Goal: Transaction & Acquisition: Purchase product/service

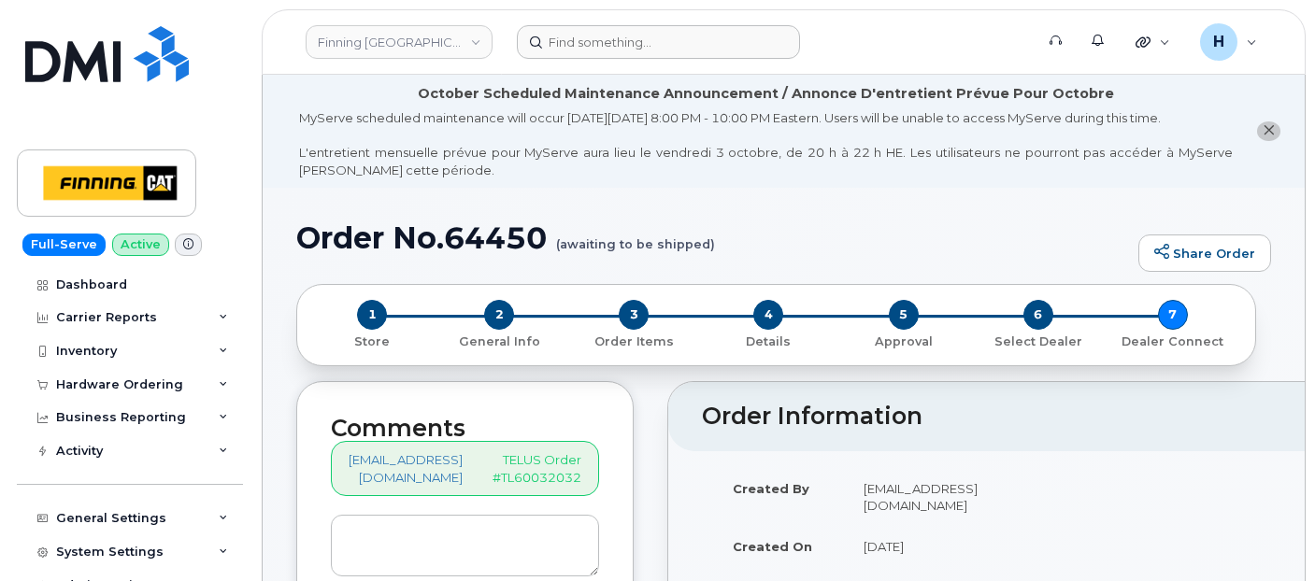
scroll to position [622, 0]
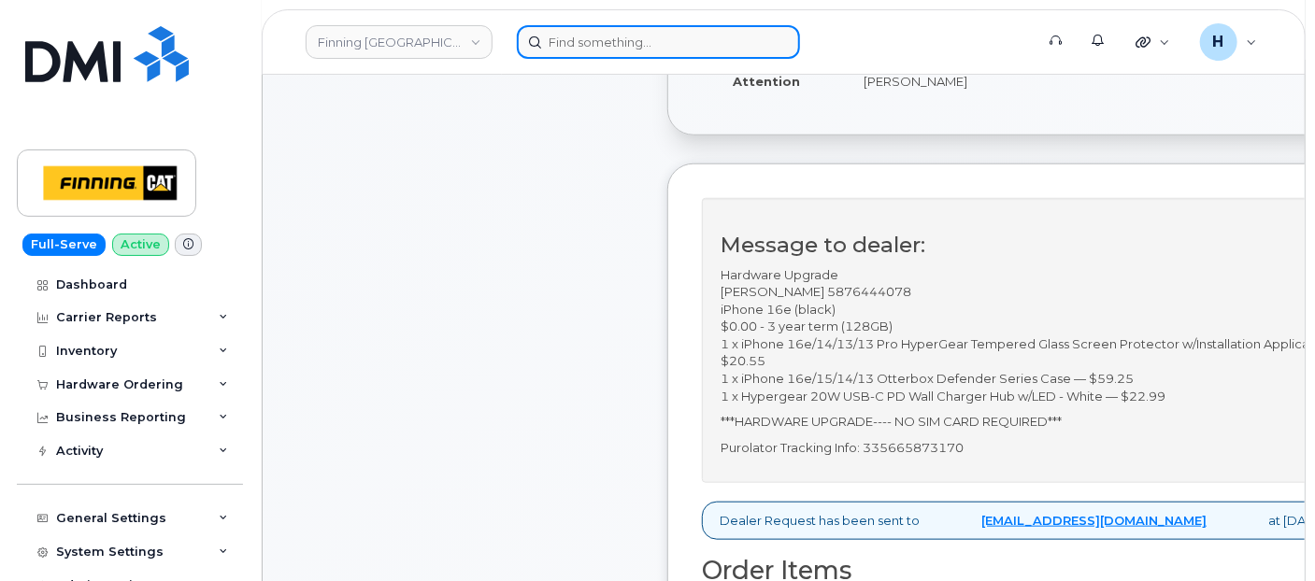
click at [573, 32] on input at bounding box center [658, 42] width 283 height 34
paste input "Peter Ramsay"
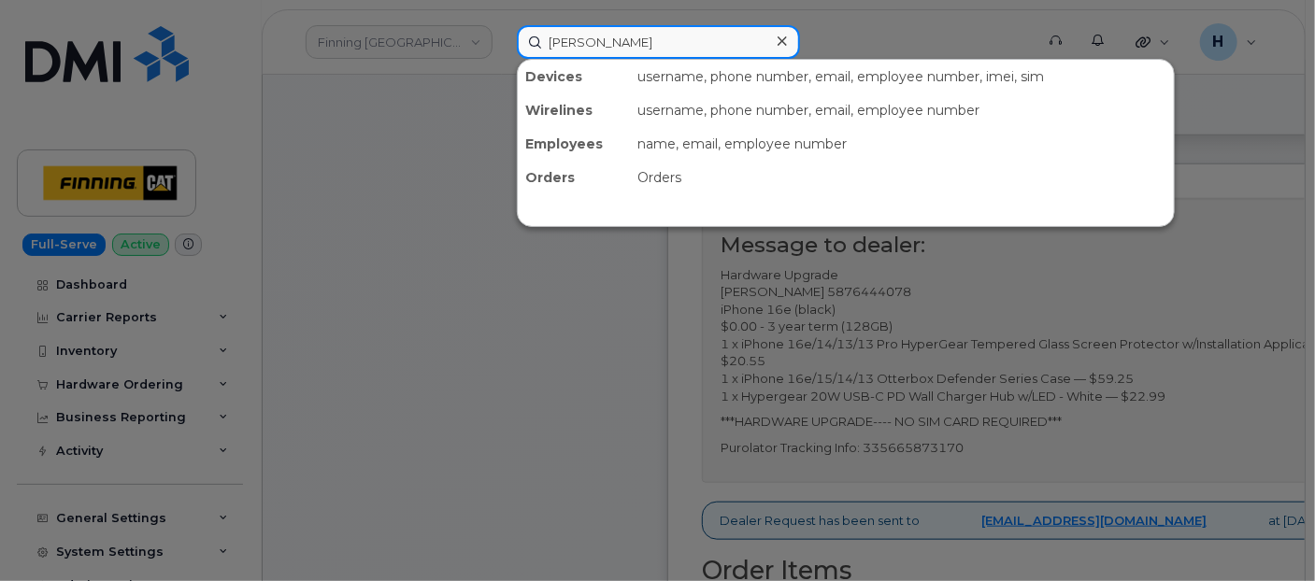
type input "Peter Ramsay"
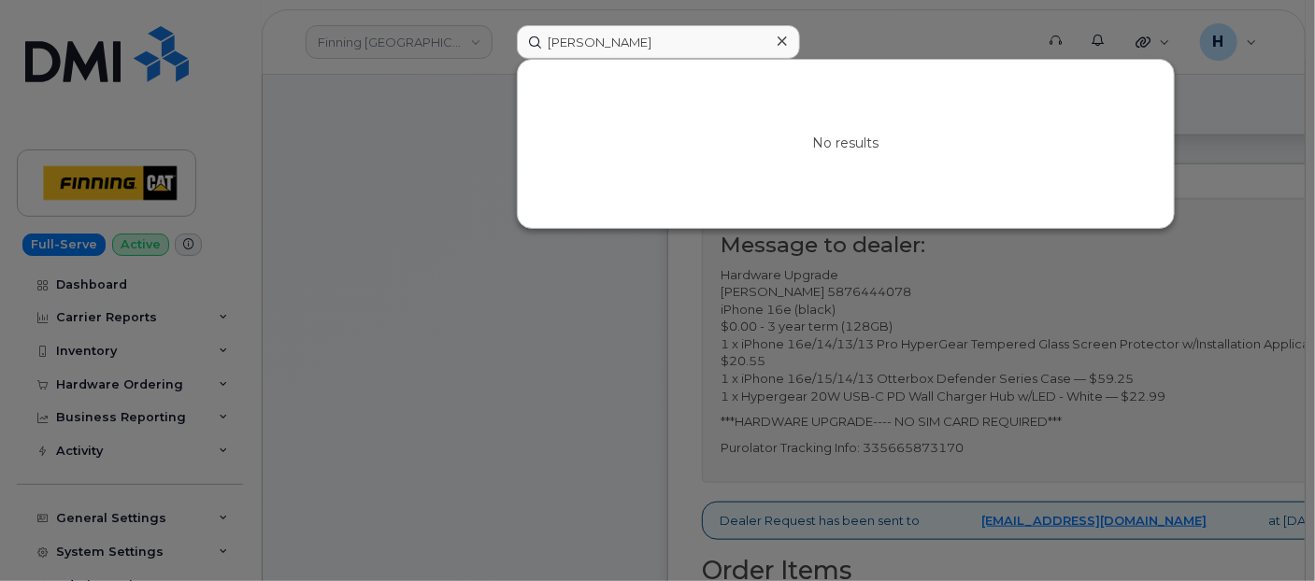
click at [785, 45] on icon at bounding box center [781, 41] width 9 height 15
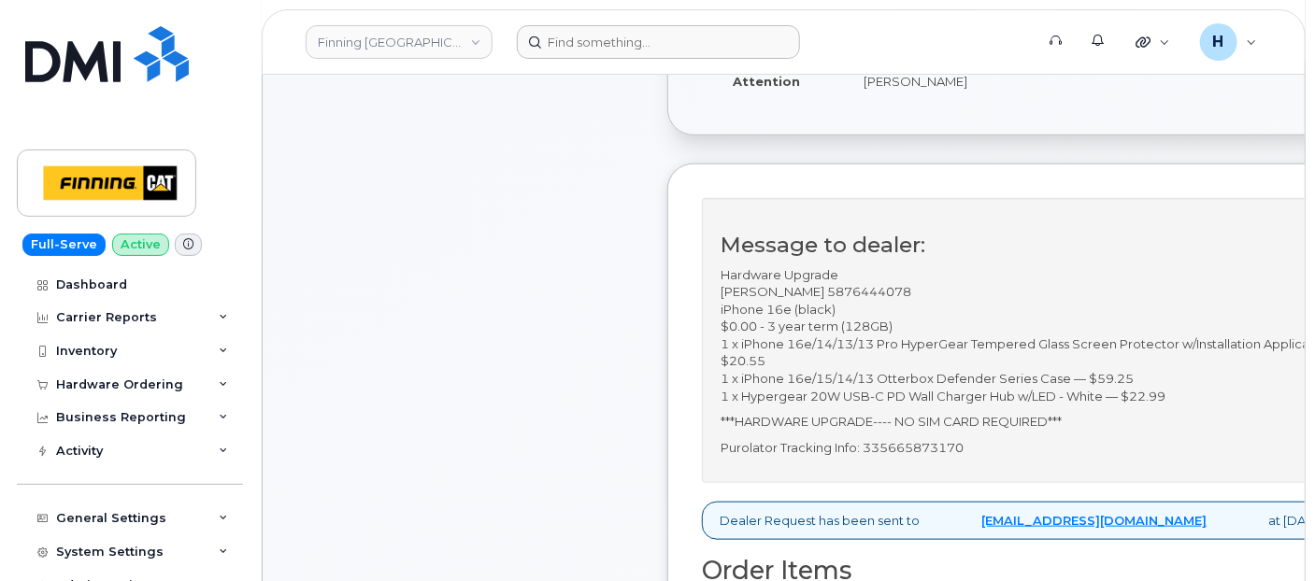
click at [627, 21] on header "Finning Canada Support Alerts Quicklinks Suspend / Cancel Device Change SIM Car…" at bounding box center [784, 41] width 1044 height 65
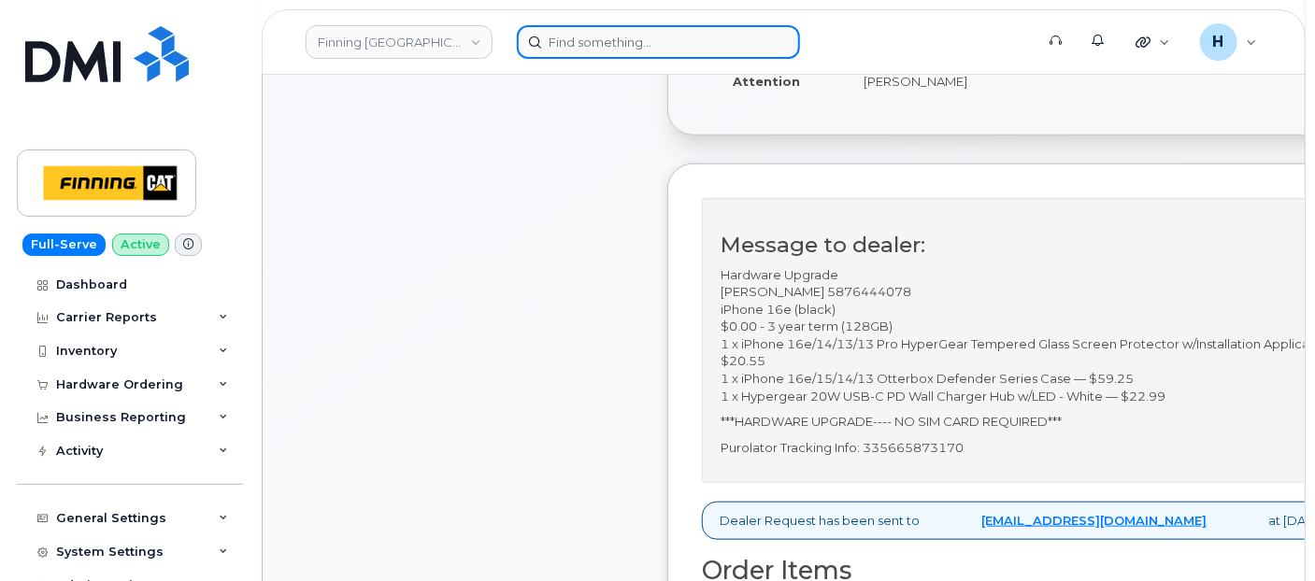
click at [630, 31] on input at bounding box center [658, 42] width 283 height 34
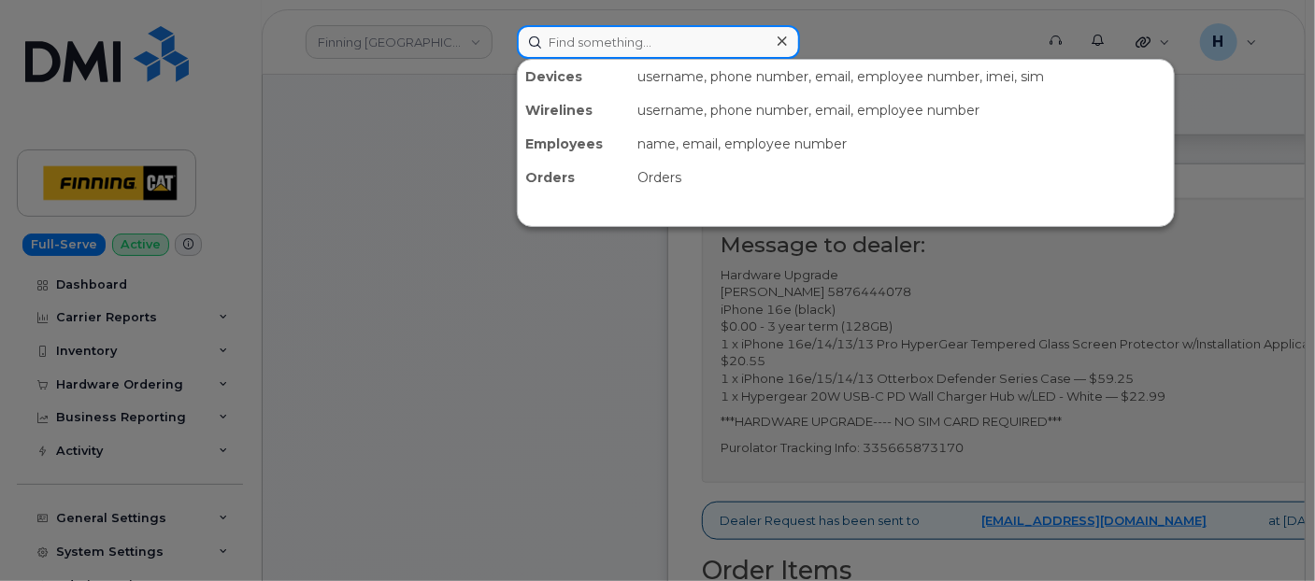
paste input "Carter Henkel"
type input "Carter Henkel"
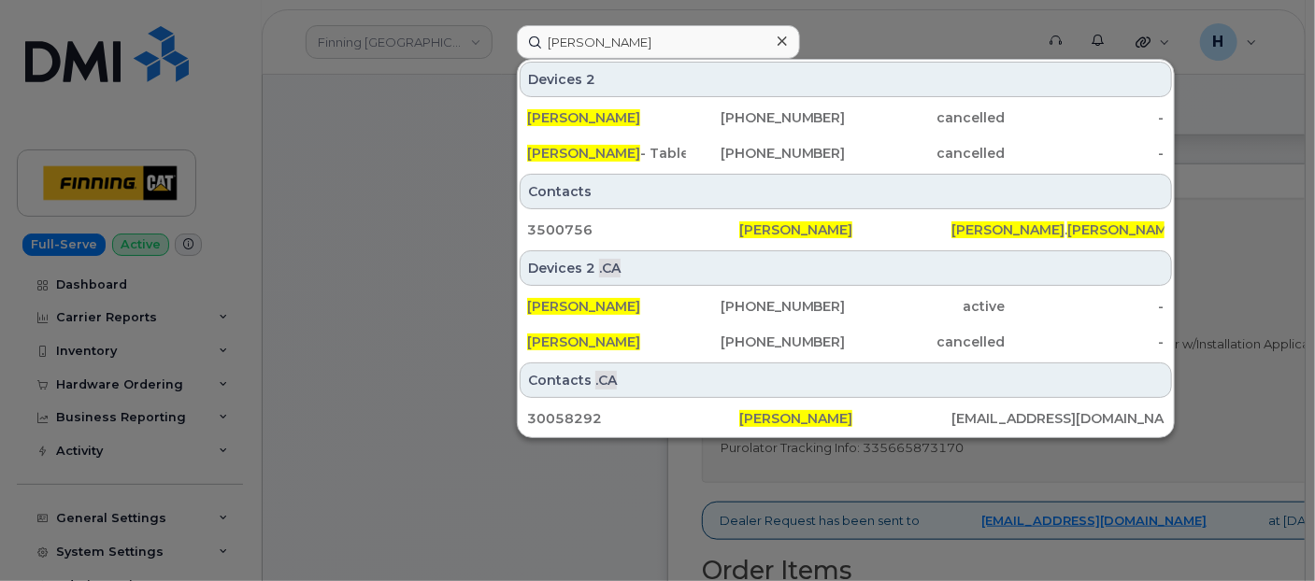
click at [786, 37] on div at bounding box center [781, 41] width 27 height 27
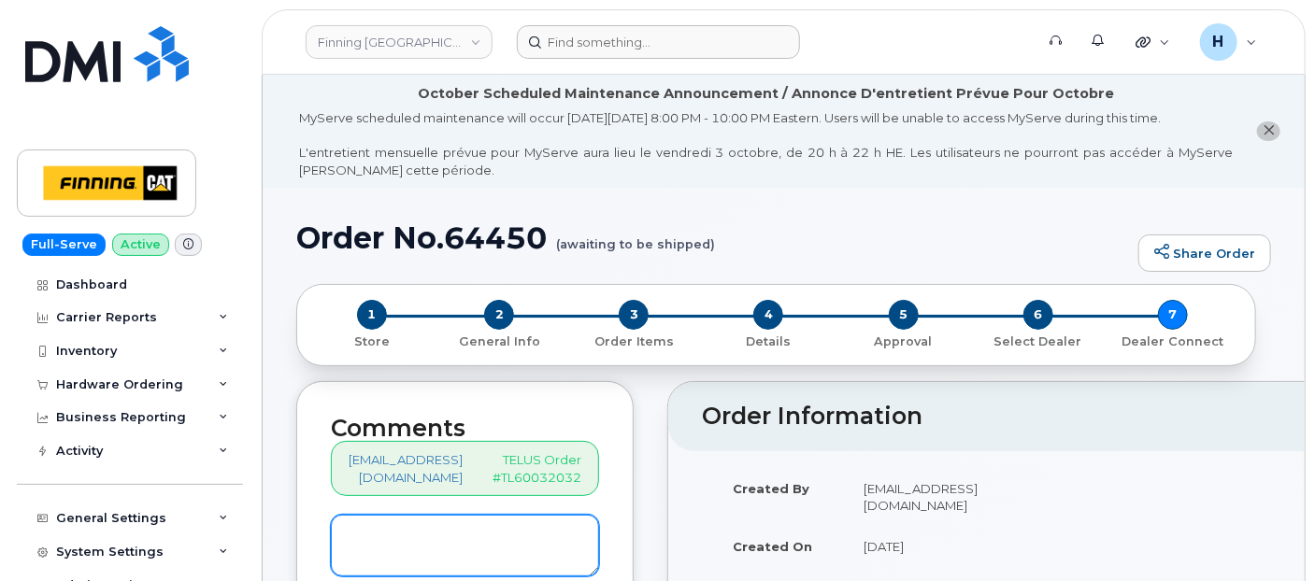
scroll to position [415, 0]
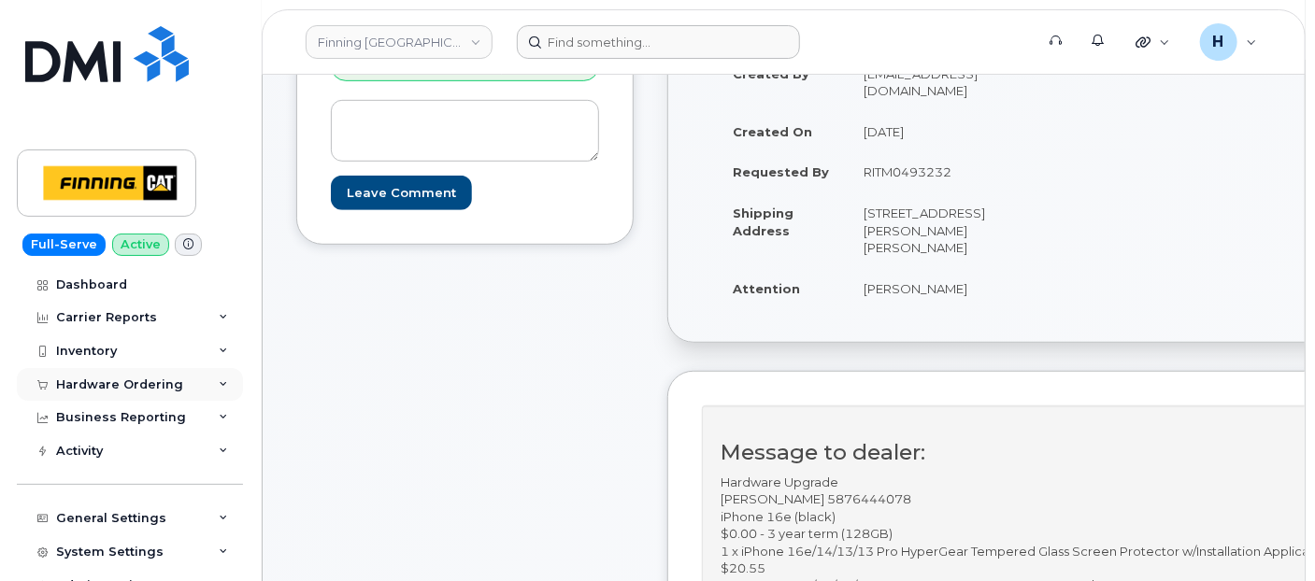
click at [166, 378] on div "Hardware Ordering" at bounding box center [119, 385] width 127 height 15
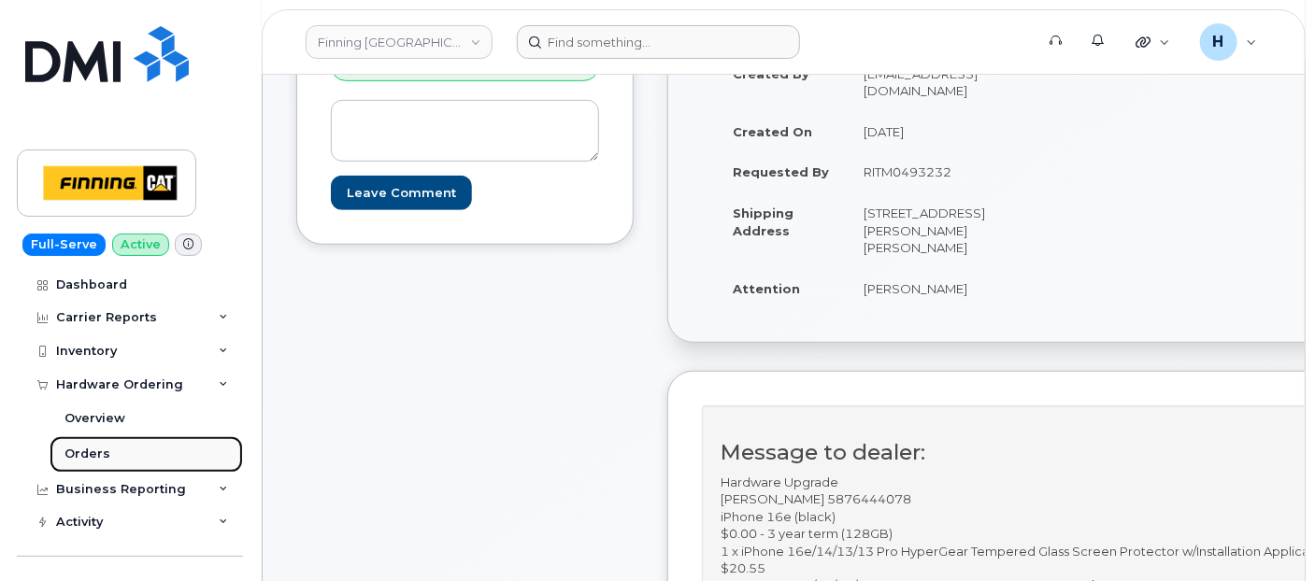
click at [105, 456] on div "Orders" at bounding box center [87, 454] width 46 height 17
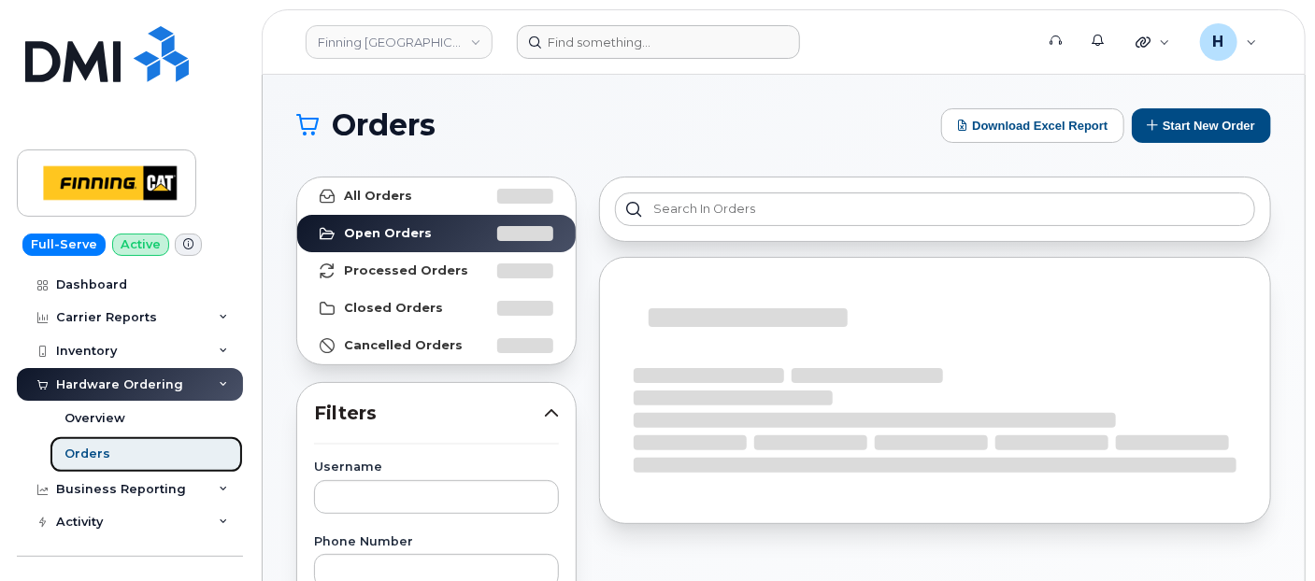
click at [104, 456] on div "Orders" at bounding box center [87, 454] width 46 height 17
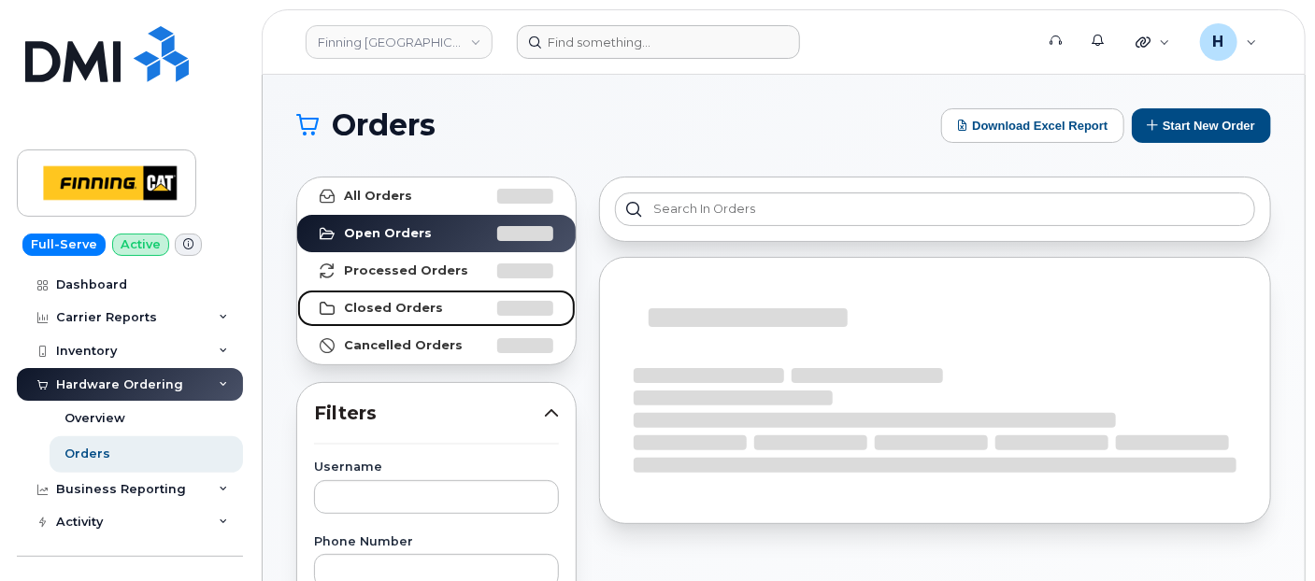
click at [387, 306] on strong "Closed Orders" at bounding box center [393, 308] width 99 height 15
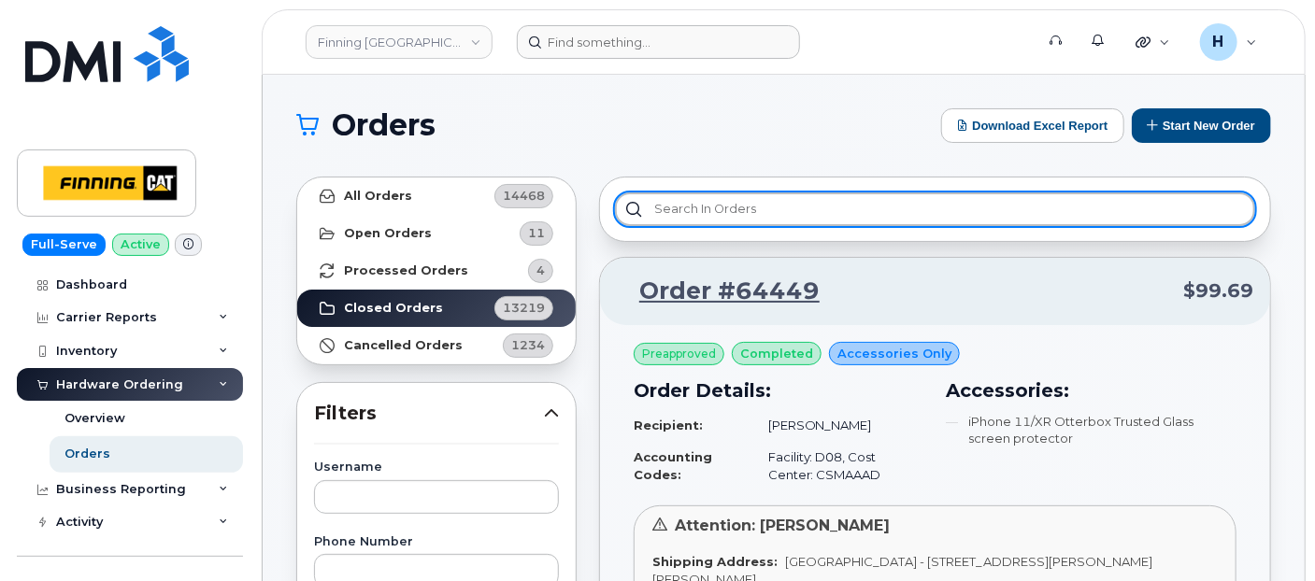
click at [804, 206] on input "text" at bounding box center [935, 209] width 640 height 34
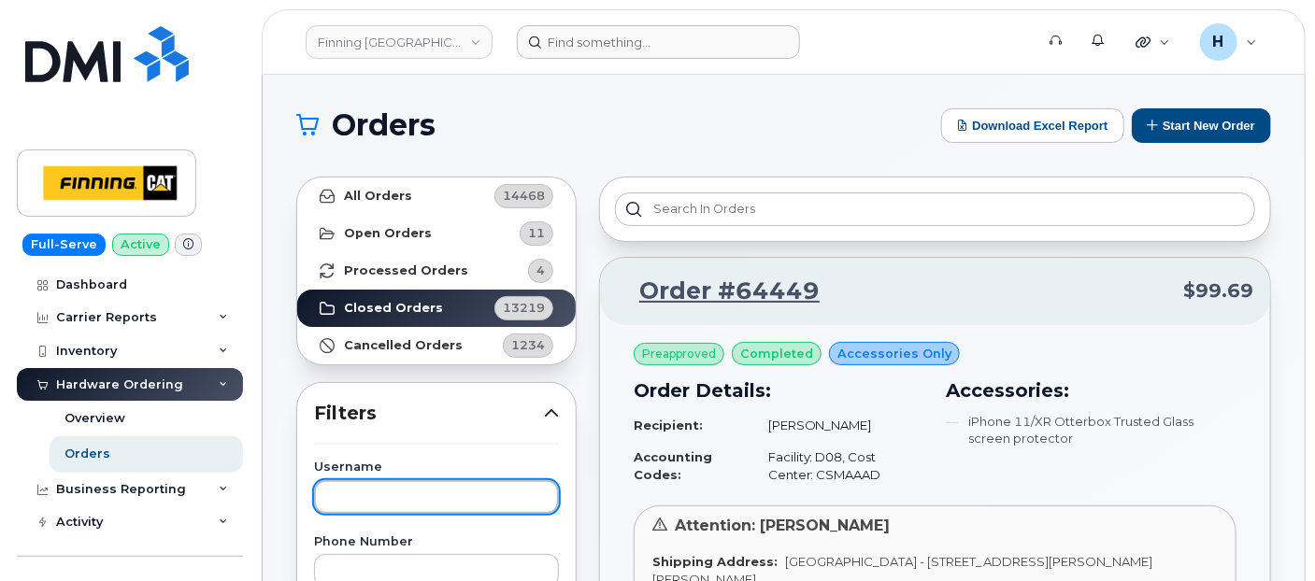
click at [373, 488] on input "text" at bounding box center [436, 497] width 245 height 34
paste input "[PERSON_NAME]"
type input "[PERSON_NAME]"
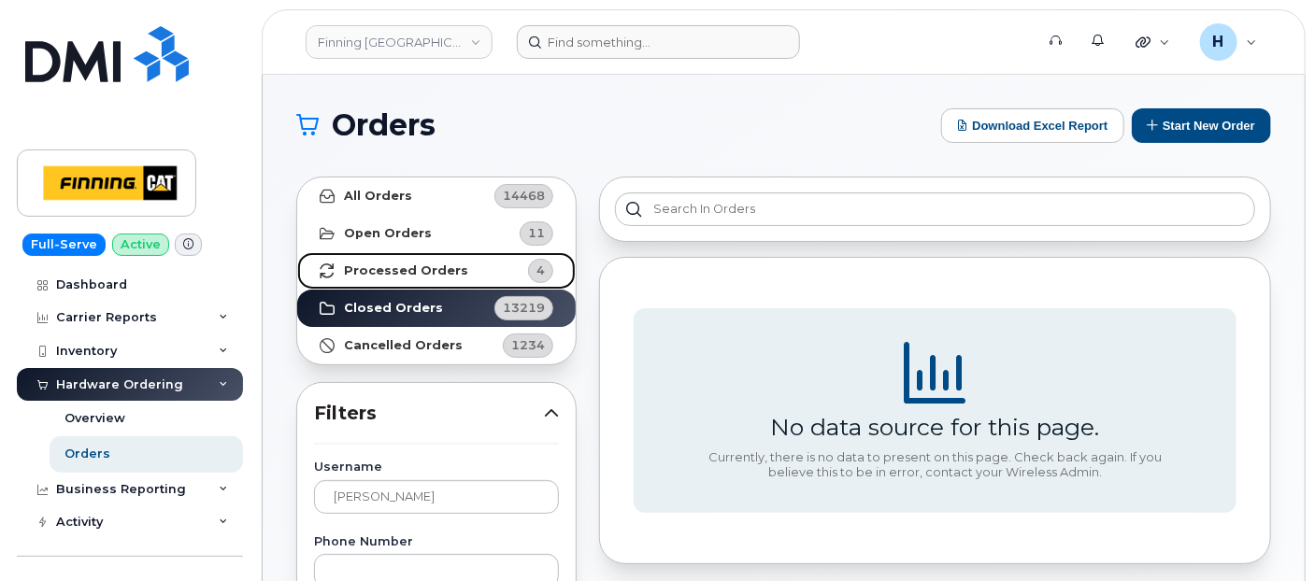
click at [447, 260] on link "Processed Orders 4" at bounding box center [436, 270] width 278 height 37
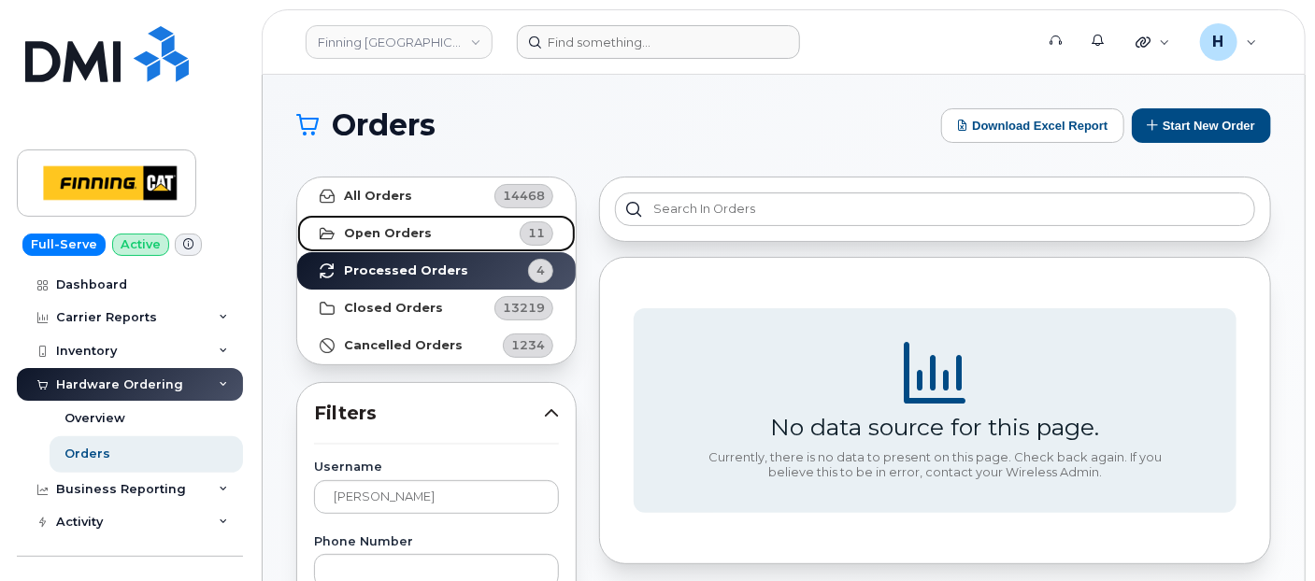
click at [449, 235] on link "Open Orders 11" at bounding box center [436, 233] width 278 height 37
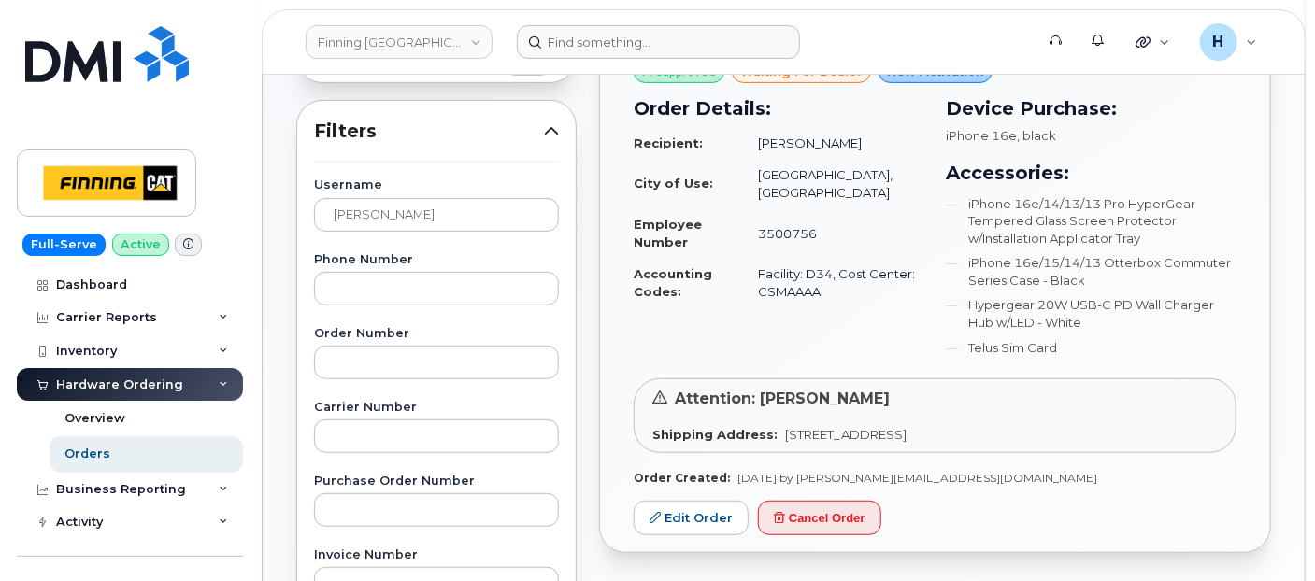
scroll to position [311, 0]
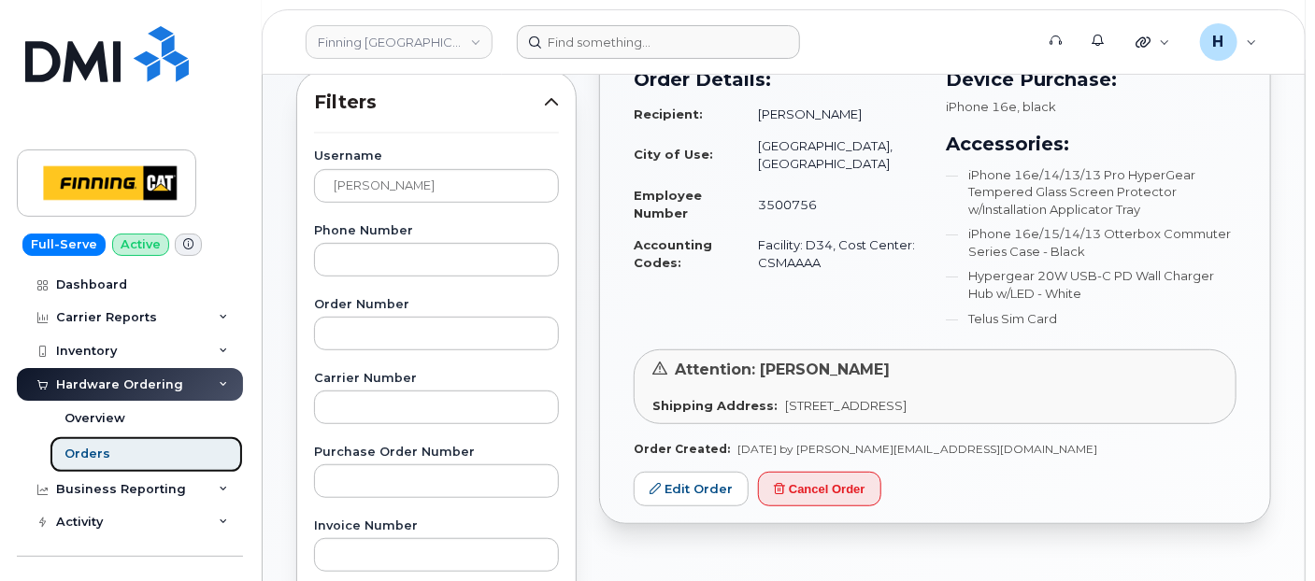
click at [100, 446] on div "Orders" at bounding box center [87, 454] width 46 height 17
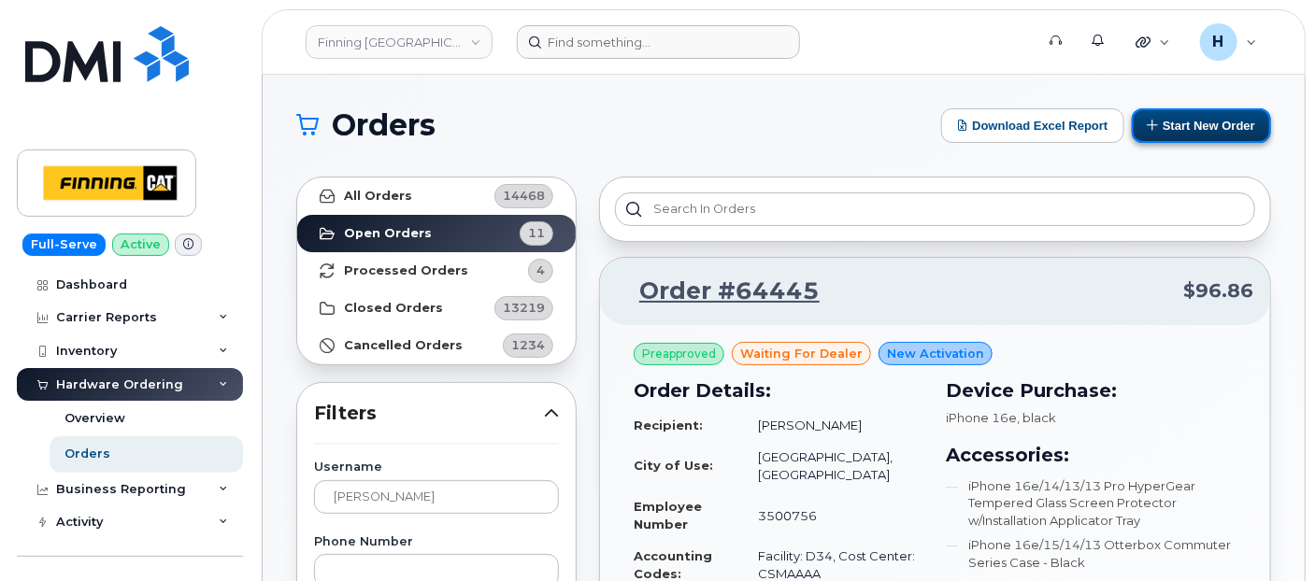
click at [1235, 109] on button "Start New Order" at bounding box center [1201, 125] width 139 height 35
click at [1230, 120] on button "Start New Order" at bounding box center [1201, 125] width 139 height 35
click at [1159, 121] on button "Start New Order" at bounding box center [1201, 125] width 139 height 35
click at [1191, 115] on button "Start New Order" at bounding box center [1201, 125] width 139 height 35
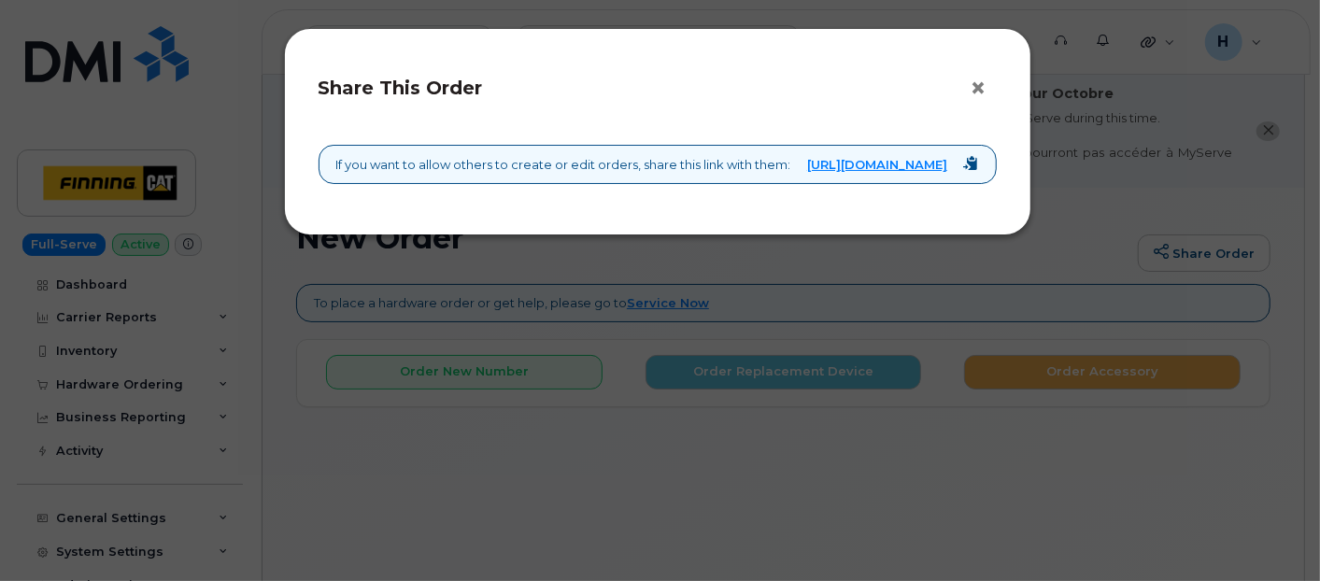
click at [986, 80] on button "×" at bounding box center [984, 89] width 26 height 28
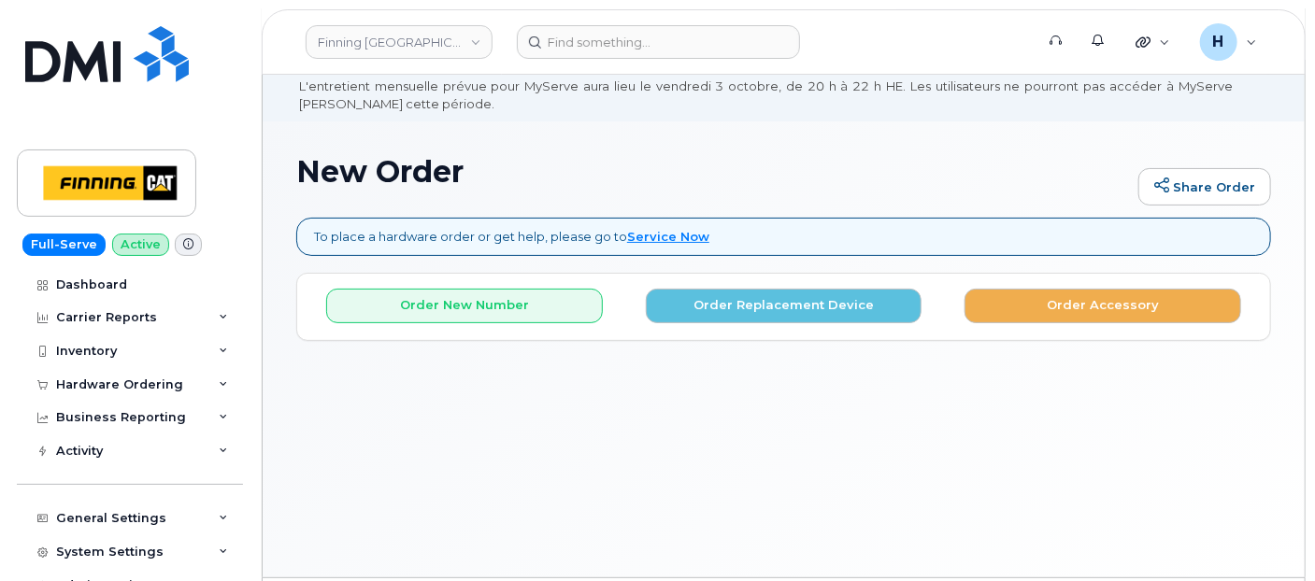
scroll to position [121, 0]
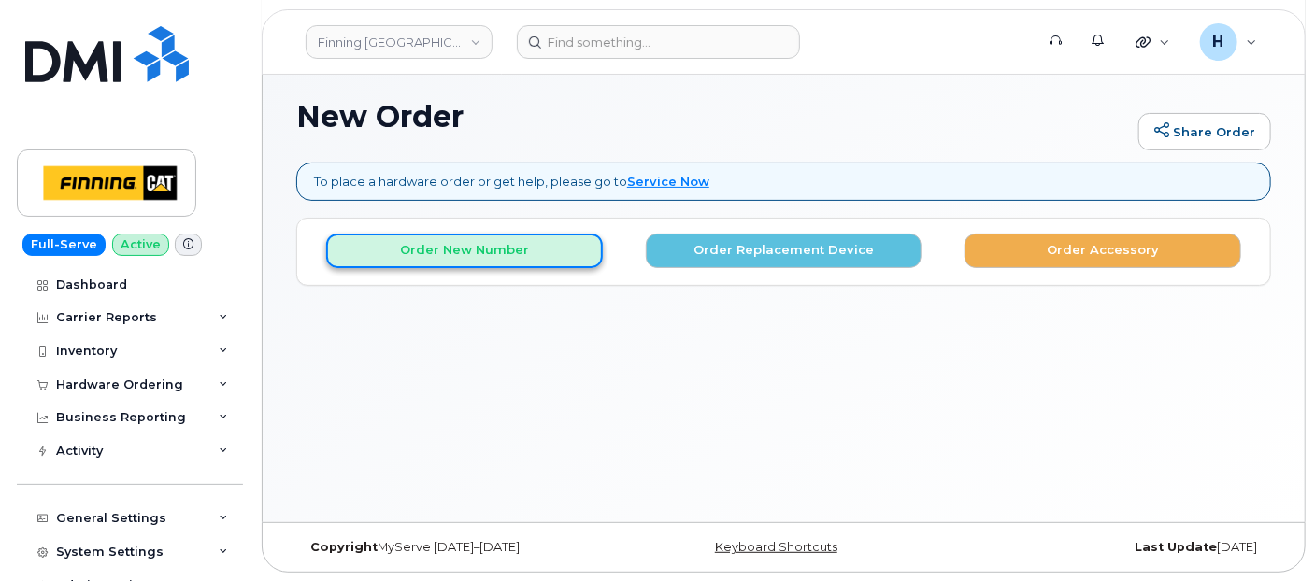
click at [446, 248] on button "Order New Number" at bounding box center [464, 251] width 277 height 35
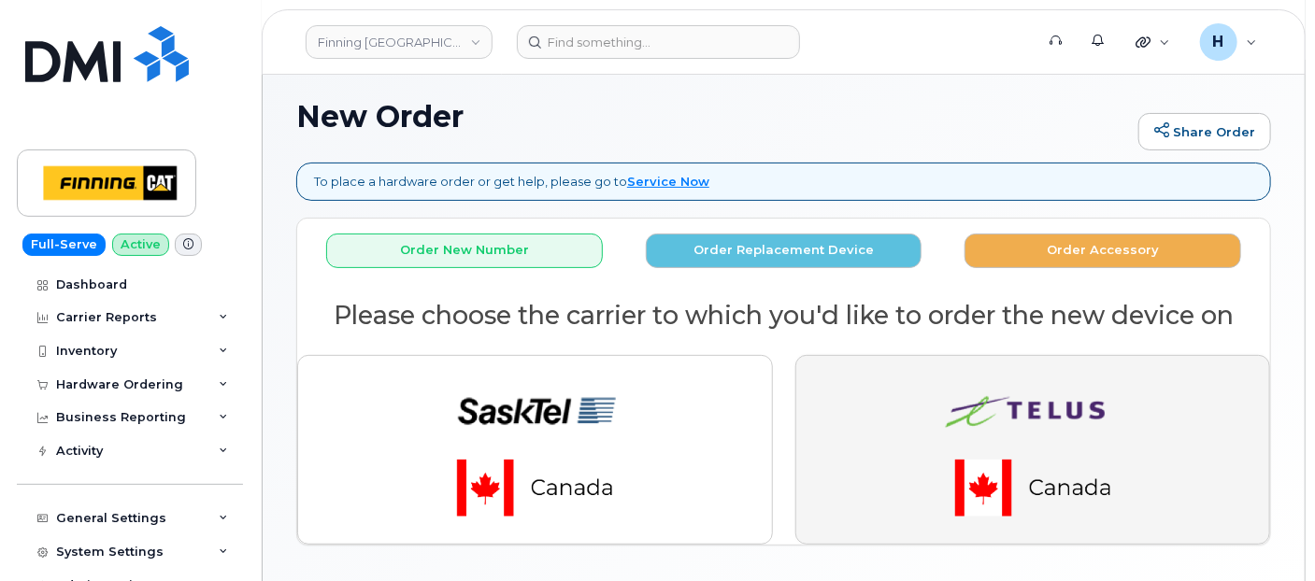
click at [880, 445] on button "button" at bounding box center [1033, 449] width 476 height 189
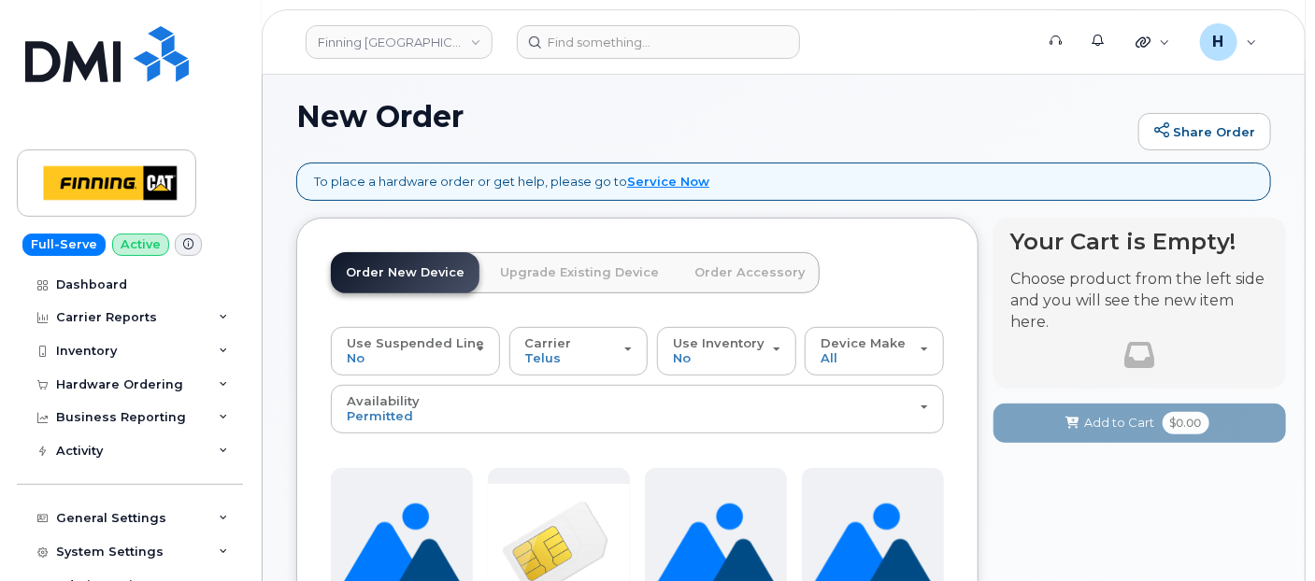
scroll to position [329, 0]
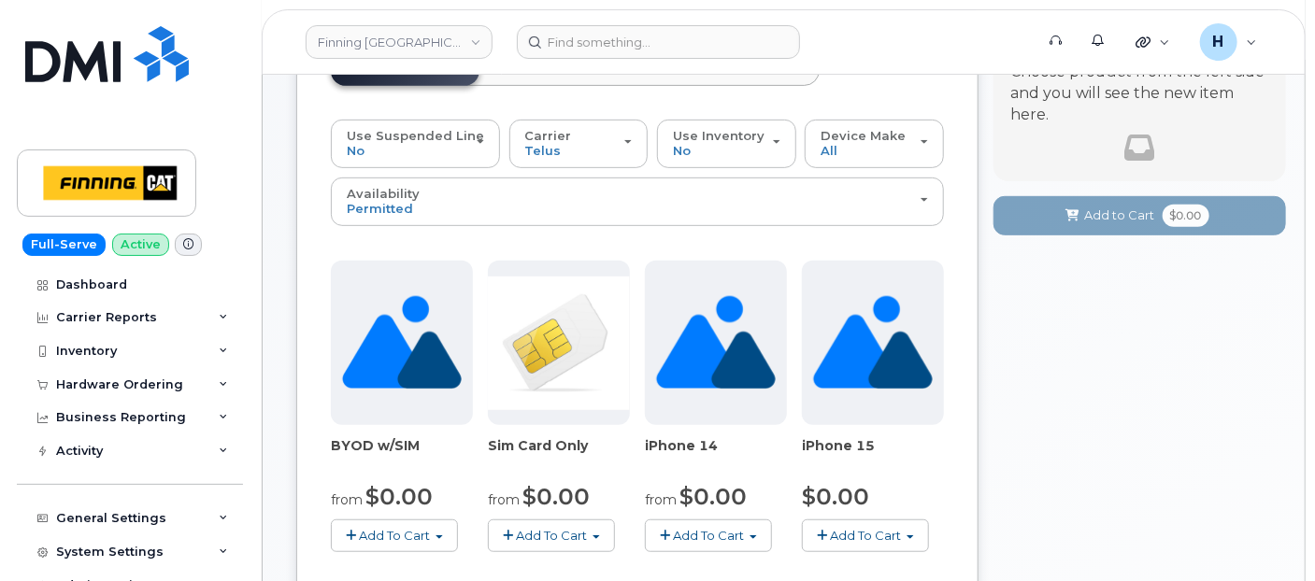
click at [535, 528] on span "Add To Cart" at bounding box center [552, 535] width 71 height 15
click at [563, 559] on link "$0.00 - New Activation" at bounding box center [594, 570] width 204 height 23
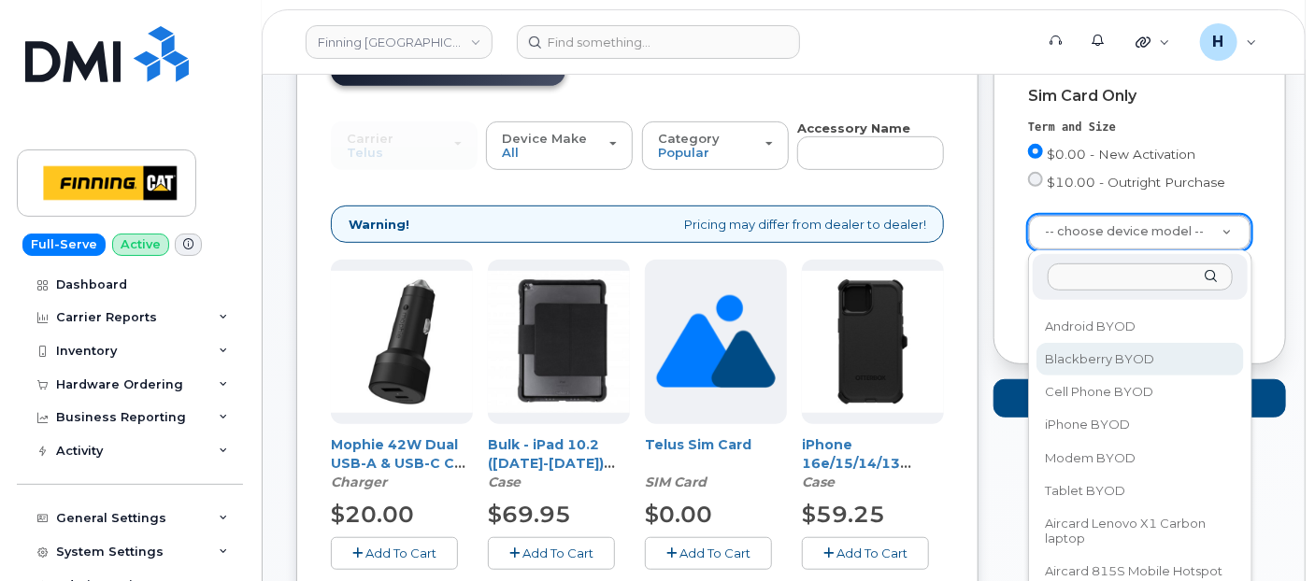
scroll to position [104, 0]
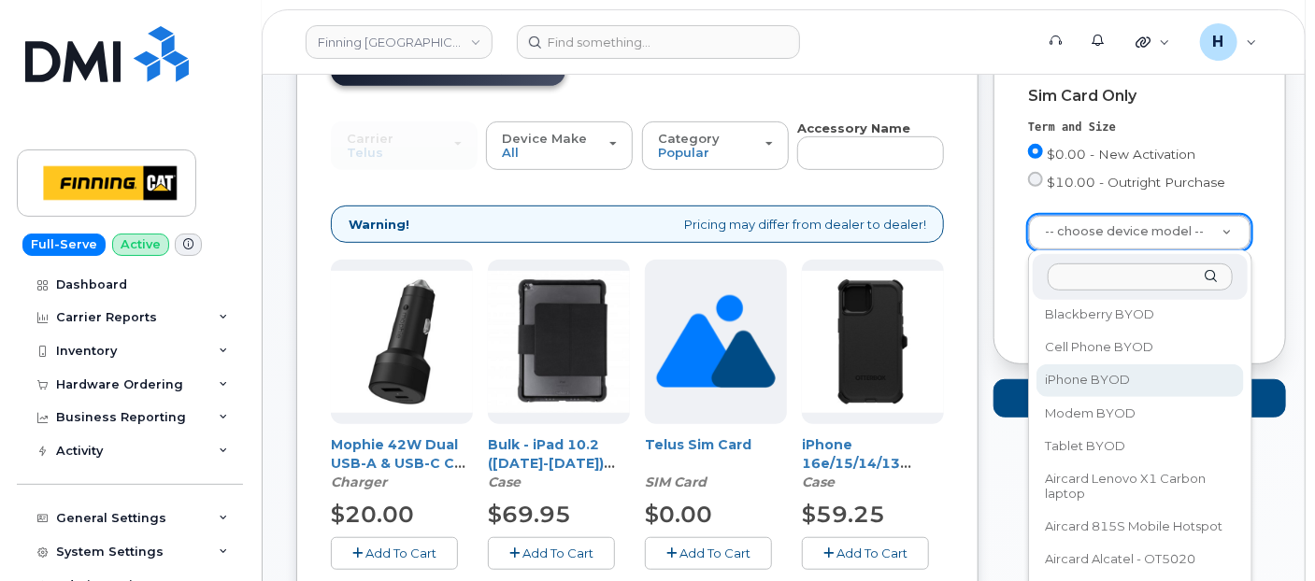
select select "2546"
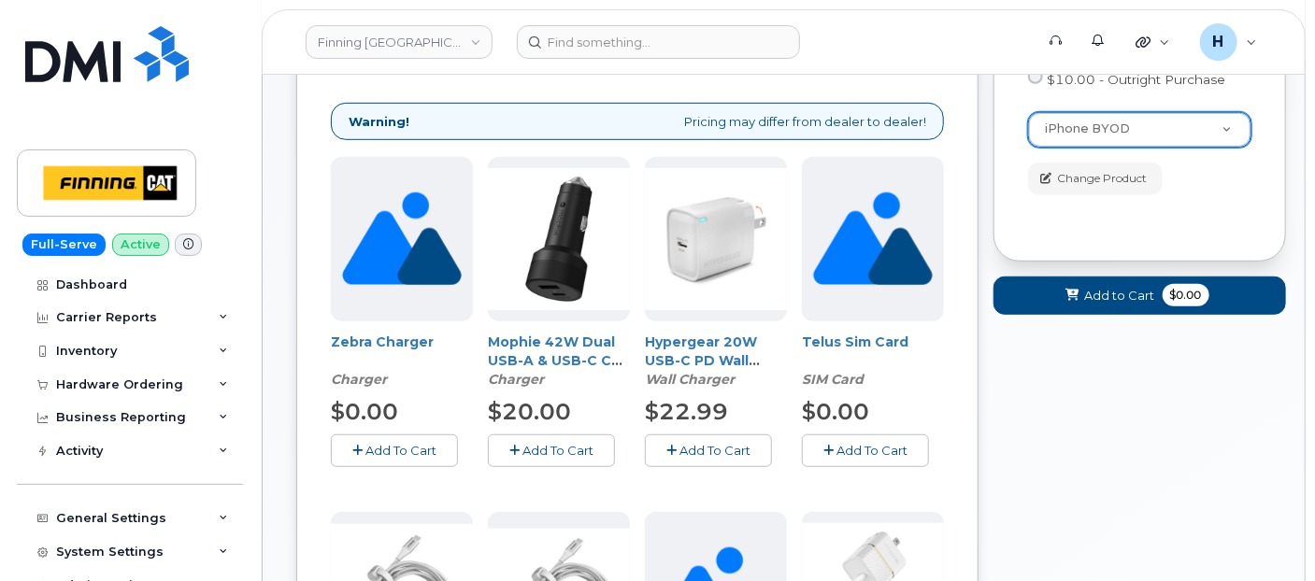
scroll to position [433, 0]
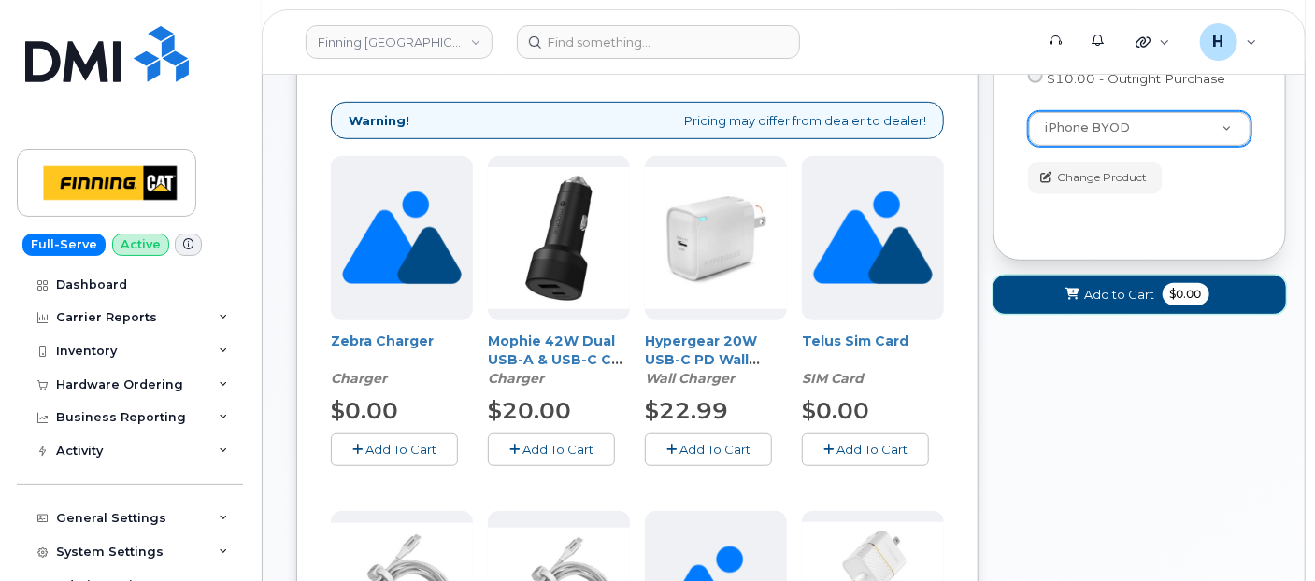
click at [1066, 299] on icon at bounding box center [1072, 295] width 13 height 12
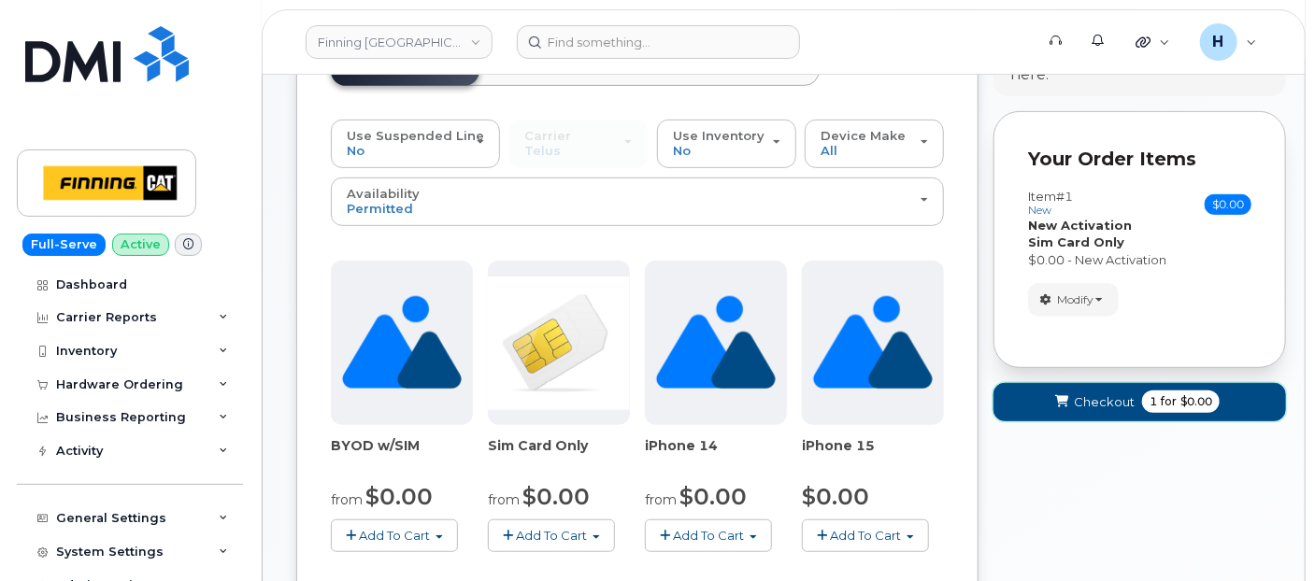
click at [1049, 403] on button "Checkout 1 for $0.00" at bounding box center [1139, 402] width 292 height 38
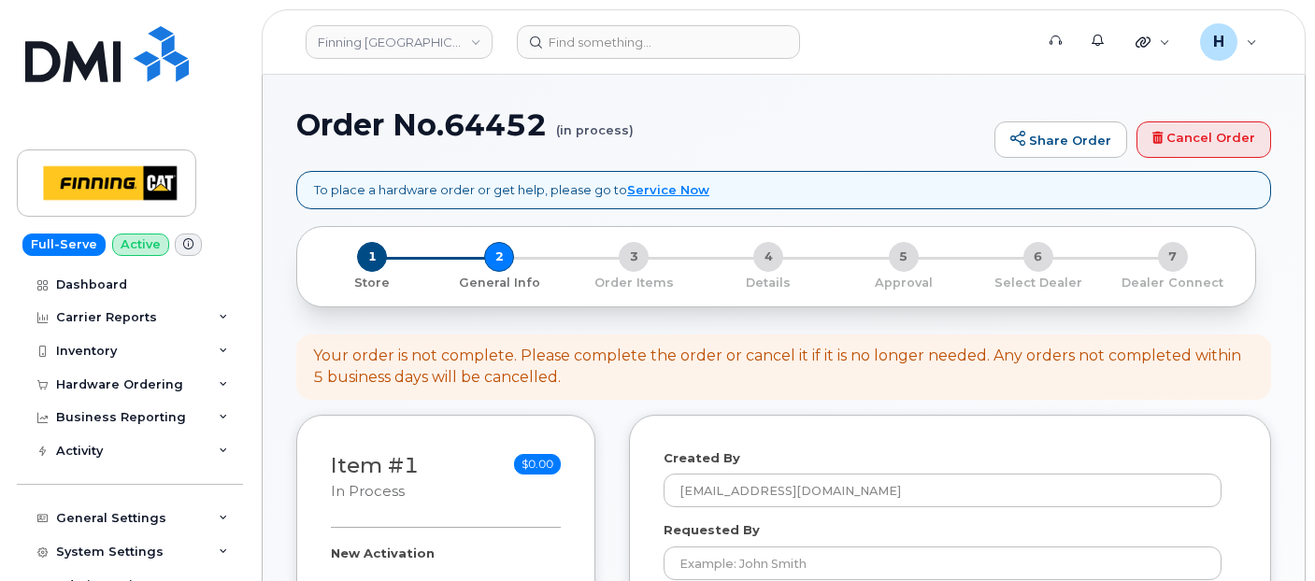
select select
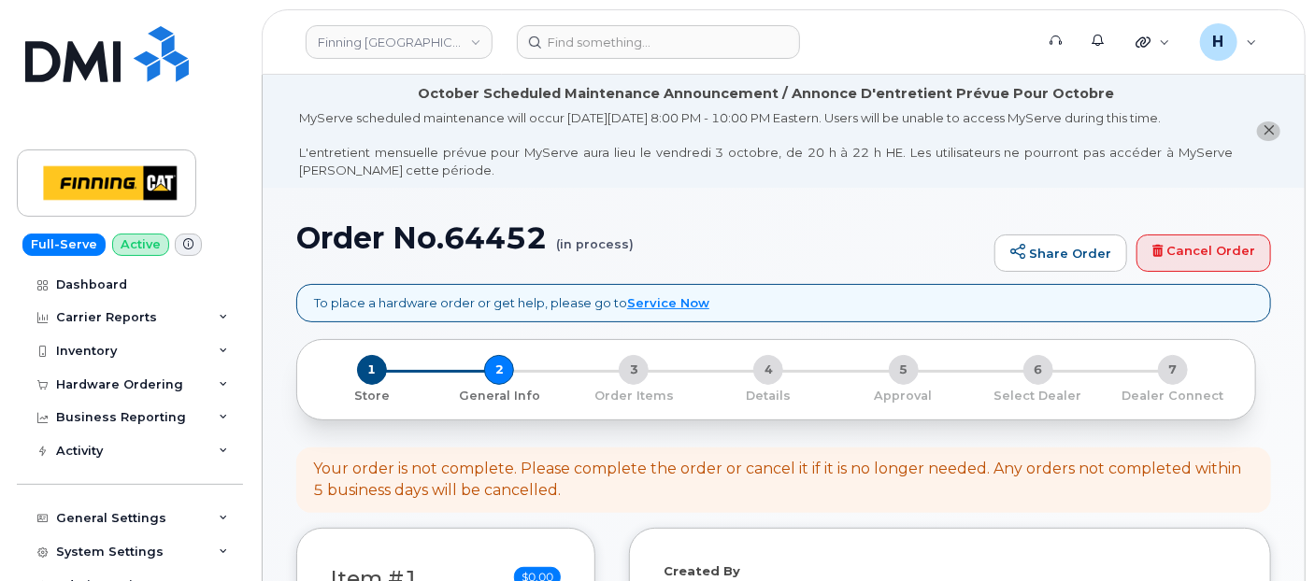
drag, startPoint x: 0, startPoint y: 0, endPoint x: 292, endPoint y: 124, distance: 317.8
click at [292, 124] on li "October Scheduled Maintenance Announcement / Annonce D'entretient Prévue Pour O…" at bounding box center [784, 131] width 1042 height 113
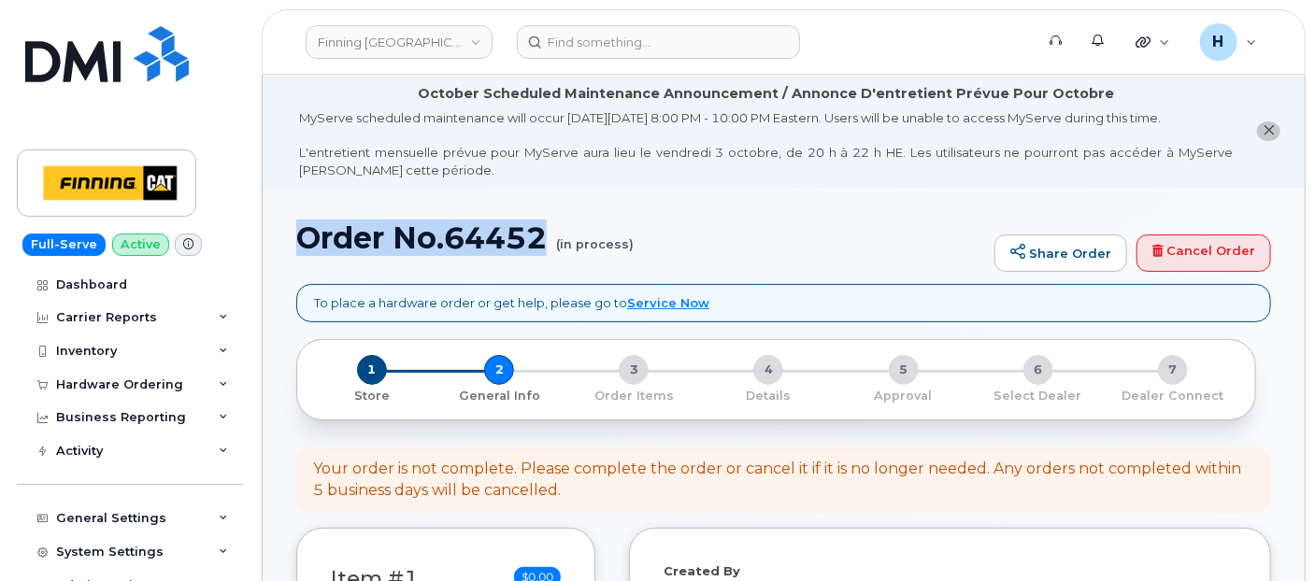
drag, startPoint x: 282, startPoint y: 229, endPoint x: 550, endPoint y: 253, distance: 269.3
copy h1 "Order No.64452"
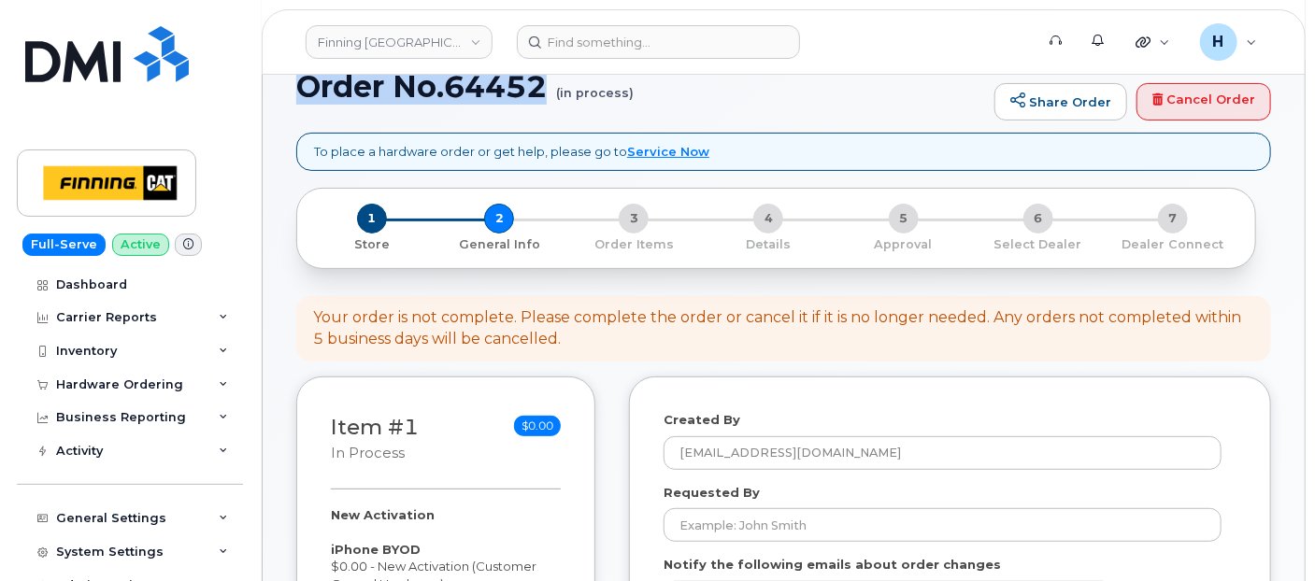
scroll to position [311, 0]
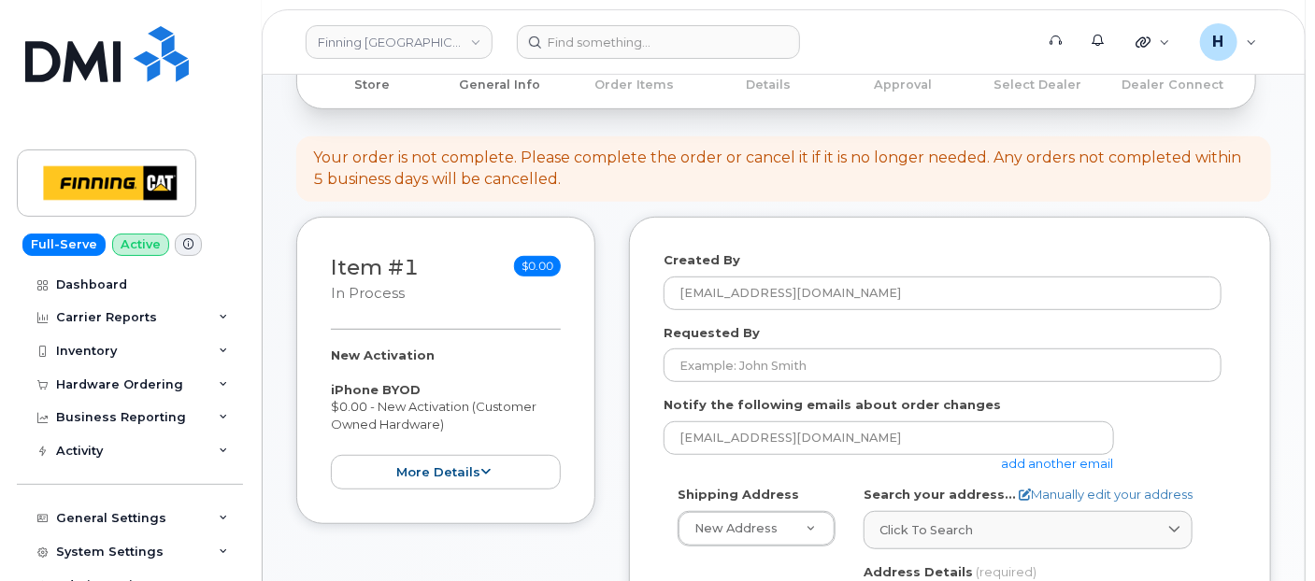
drag, startPoint x: 355, startPoint y: 357, endPoint x: 465, endPoint y: 428, distance: 131.2
click at [465, 428] on div "Item #1 in process $0.00 New Activation iPhone BYOD $0.00 - New Activation (Cus…" at bounding box center [445, 370] width 299 height 307
copy div "New Activation iPhone BYOD $0.00 - New Activation (Customer Owned Hardware)"
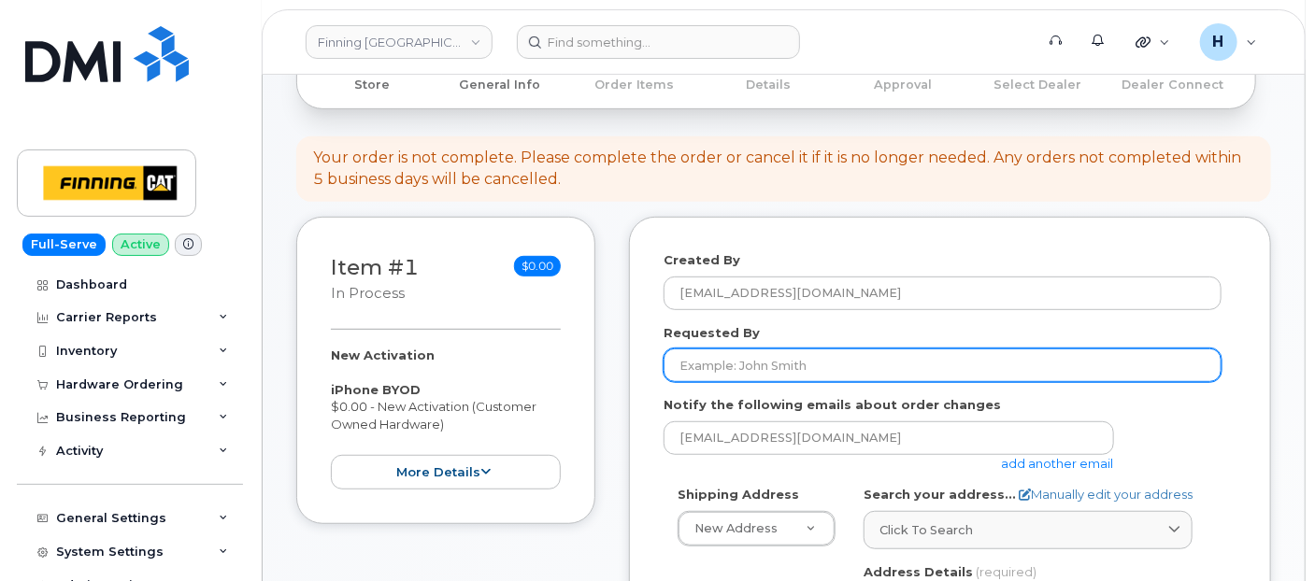
click at [735, 370] on input "Requested By" at bounding box center [942, 366] width 558 height 34
paste input "RITM0494925"
type input "RITM0494925"
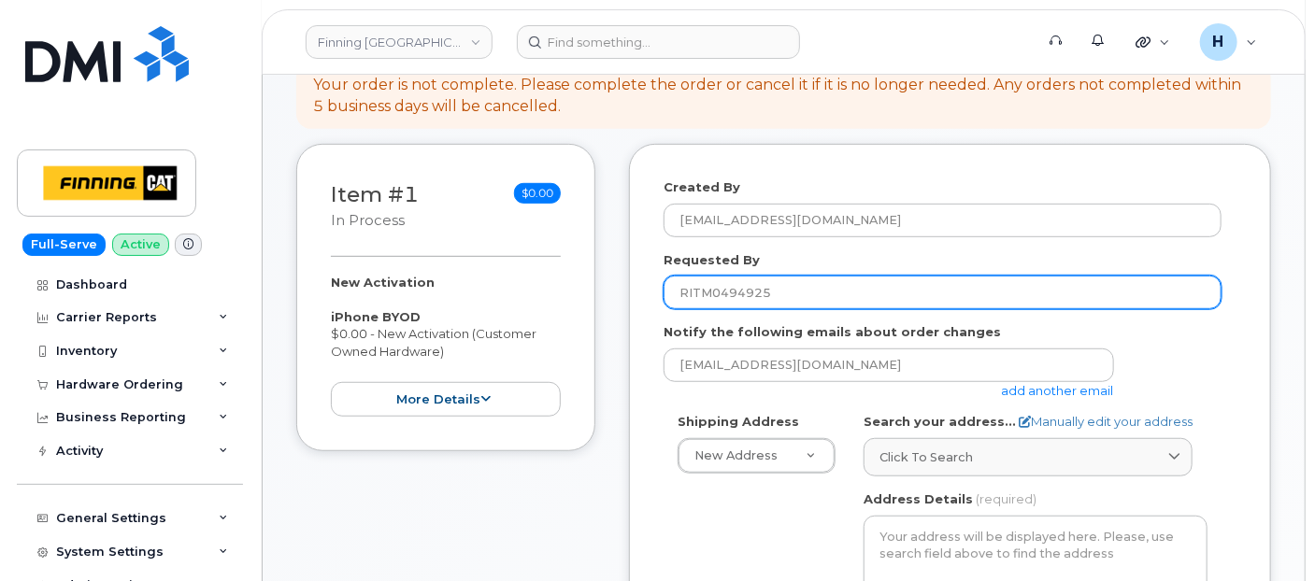
scroll to position [415, 0]
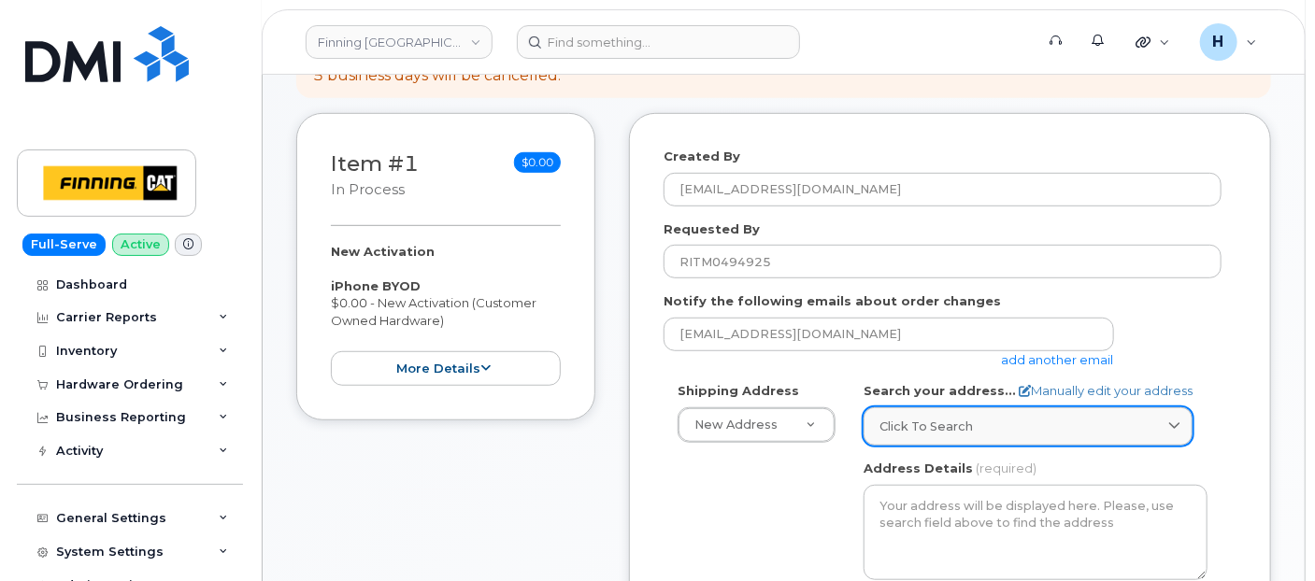
click at [1008, 412] on link "Click to search" at bounding box center [1027, 426] width 329 height 38
paste input "6735 11 St. NE"
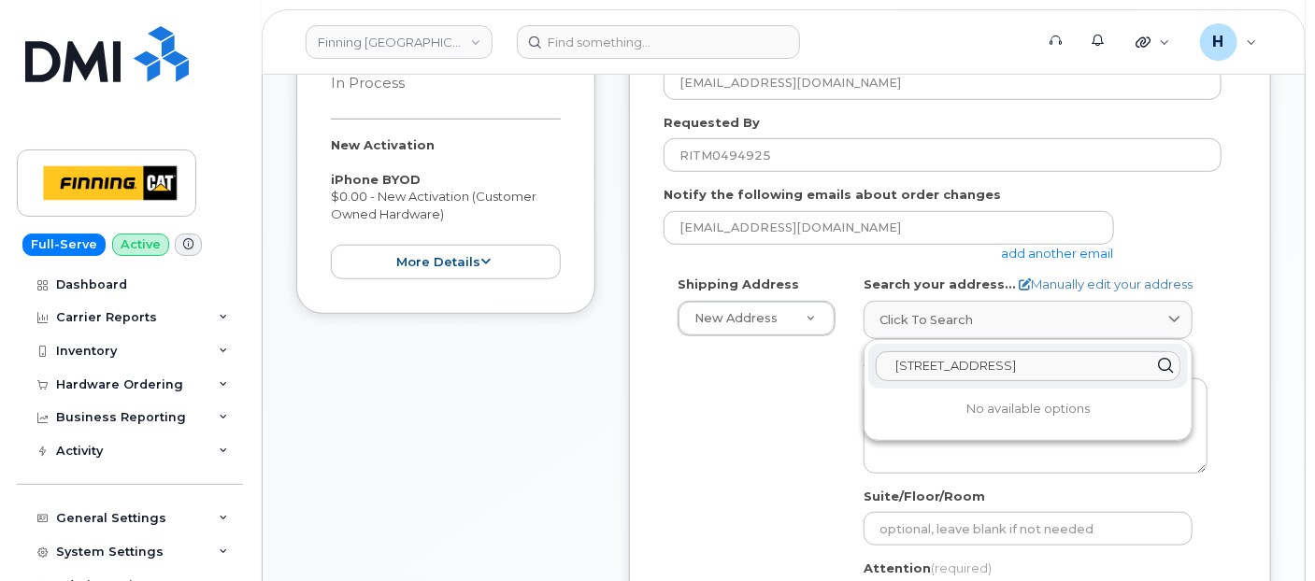
scroll to position [622, 0]
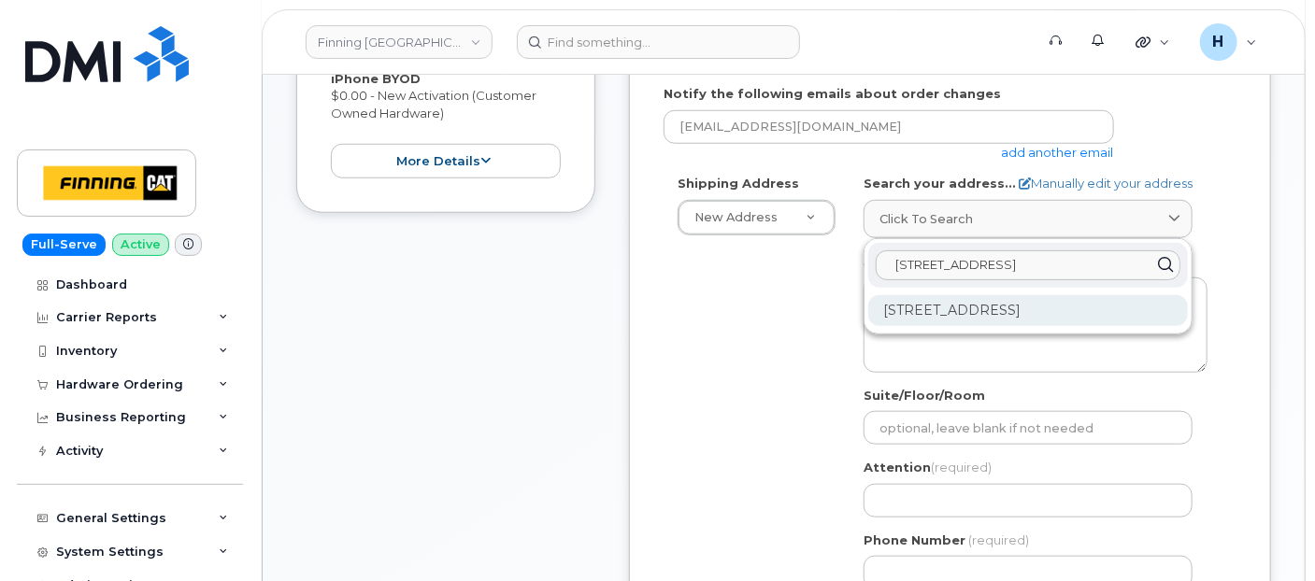
type input "6735 11 St. NE"
click at [983, 312] on div "6735 11 St NE Calgary AB T2E 7H9" at bounding box center [1028, 310] width 320 height 31
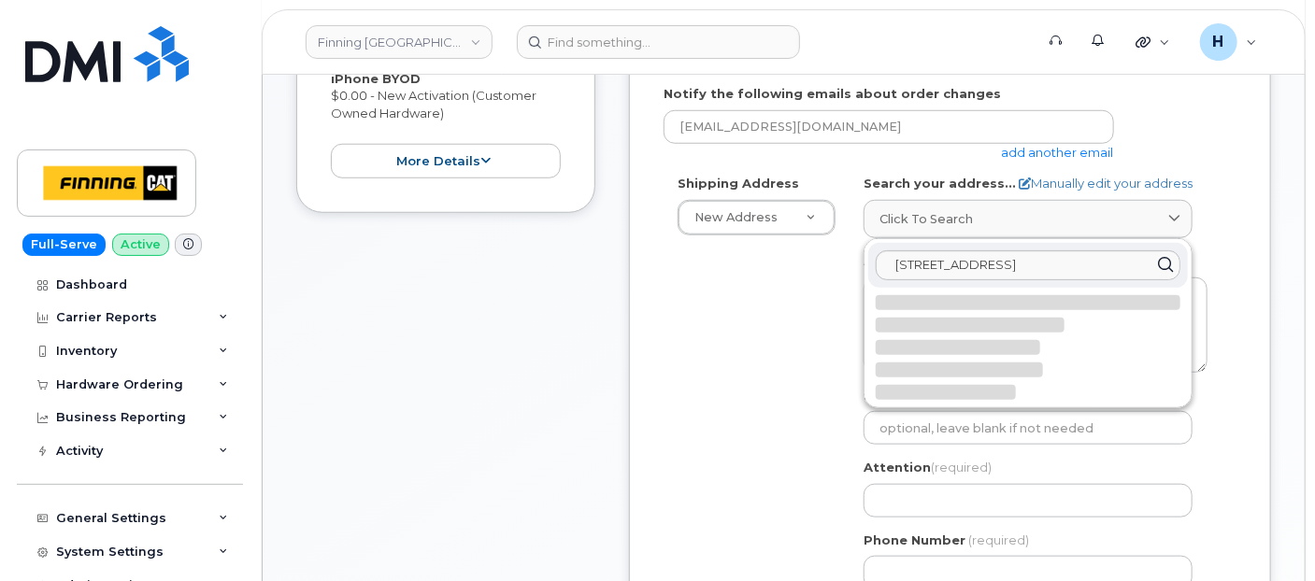
select select
type textarea "6735 11 St NE CALGARY AB T2E 7H9 CANADA"
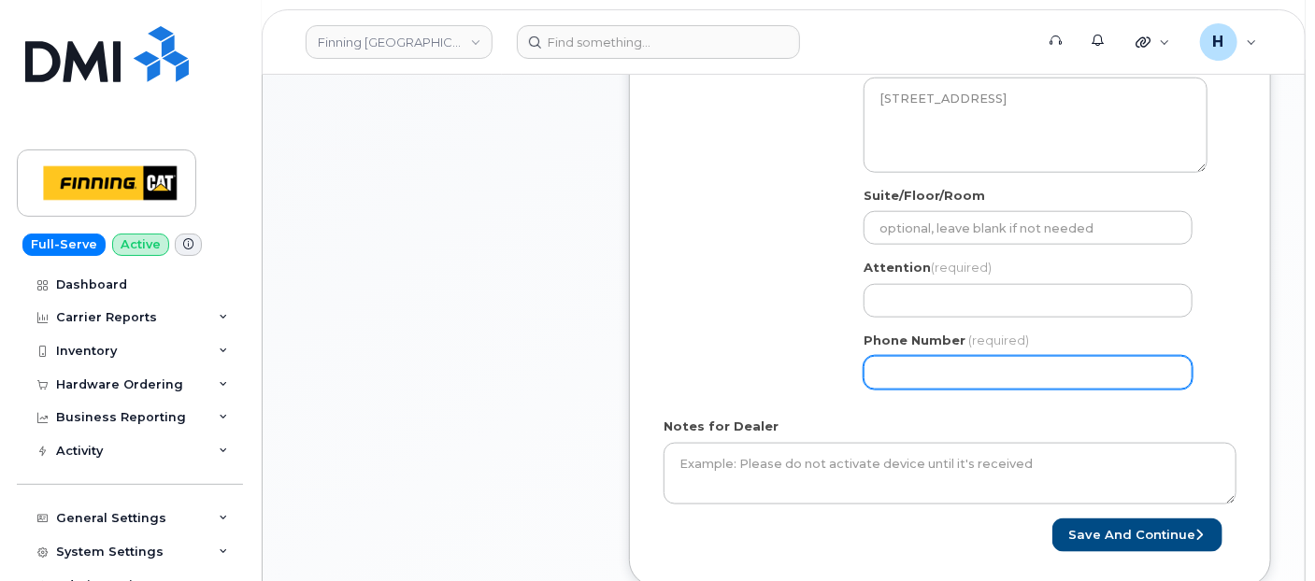
scroll to position [830, 0]
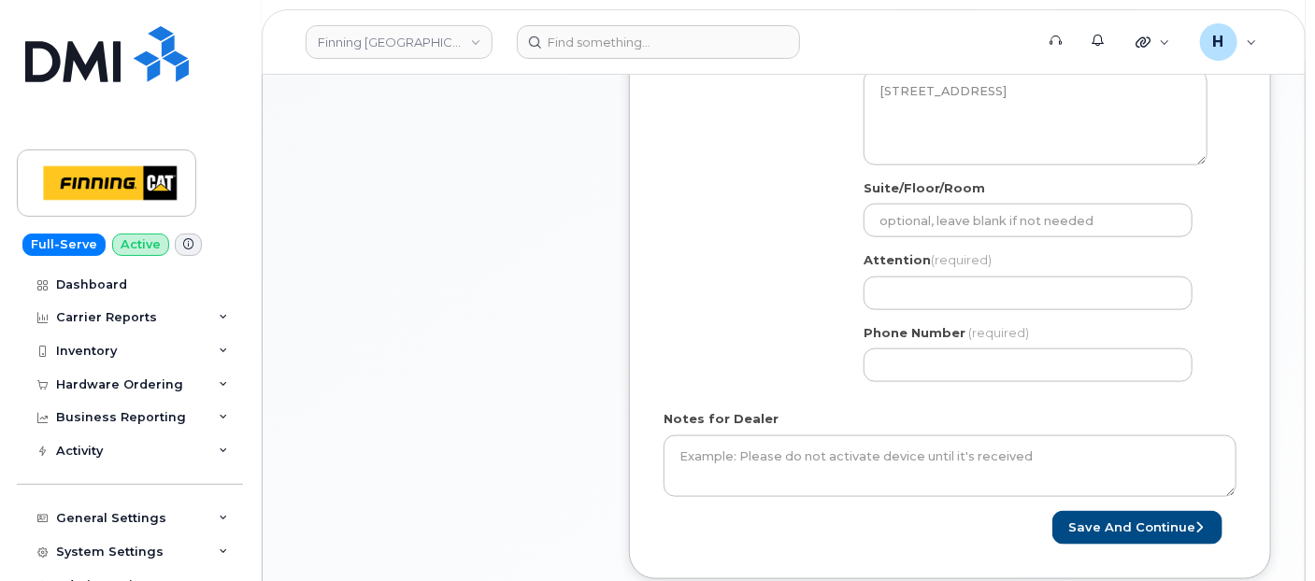
click at [923, 306] on div "AB Calgary Search your address... Manually edit your address Click to search 67…" at bounding box center [1035, 181] width 372 height 429
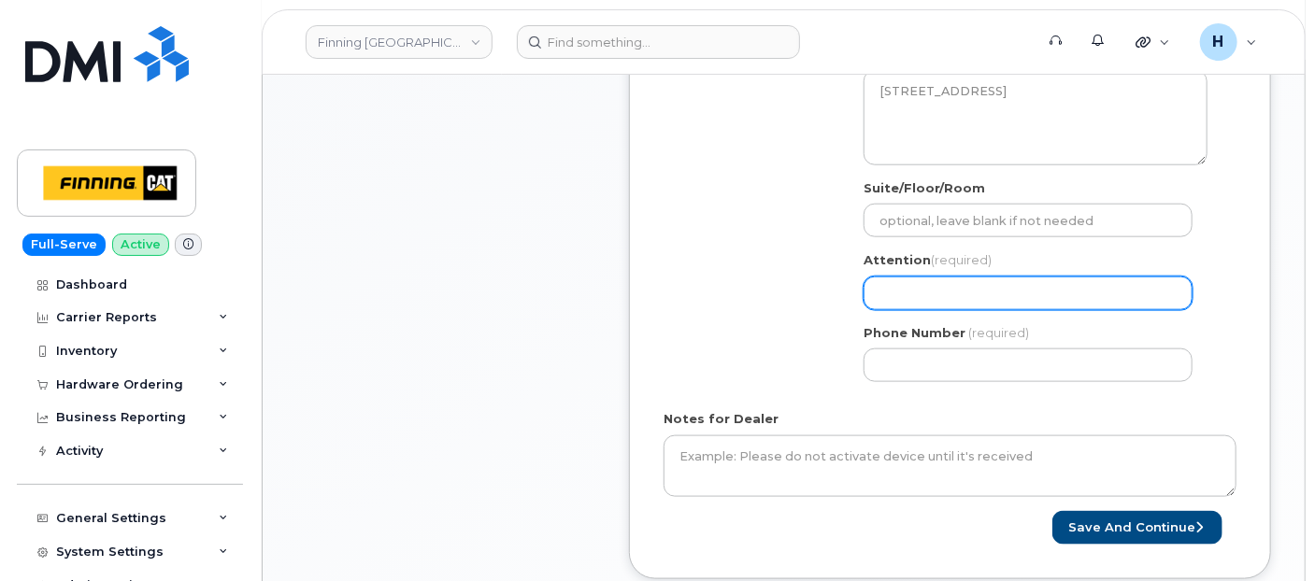
drag, startPoint x: 929, startPoint y: 302, endPoint x: 979, endPoint y: 278, distance: 56.0
click at [929, 302] on input "Attention (required)" at bounding box center [1027, 294] width 329 height 34
paste input "[PERSON_NAME]"
select select
type input "[PERSON_NAME]"
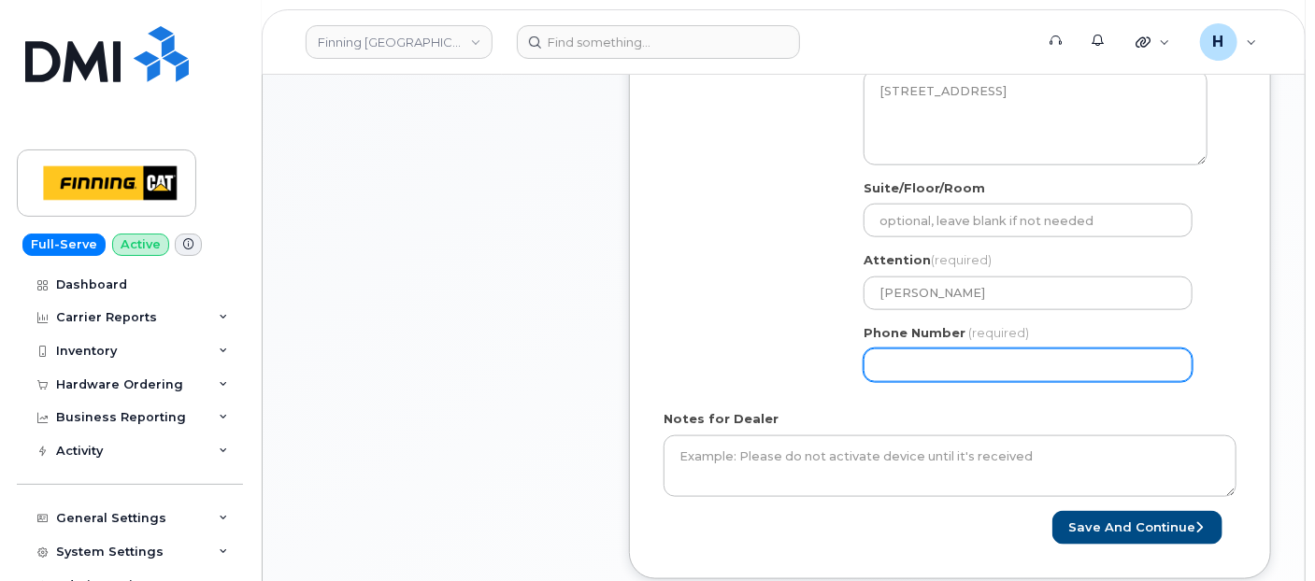
click at [933, 365] on input "Phone Number" at bounding box center [1027, 366] width 329 height 34
paste input "4032753340"
select select
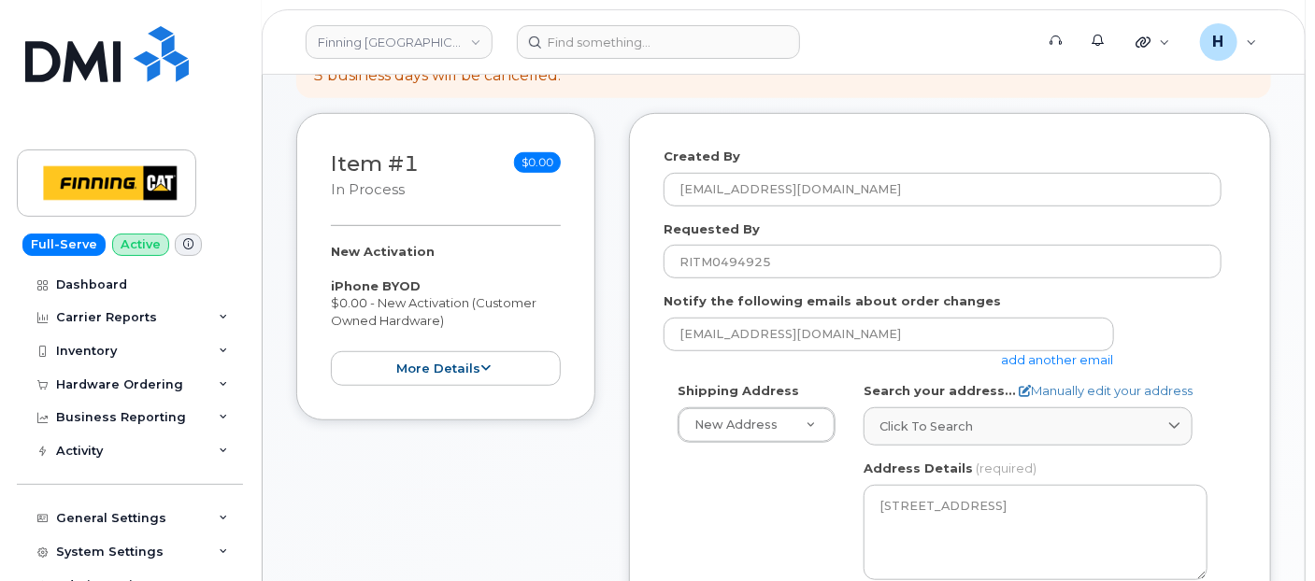
type input "4032753340"
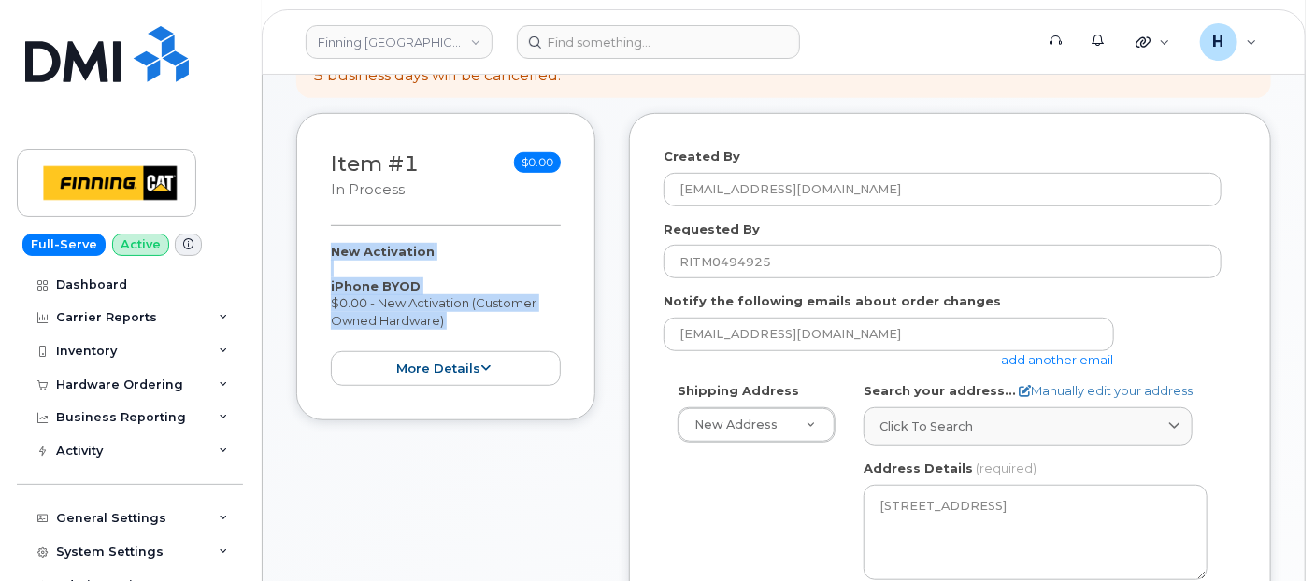
drag, startPoint x: 328, startPoint y: 245, endPoint x: 463, endPoint y: 337, distance: 164.1
click at [463, 337] on div "Item #1 in process $0.00 New Activation iPhone BYOD $0.00 - New Activation (Cus…" at bounding box center [445, 266] width 299 height 307
copy div "New Activation iPhone BYOD $0.00 - New Activation (Customer Owned Hardware) mor…"
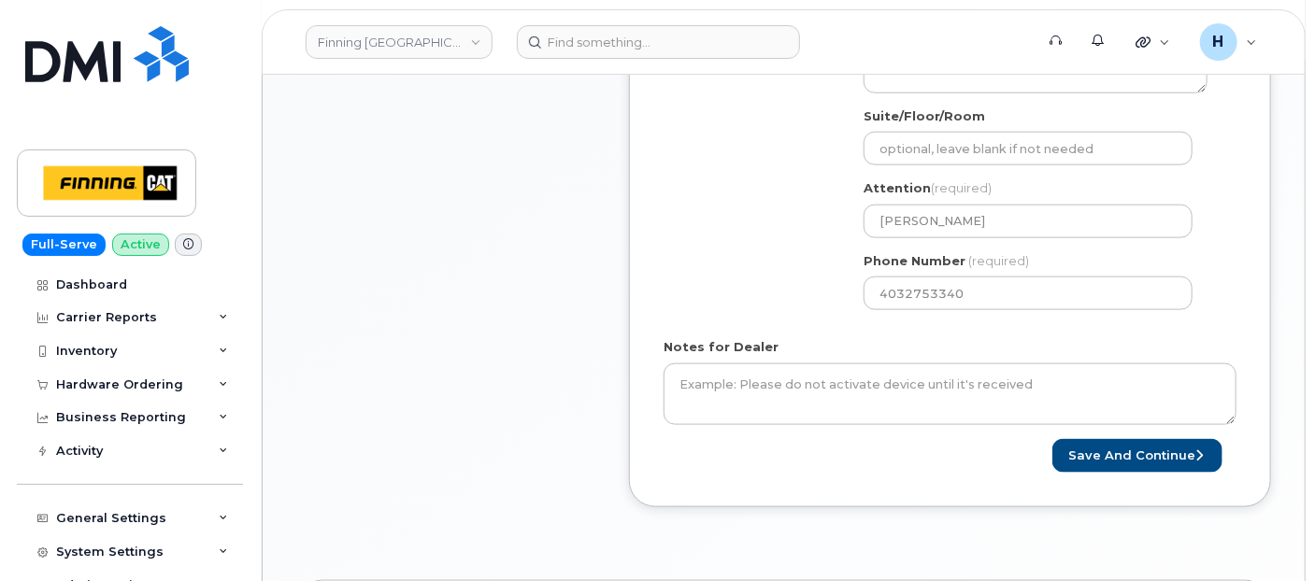
scroll to position [934, 0]
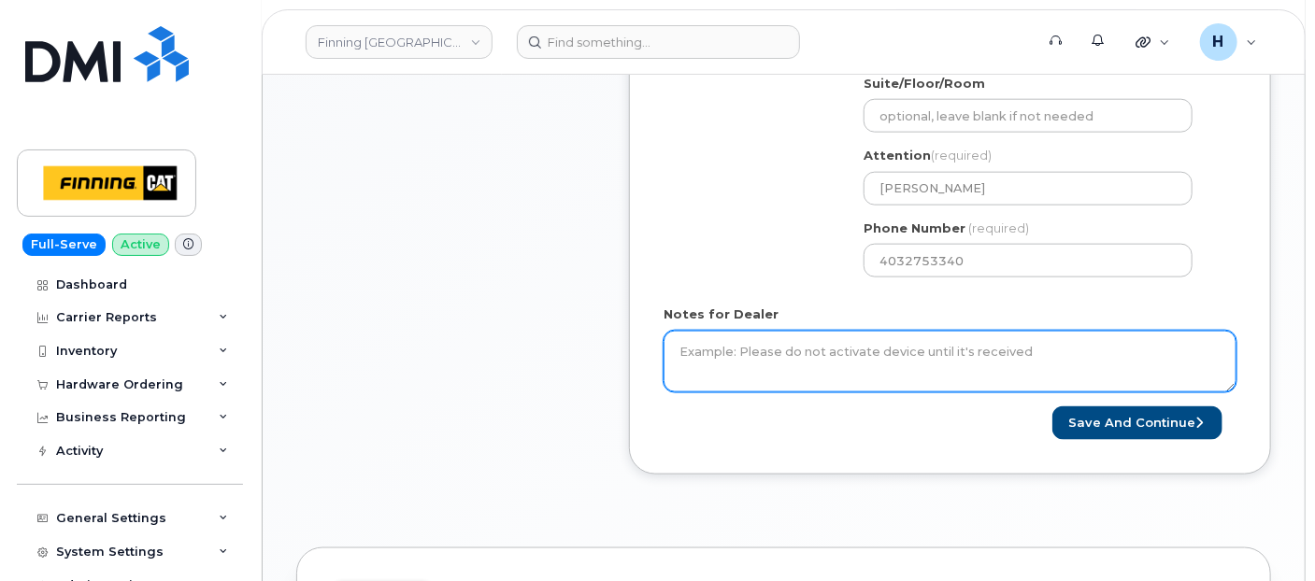
click at [715, 340] on textarea "Notes for Dealer" at bounding box center [949, 362] width 573 height 62
paste textarea "New Activation iPhone BYOD $0.00 - New Activation (Customer Owned Hardware)"
drag, startPoint x: 1009, startPoint y: 362, endPoint x: 595, endPoint y: 314, distance: 416.7
click at [595, 314] on div "Item #1 in process $0.00 New Activation iPhone BYOD $0.00 - New Activation (Cus…" at bounding box center [783, 48] width 975 height 909
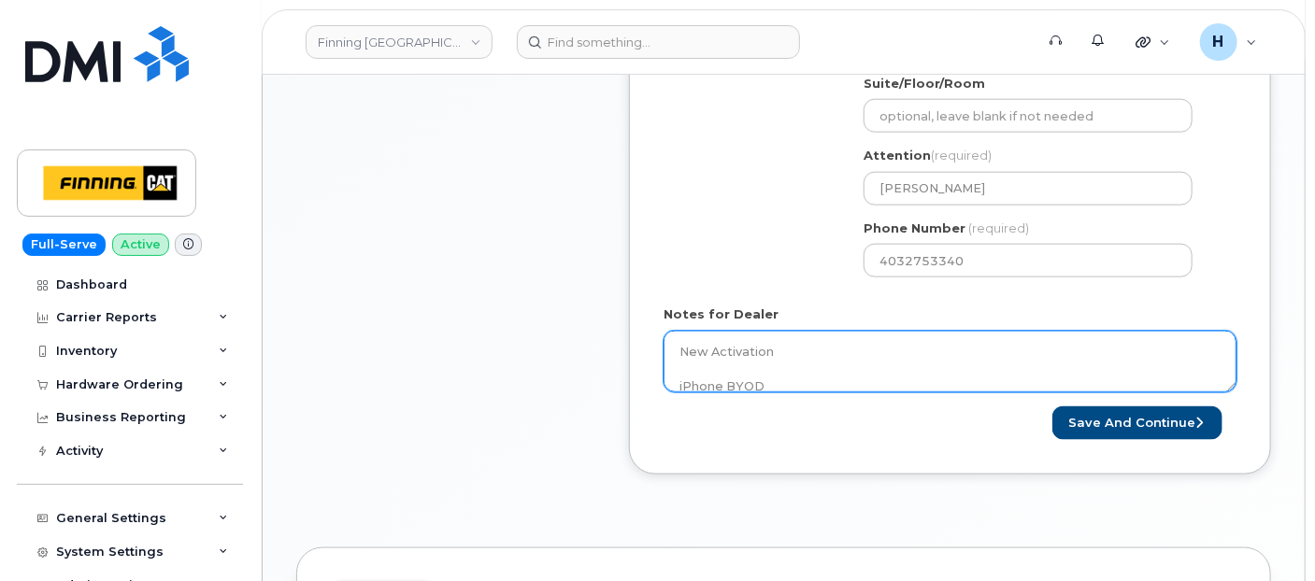
paste textarea "SIM: 8912230102357625197---Awaiting Activation on TELUS"
click at [816, 376] on textarea "New Activation iPhone BYOD $0.00 - New Activation (Customer Owned Hardware) SIM…" at bounding box center [949, 362] width 573 height 62
drag, startPoint x: 921, startPoint y: 380, endPoint x: 967, endPoint y: 368, distance: 47.4
click at [967, 368] on textarea "New Activation iPhone BYOD $0.00 - New Activation (Customer Owned Hardware) SIM…" at bounding box center [949, 362] width 573 height 62
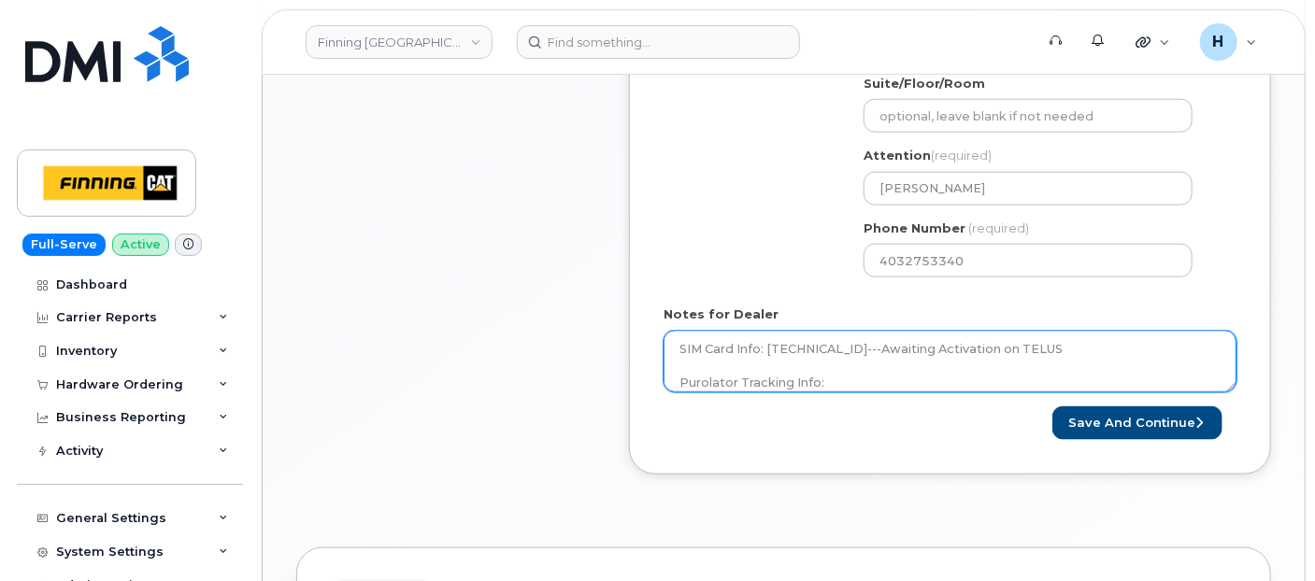
scroll to position [120, 0]
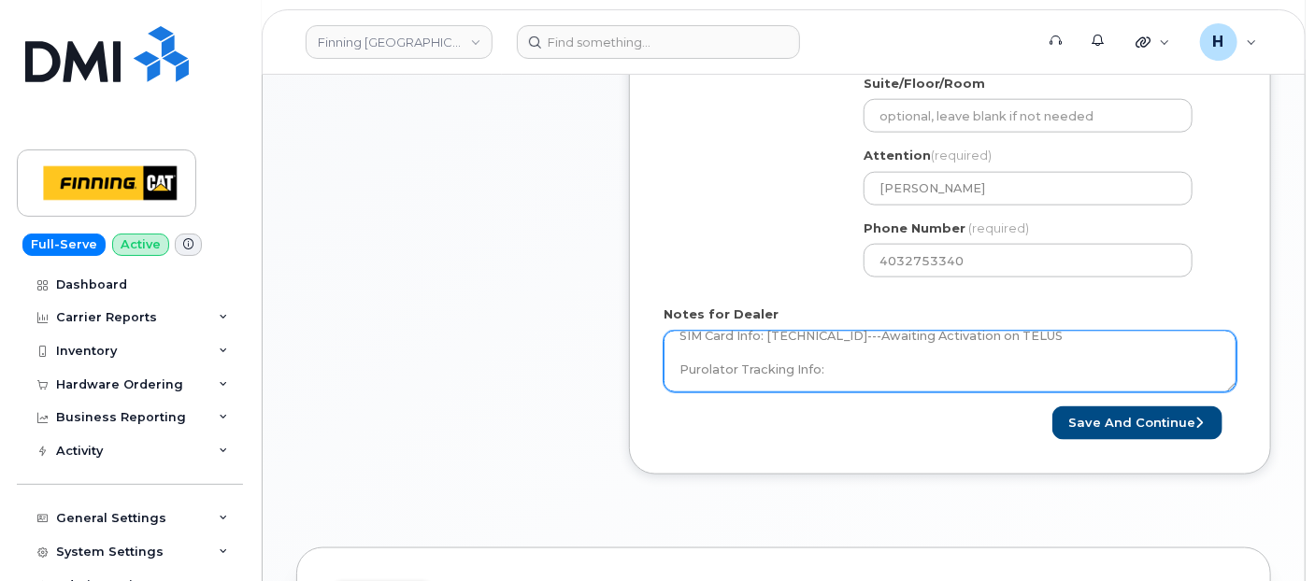
click at [963, 354] on textarea "New Activation iPhone BYOD $0.00 - New Activation (Customer Owned Hardware) SIM…" at bounding box center [949, 362] width 573 height 62
click at [966, 355] on textarea "New Activation iPhone BYOD $0.00 - New Activation (Customer Owned Hardware) SIM…" at bounding box center [949, 362] width 573 height 62
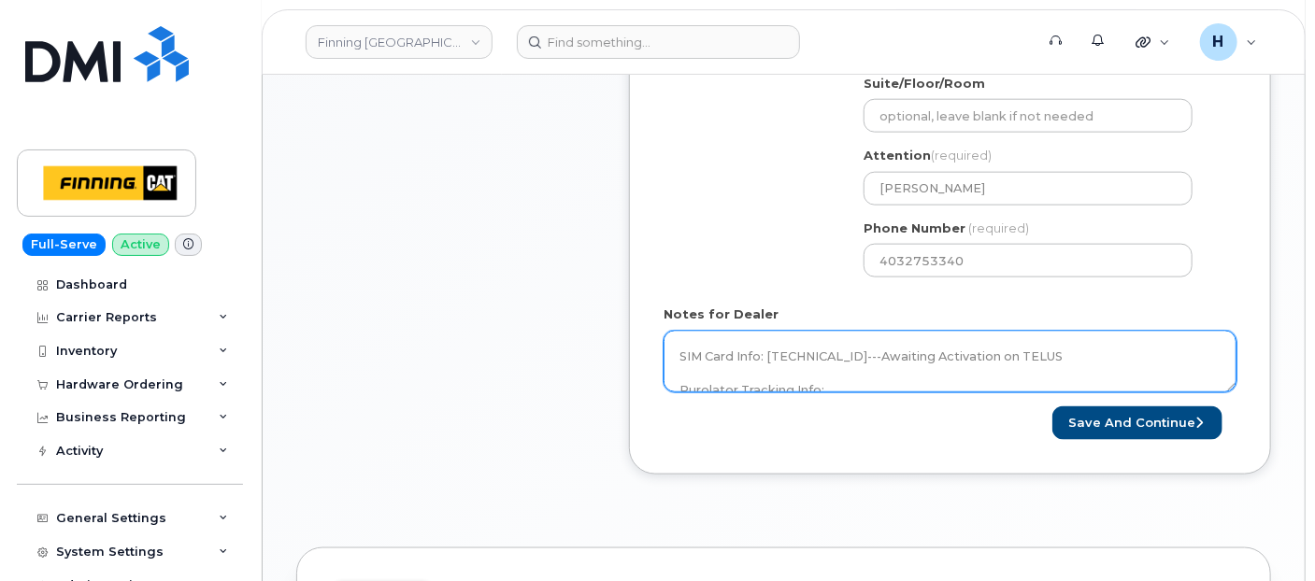
drag, startPoint x: 939, startPoint y: 352, endPoint x: 952, endPoint y: 349, distance: 13.4
click at [945, 350] on textarea "New Activation iPhone BYOD $0.00 - New Activation (Customer Owned Hardware) SIM…" at bounding box center [949, 362] width 573 height 62
click at [961, 349] on textarea "New Activation iPhone BYOD $0.00 - New Activation (Customer Owned Hardware) SIM…" at bounding box center [949, 362] width 573 height 62
click at [883, 361] on textarea "New Activation iPhone BYOD $0.00 - New Activation (Customer Owned Hardware) SIM…" at bounding box center [949, 362] width 573 height 62
click at [824, 376] on textarea "New Activation iPhone BYOD $0.00 - New Activation (Customer Owned Hardware) SIM…" at bounding box center [949, 362] width 573 height 62
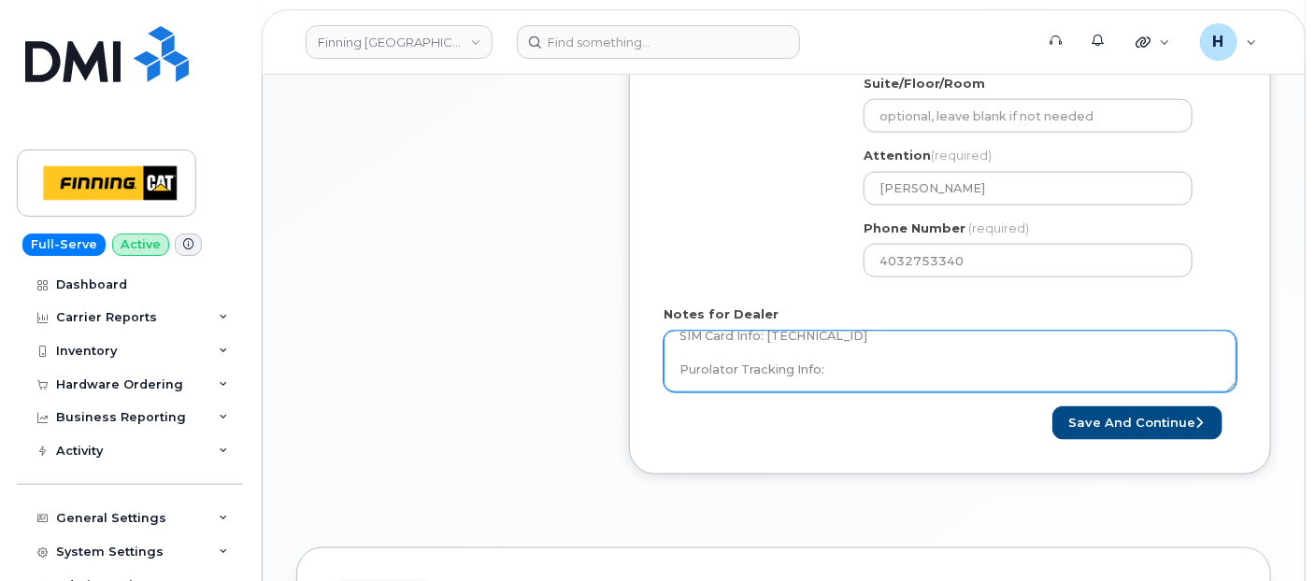
scroll to position [120, 0]
click at [821, 379] on textarea "New Activation iPhone BYOD $0.00 - New Activation (Customer Owned Hardware) SIM…" at bounding box center [949, 362] width 573 height 62
type textarea "New Activation iPhone BYOD $0.00 - New Activation (Customer Owned Hardware) SIM…"
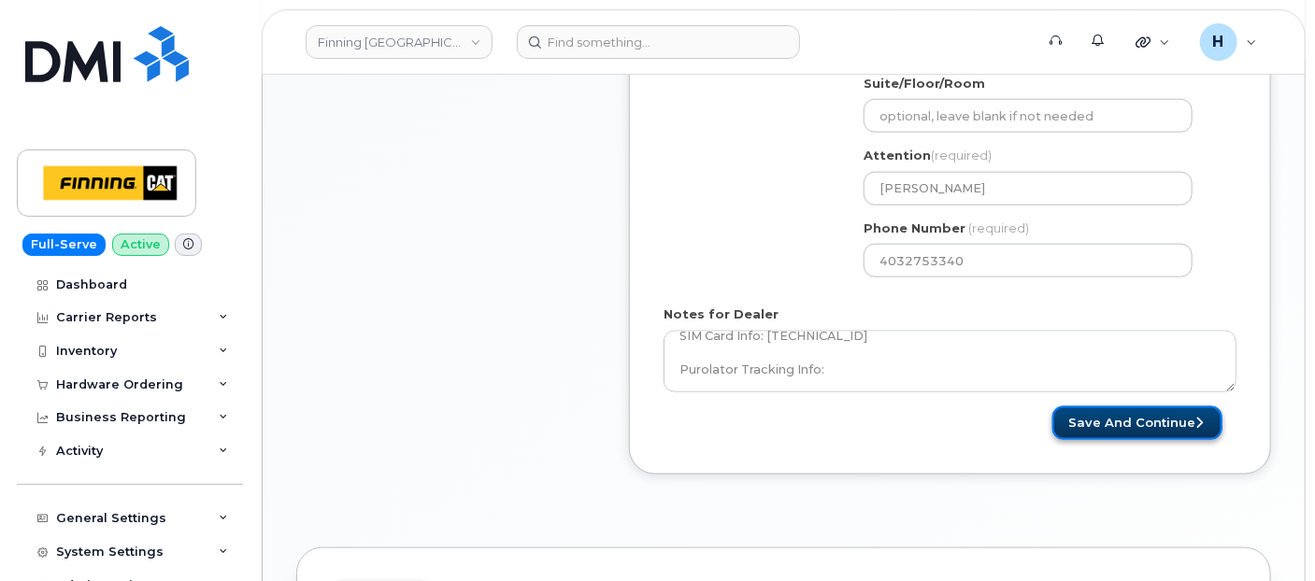
click at [1150, 427] on button "Save and Continue" at bounding box center [1137, 423] width 170 height 35
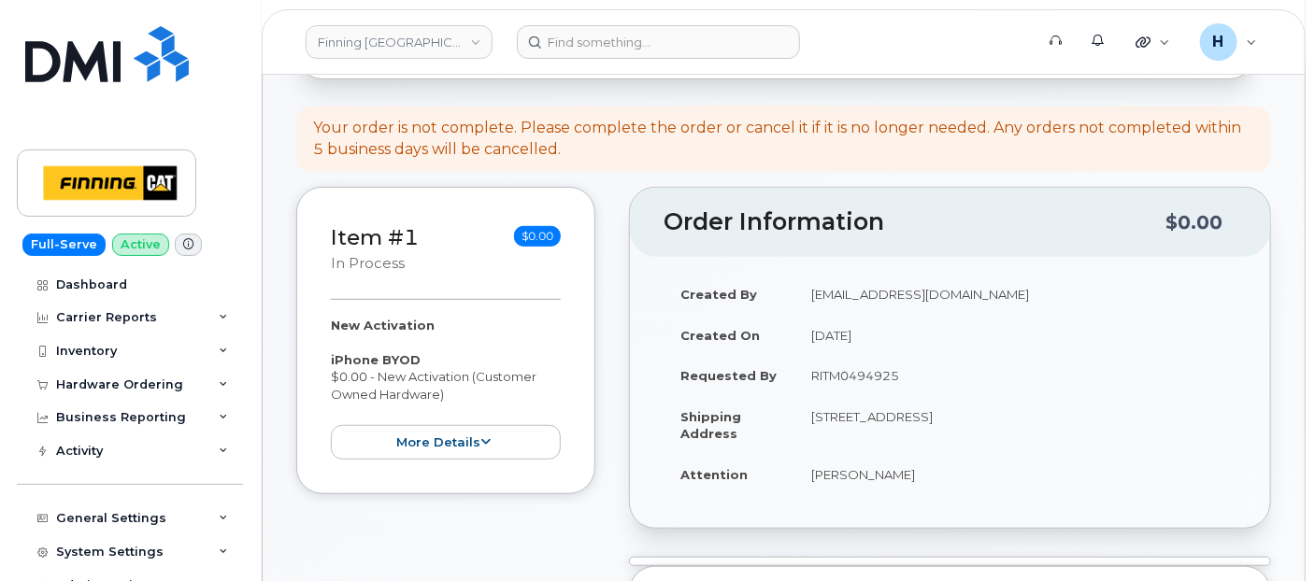
scroll to position [415, 0]
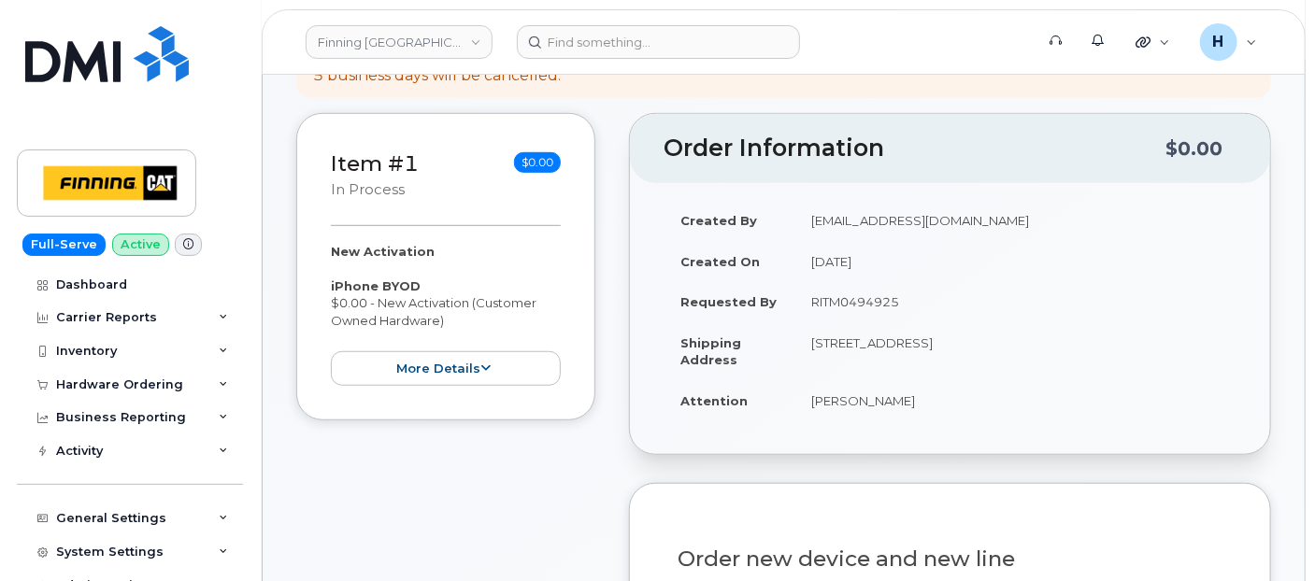
drag, startPoint x: 798, startPoint y: 404, endPoint x: 1012, endPoint y: 413, distance: 214.2
click at [1012, 413] on td "Carter Henkel" at bounding box center [1015, 400] width 442 height 41
copy td "Carter Henkel"
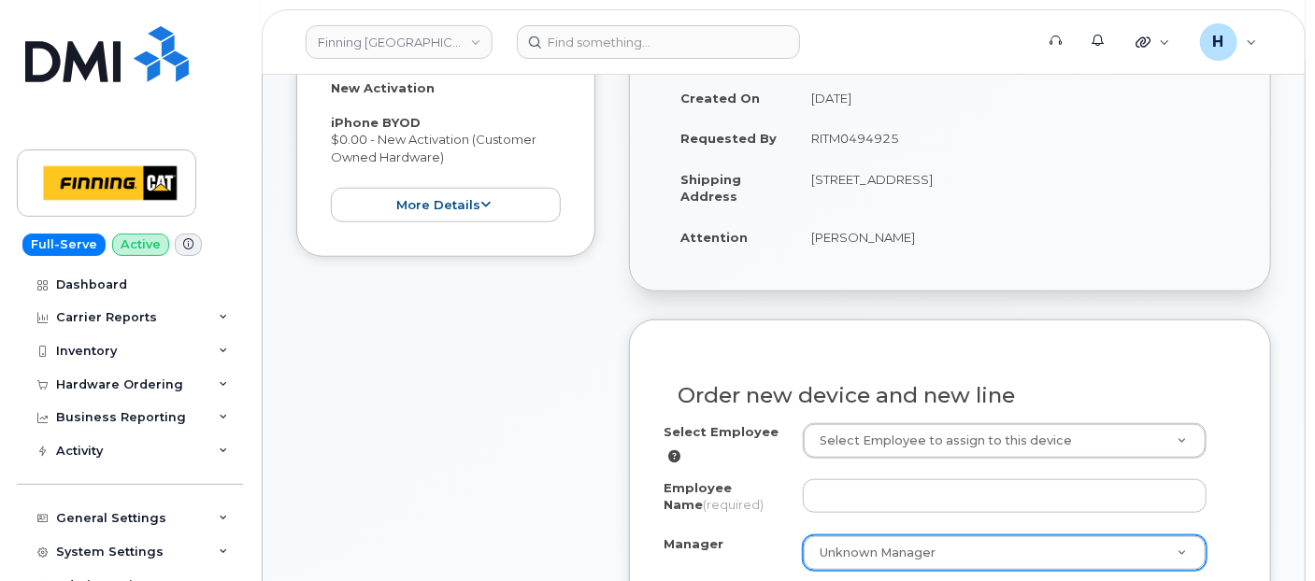
scroll to position [726, 0]
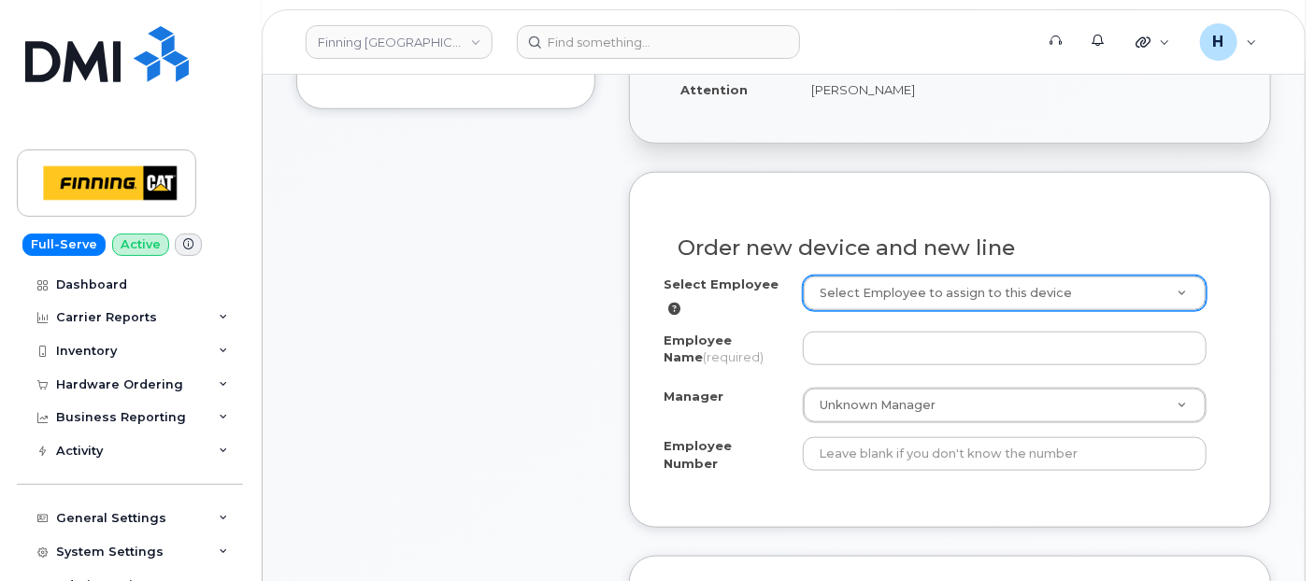
drag, startPoint x: 800, startPoint y: 297, endPoint x: 819, endPoint y: 283, distance: 23.4
click at [801, 296] on div "Select Employee" at bounding box center [732, 297] width 139 height 42
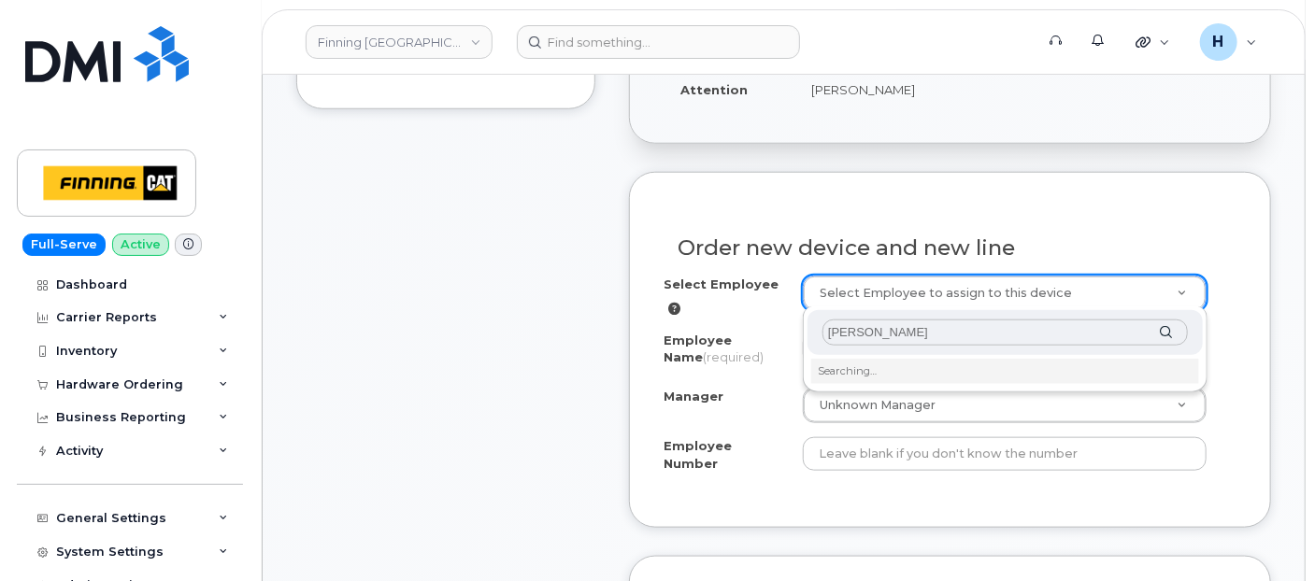
type input "[PERSON_NAME]"
type input "820484"
type input "[PERSON_NAME]"
type input "3500756"
select select "D34"
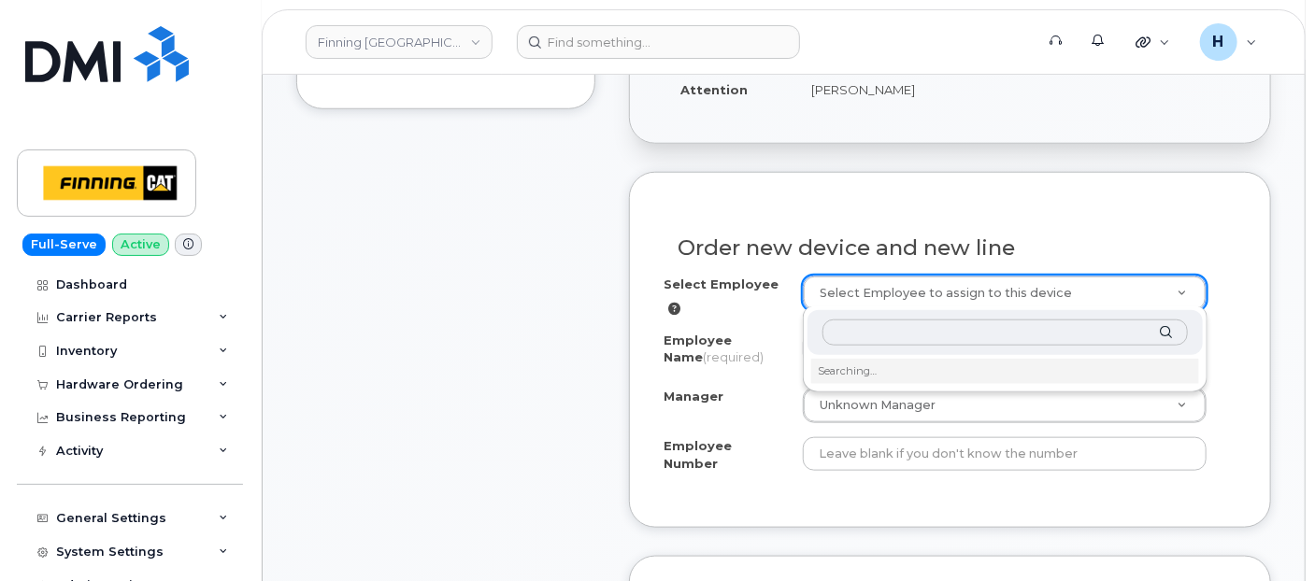
select select "CSMAAAA"
select select "608163"
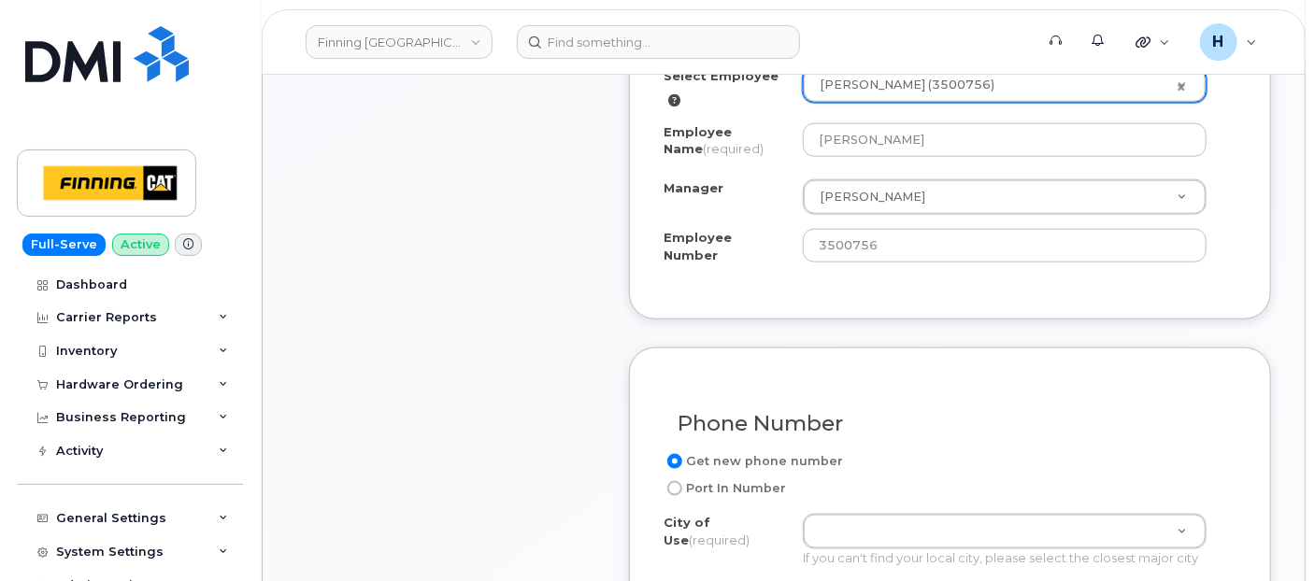
scroll to position [1038, 0]
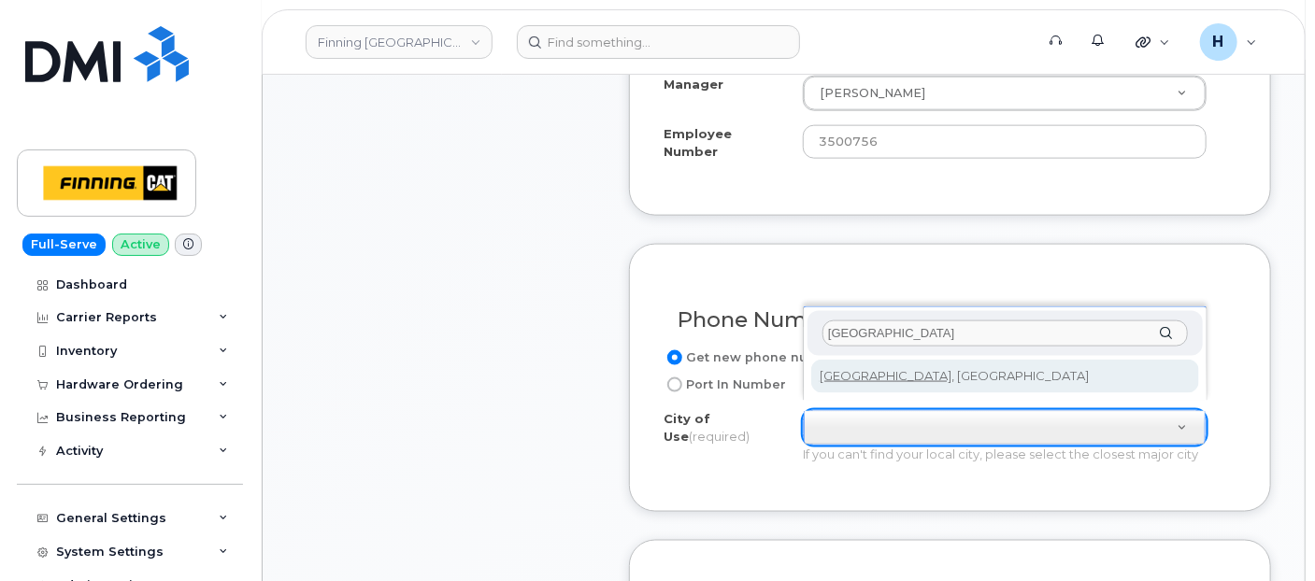
type input "calgary"
click at [913, 351] on div "calgary" at bounding box center [1004, 334] width 395 height 46
type input "88"
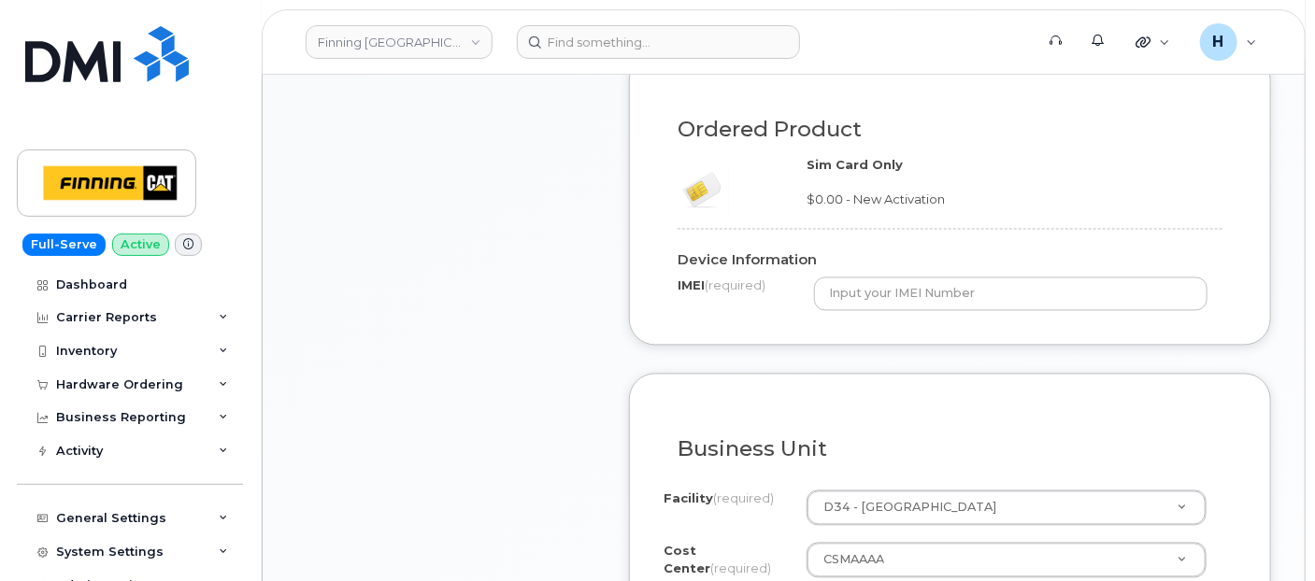
scroll to position [1557, 0]
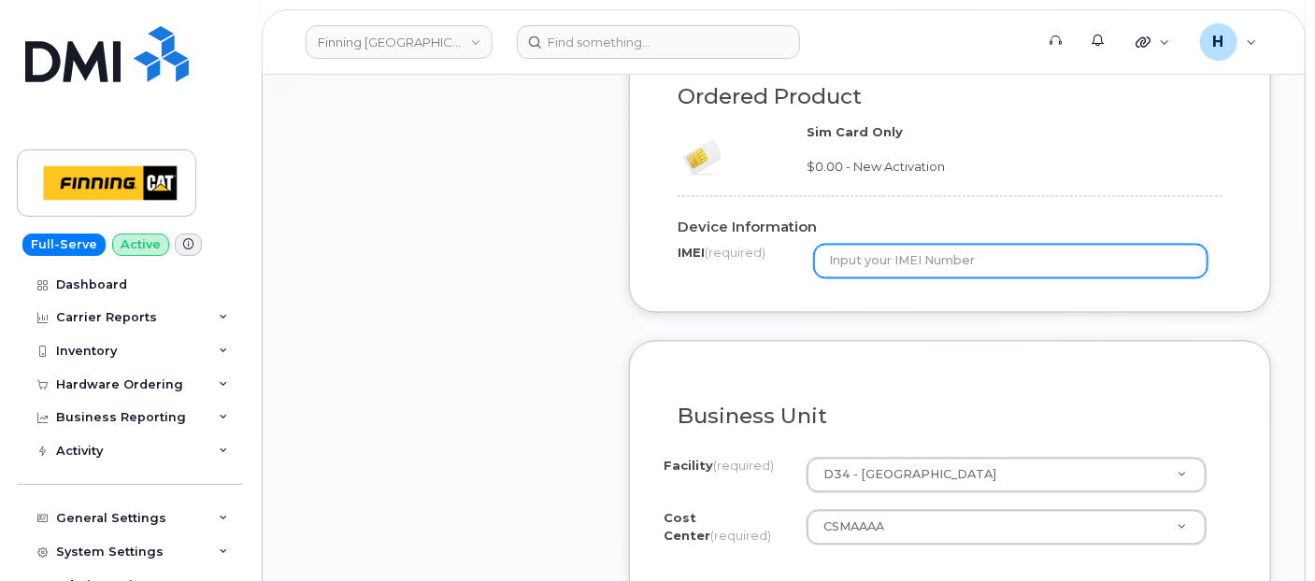
click at [848, 245] on input "text" at bounding box center [1010, 262] width 393 height 34
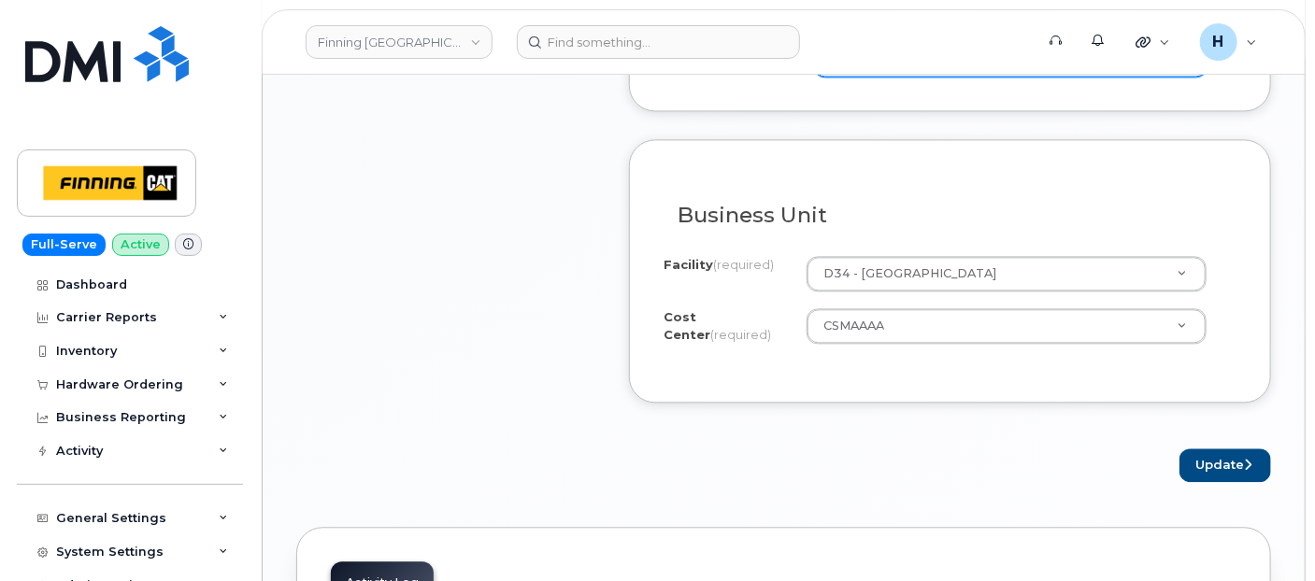
scroll to position [1764, 0]
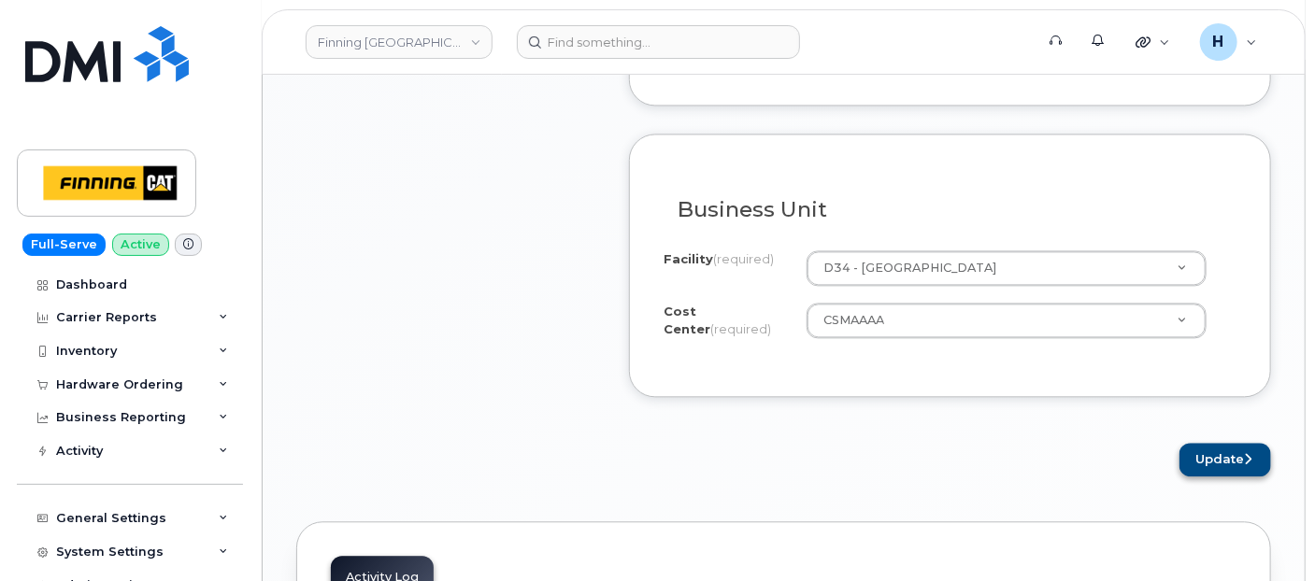
type input "x"
click at [1226, 454] on button "Update" at bounding box center [1225, 460] width 92 height 35
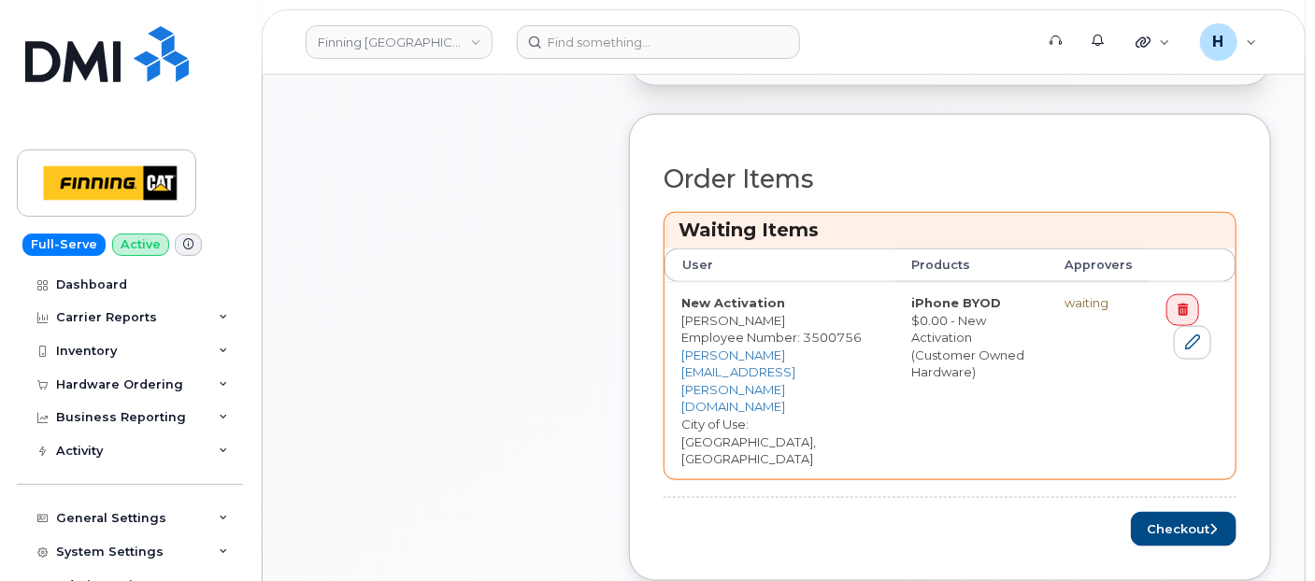
scroll to position [934, 0]
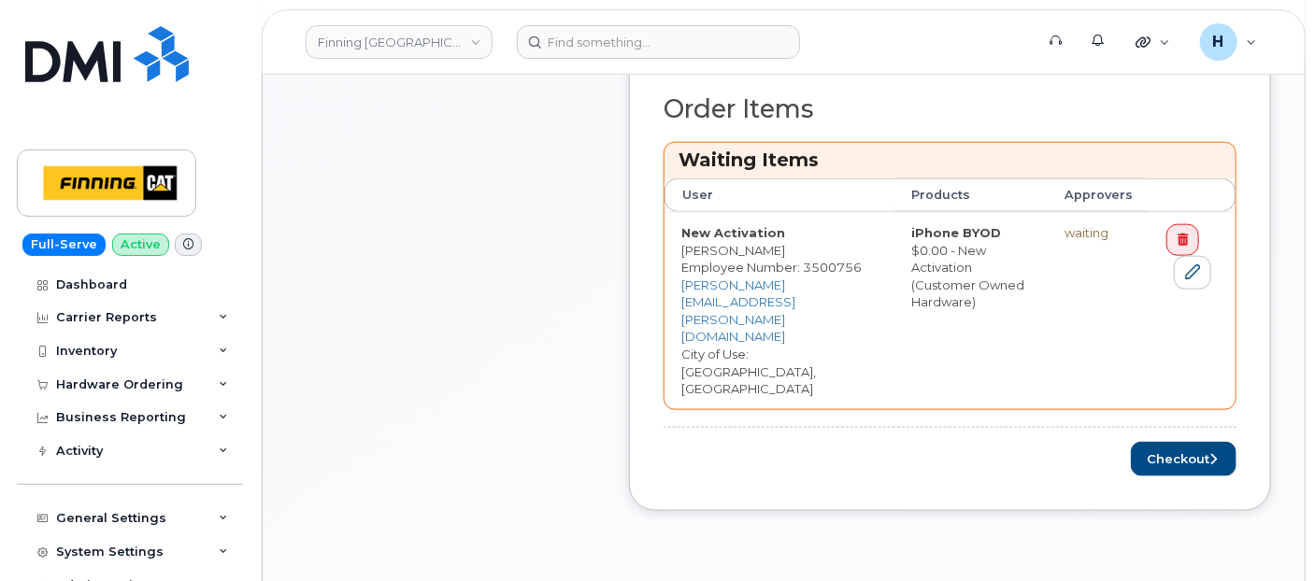
click at [1150, 362] on div "Order Items Waiting Items User Products Approvers New Activation [PERSON_NAME] …" at bounding box center [949, 285] width 573 height 381
drag, startPoint x: 1152, startPoint y: 391, endPoint x: 526, endPoint y: 577, distance: 653.1
click at [1153, 442] on button "Checkout" at bounding box center [1184, 459] width 106 height 35
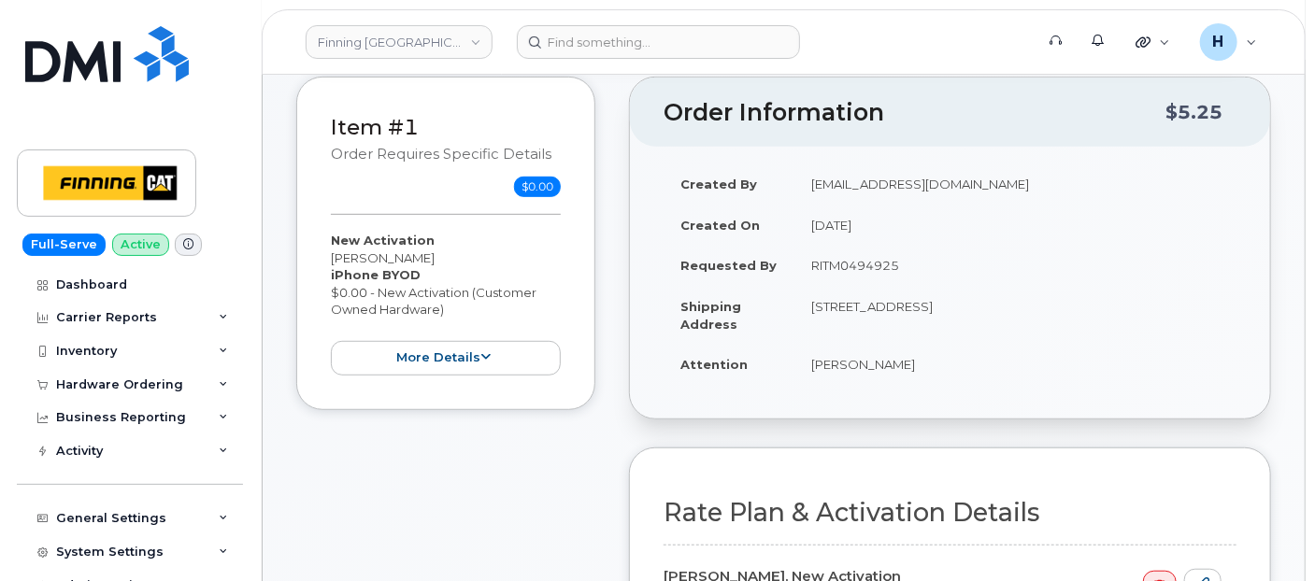
scroll to position [415, 0]
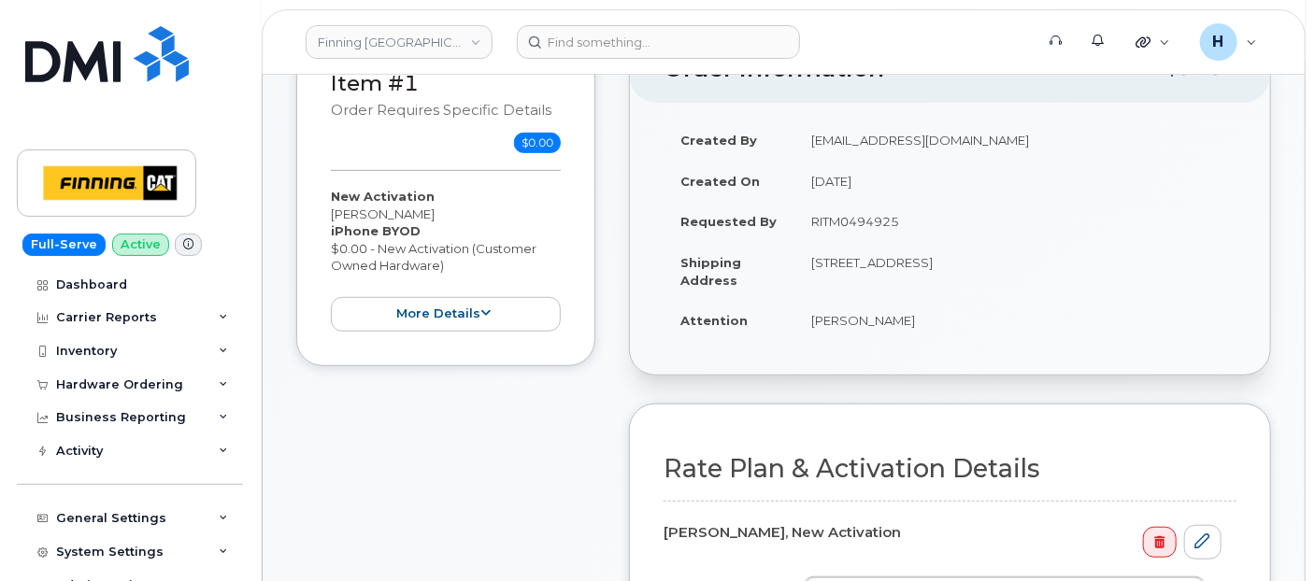
drag, startPoint x: 806, startPoint y: 325, endPoint x: 990, endPoint y: 322, distance: 184.1
click at [990, 322] on td "[PERSON_NAME]" at bounding box center [1015, 320] width 442 height 41
copy td "[PERSON_NAME]"
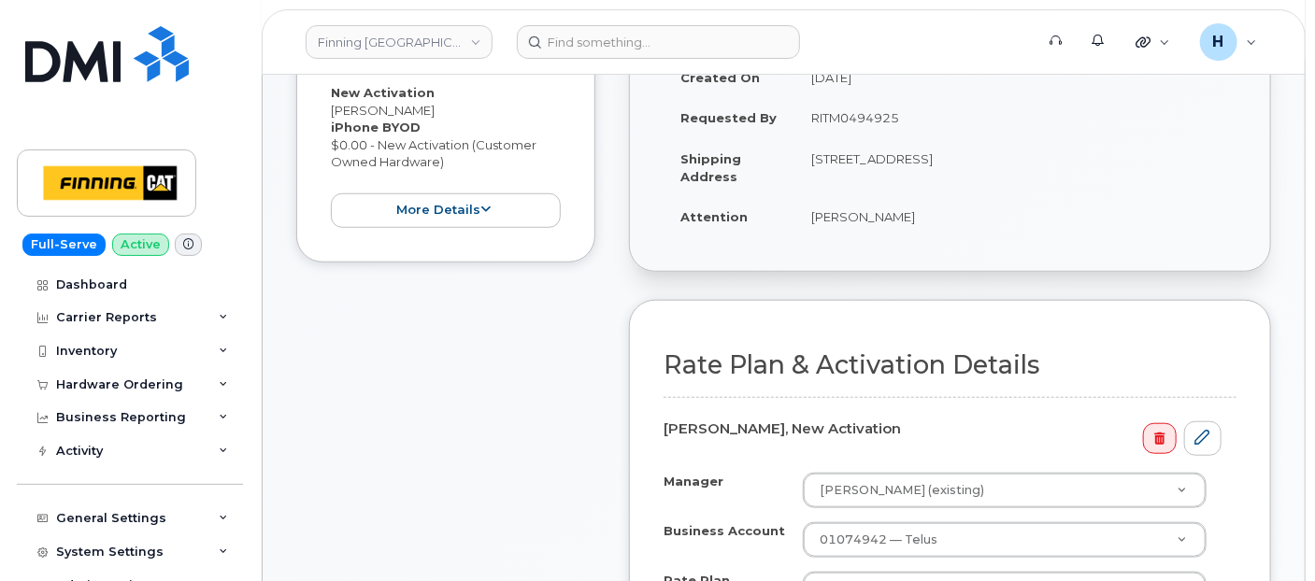
drag, startPoint x: 988, startPoint y: 154, endPoint x: 1041, endPoint y: 156, distance: 53.3
click at [1041, 156] on td "[STREET_ADDRESS]" at bounding box center [1015, 167] width 442 height 58
copy td "T2E 7H9"
drag, startPoint x: 795, startPoint y: 160, endPoint x: 843, endPoint y: 163, distance: 47.7
click at [843, 163] on td "[STREET_ADDRESS]" at bounding box center [1015, 167] width 442 height 58
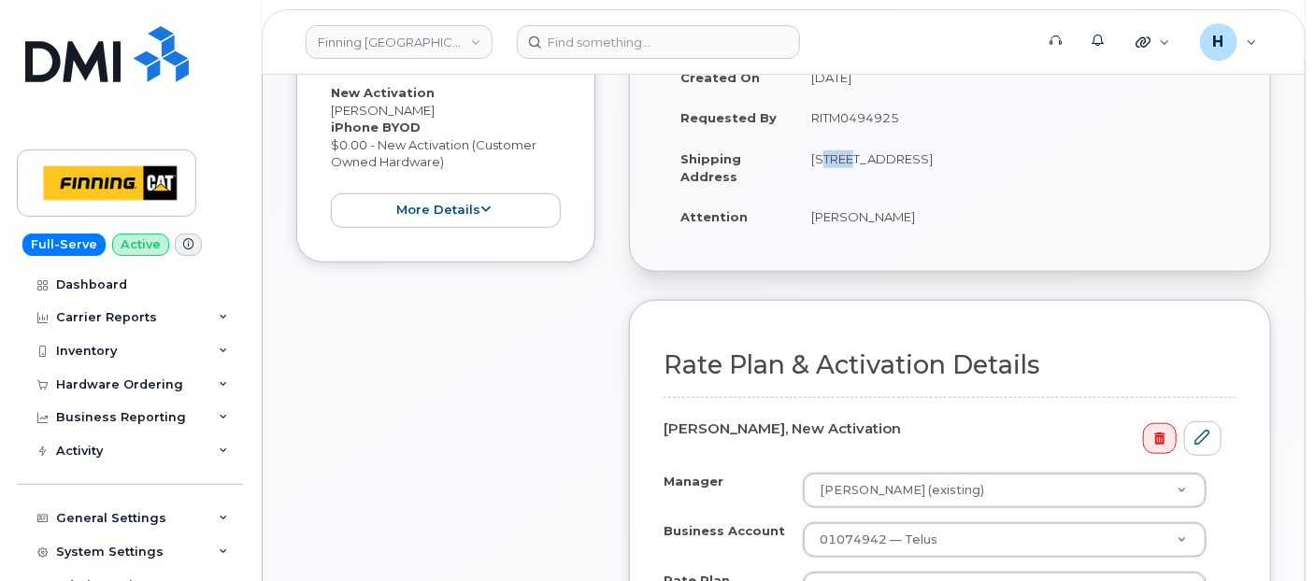
copy td "6735"
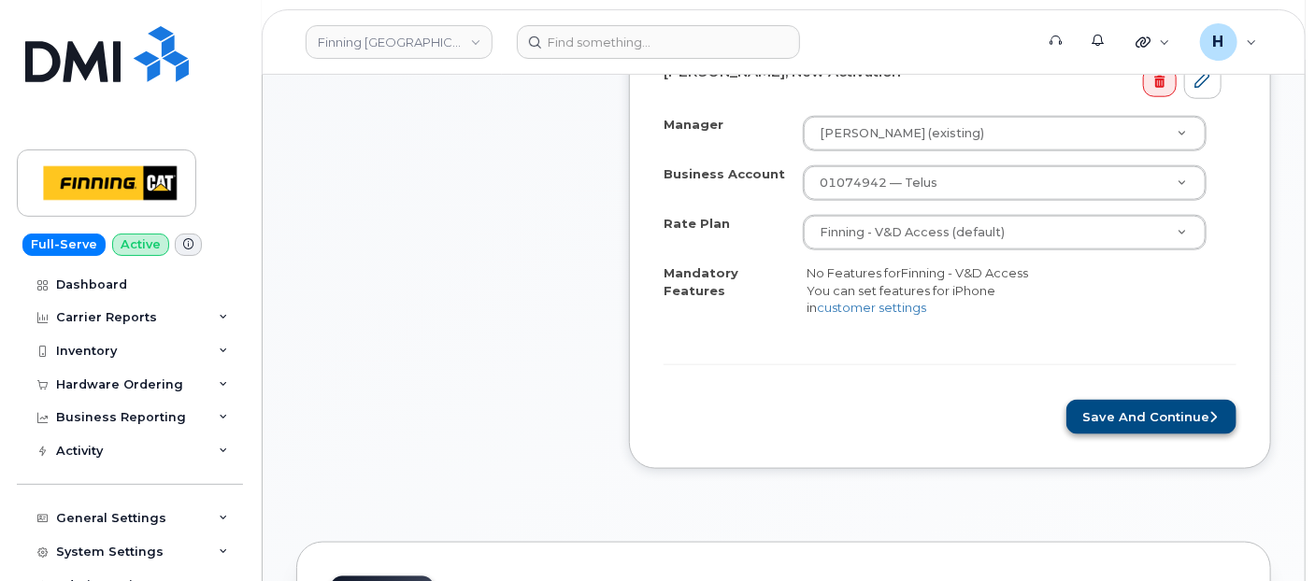
scroll to position [934, 0]
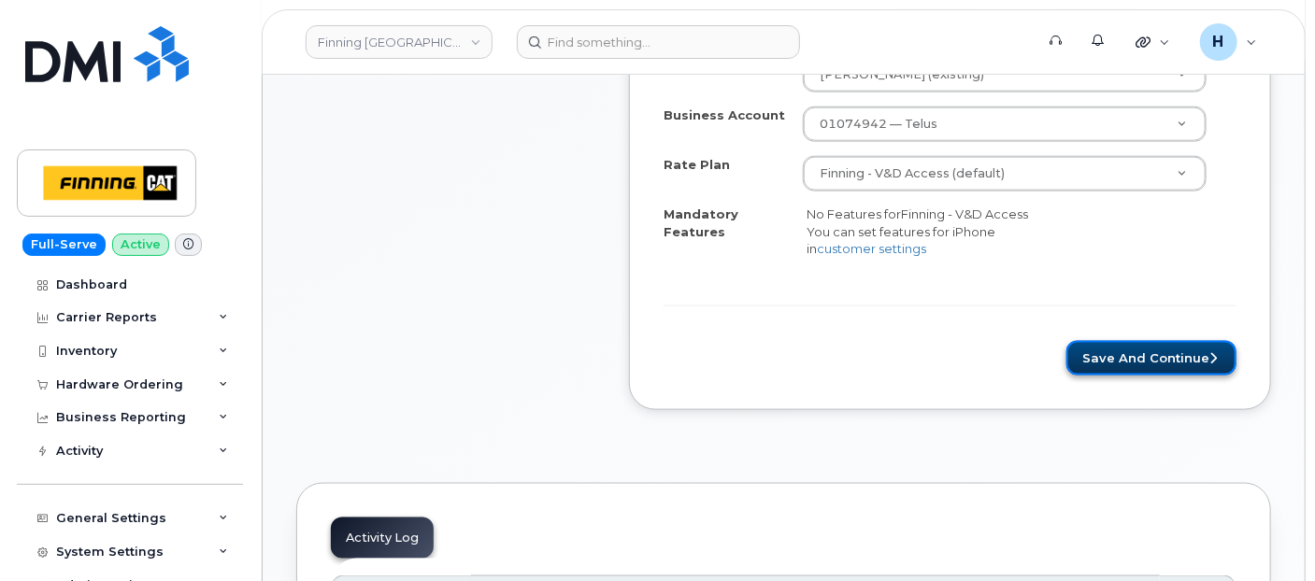
click at [1134, 372] on button "Save and Continue" at bounding box center [1151, 358] width 170 height 35
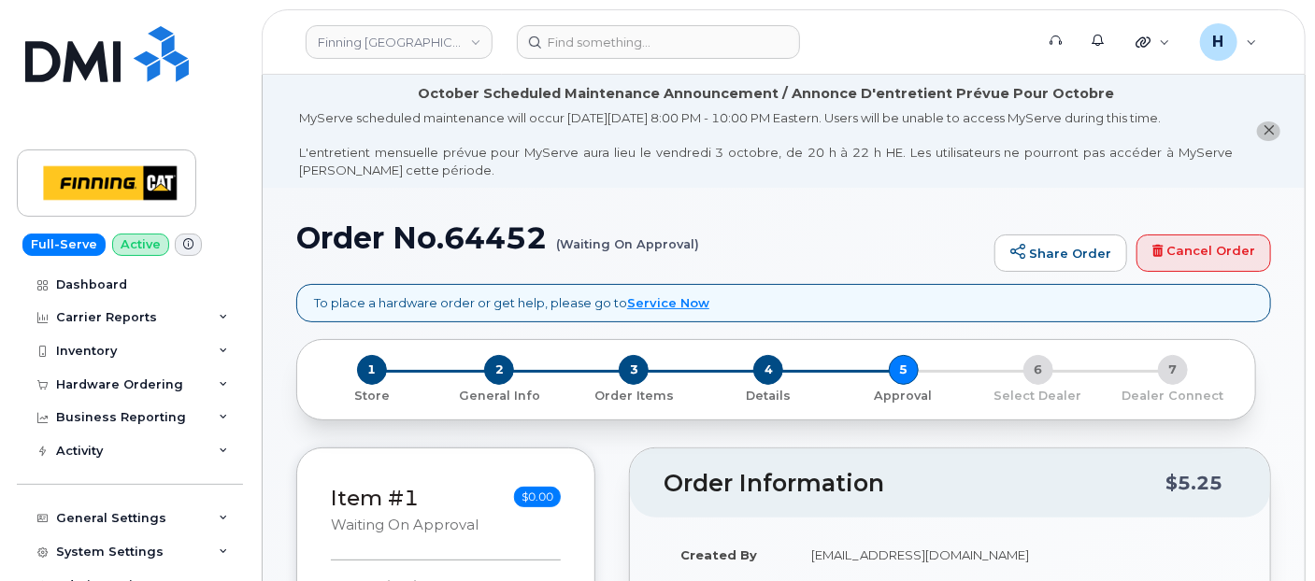
click at [499, 245] on h1 "Order No.64452 (Waiting On Approval)" at bounding box center [640, 237] width 689 height 33
copy h1 "64452"
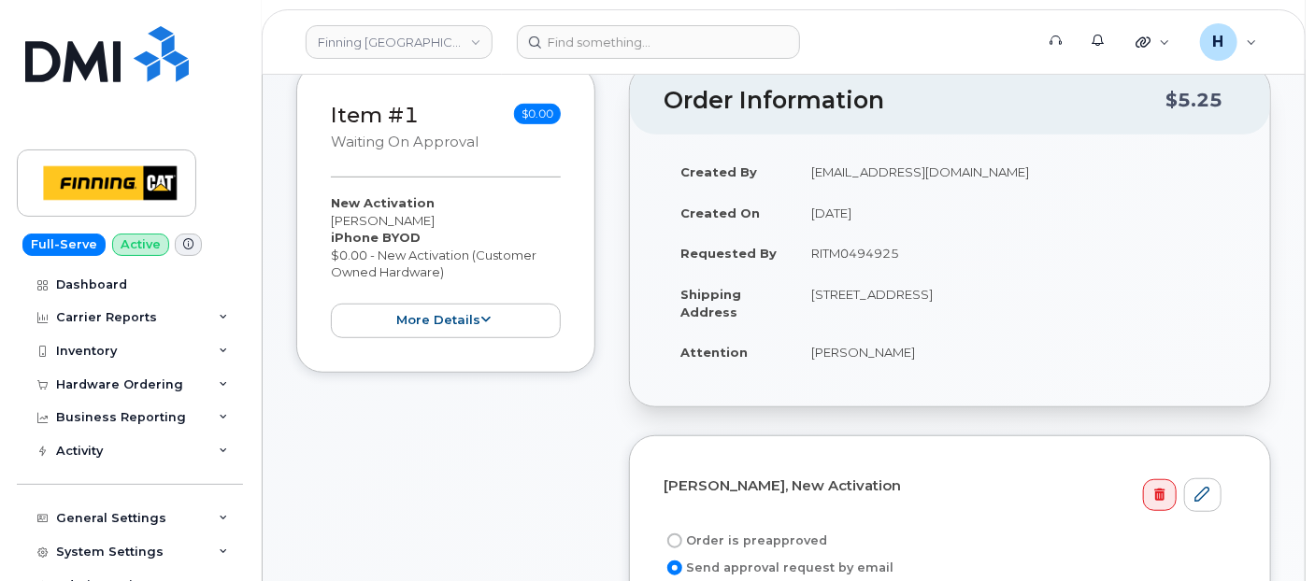
scroll to position [519, 0]
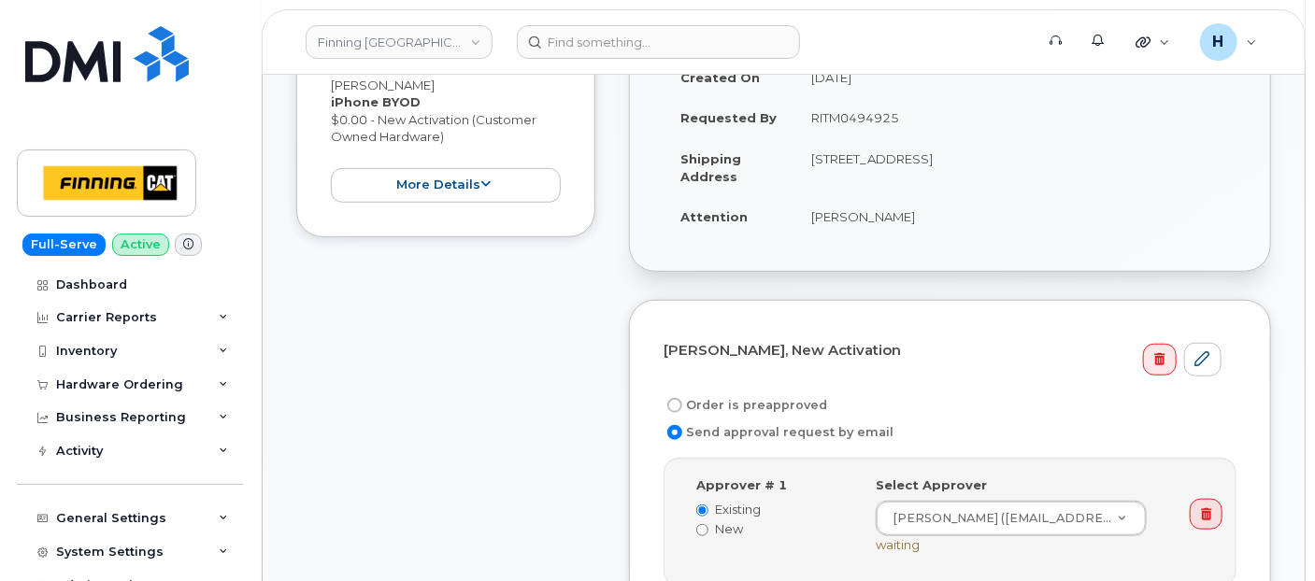
drag, startPoint x: 766, startPoint y: 396, endPoint x: 763, endPoint y: 78, distance: 318.7
click at [766, 394] on label "Order is preapproved" at bounding box center [745, 405] width 164 height 22
click at [682, 398] on input "Order is preapproved" at bounding box center [674, 405] width 15 height 15
radio input "true"
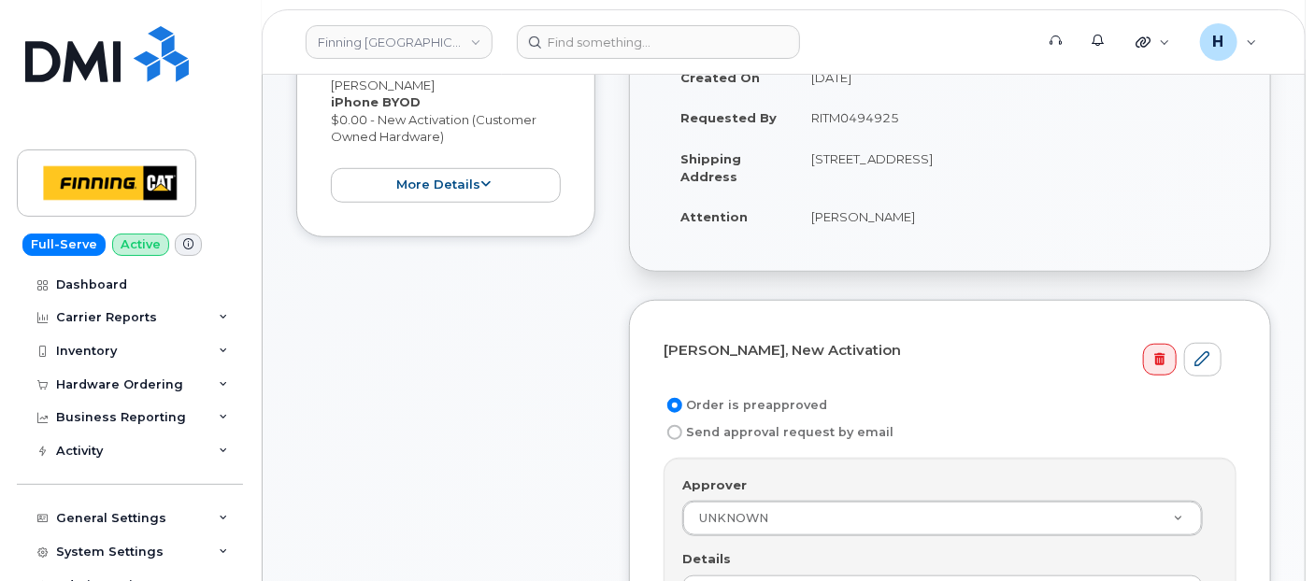
drag, startPoint x: 805, startPoint y: 121, endPoint x: 959, endPoint y: 126, distance: 154.3
click at [959, 126] on td "RITM0494925" at bounding box center [1015, 117] width 442 height 41
copy td "RITM0494925"
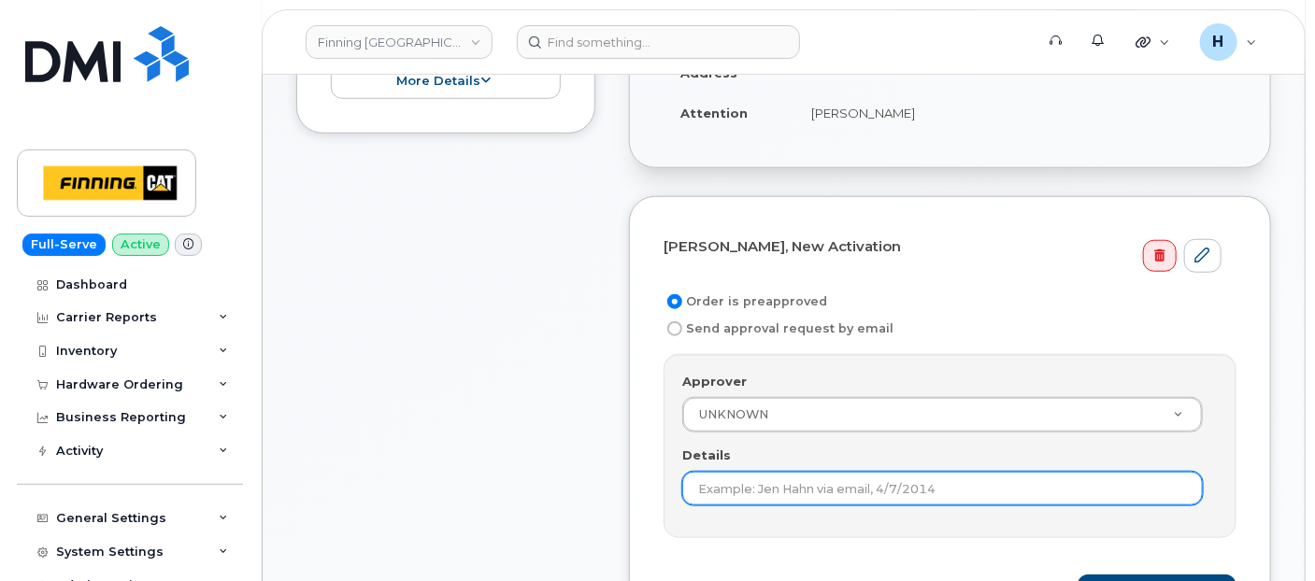
click at [714, 472] on input "Details" at bounding box center [942, 489] width 520 height 34
paste input "RITM0494925"
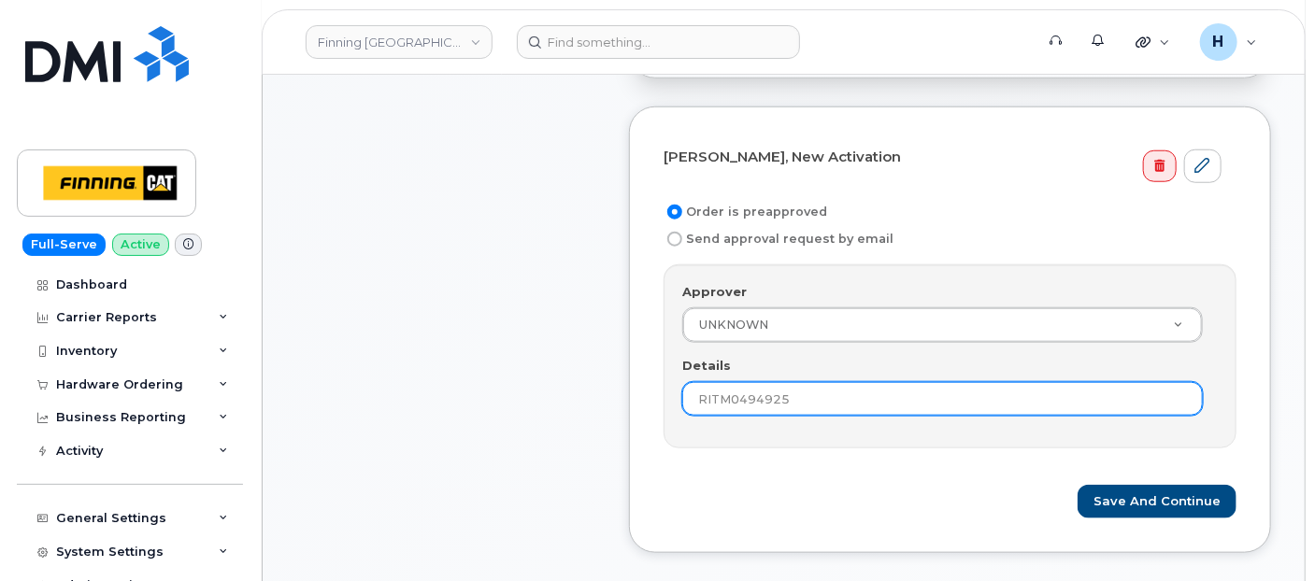
scroll to position [830, 0]
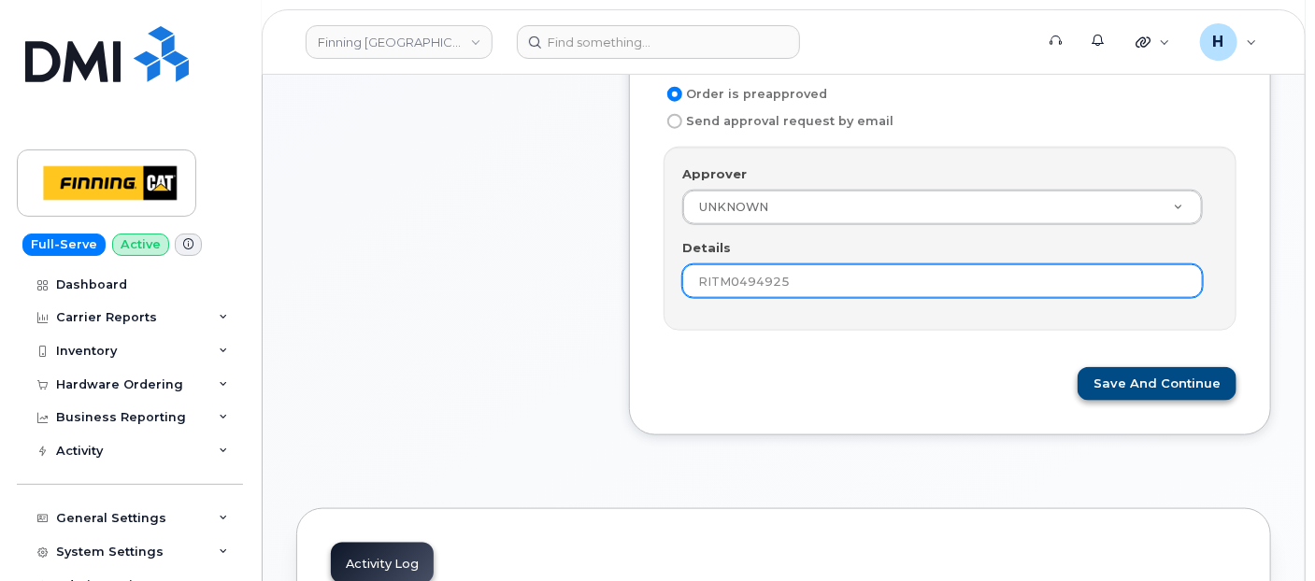
type input "RITM0494925"
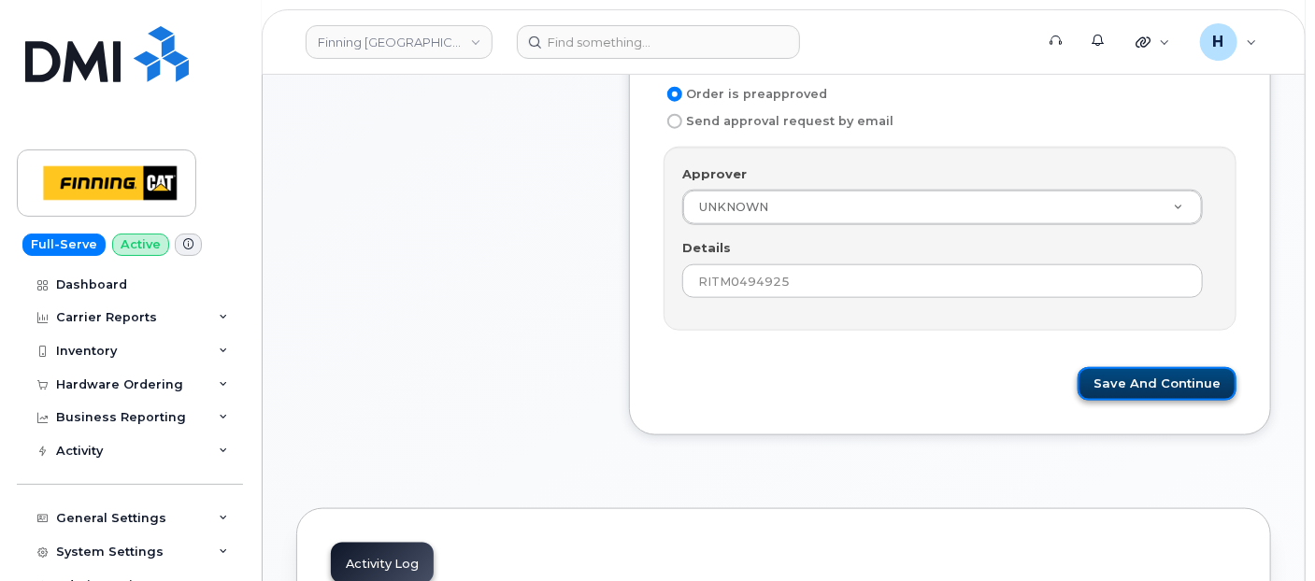
drag, startPoint x: 1121, startPoint y: 365, endPoint x: 1319, endPoint y: 508, distance: 244.3
click at [1121, 367] on button "Save and Continue" at bounding box center [1156, 384] width 159 height 35
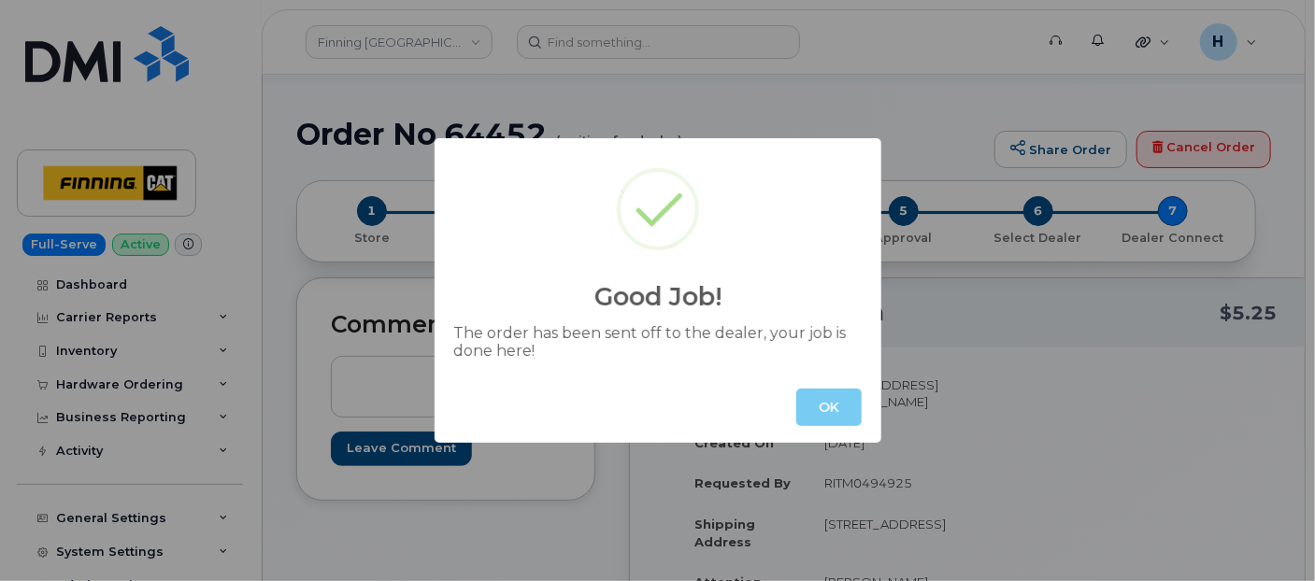
click at [819, 412] on button "OK" at bounding box center [828, 407] width 65 height 37
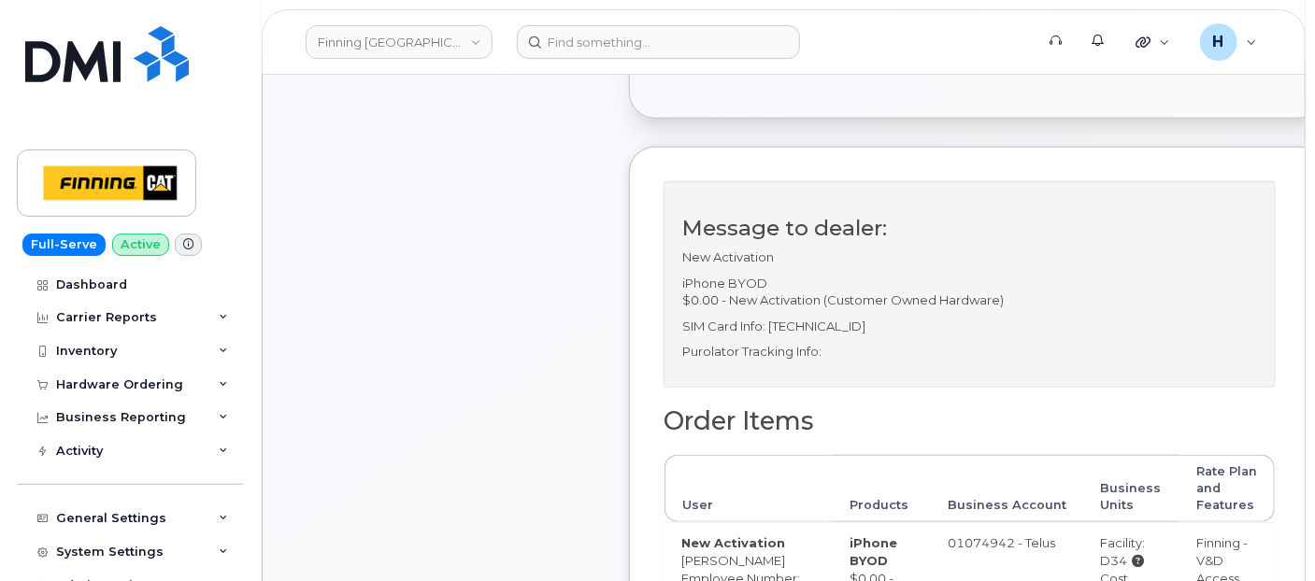
scroll to position [830, 0]
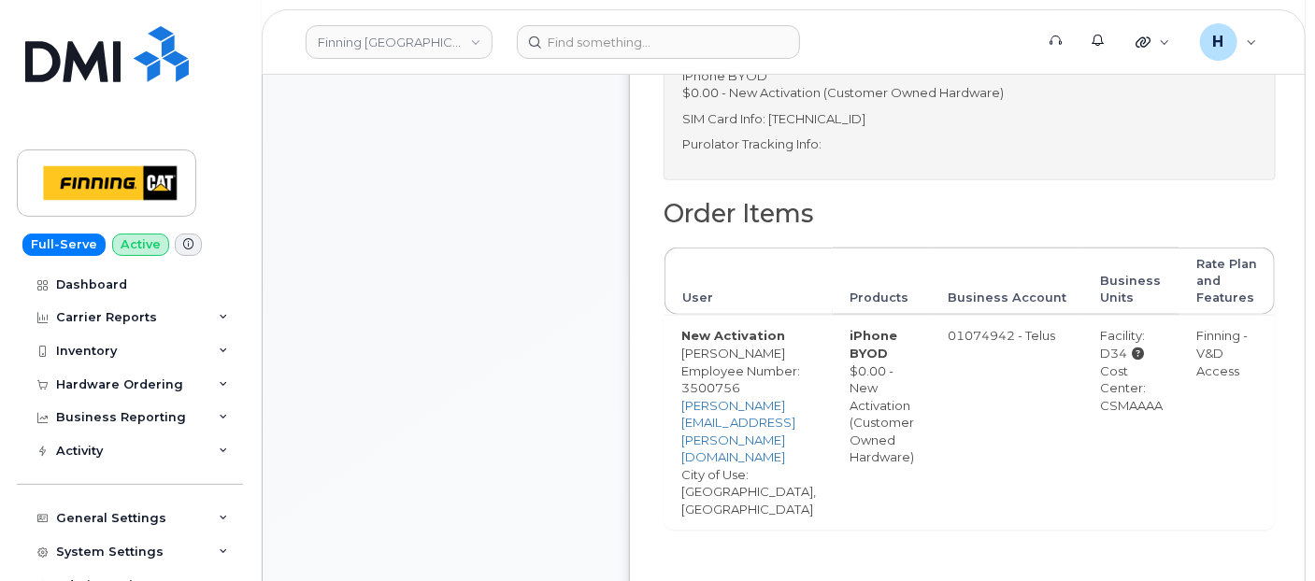
drag, startPoint x: 1128, startPoint y: 404, endPoint x: 1190, endPoint y: 405, distance: 61.7
click at [1179, 405] on td "Facility: D34 Cost Center: CSMAAAA" at bounding box center [1131, 422] width 96 height 214
copy div "CSMAAAA"
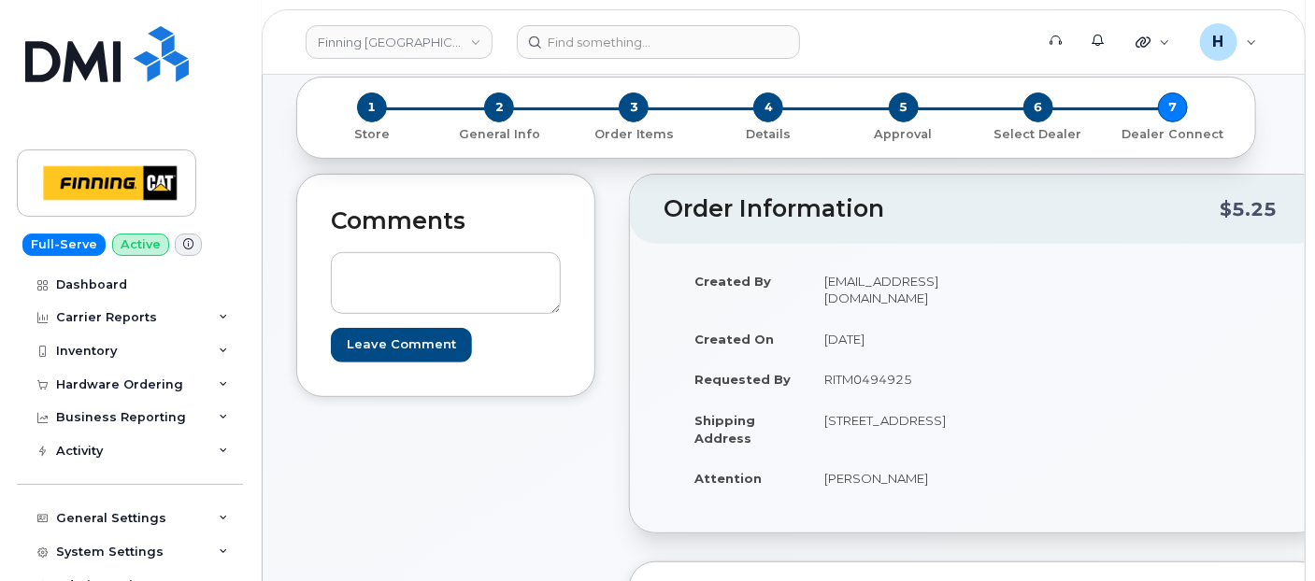
scroll to position [0, 0]
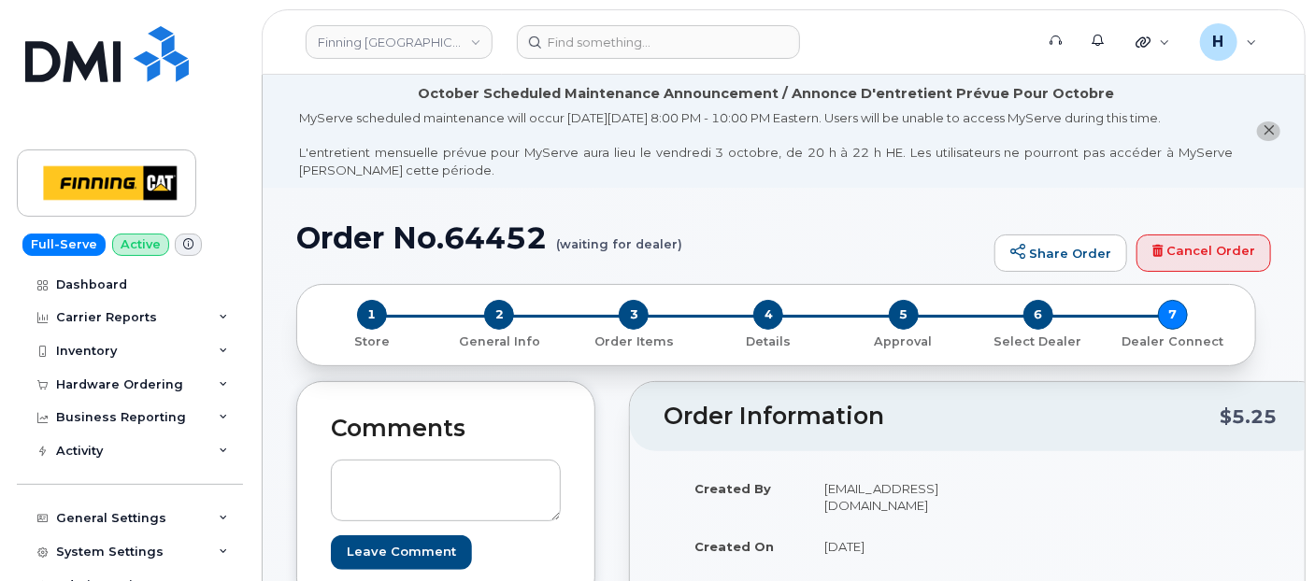
click at [490, 296] on div "1 Store 2 General Info 3 Order Items 4 Details 5 Approval 6 Select Dealer 7 Dea…" at bounding box center [776, 324] width 960 height 81
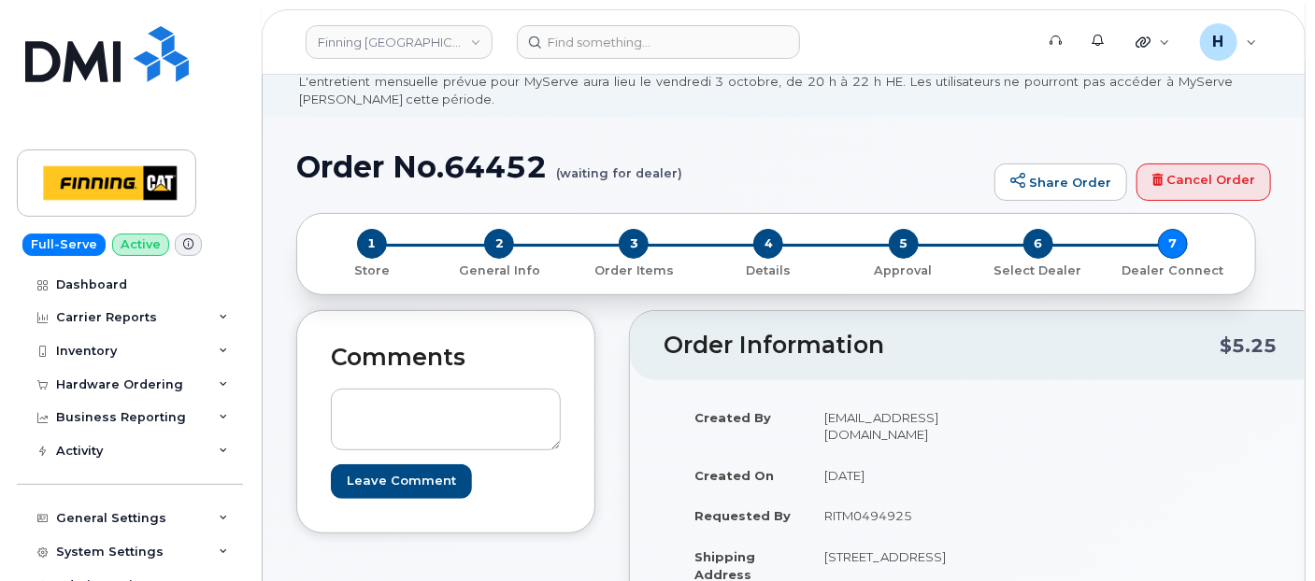
scroll to position [104, 0]
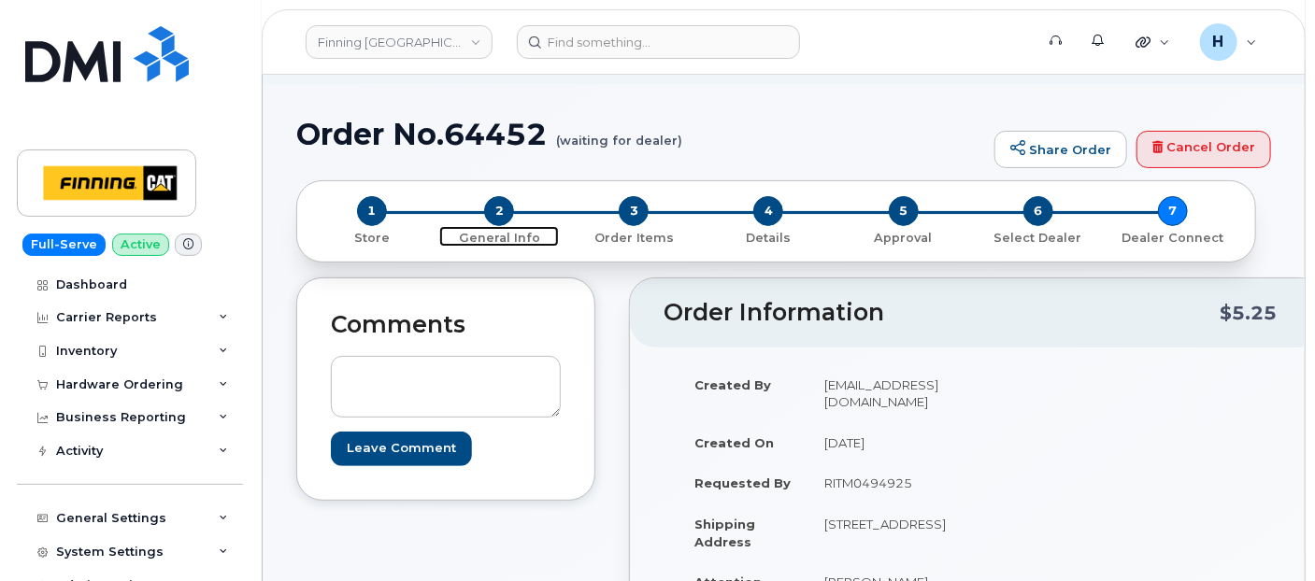
click at [498, 212] on span "2" at bounding box center [499, 211] width 30 height 30
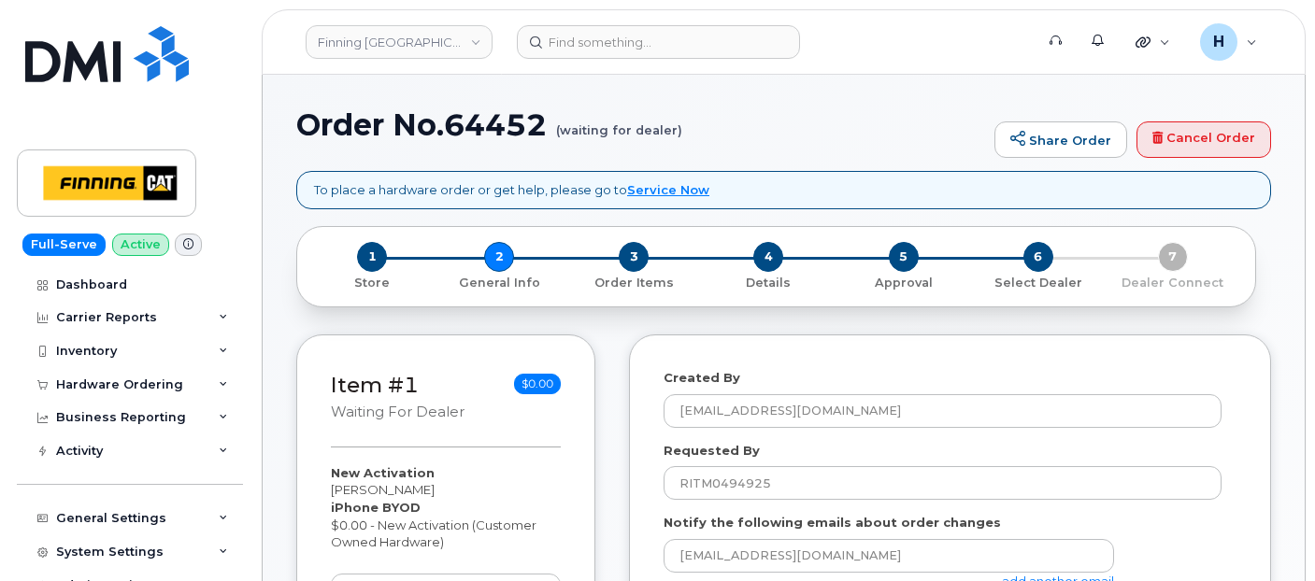
select select
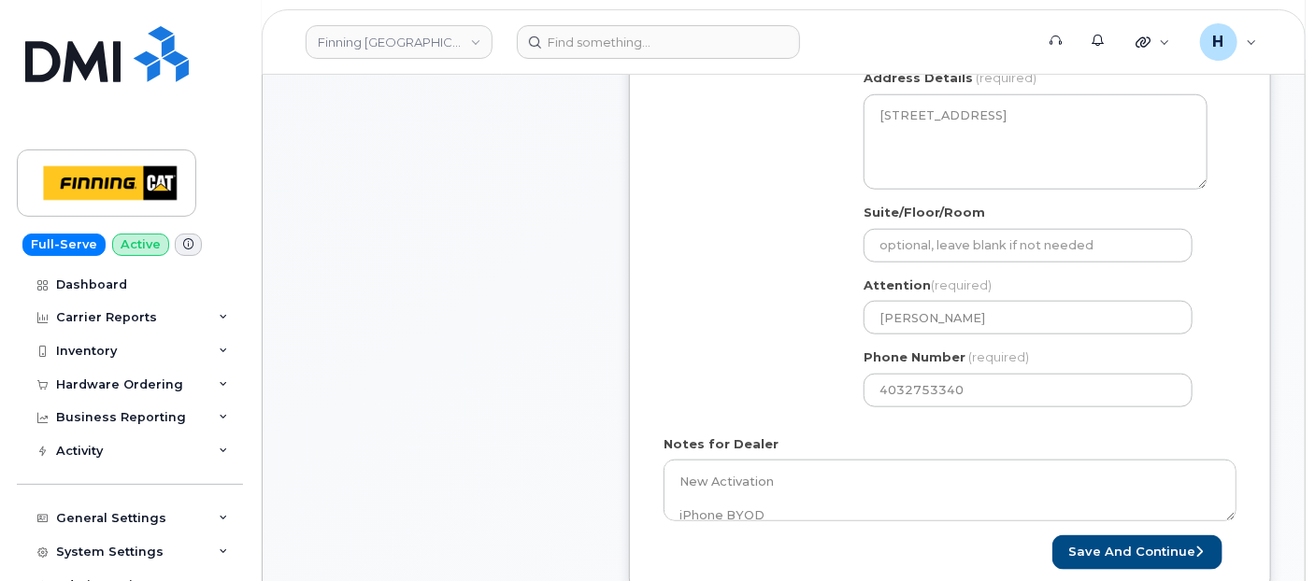
scroll to position [726, 0]
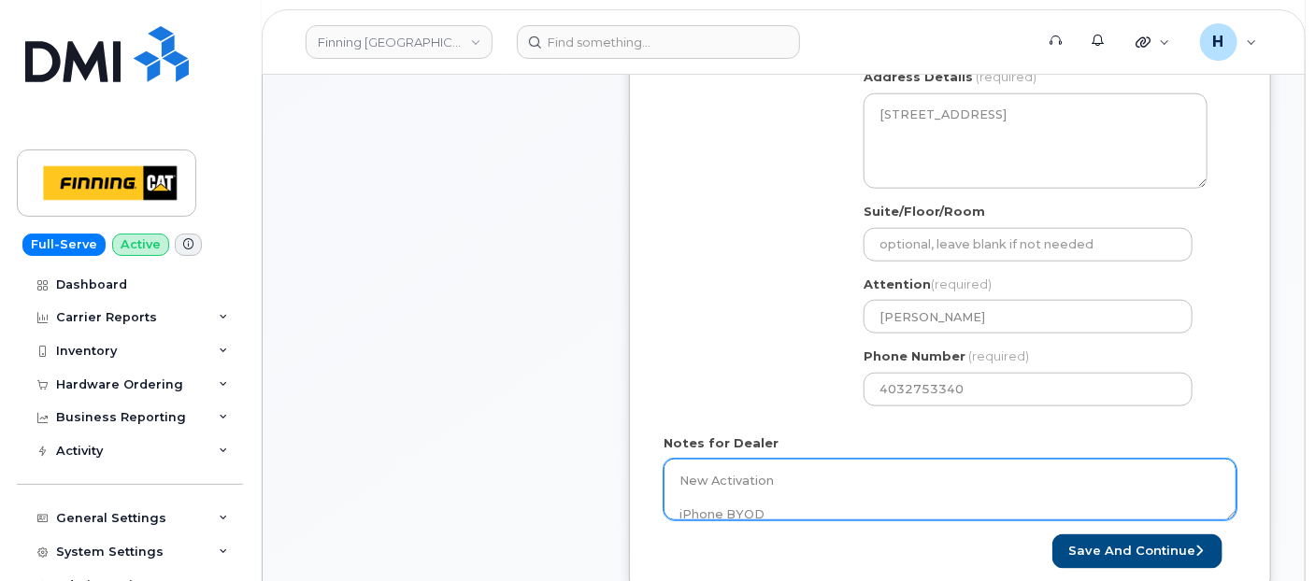
click at [791, 485] on textarea "New Activation iPhone BYOD $0.00 - New Activation (Customer Owned Hardware) SIM…" at bounding box center [949, 490] width 573 height 62
click at [864, 491] on textarea "New Activation iPhone BYOD $0.00 - New Activation (Customer Owned Hardware) SIM…" at bounding box center [949, 490] width 573 height 62
paste textarea "335666242193"
type textarea "New Activation iPhone BYOD $0.00 - New Activation (Customer Owned Hardware) SIM…"
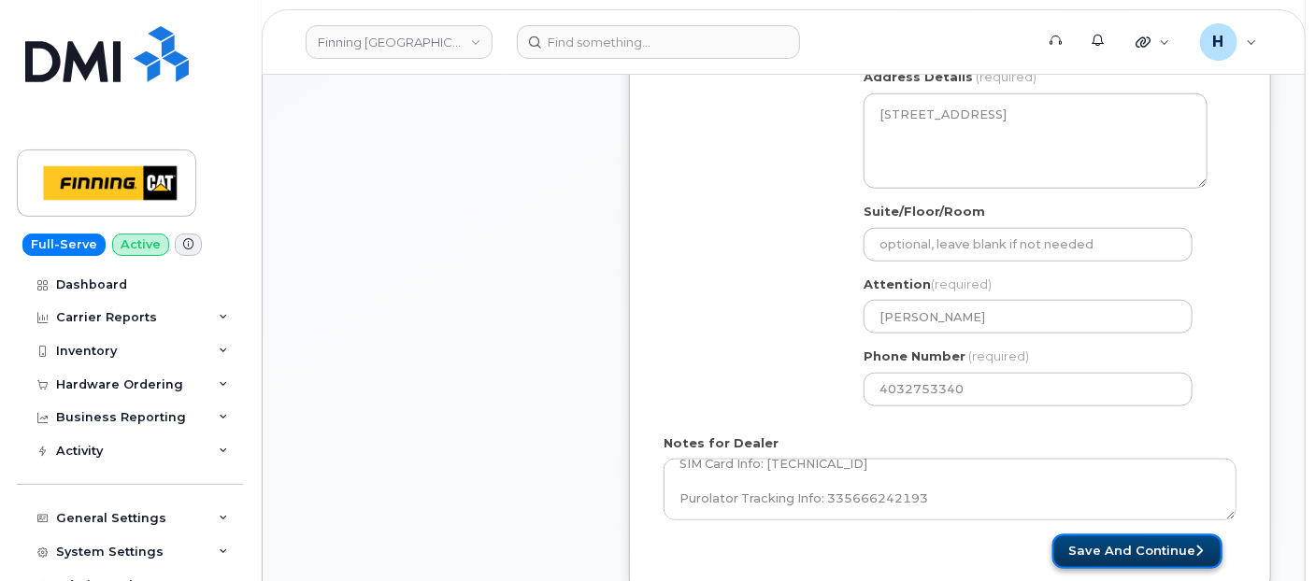
click at [1077, 551] on button "Save and Continue" at bounding box center [1137, 551] width 170 height 35
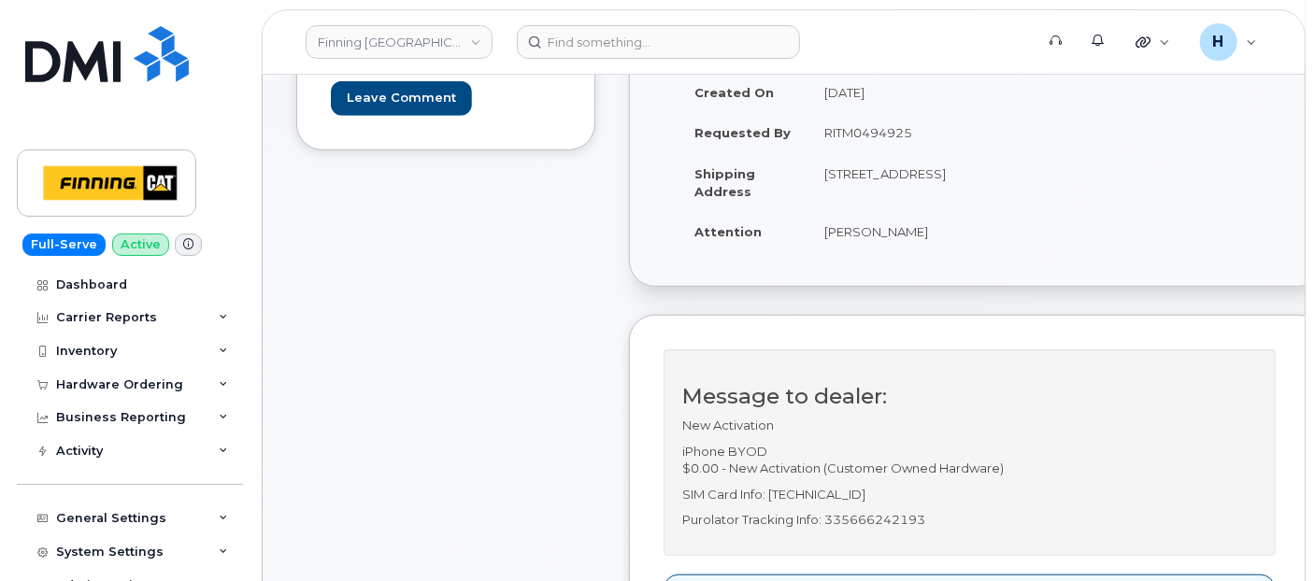
scroll to position [415, 0]
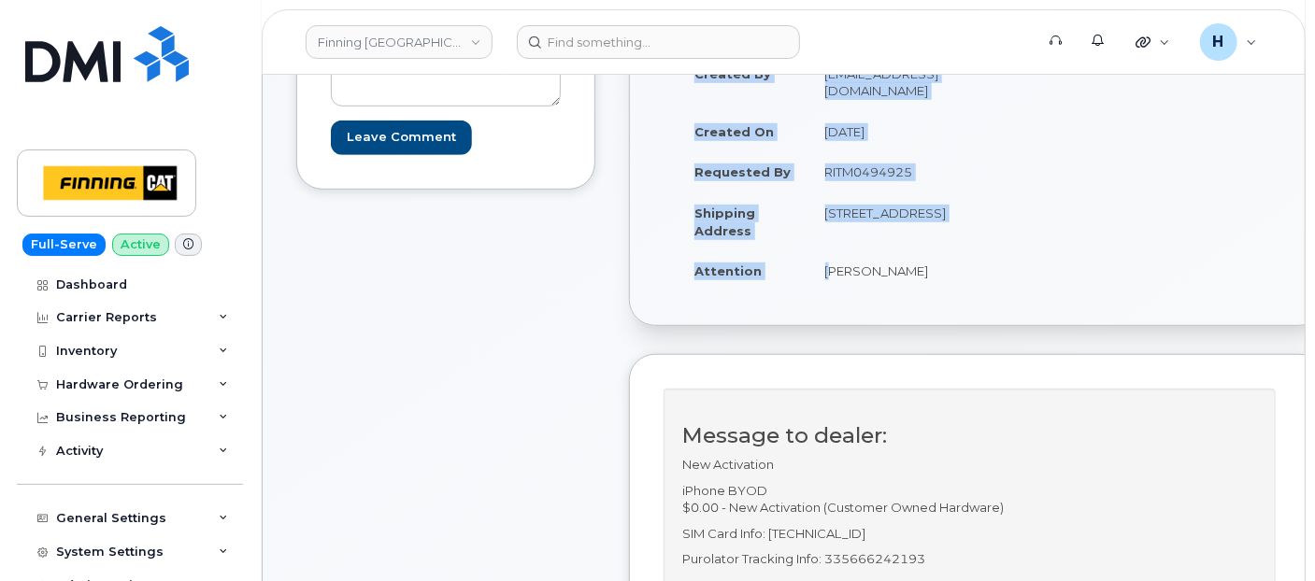
drag, startPoint x: 810, startPoint y: 279, endPoint x: 974, endPoint y: 284, distance: 163.6
click at [974, 284] on div "Created By [EMAIL_ADDRESS][DOMAIN_NAME] Created On [DATE] Requested By RITM0494…" at bounding box center [820, 180] width 314 height 255
copy table "Created By [PERSON_NAME][EMAIL_ADDRESS][DOMAIN_NAME] Created On [DATE] Requeste…"
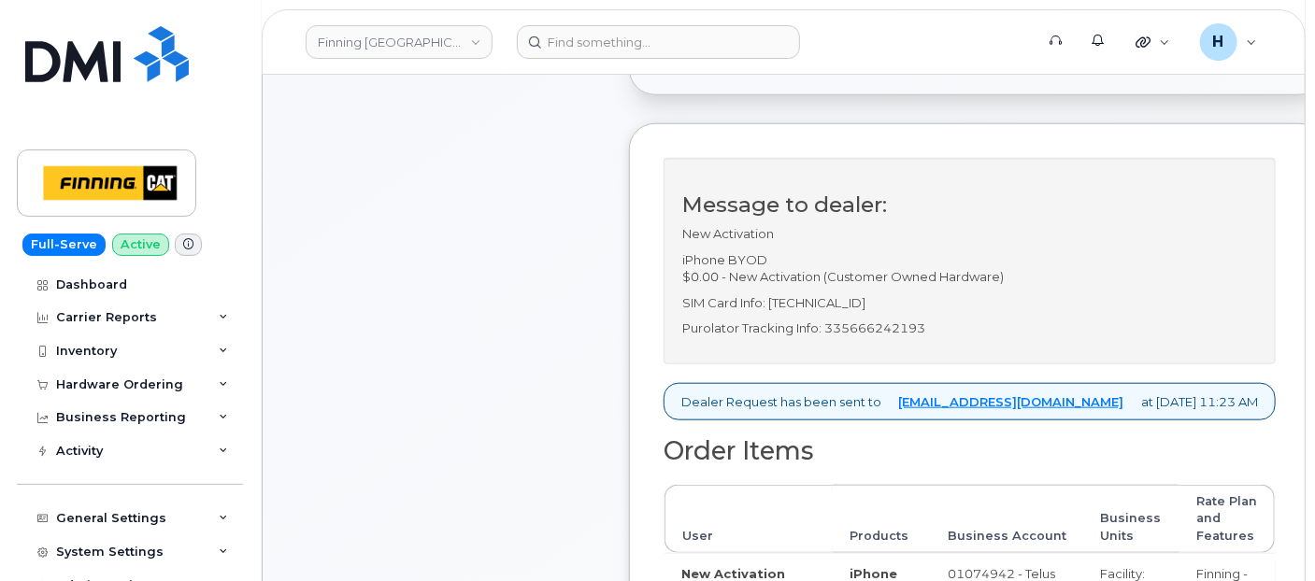
scroll to position [519, 0]
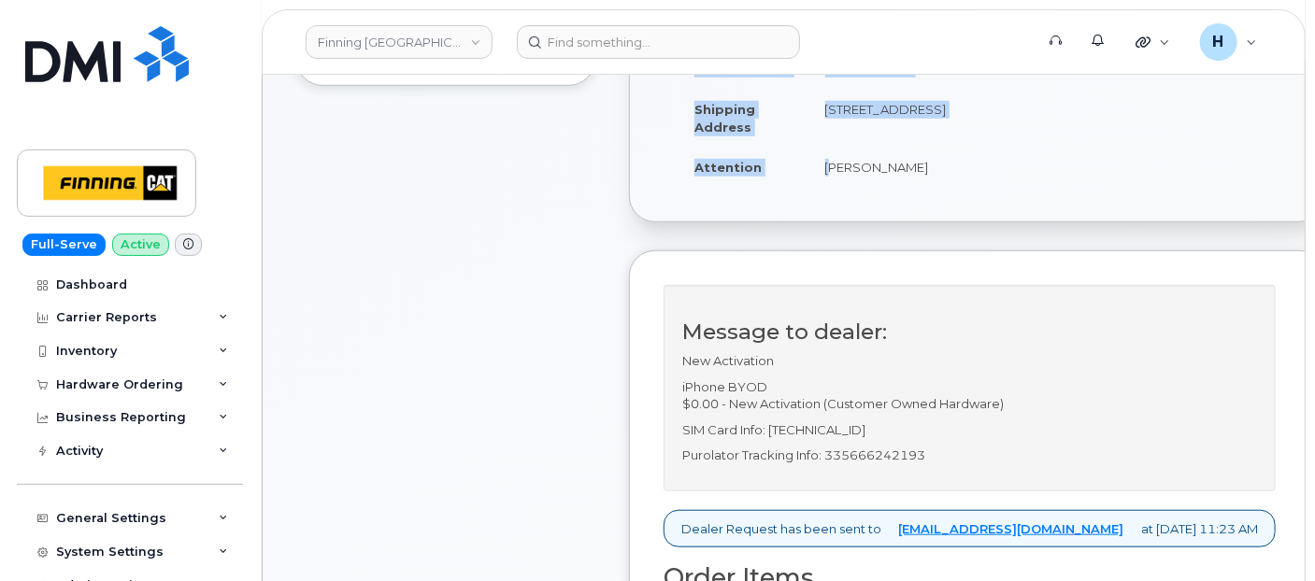
copy table "Created By [PERSON_NAME][EMAIL_ADDRESS][DOMAIN_NAME] Created On [DATE] Requeste…"
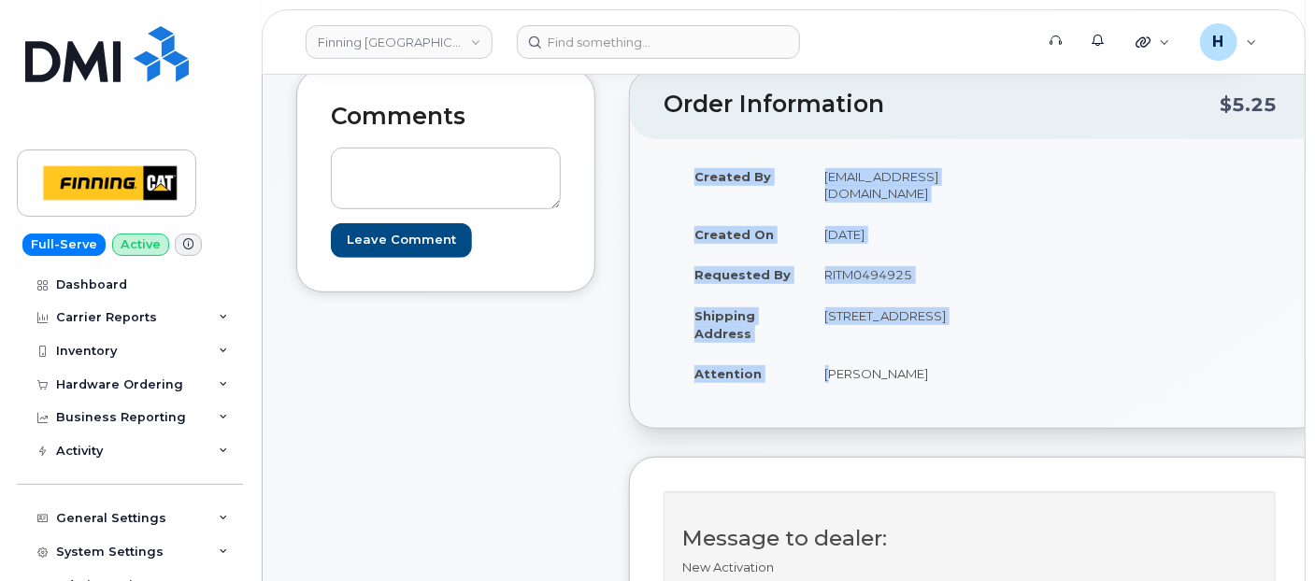
scroll to position [311, 0]
drag, startPoint x: 817, startPoint y: 257, endPoint x: 949, endPoint y: 254, distance: 132.7
click at [949, 255] on td "RITM0494925" at bounding box center [885, 275] width 155 height 41
copy td "RITM0494925"
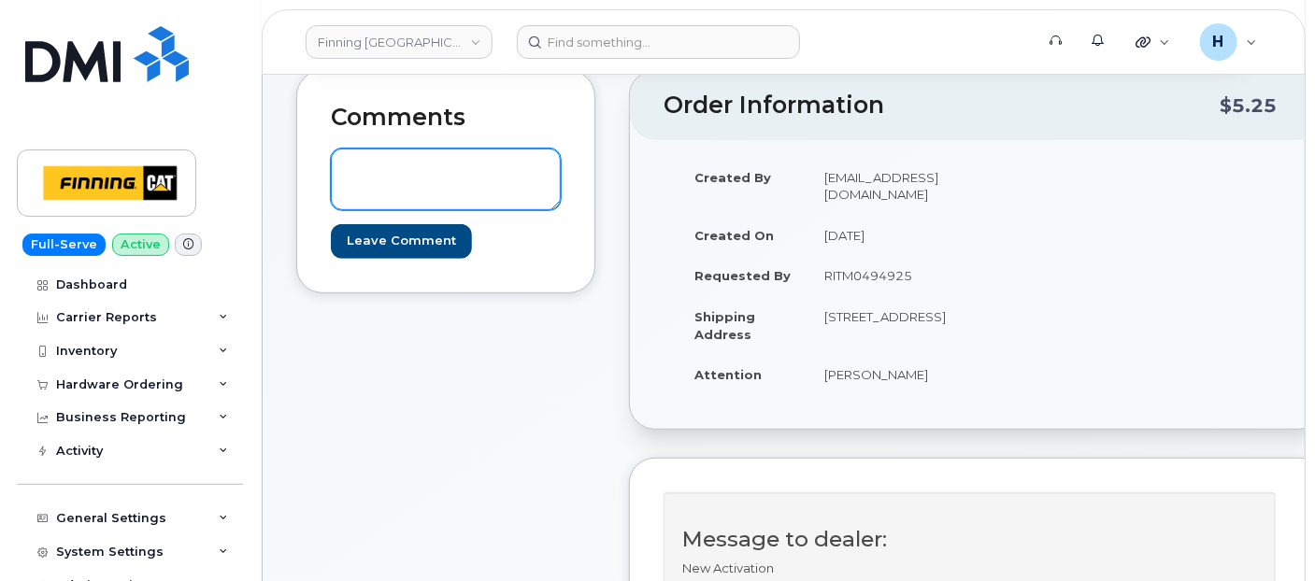
click at [453, 184] on textarea at bounding box center [446, 180] width 230 height 62
paste textarea "SIM: [TECHNICAL_ID]---Awaiting Activation on TELUS Order #TL60032204"
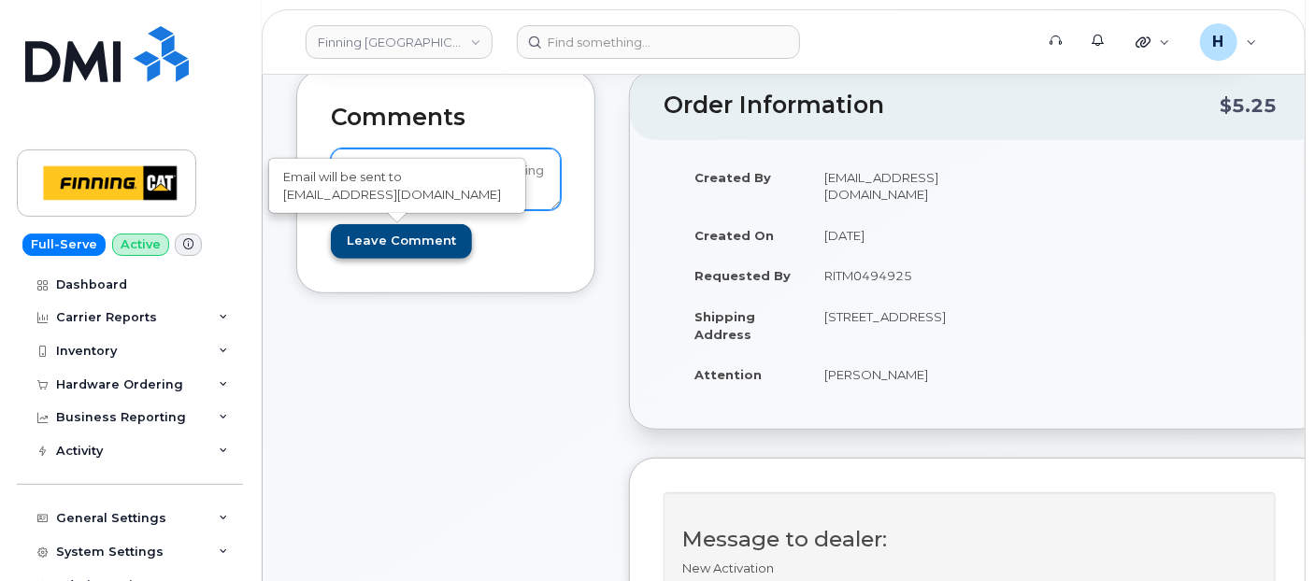
scroll to position [3, 0]
type textarea "SIM: [TECHNICAL_ID]---Awaiting Activation on TELUS Order #TL60032204"
click at [430, 236] on input "Leave Comment" at bounding box center [401, 241] width 141 height 35
type input "Create Event"
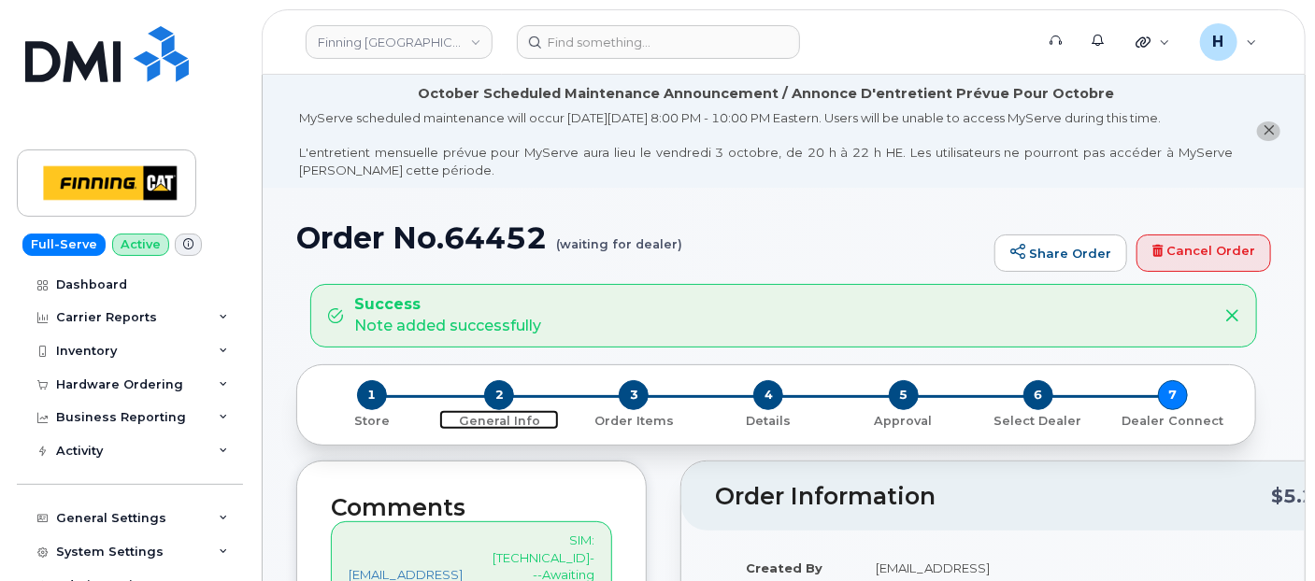
click at [492, 390] on span "2" at bounding box center [499, 395] width 30 height 30
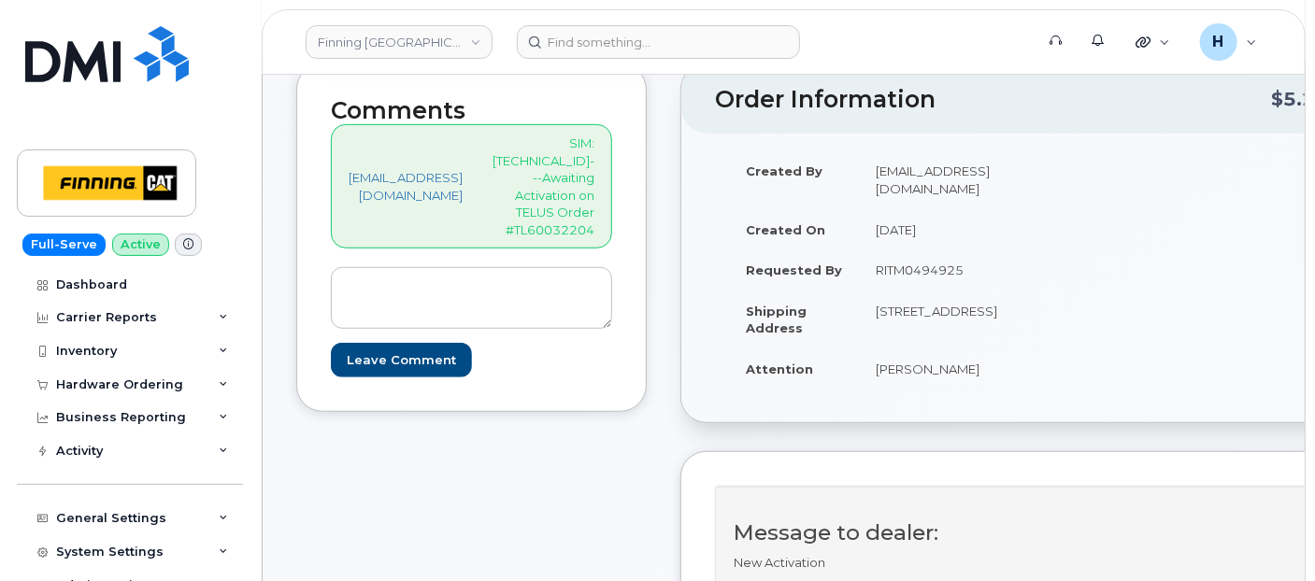
scroll to position [415, 0]
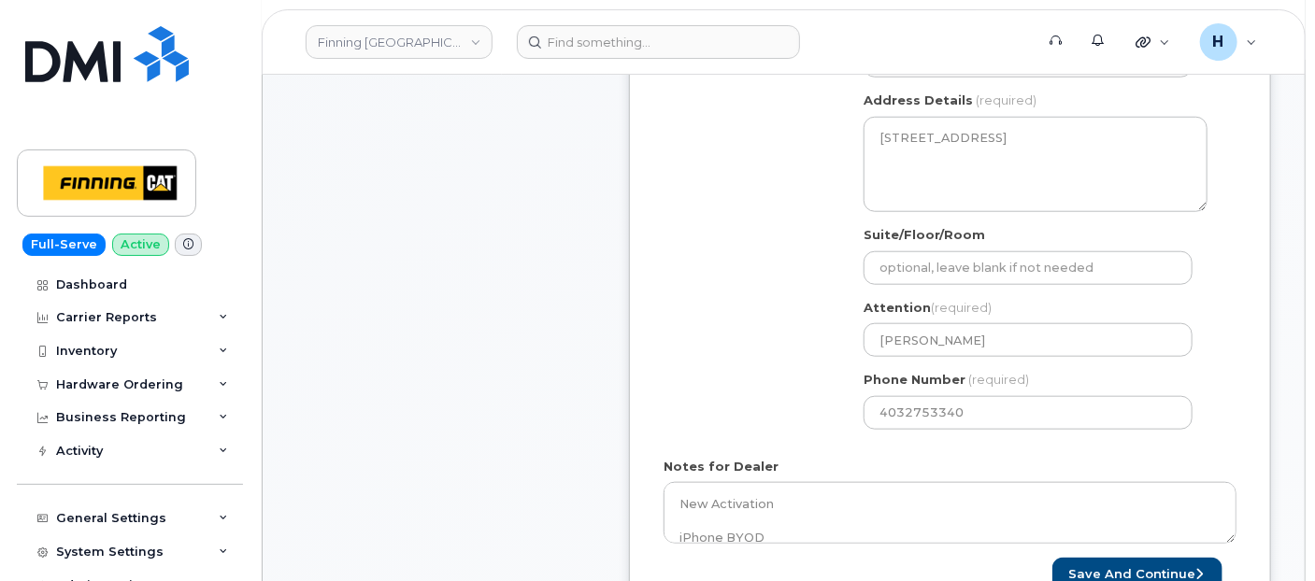
scroll to position [735, 0]
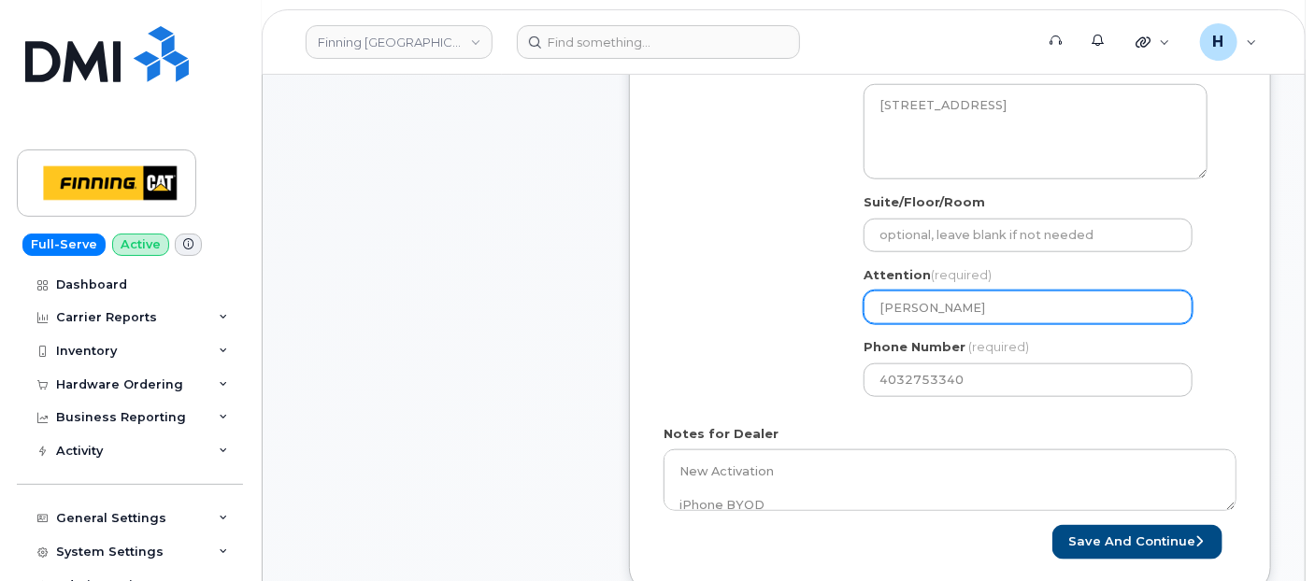
drag, startPoint x: 974, startPoint y: 299, endPoint x: 828, endPoint y: 290, distance: 146.1
click at [828, 290] on div "Shipping Address New Address New Address [STREET_ADDRESS][GEOGRAPHIC_DATA][STRE…" at bounding box center [942, 196] width 558 height 429
paste input "[PERSON_NAME] D34 Field Team"
select select
type input "[PERSON_NAME] D34 Field Team"
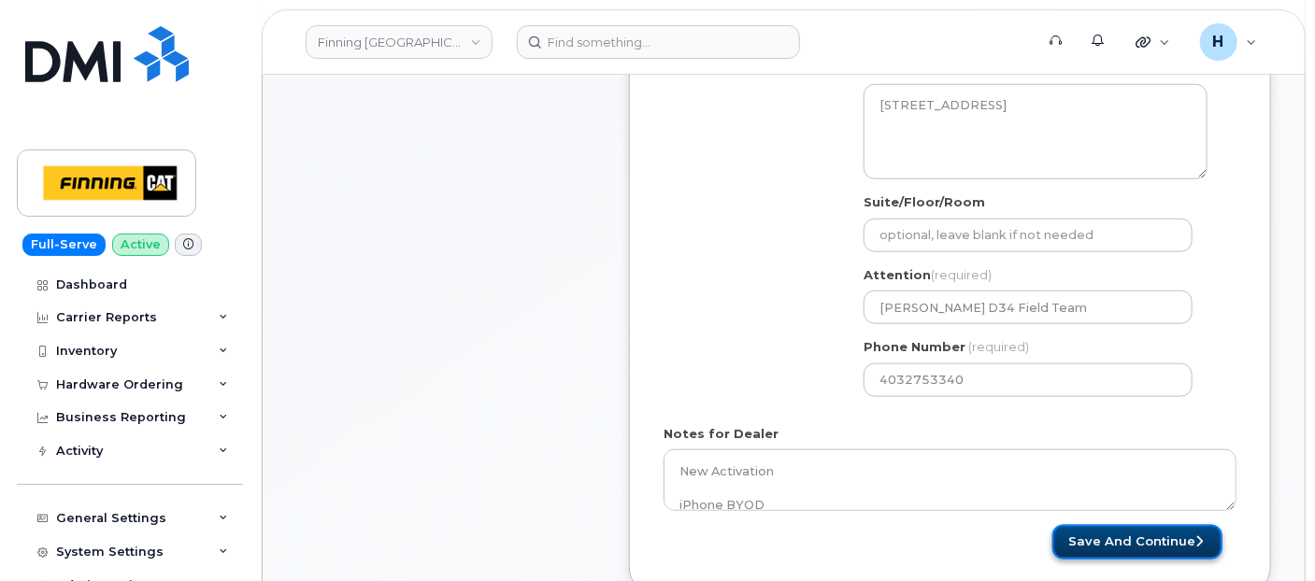
click at [1083, 534] on button "Save and Continue" at bounding box center [1137, 542] width 170 height 35
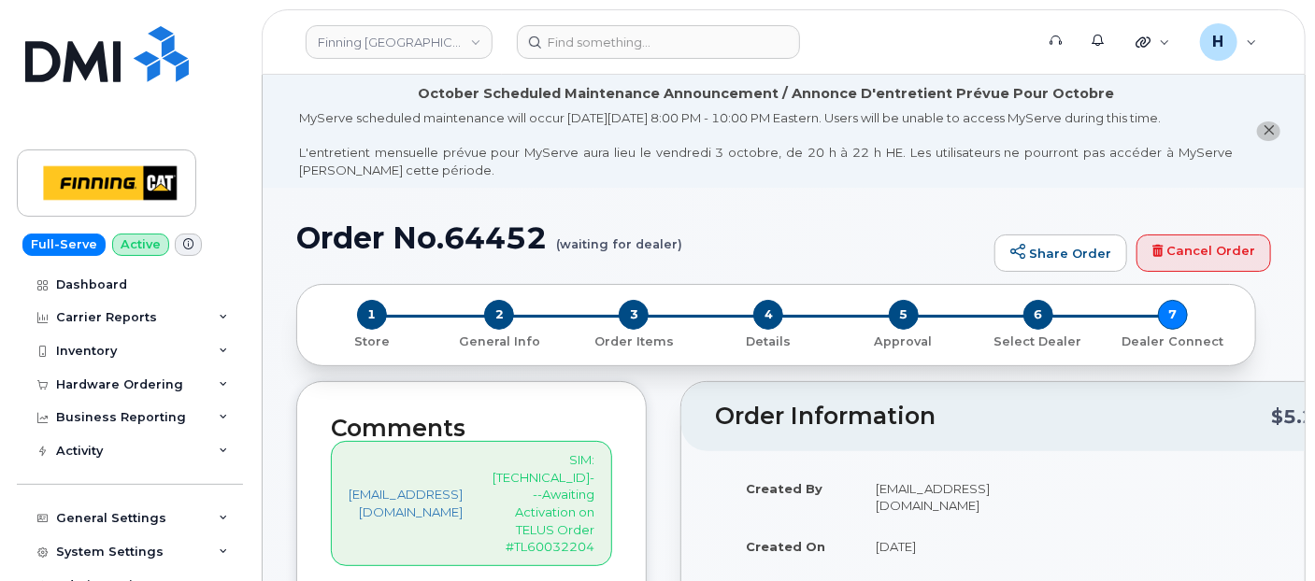
scroll to position [104, 0]
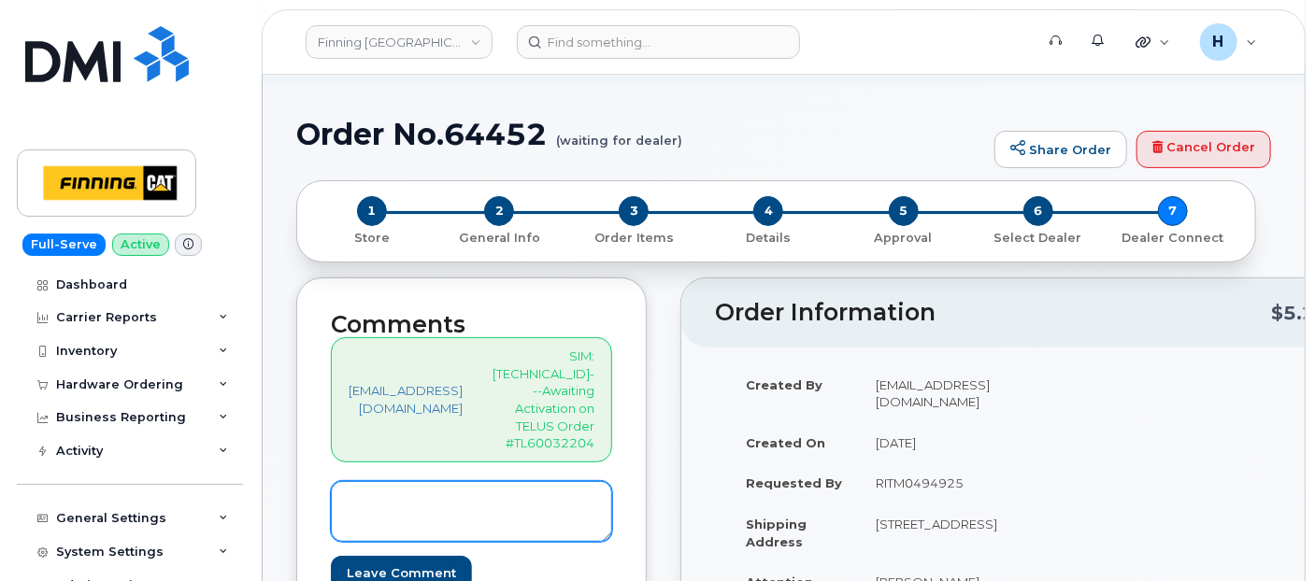
click at [486, 496] on textarea at bounding box center [471, 512] width 281 height 62
paste textarea "SIM Active on Line: [PHONE_NUMBER]"
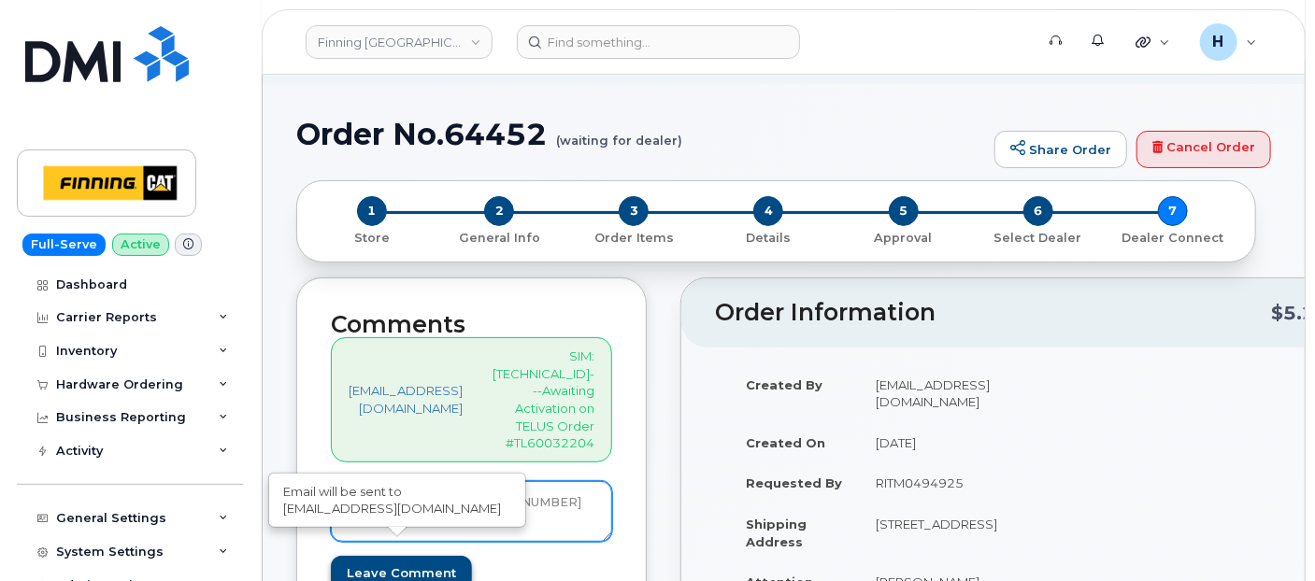
type textarea "SIM Active on Line: [PHONE_NUMBER]"
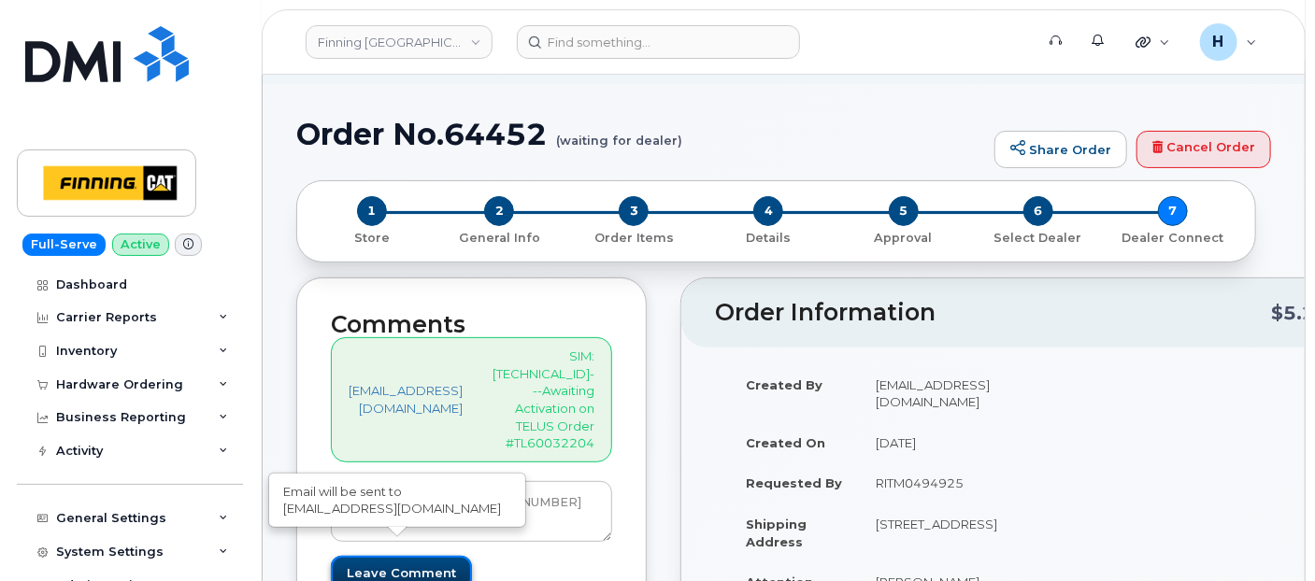
click at [400, 561] on input "Leave Comment" at bounding box center [401, 573] width 141 height 35
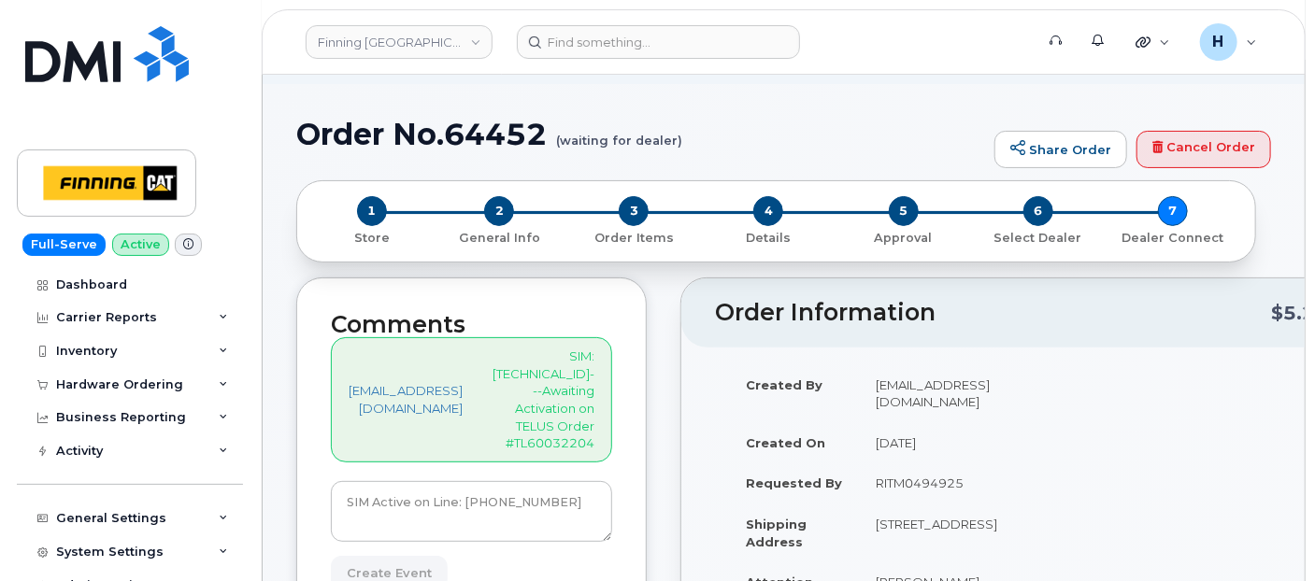
type input "Create Event"
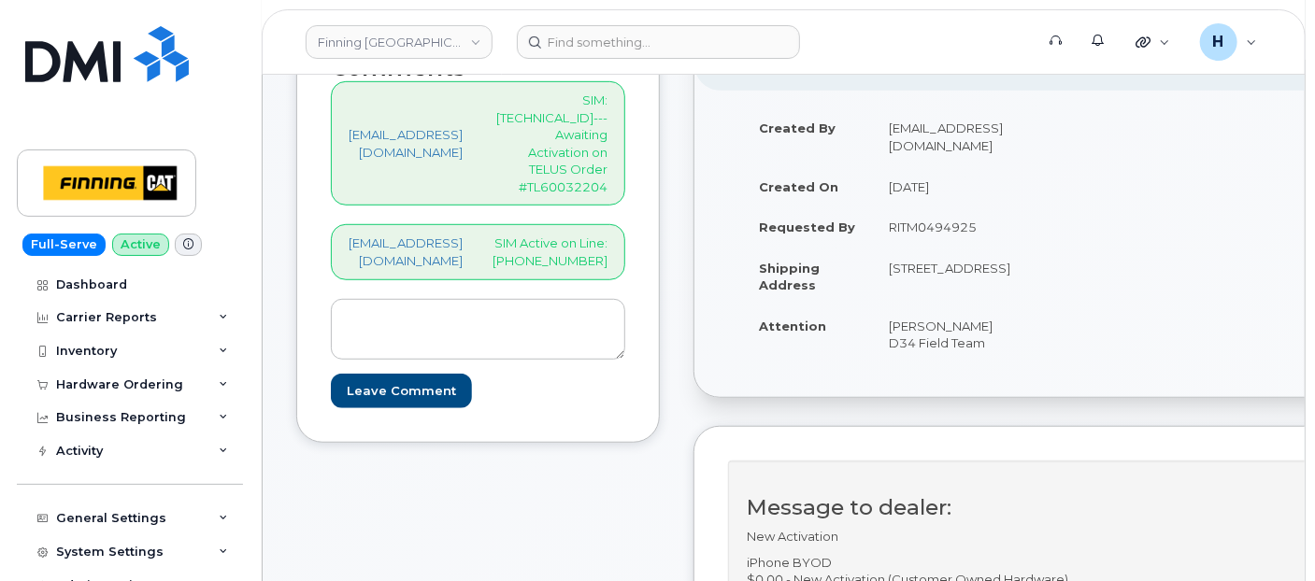
scroll to position [519, 0]
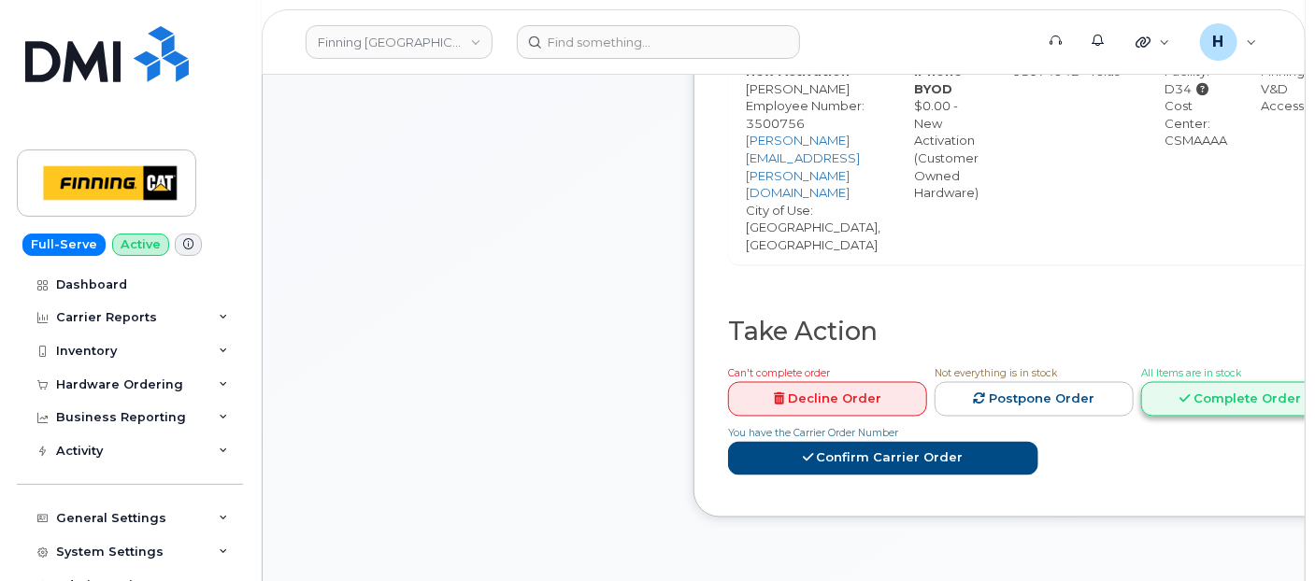
click at [1231, 382] on link "Complete Order" at bounding box center [1240, 399] width 199 height 35
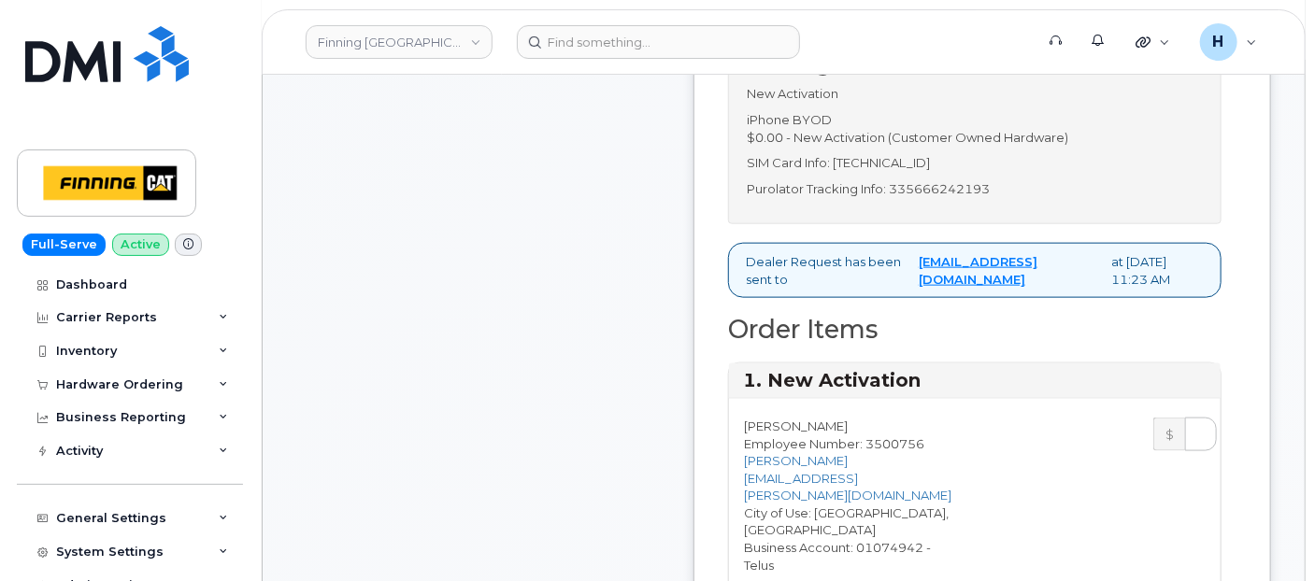
scroll to position [830, 0]
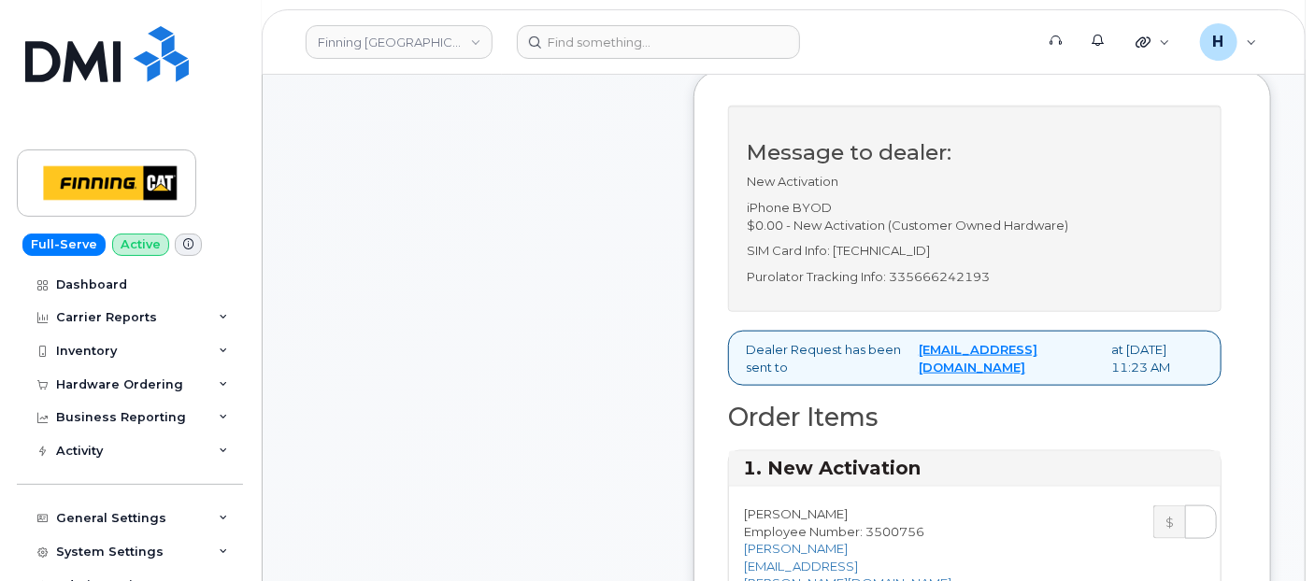
click at [982, 286] on p "Purolator Tracking Info: 335666242193" at bounding box center [975, 277] width 456 height 18
copy p "335666242193"
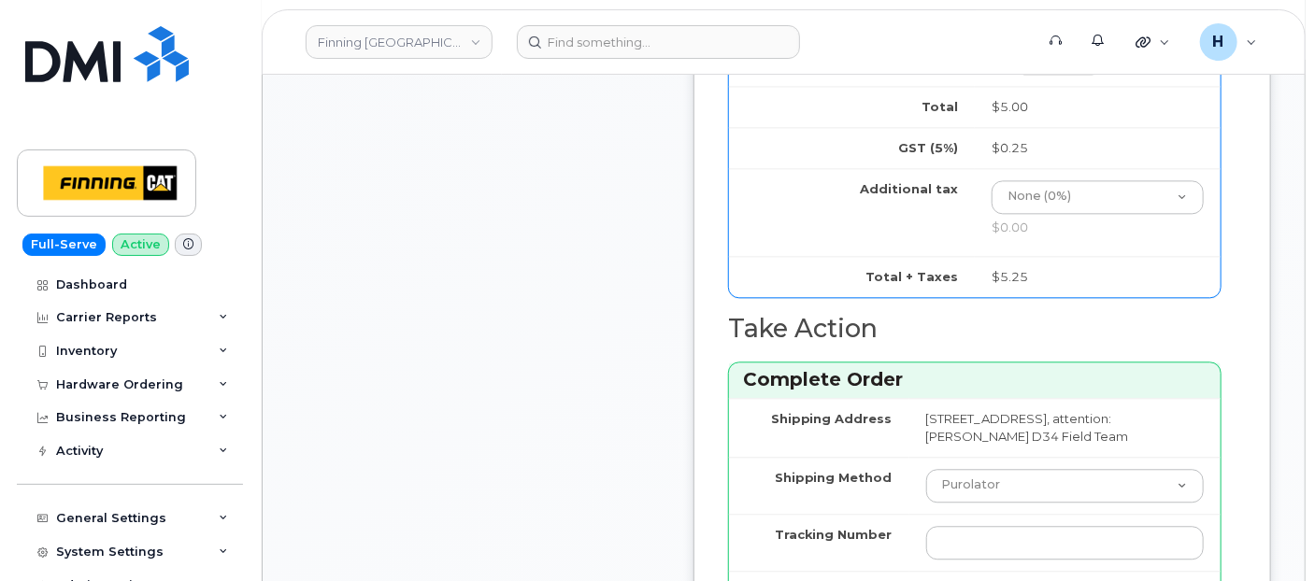
scroll to position [2180, 0]
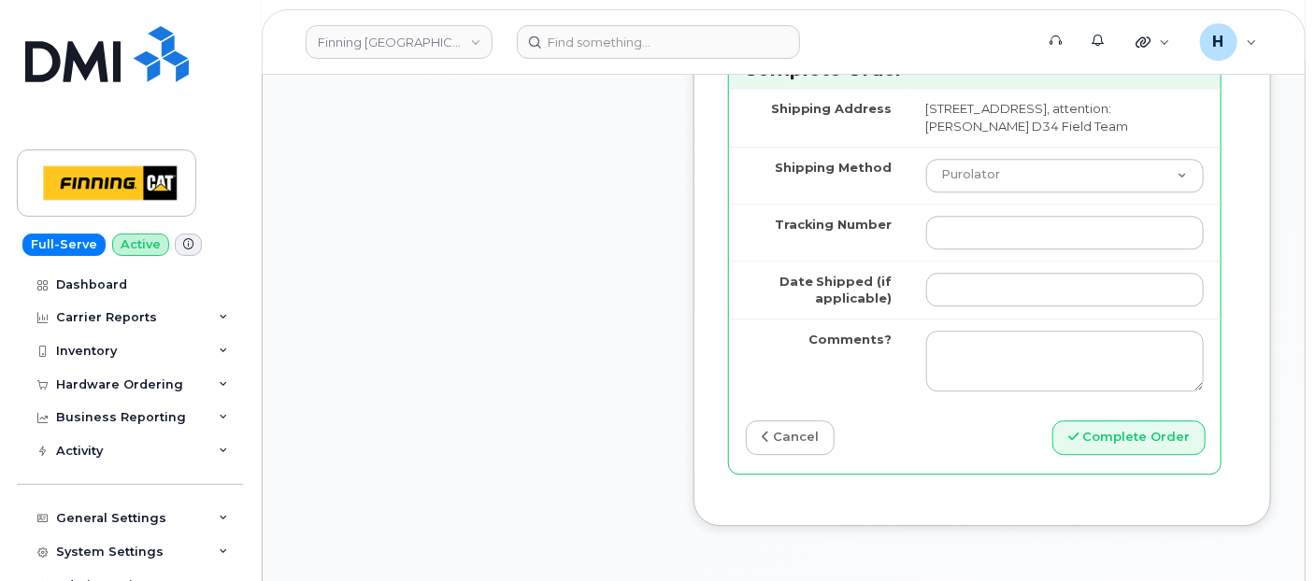
click at [1014, 220] on td at bounding box center [1064, 232] width 311 height 57
click at [1010, 243] on input "Tracking Number" at bounding box center [1065, 233] width 278 height 34
paste input "335666242193"
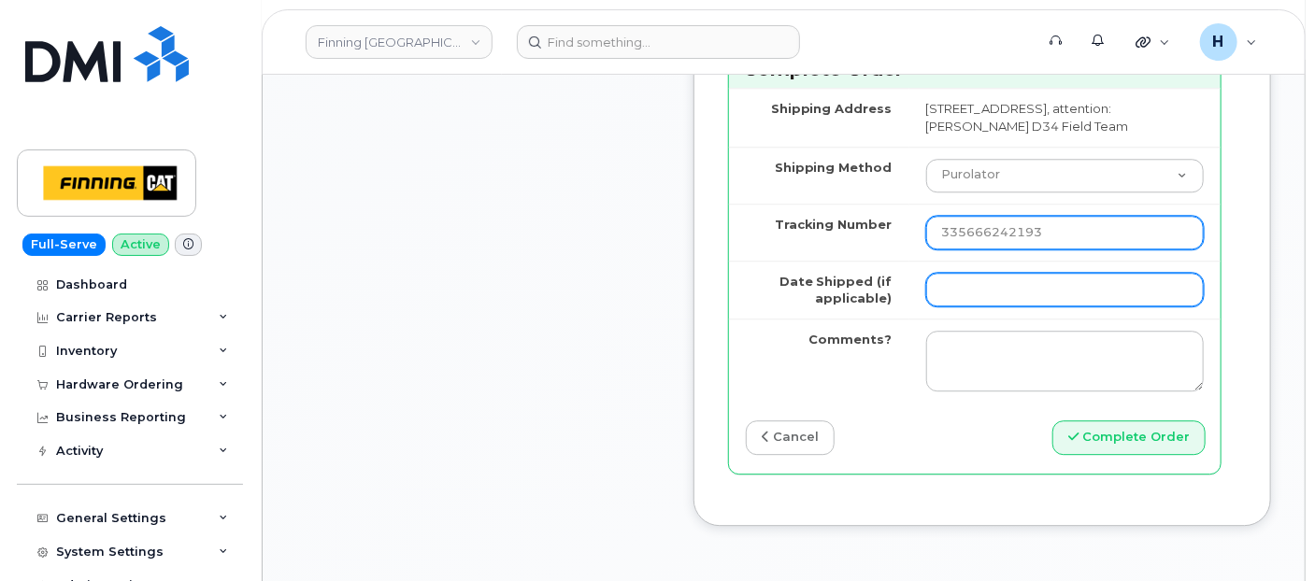
type input "335666242193"
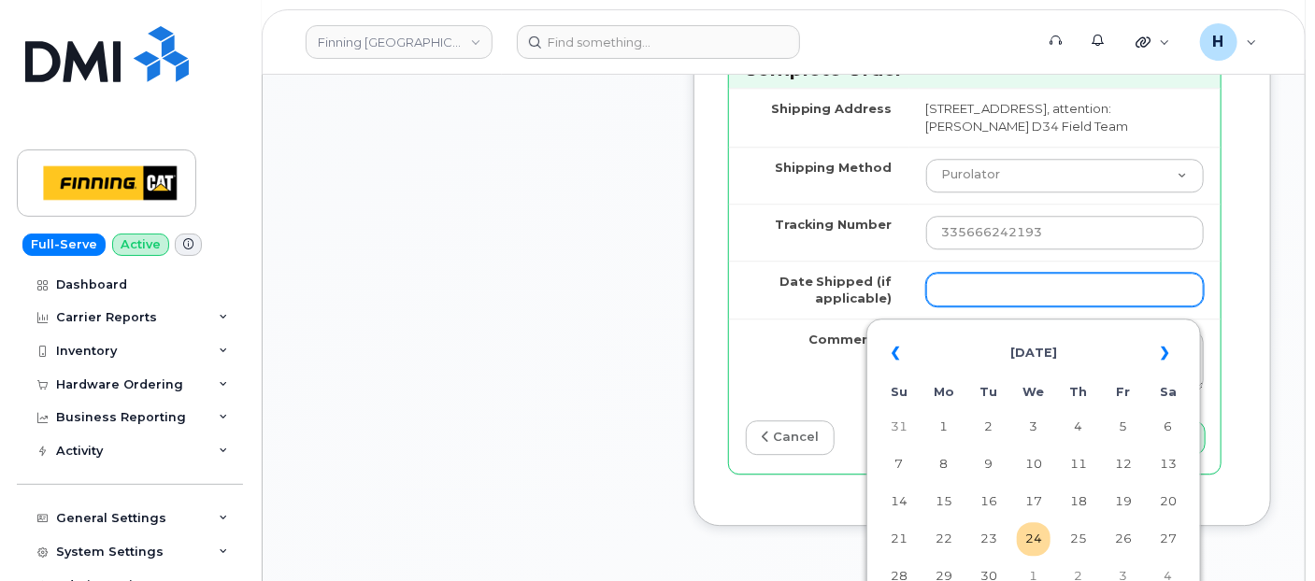
click at [1010, 292] on input "Date Shipped (if applicable)" at bounding box center [1065, 290] width 278 height 34
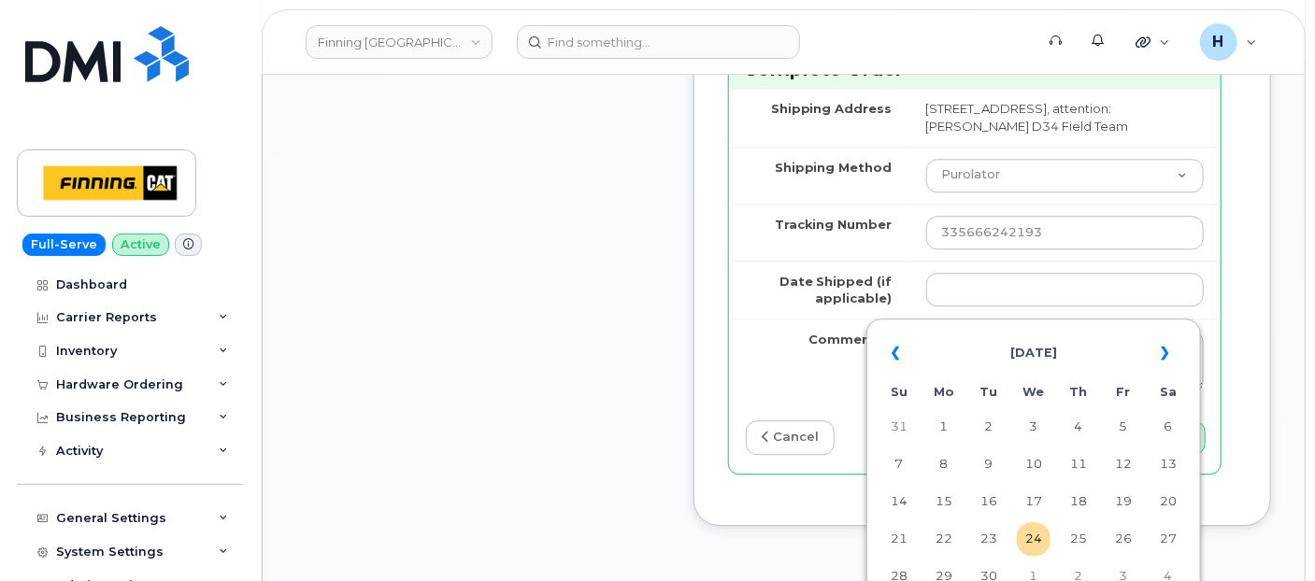
drag, startPoint x: 1028, startPoint y: 534, endPoint x: 946, endPoint y: 439, distance: 125.2
click at [1028, 534] on td "24" at bounding box center [1034, 539] width 34 height 34
type input "[DATE]"
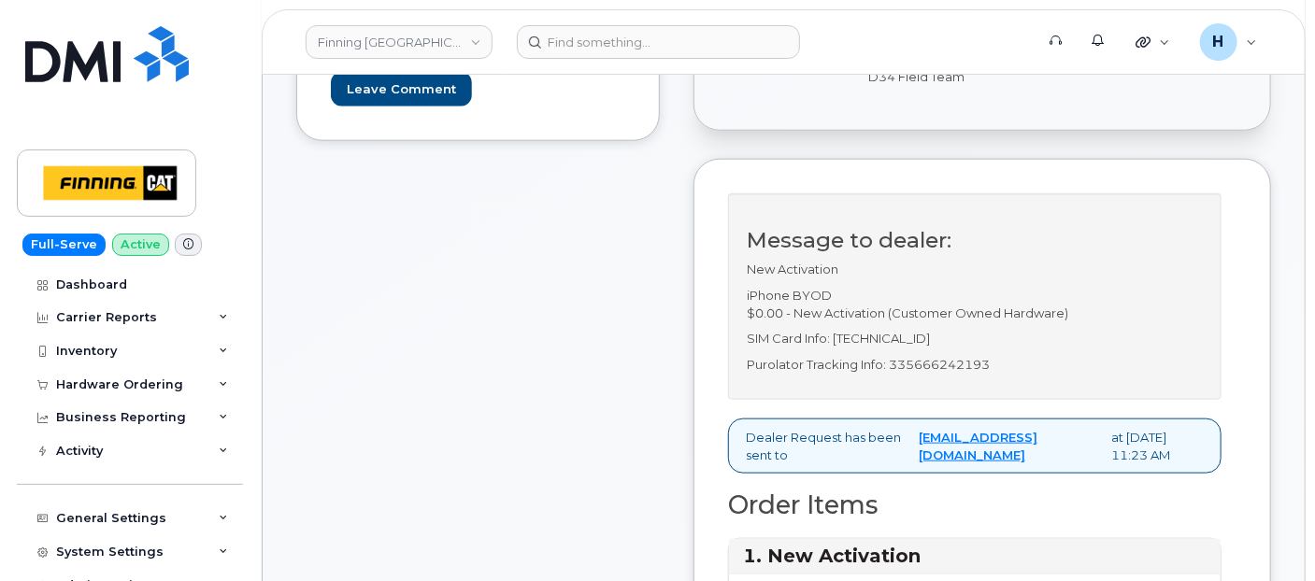
scroll to position [311, 0]
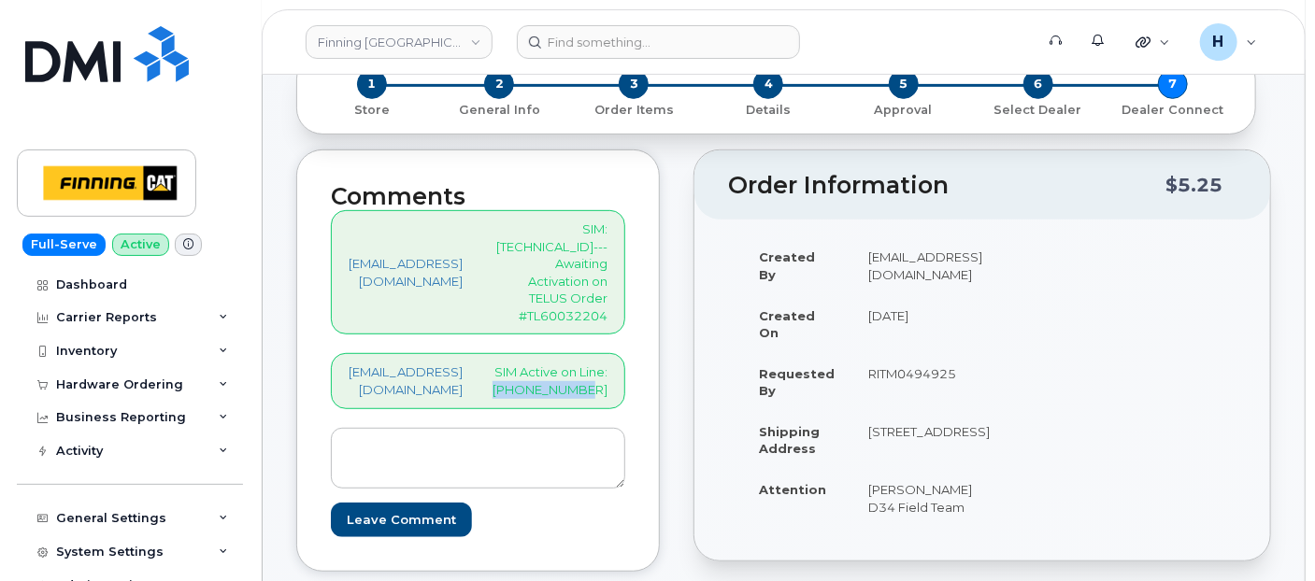
drag, startPoint x: 636, startPoint y: 352, endPoint x: 681, endPoint y: 370, distance: 48.2
click at [625, 370] on div "hakaur@dminc.com SIM Active on Line: 587-229-7809" at bounding box center [478, 380] width 294 height 55
copy p "587-229-7809"
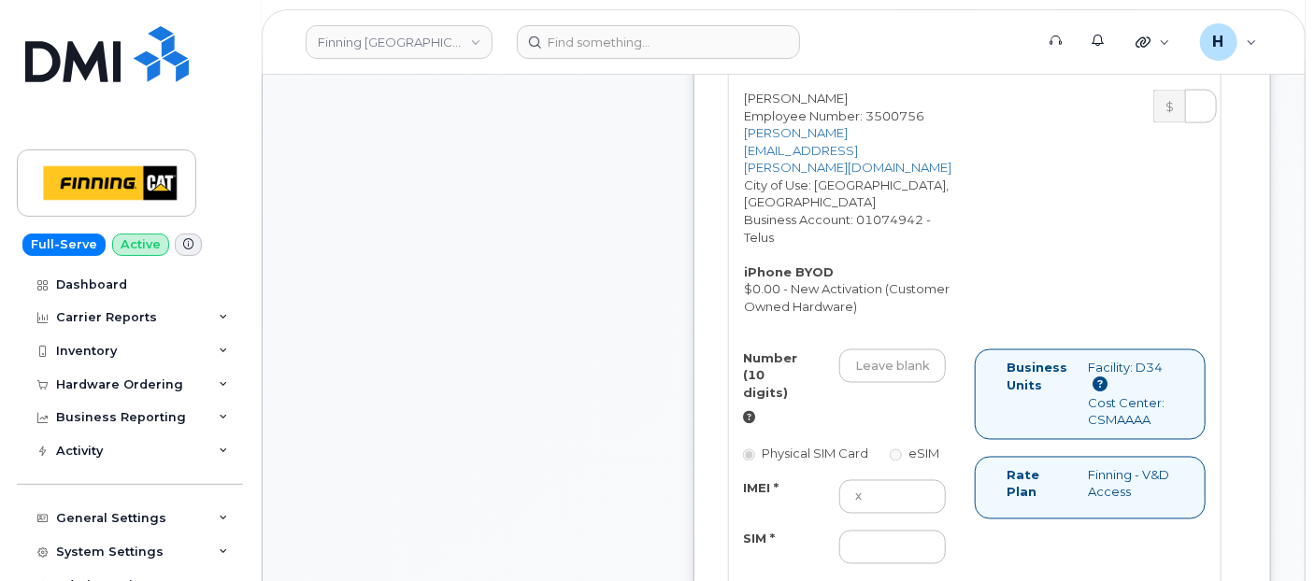
scroll to position [1349, 0]
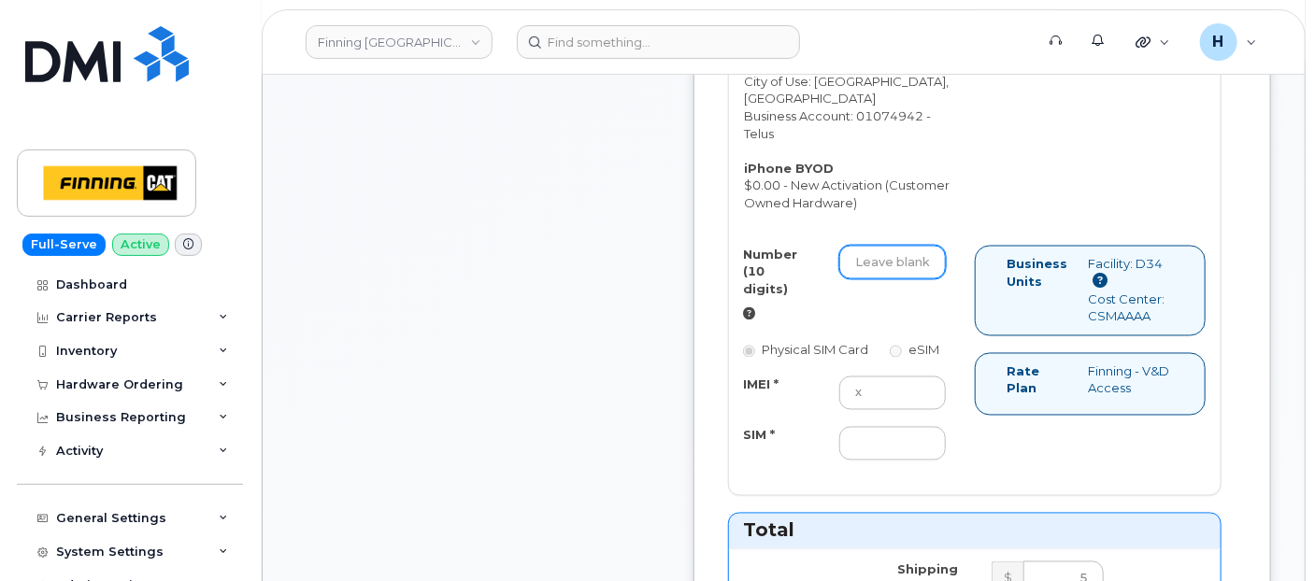
click at [904, 249] on input "Number (10 digits)" at bounding box center [892, 263] width 107 height 34
paste input "587-229-7809"
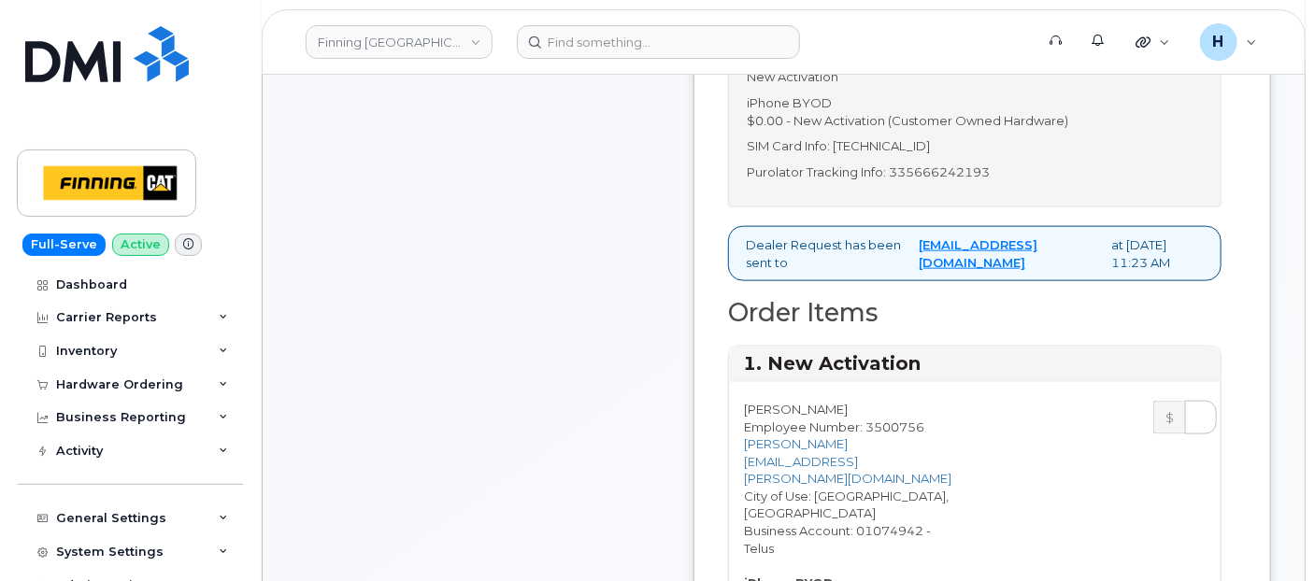
scroll to position [311, 0]
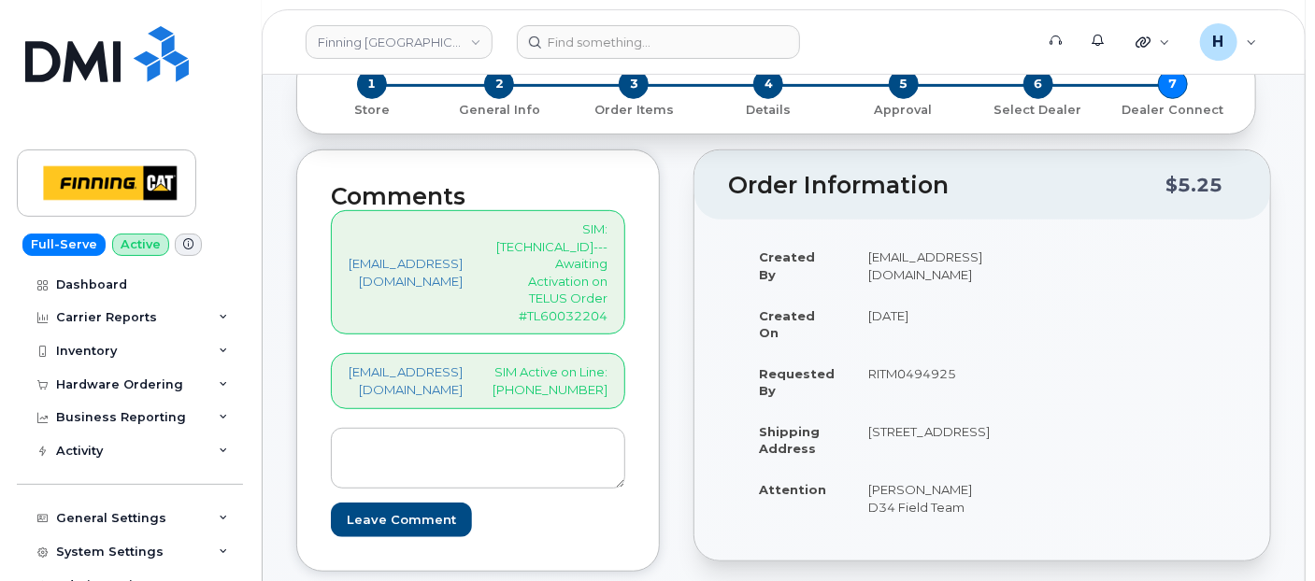
type input "5872297809"
click at [606, 243] on p "SIM: 8912230102357625197---Awaiting Activation on TELUS Order #TL60032204" at bounding box center [549, 273] width 115 height 104
copy p "8912230102357625197"
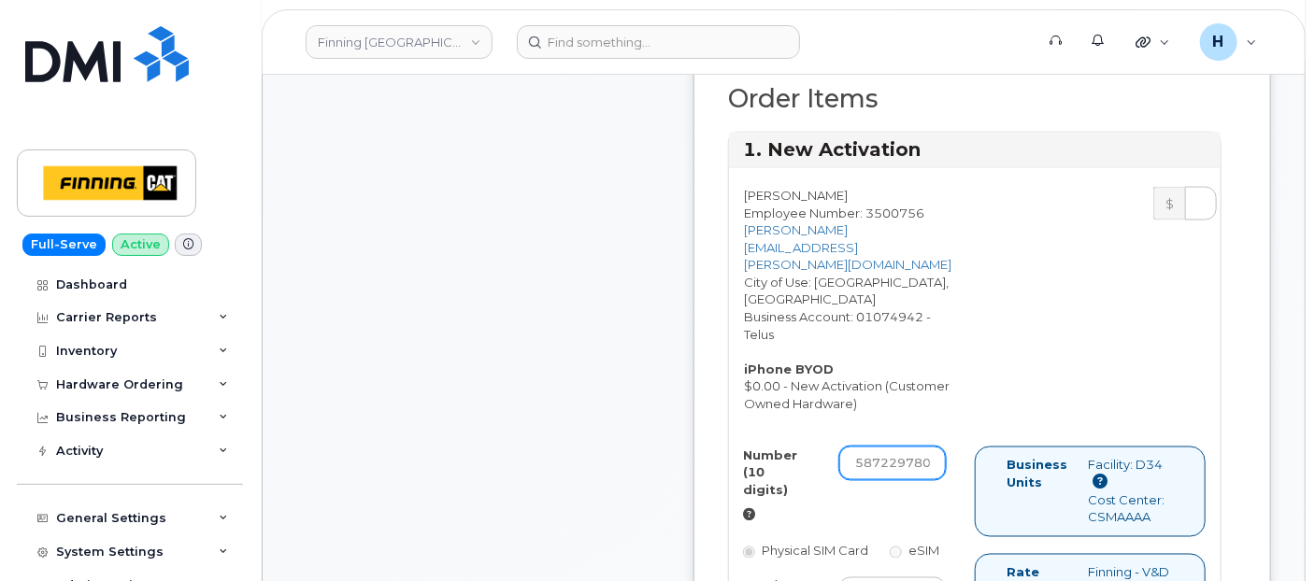
scroll to position [1246, 0]
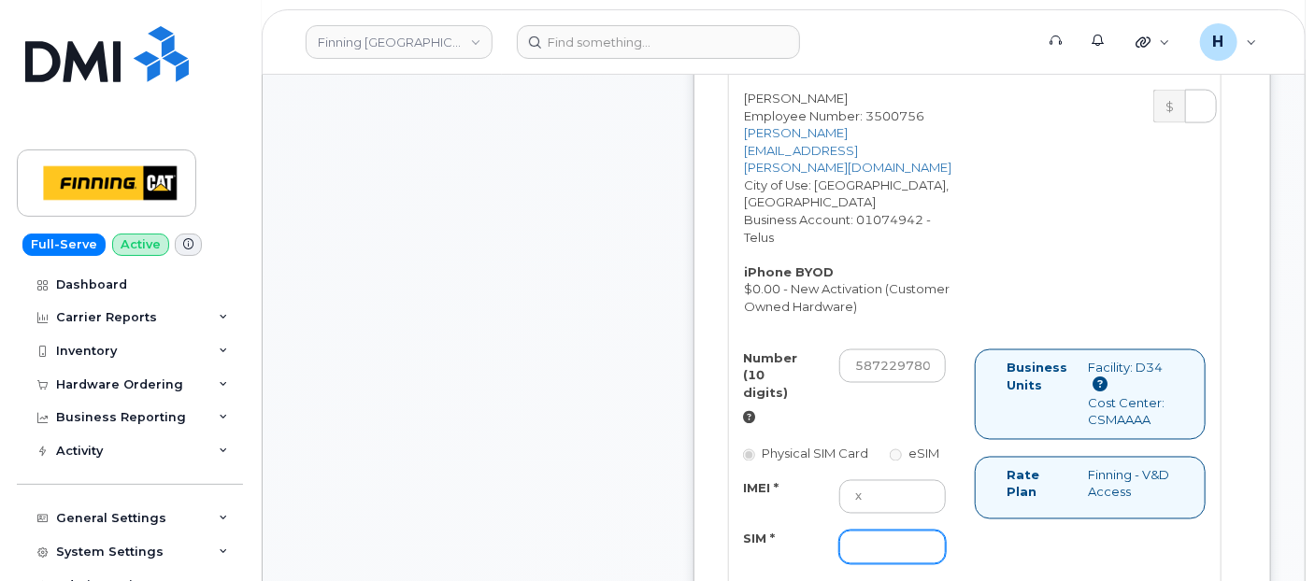
click at [914, 542] on input "SIM *" at bounding box center [892, 548] width 107 height 34
paste input "8912230102357625197"
type input "8912230102357625197"
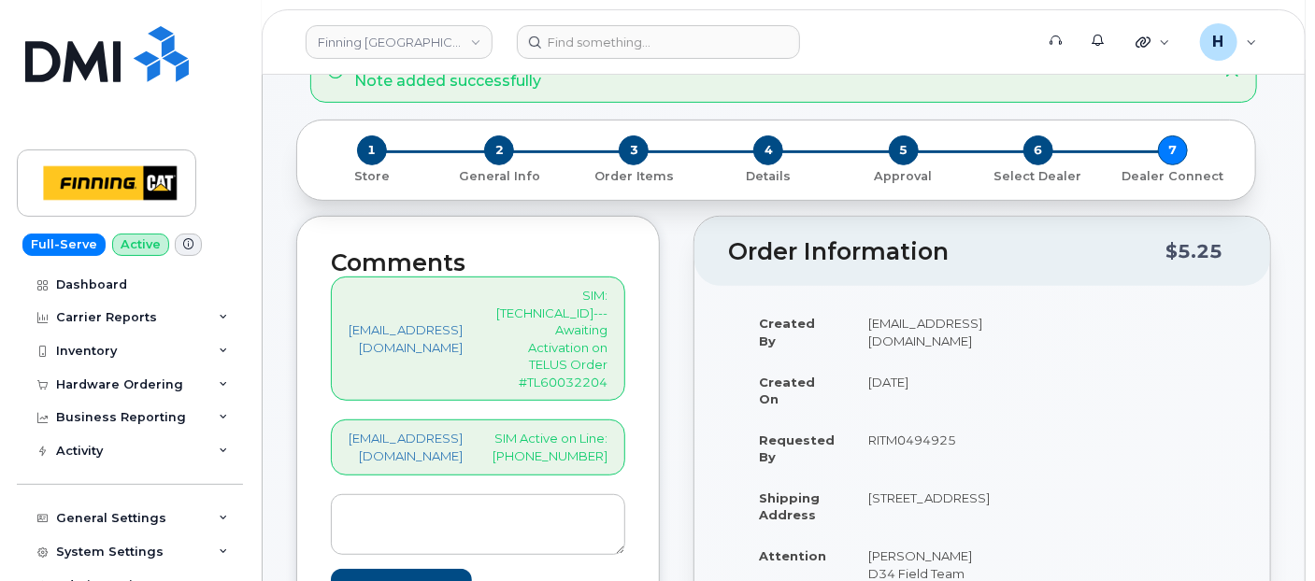
scroll to position [207, 0]
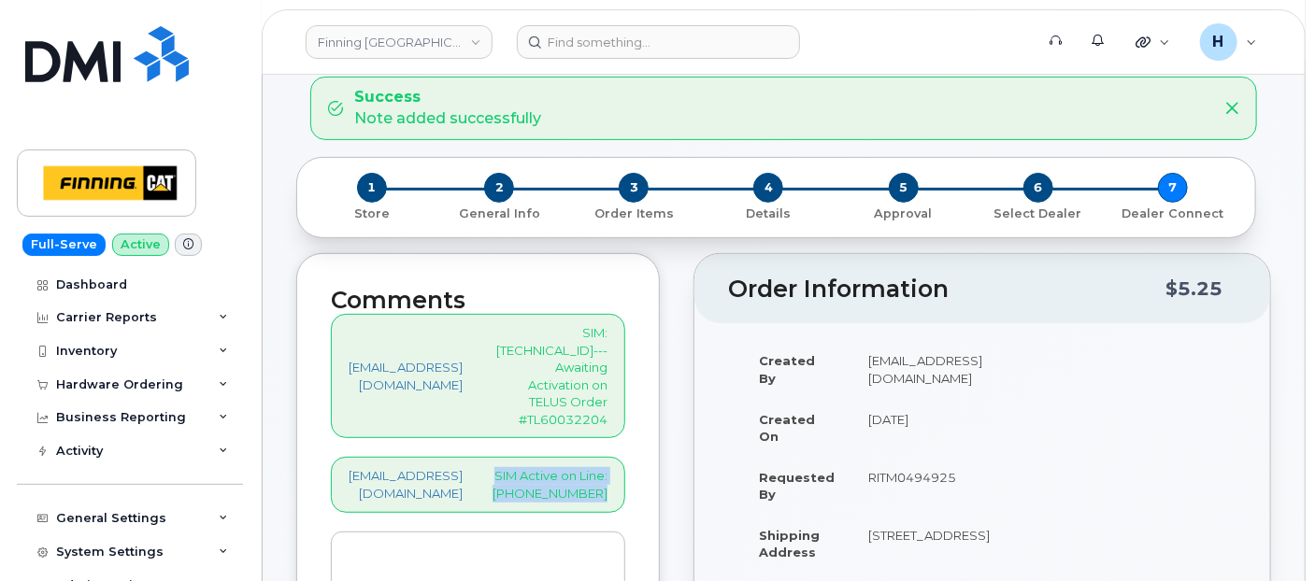
drag, startPoint x: 587, startPoint y: 460, endPoint x: 693, endPoint y: 496, distance: 112.6
click at [660, 496] on div "Comments hakaur@dminc.com SIM: 8912230102357625197---Awaiting Activation on TEL…" at bounding box center [477, 463] width 363 height 421
copy div "SIM Active on Line: 587-229-7809"
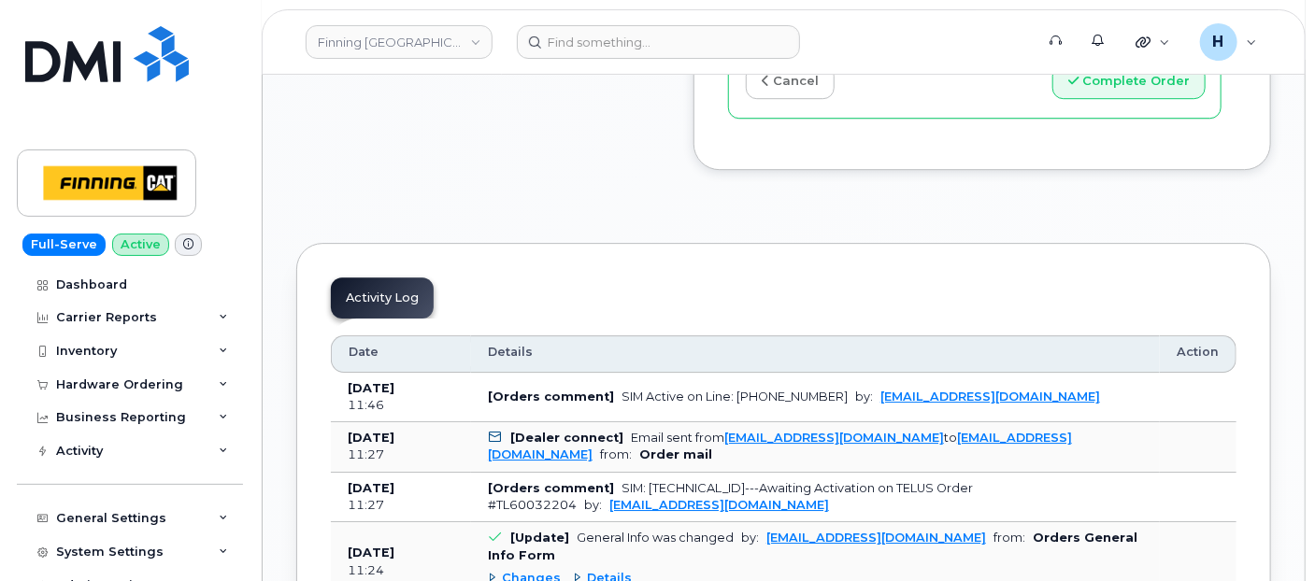
scroll to position [2491, 0]
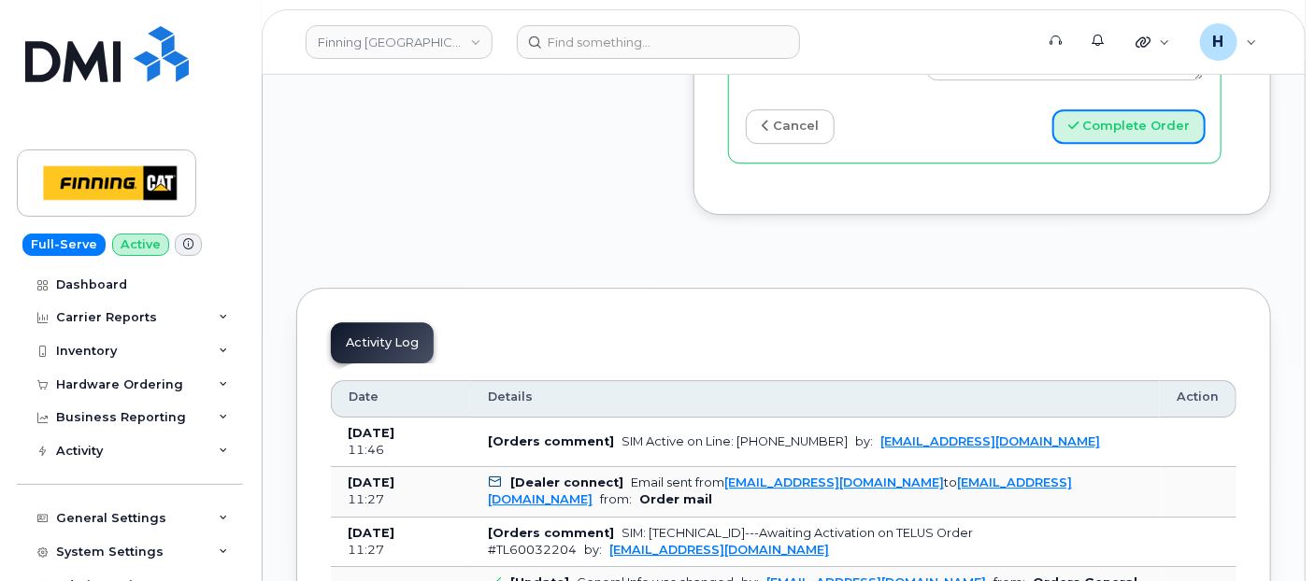
drag, startPoint x: 1140, startPoint y: 141, endPoint x: 1319, endPoint y: 505, distance: 405.4
click at [1141, 139] on button "Complete Order" at bounding box center [1128, 126] width 153 height 35
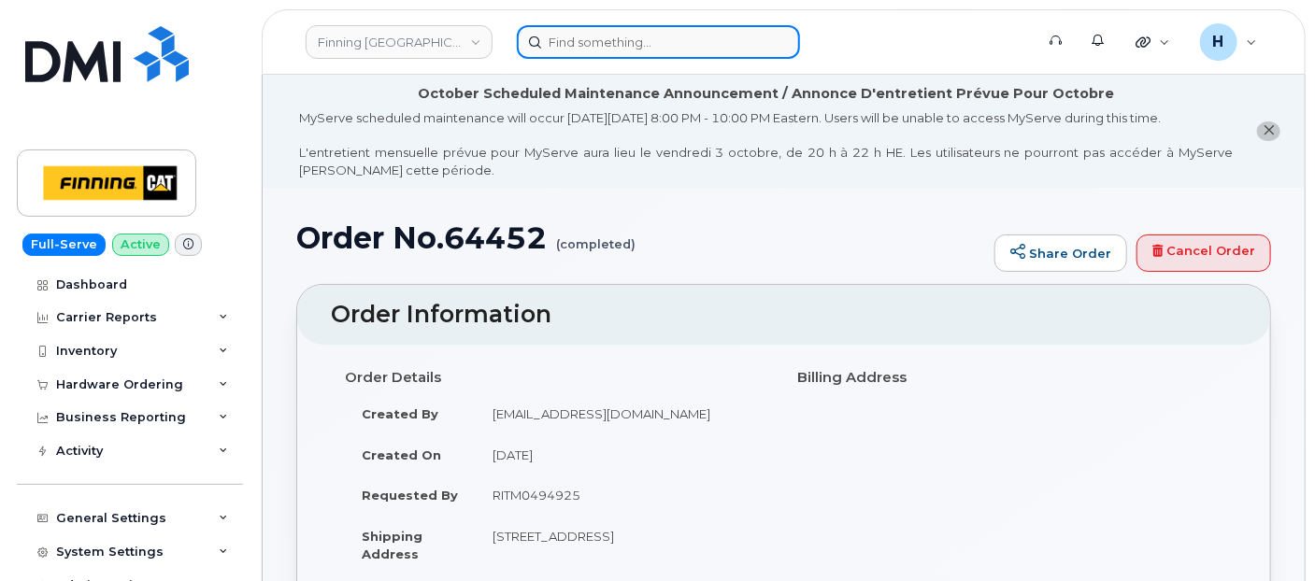
click at [603, 45] on input at bounding box center [658, 42] width 283 height 34
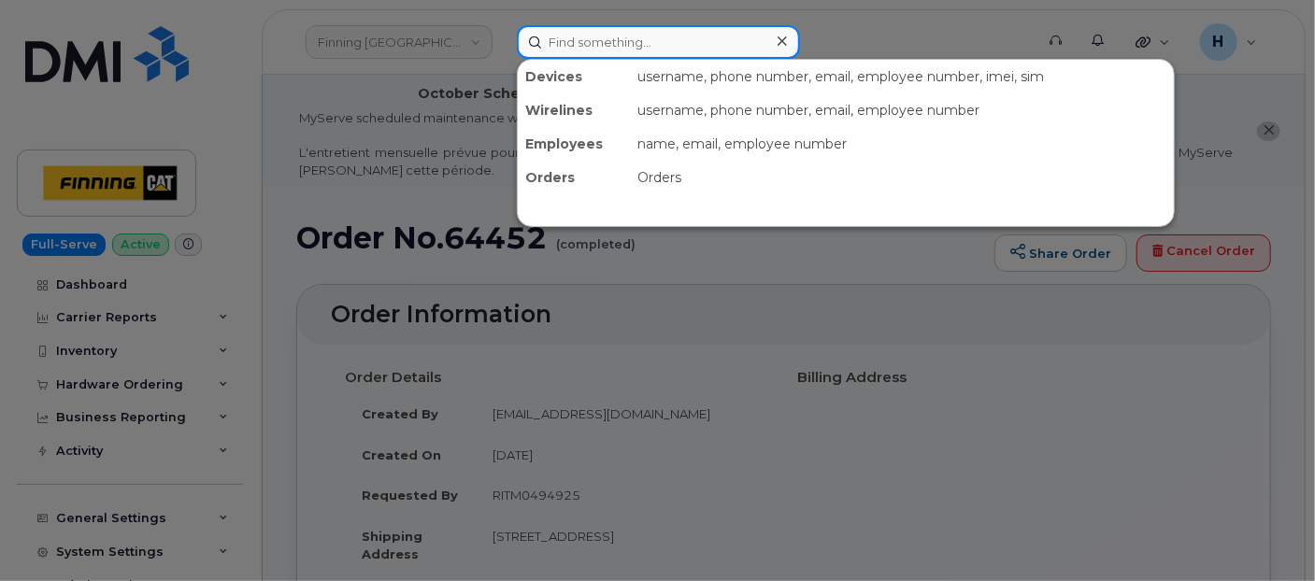
paste input "[PERSON_NAME]"
type input "[PERSON_NAME]"
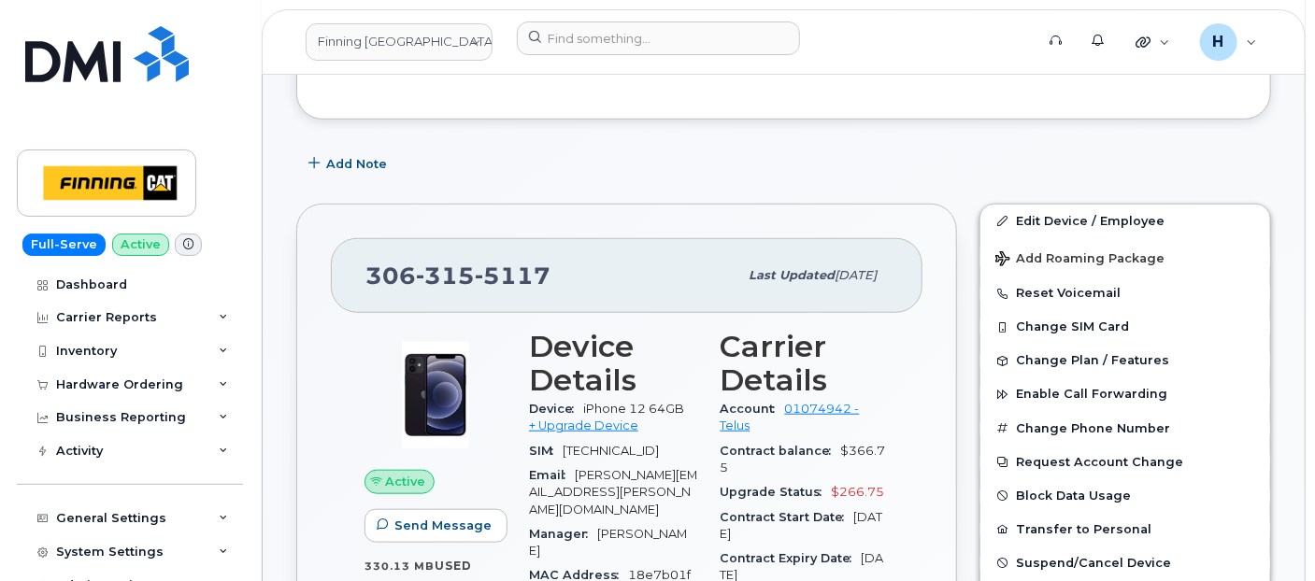
scroll to position [622, 0]
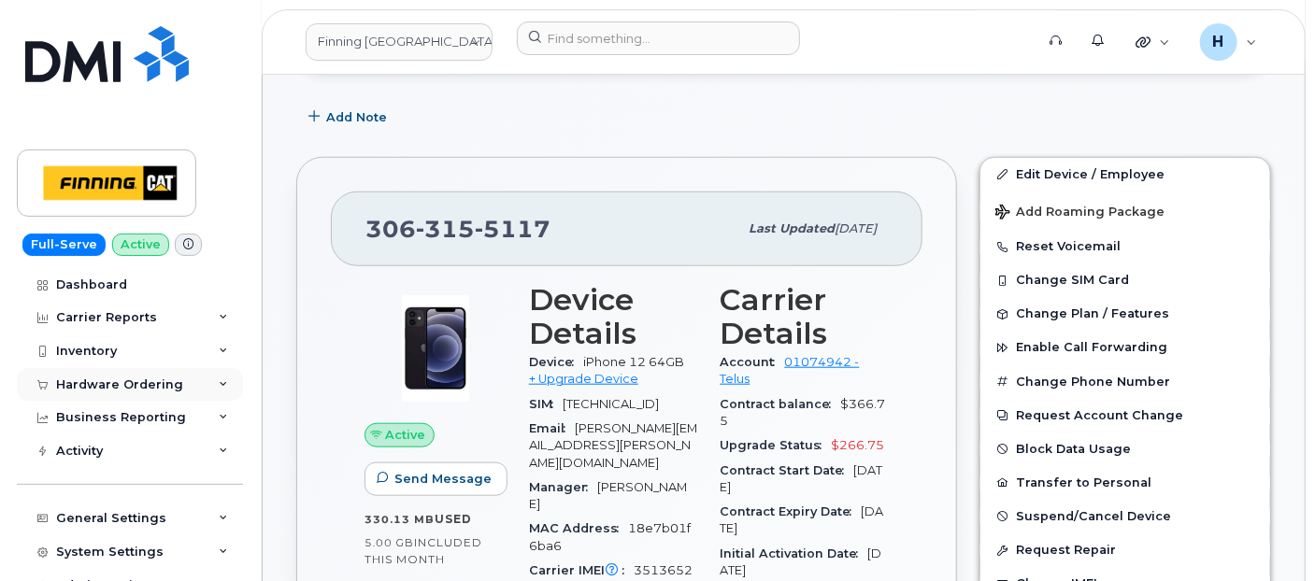
click at [181, 378] on div "Hardware Ordering" at bounding box center [130, 385] width 226 height 34
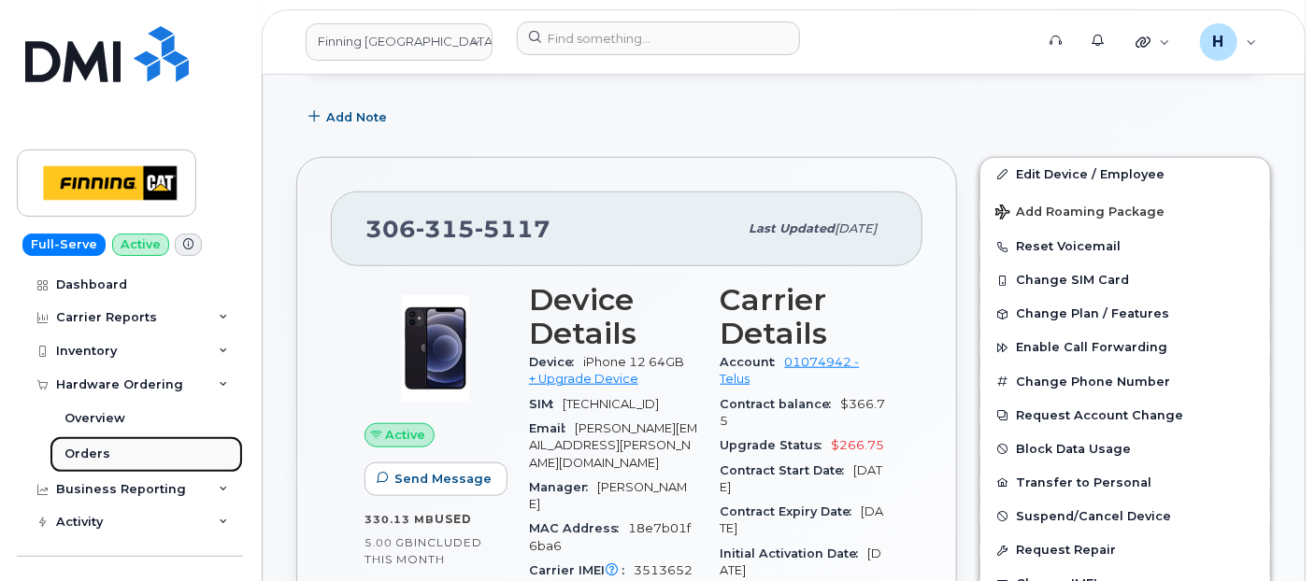
click at [114, 465] on link "Orders" at bounding box center [146, 454] width 193 height 36
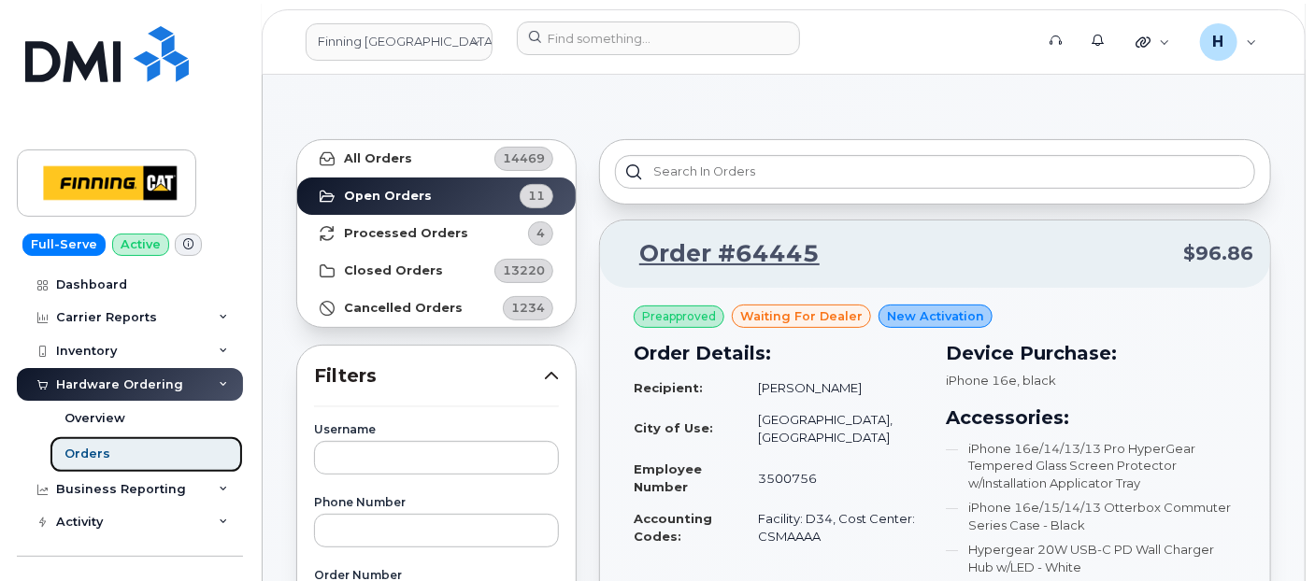
scroll to position [104, 0]
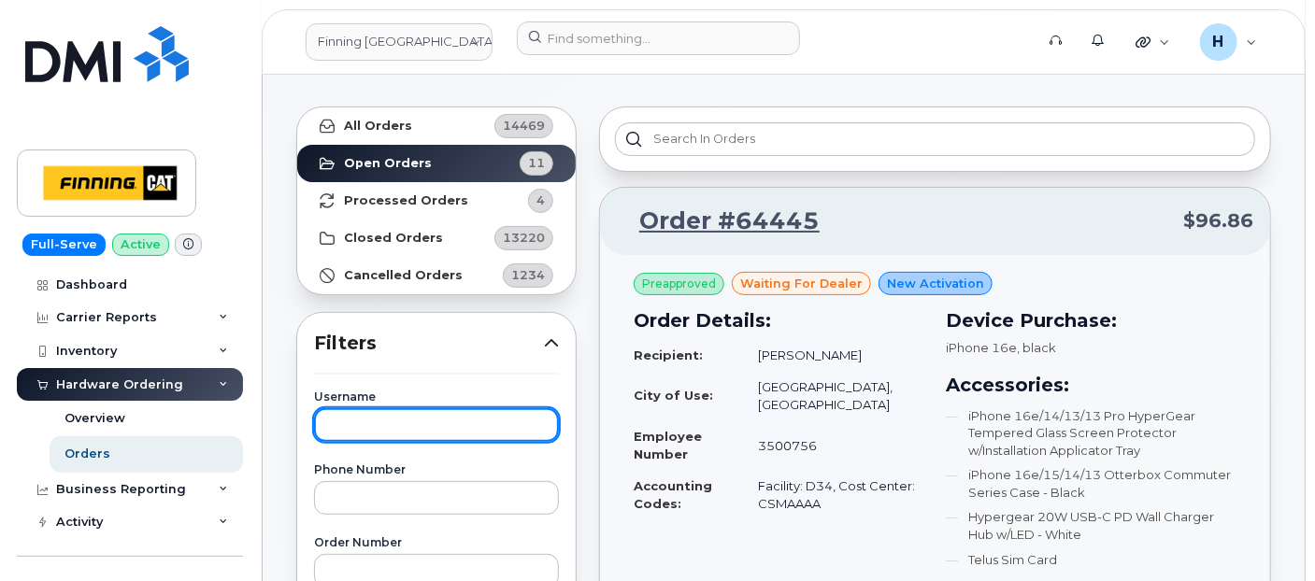
click at [419, 419] on input "text" at bounding box center [436, 425] width 245 height 34
type input "vincent"
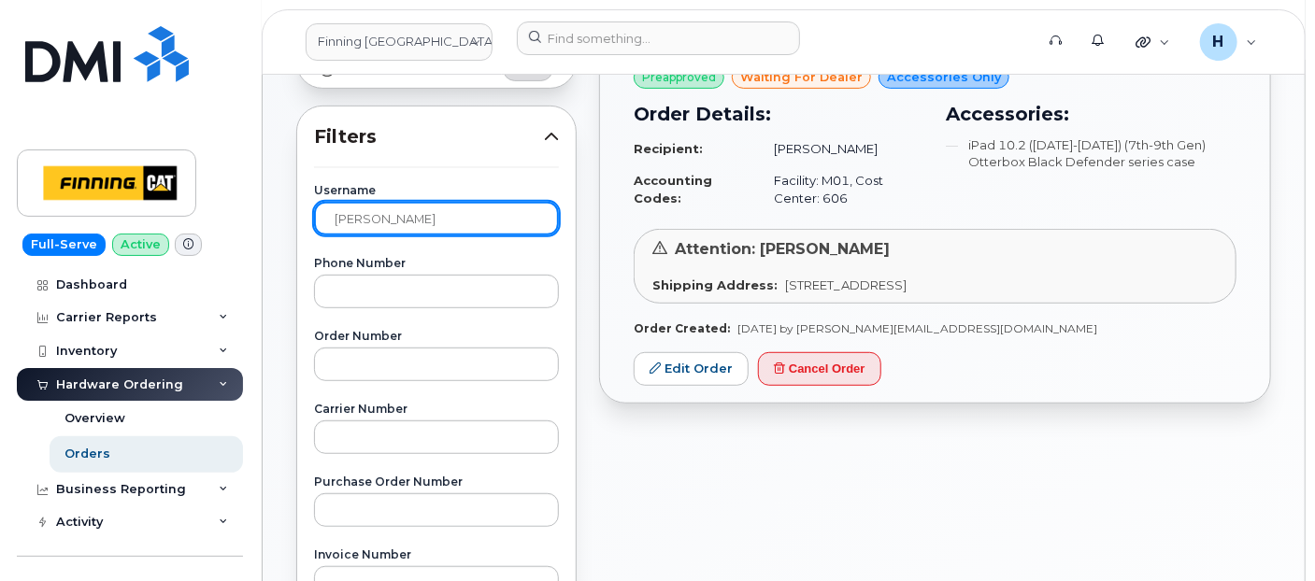
scroll to position [311, 0]
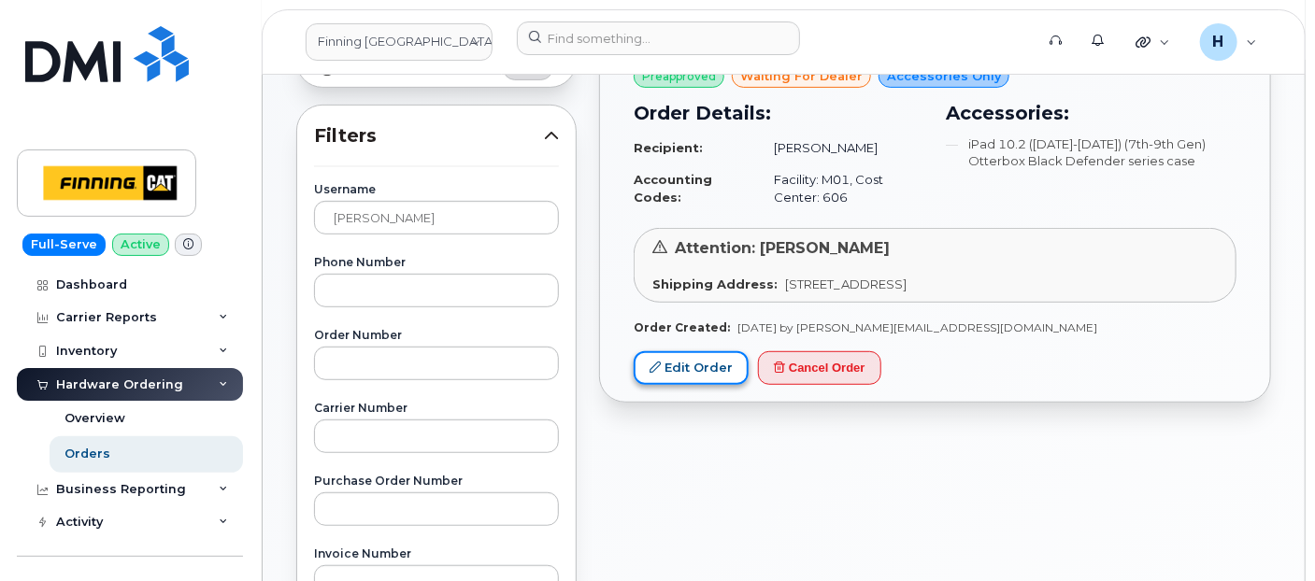
click at [673, 356] on link "Edit Order" at bounding box center [691, 368] width 115 height 35
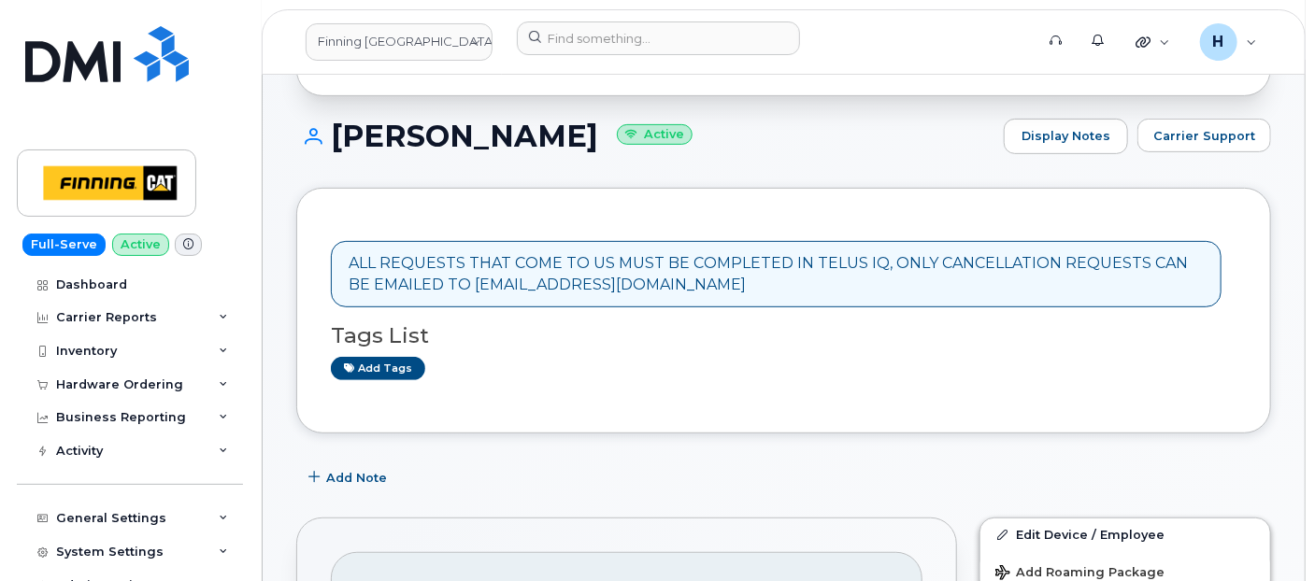
scroll to position [519, 0]
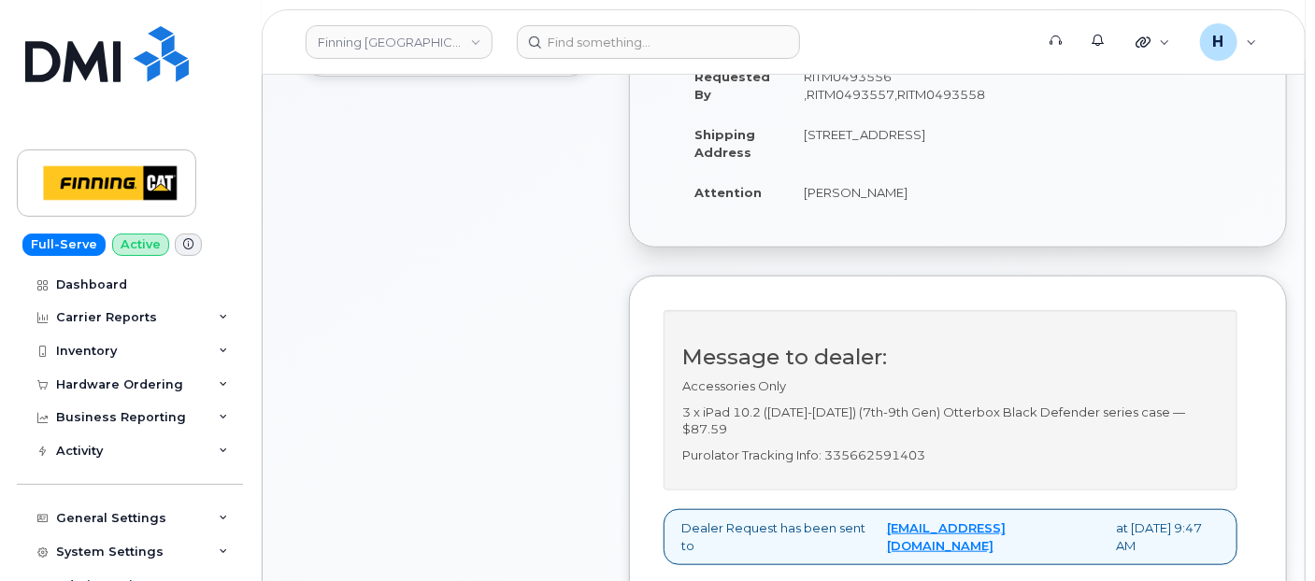
scroll to position [736, 0]
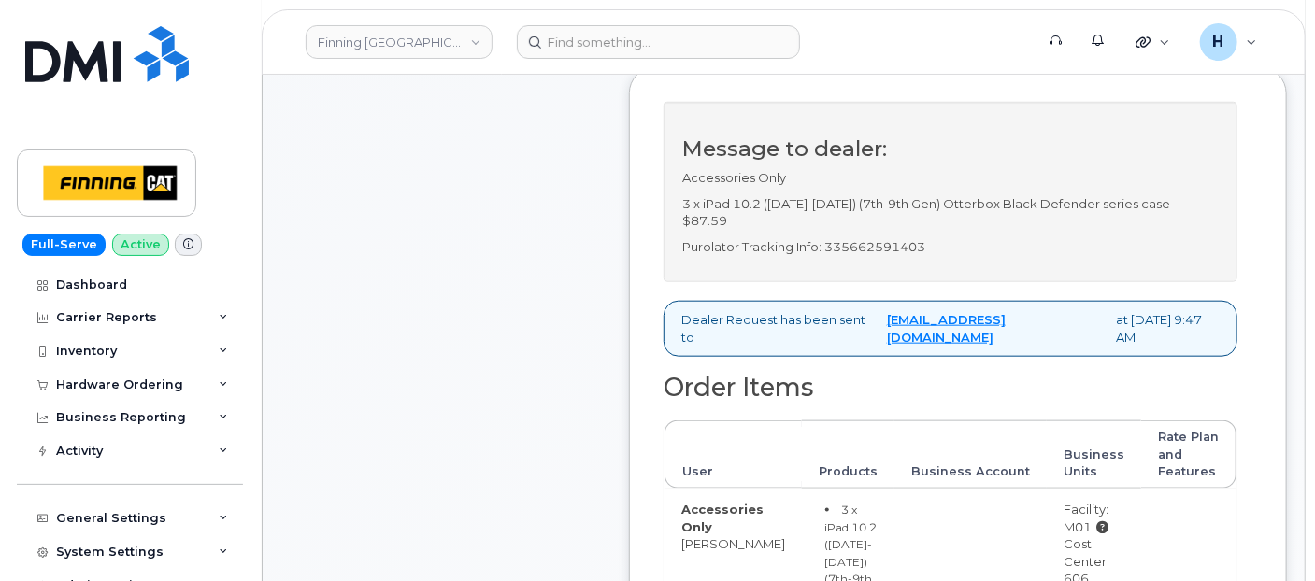
click at [878, 256] on p "Purolator Tracking Info: 335662591403" at bounding box center [950, 247] width 536 height 18
copy p "335662591403"
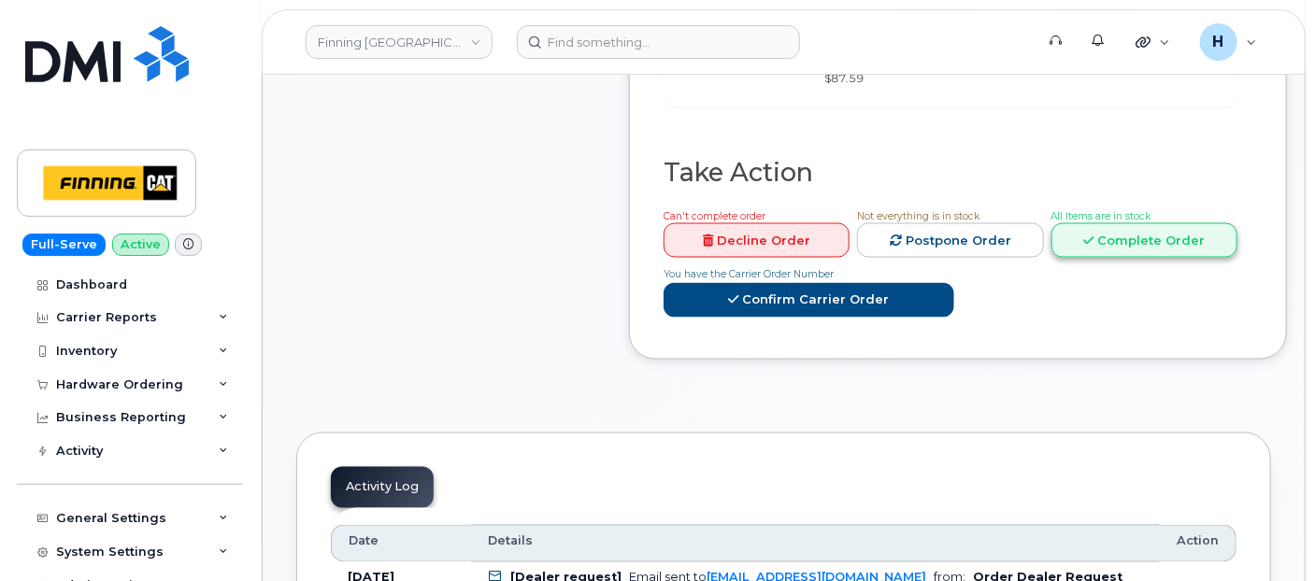
click at [1101, 223] on link "Complete Order" at bounding box center [1144, 240] width 186 height 35
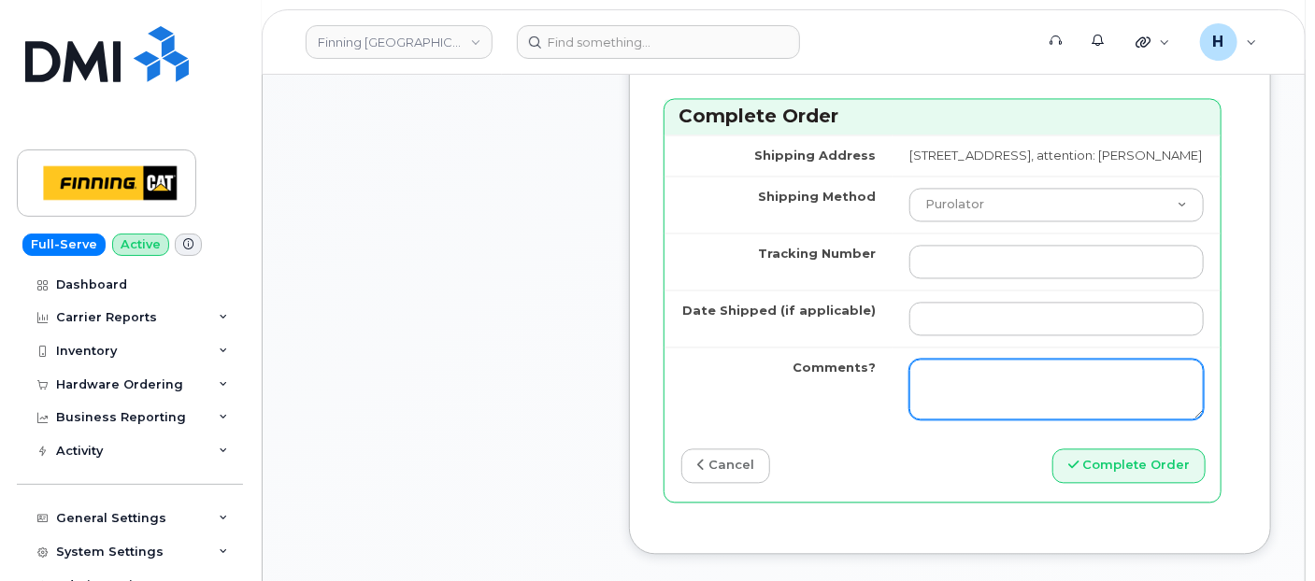
scroll to position [1774, 0]
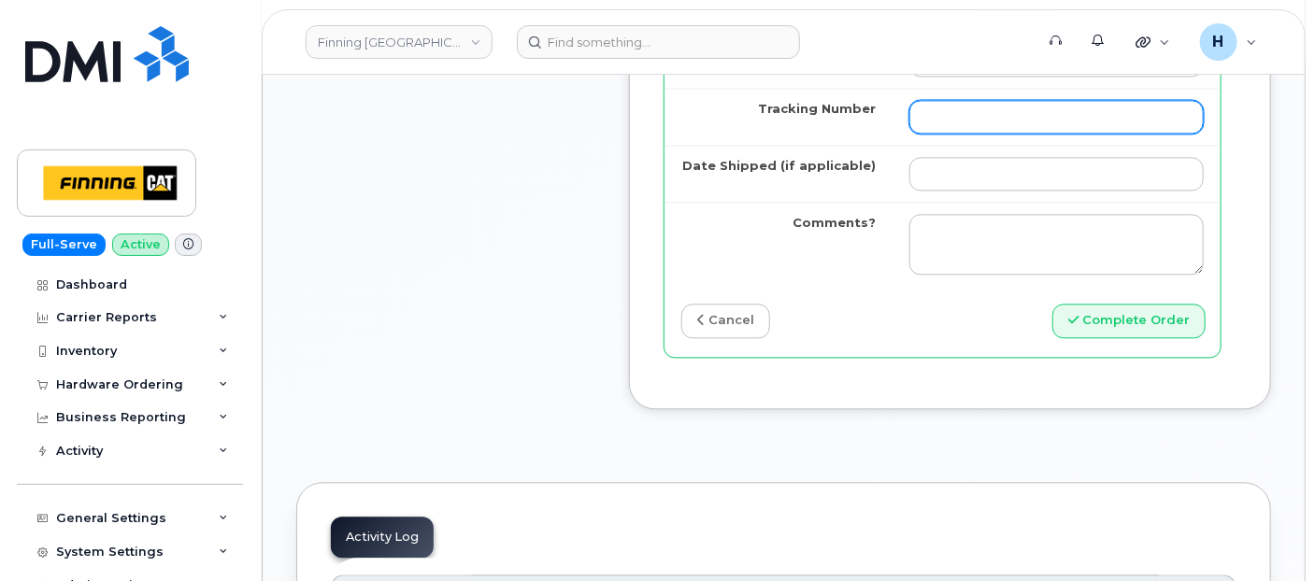
click at [926, 134] on input "Tracking Number" at bounding box center [1056, 117] width 294 height 34
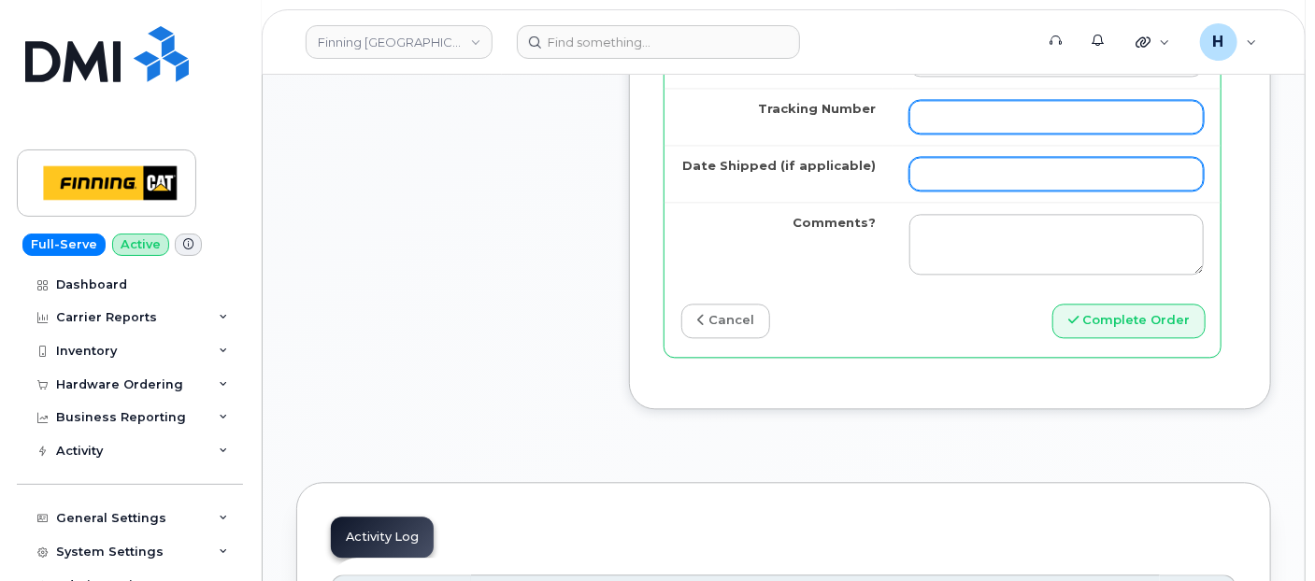
paste input "335662591403"
type input "335662591403"
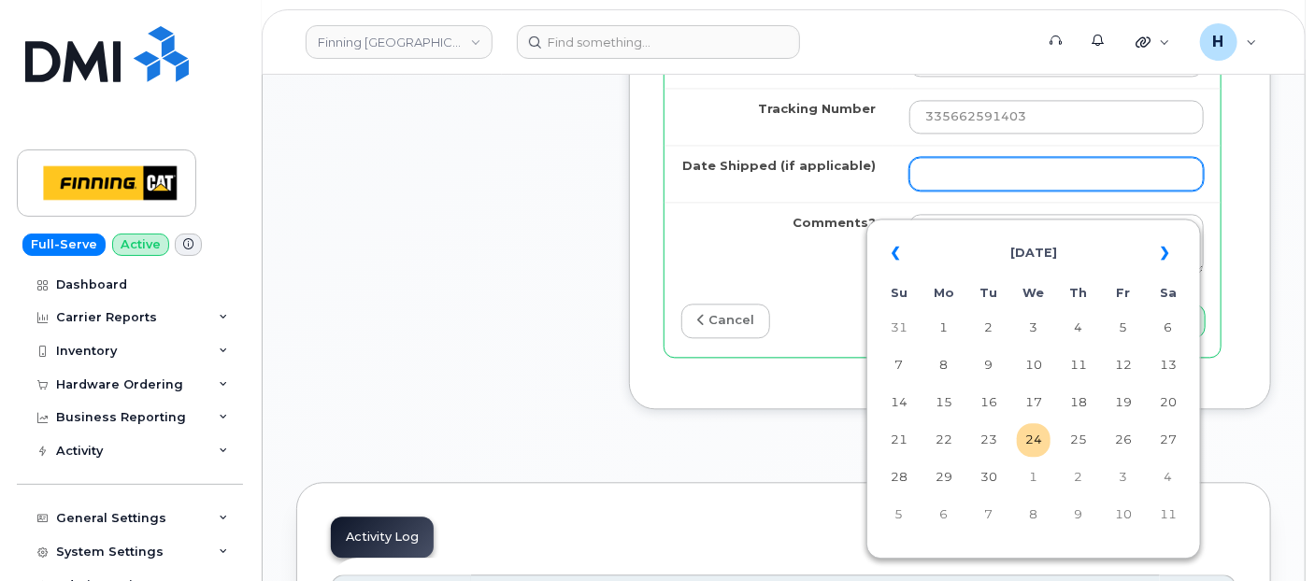
click at [926, 188] on input "Date Shipped (if applicable)" at bounding box center [1056, 174] width 294 height 34
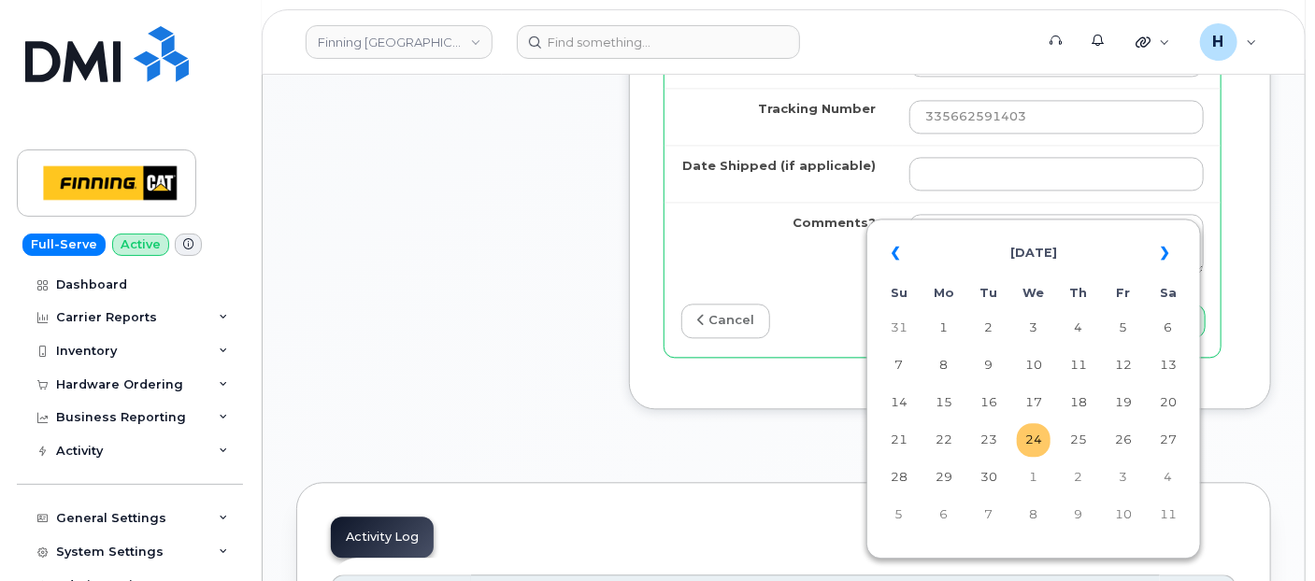
click at [1028, 440] on td "24" at bounding box center [1034, 440] width 34 height 34
type input "2025-09-24"
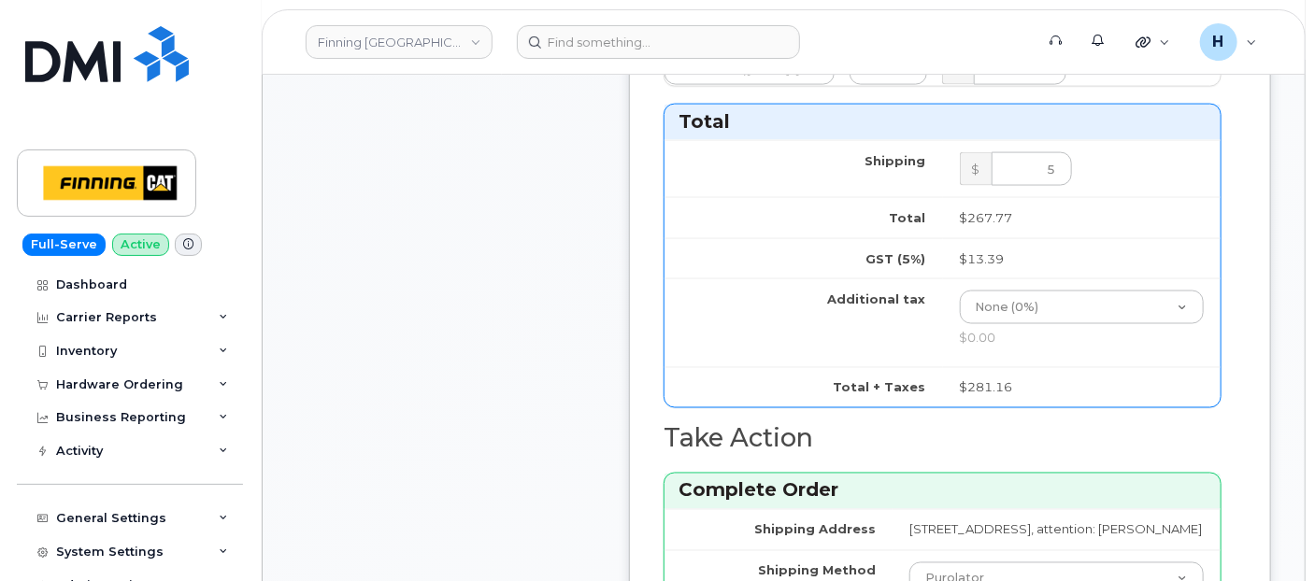
scroll to position [1671, 0]
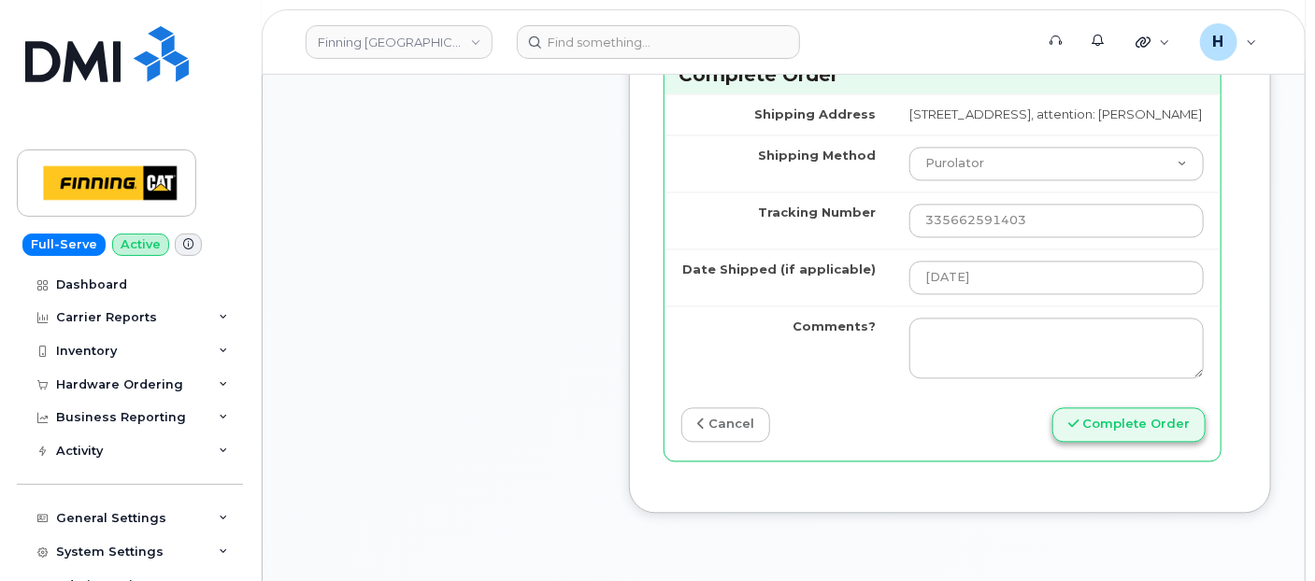
drag, startPoint x: 1110, startPoint y: 494, endPoint x: 1098, endPoint y: 456, distance: 40.2
click at [1097, 442] on button "Complete Order" at bounding box center [1128, 424] width 153 height 35
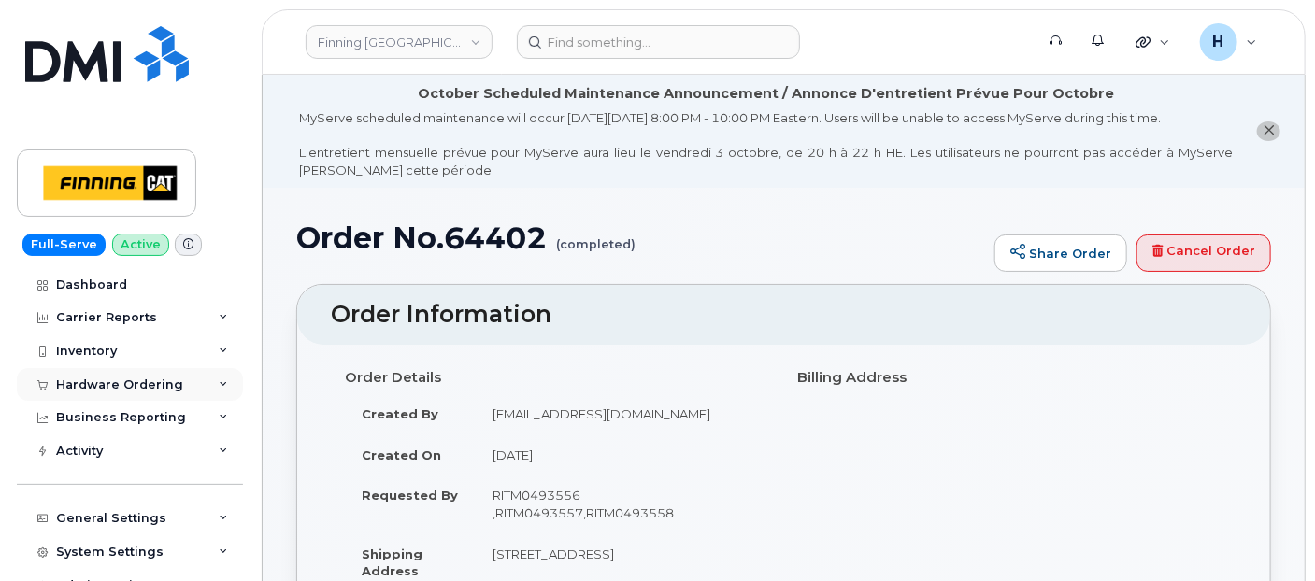
click at [122, 385] on div "Hardware Ordering" at bounding box center [119, 385] width 127 height 15
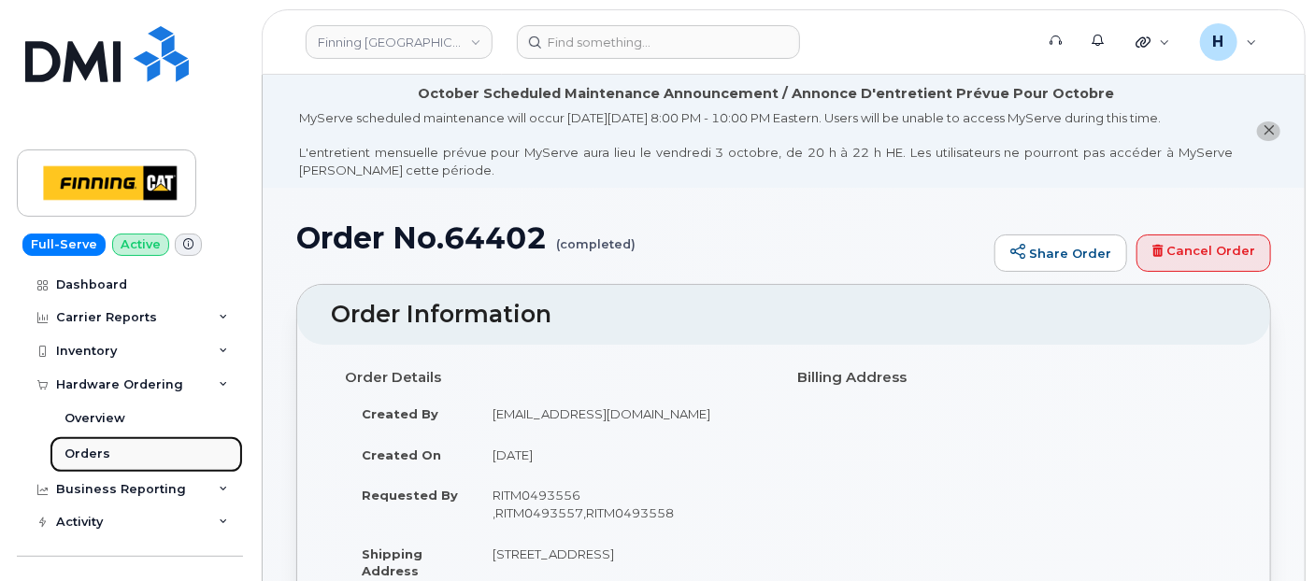
click at [116, 464] on link "Orders" at bounding box center [146, 454] width 193 height 36
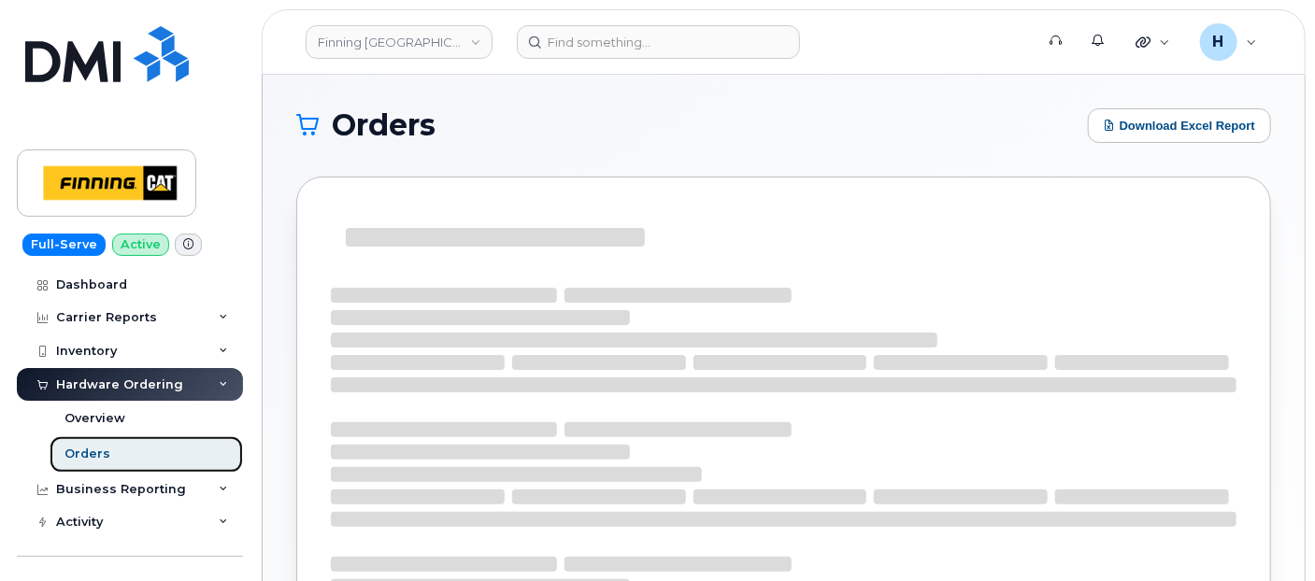
click at [116, 456] on link "Orders" at bounding box center [146, 454] width 193 height 36
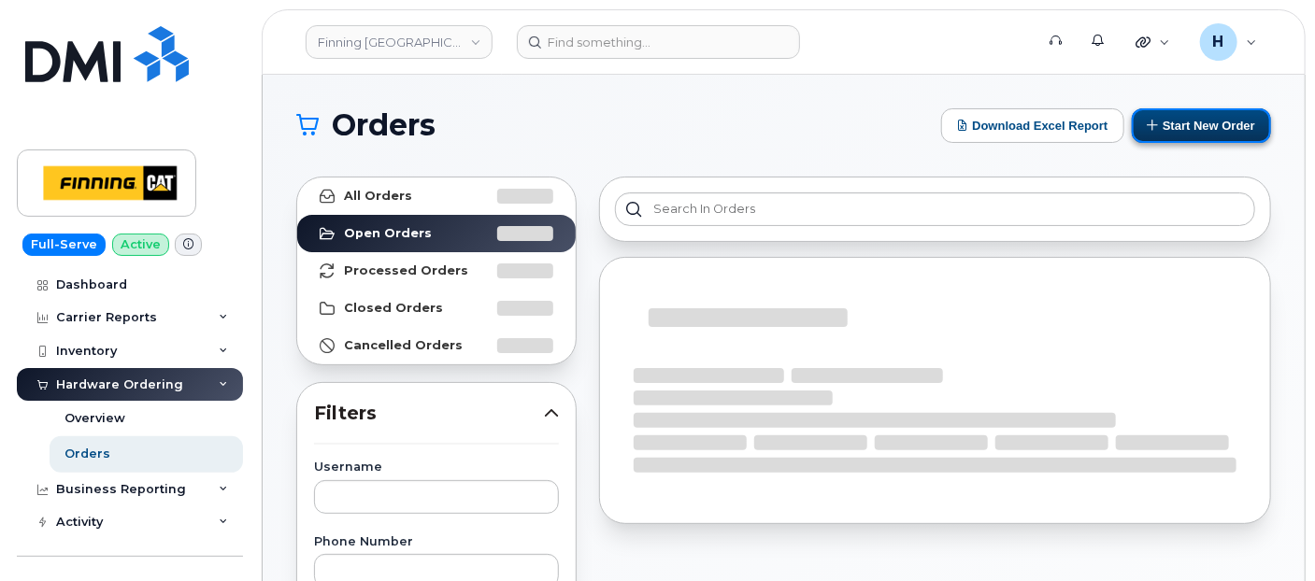
click at [1170, 133] on button "Start New Order" at bounding box center [1201, 125] width 139 height 35
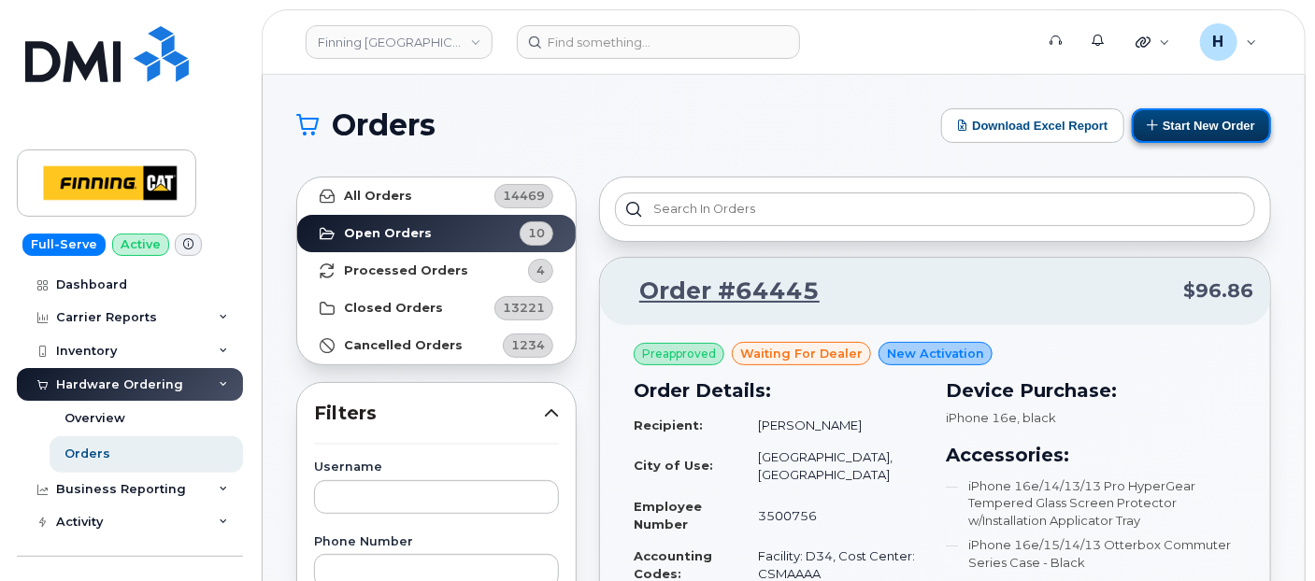
click at [1180, 121] on button "Start New Order" at bounding box center [1201, 125] width 139 height 35
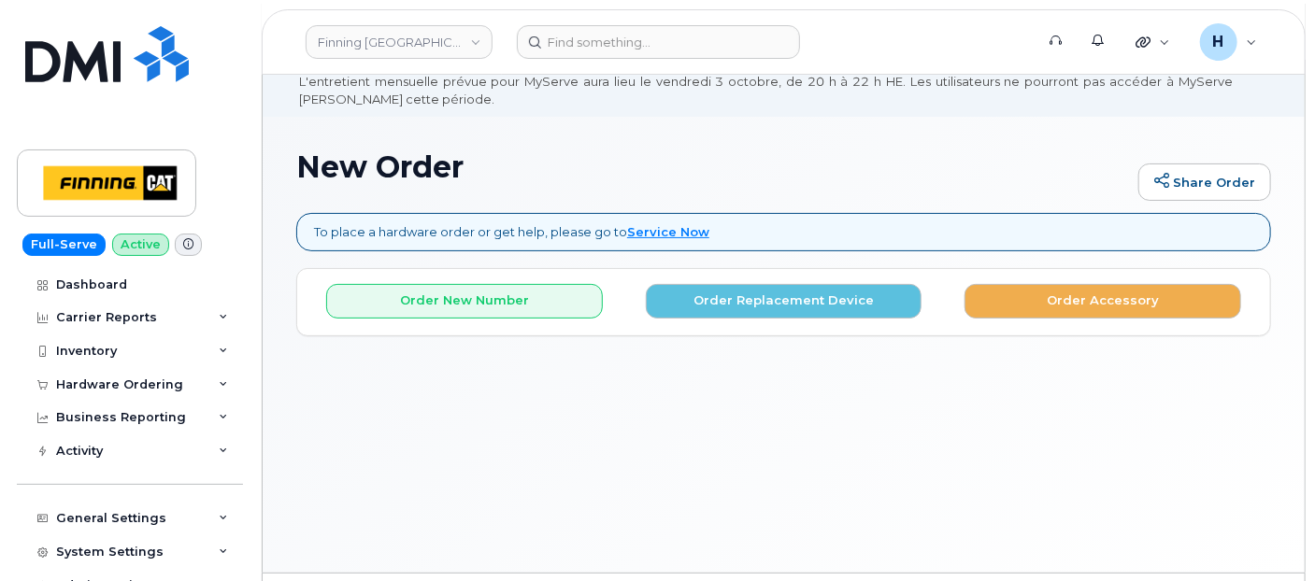
scroll to position [104, 0]
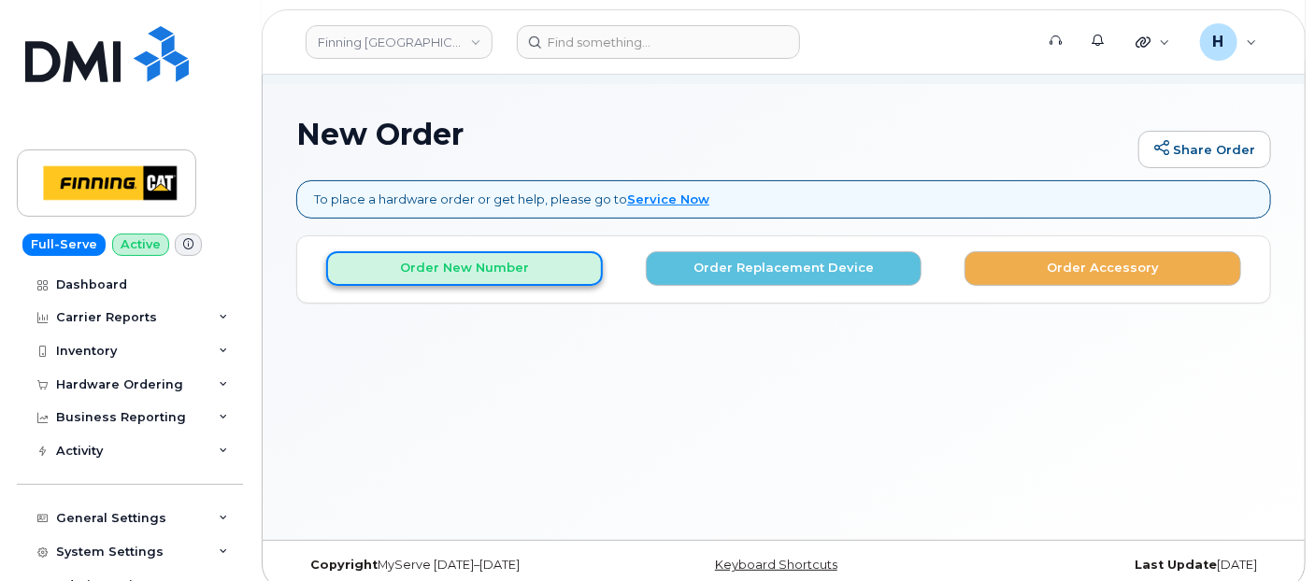
click at [474, 258] on button "Order New Number" at bounding box center [464, 268] width 277 height 35
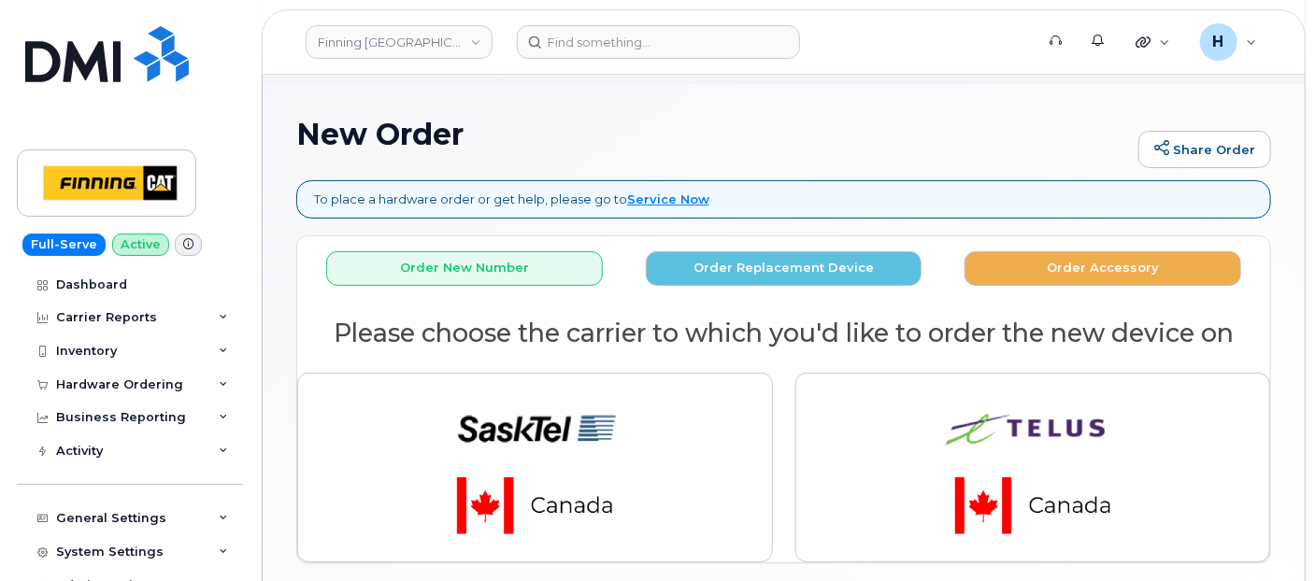
click at [789, 438] on div at bounding box center [1033, 467] width 498 height 211
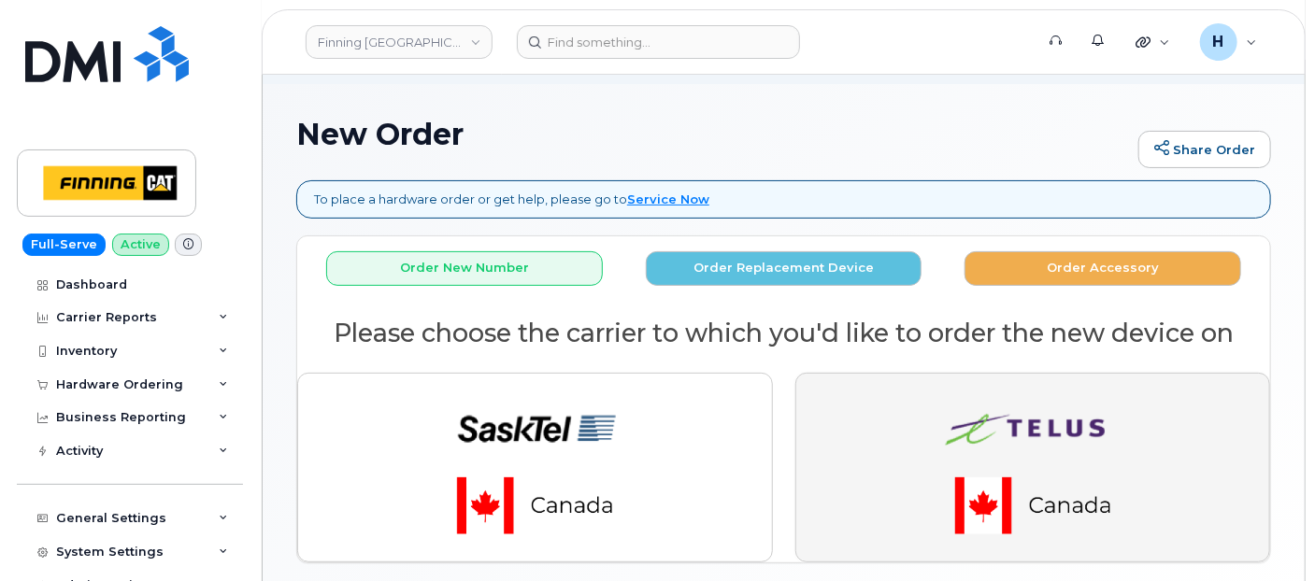
click at [836, 437] on button "button" at bounding box center [1033, 467] width 476 height 189
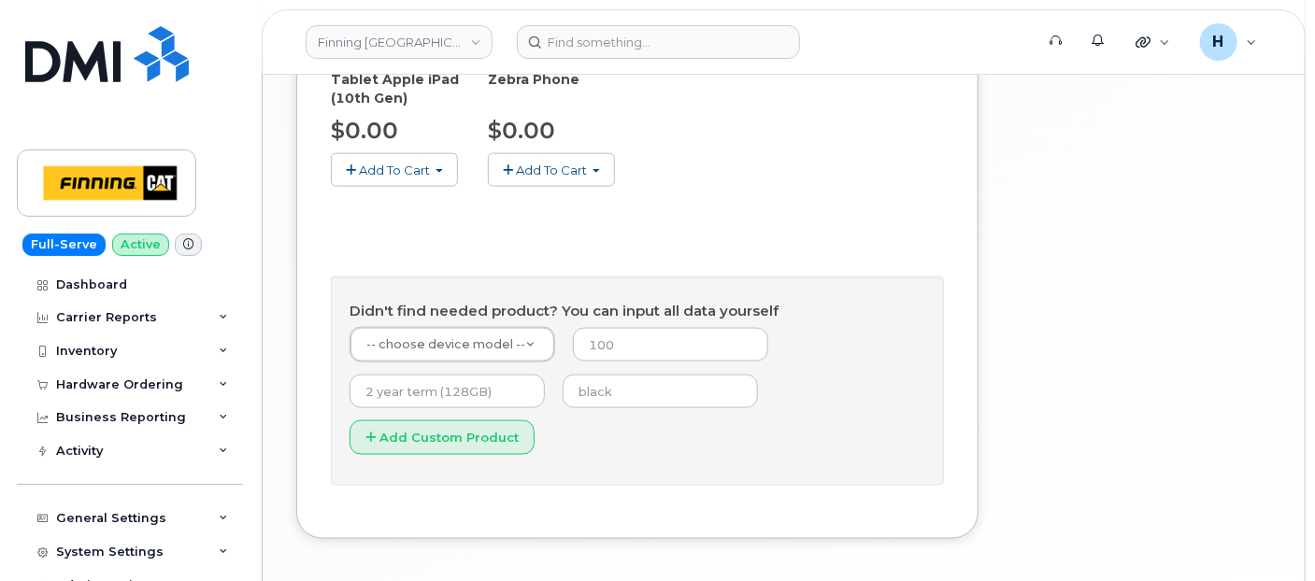
scroll to position [1047, 0]
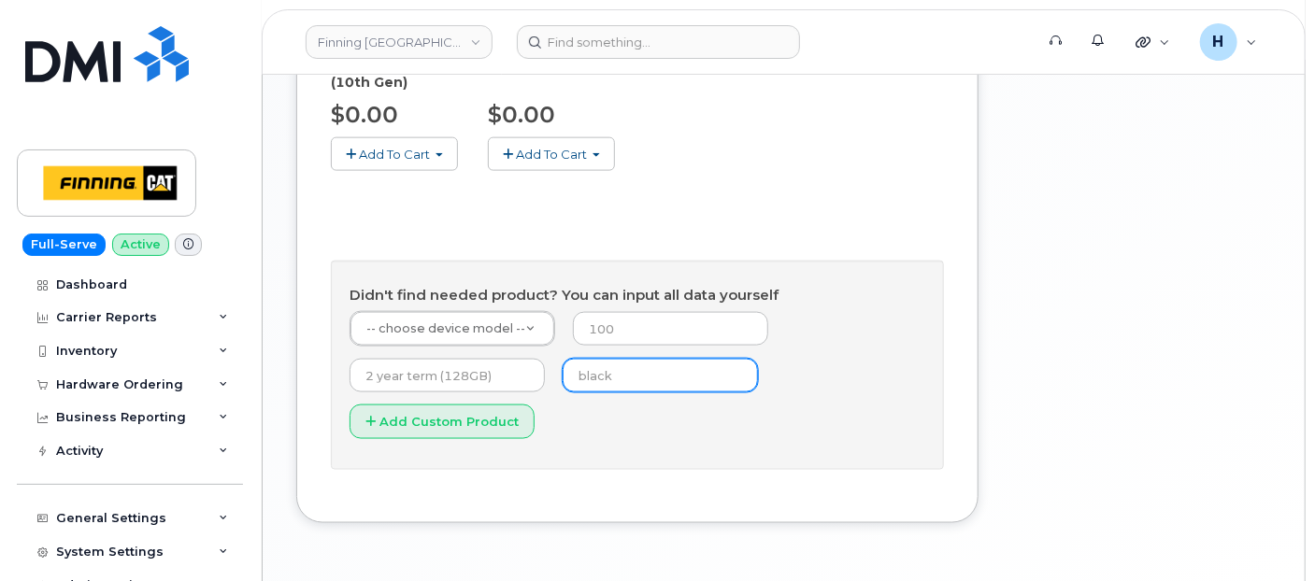
click at [580, 359] on input "text" at bounding box center [660, 376] width 195 height 34
type input "blue"
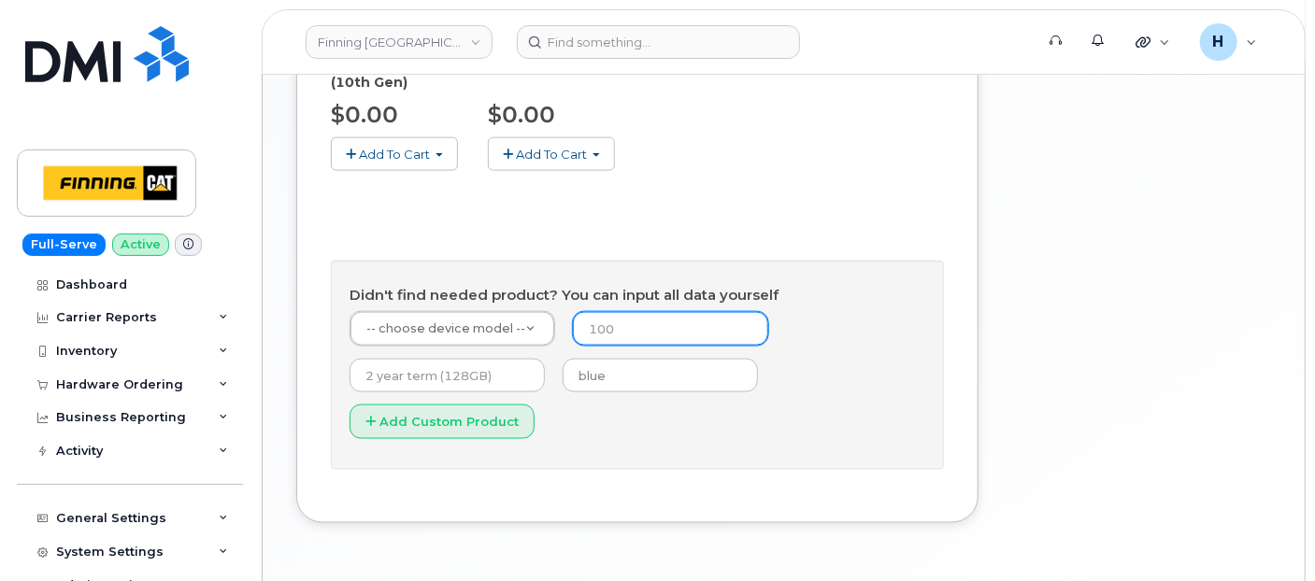
click at [662, 312] on input "number" at bounding box center [670, 329] width 195 height 34
type input "0"
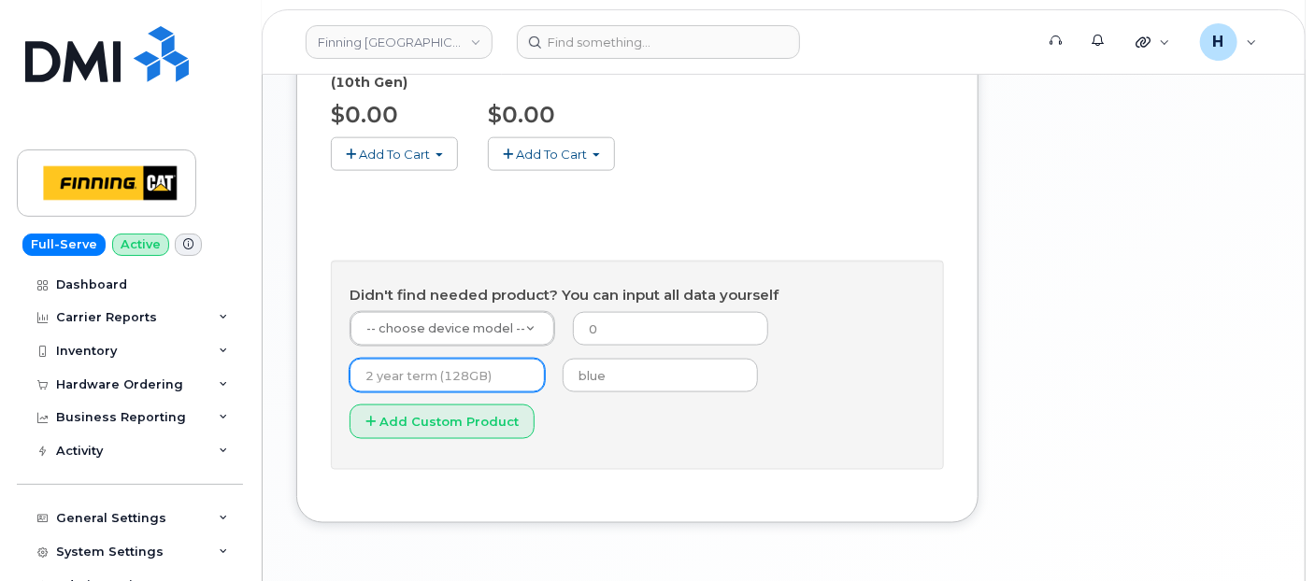
click at [449, 359] on input "text" at bounding box center [446, 376] width 195 height 34
type input "outright"
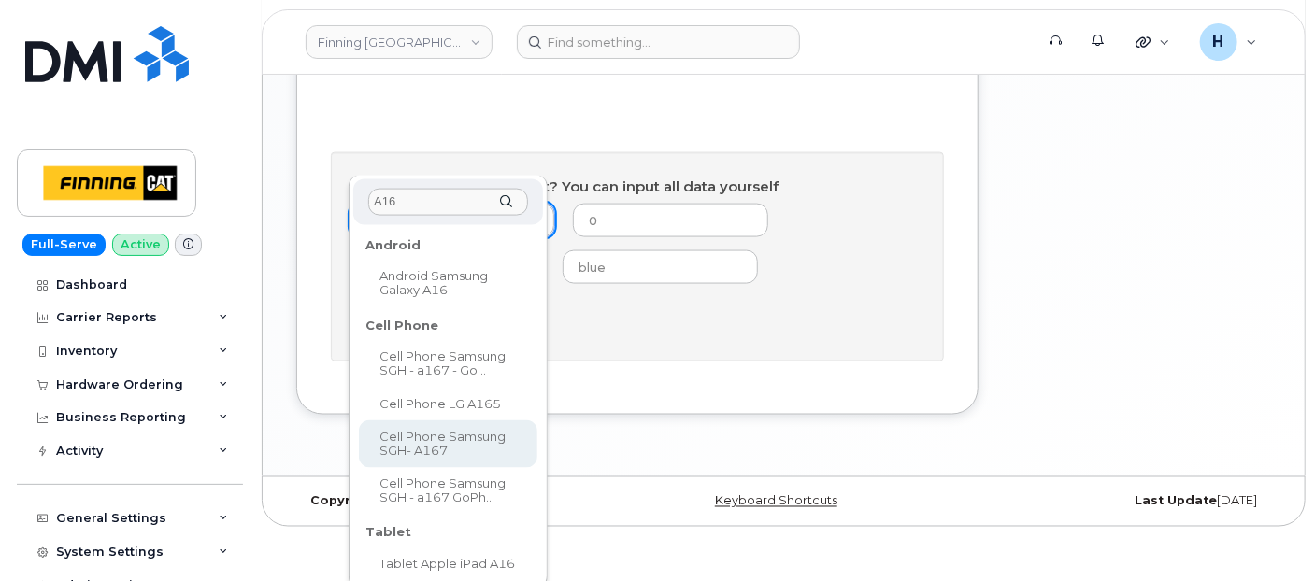
scroll to position [1156, 0]
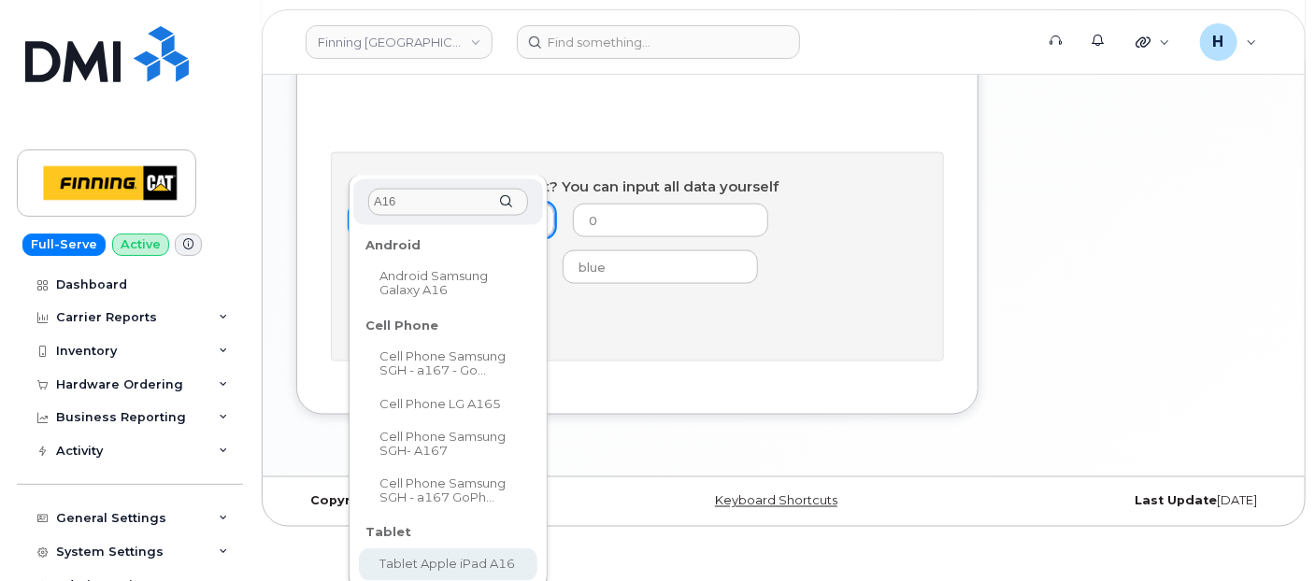
type input "A16"
select select "2887"
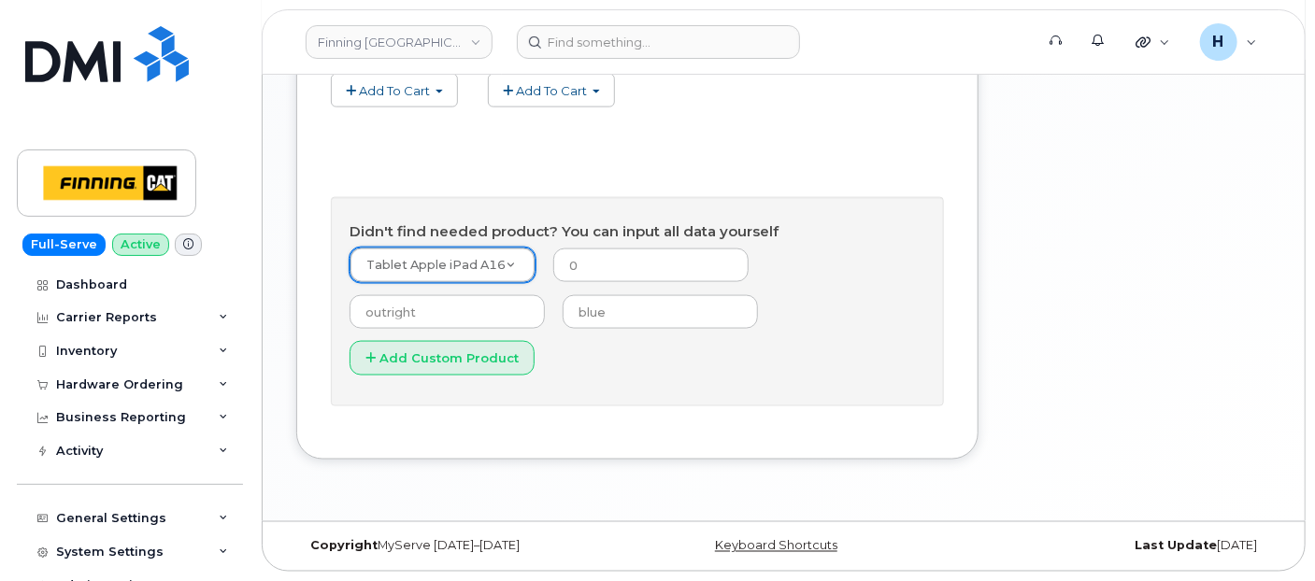
scroll to position [1047, 0]
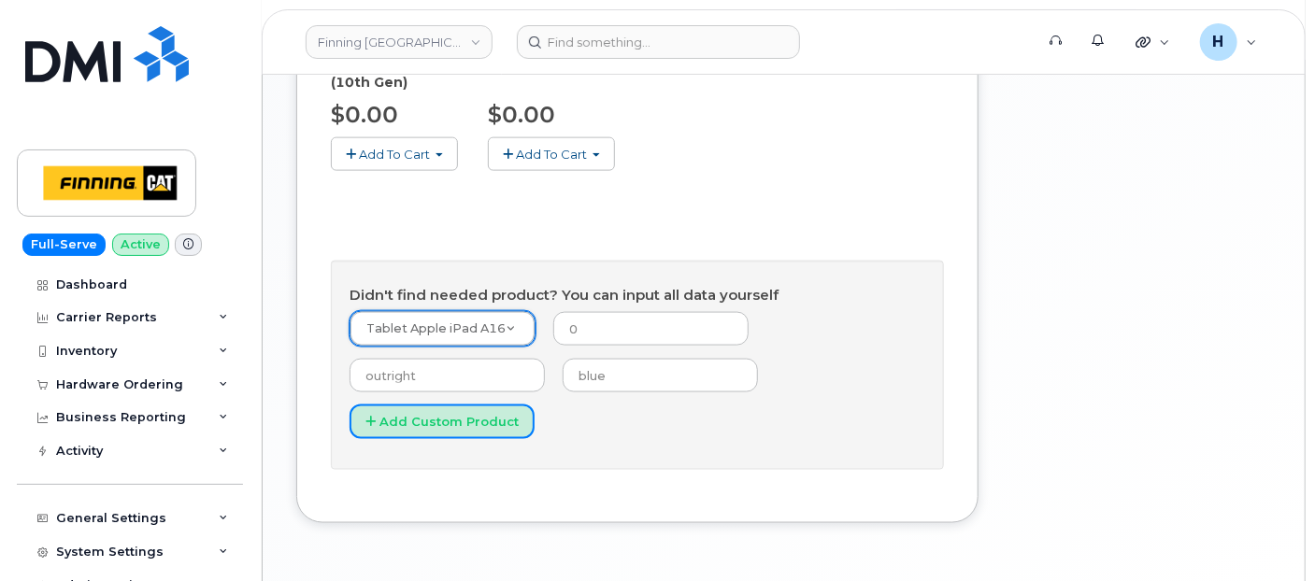
click at [443, 405] on button "Add Custom Product" at bounding box center [441, 422] width 185 height 35
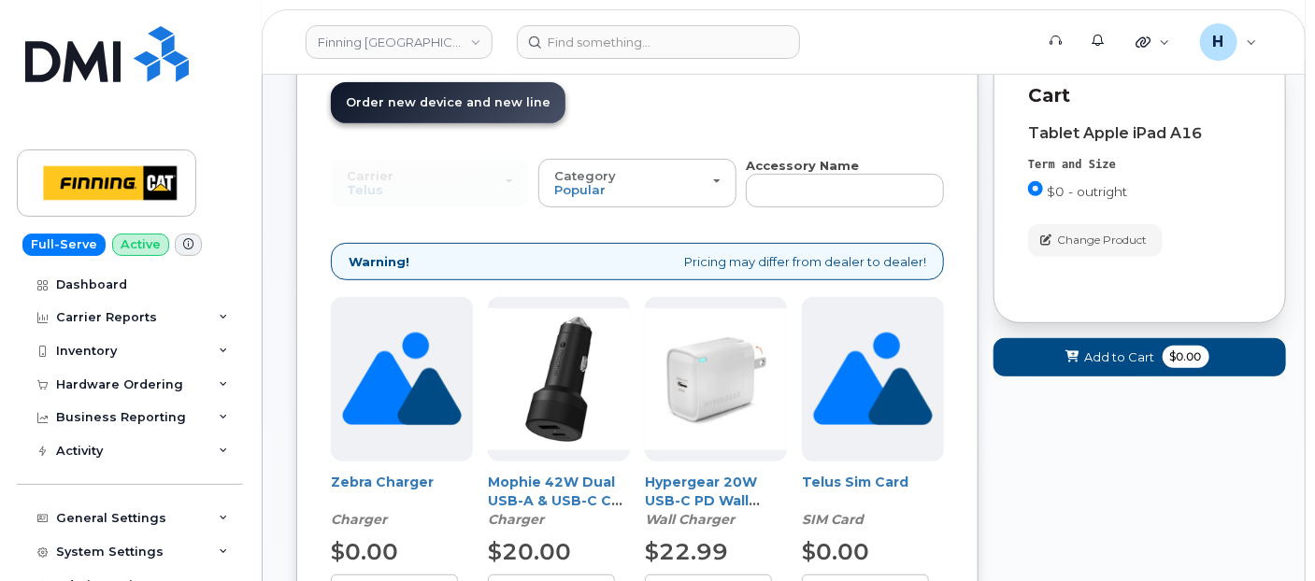
scroll to position [217, 0]
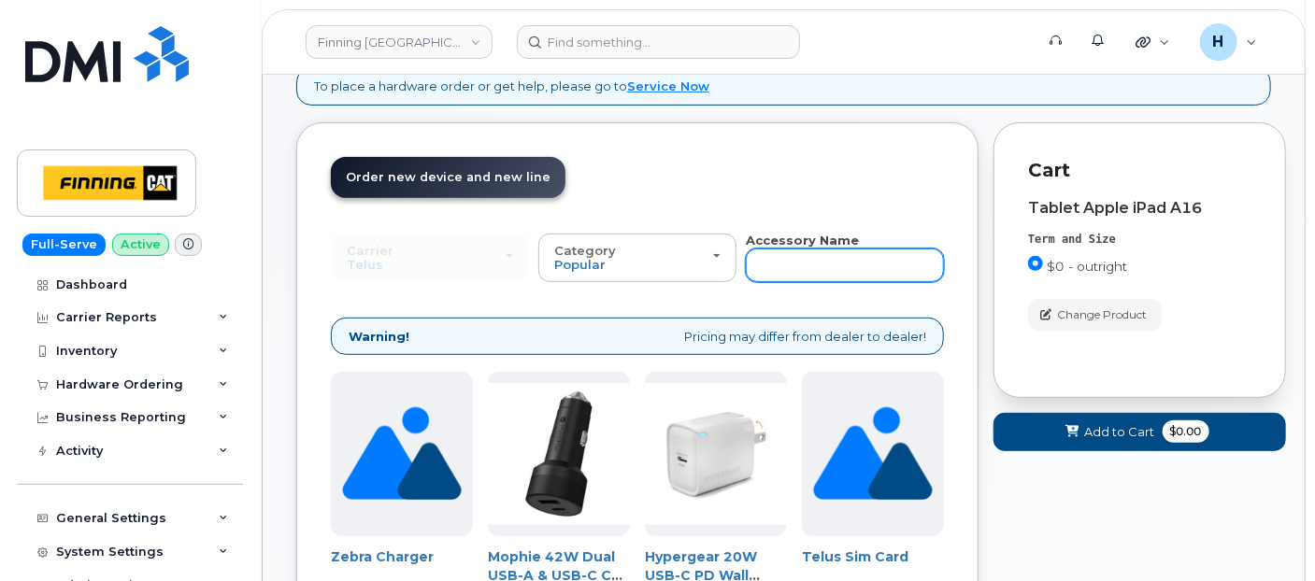
click at [772, 266] on input "text" at bounding box center [845, 266] width 198 height 34
type input "F"
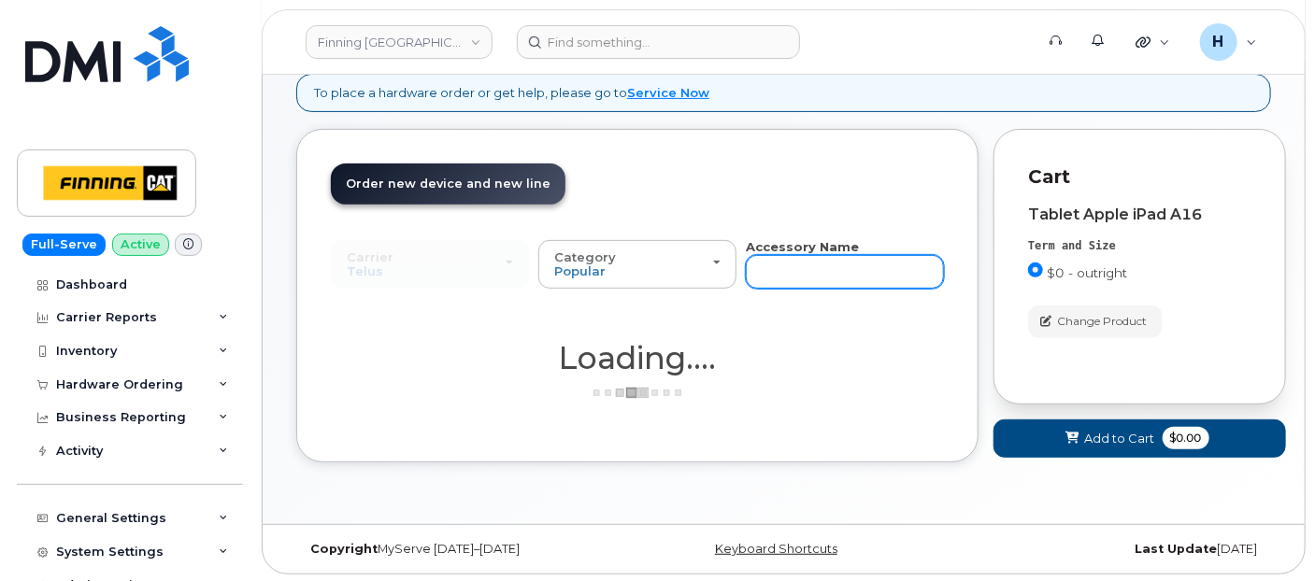
type input "D"
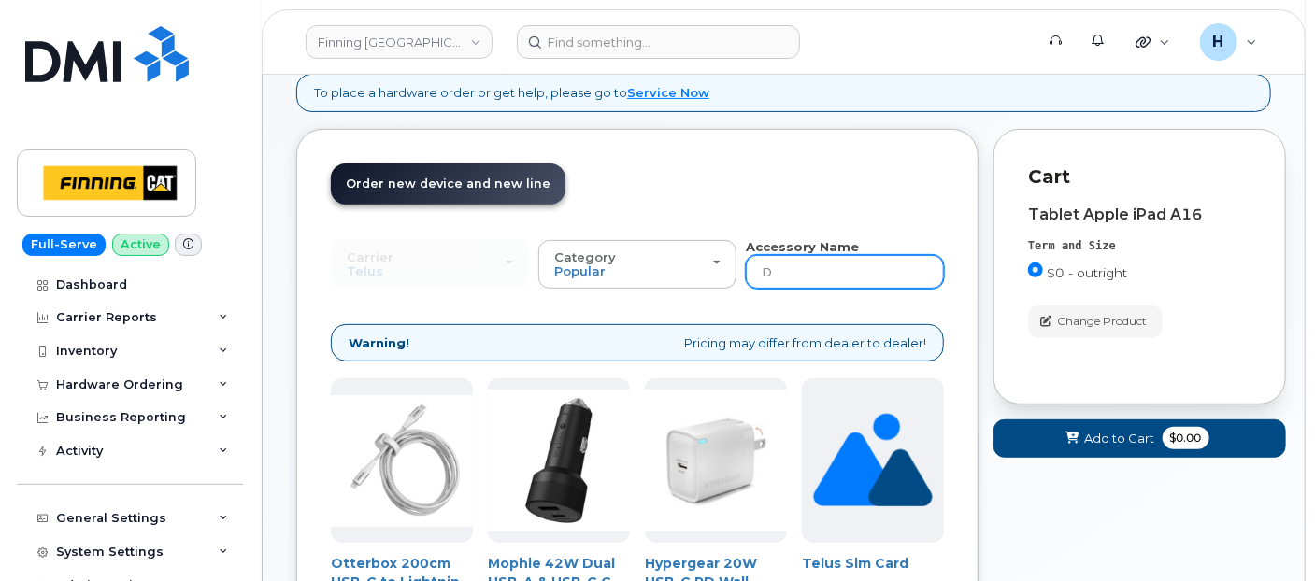
click at [787, 273] on input "D" at bounding box center [845, 272] width 198 height 34
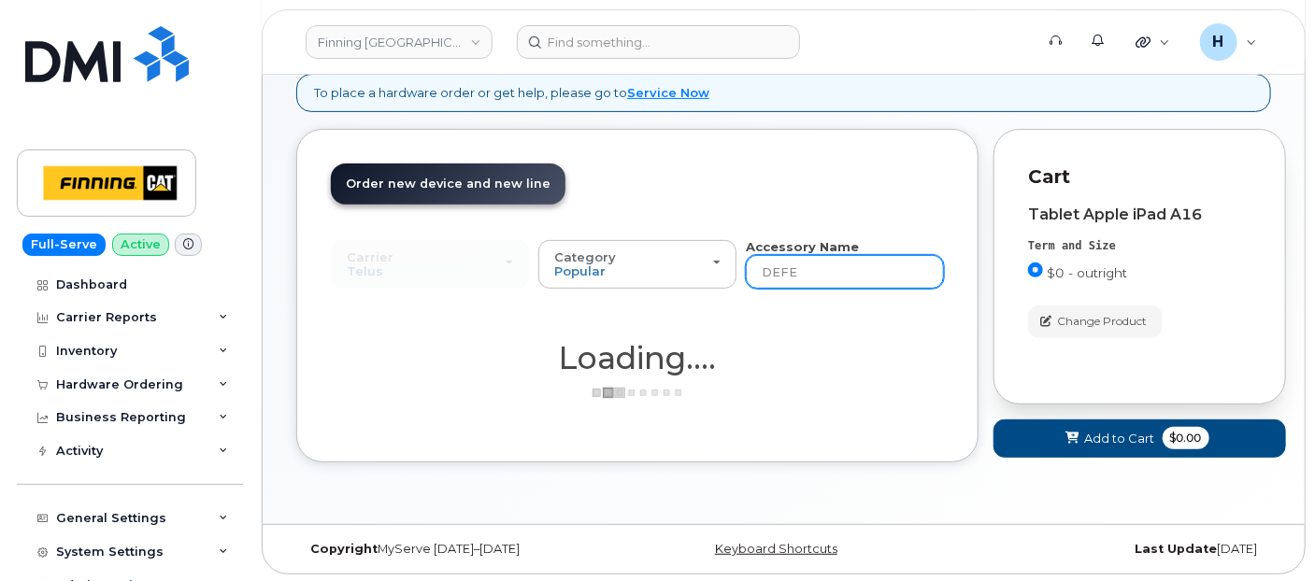
type input "DEFEB"
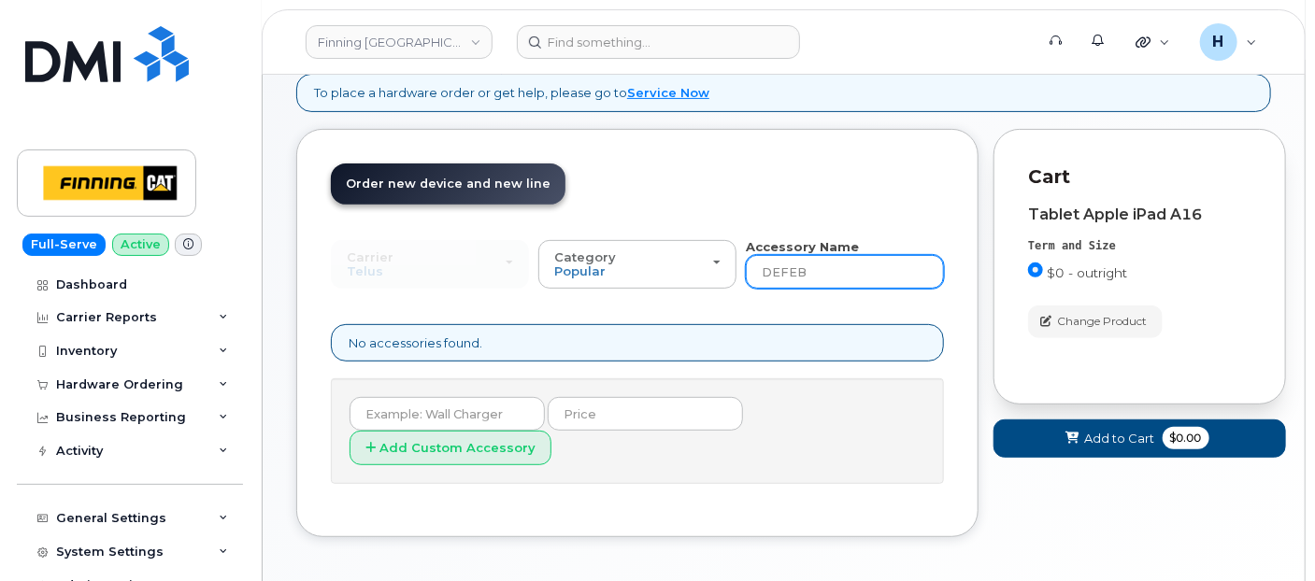
click at [810, 266] on input "DEFEB" at bounding box center [845, 272] width 198 height 34
type input "DEFE"
click at [810, 266] on input "DEFE" at bounding box center [845, 272] width 198 height 34
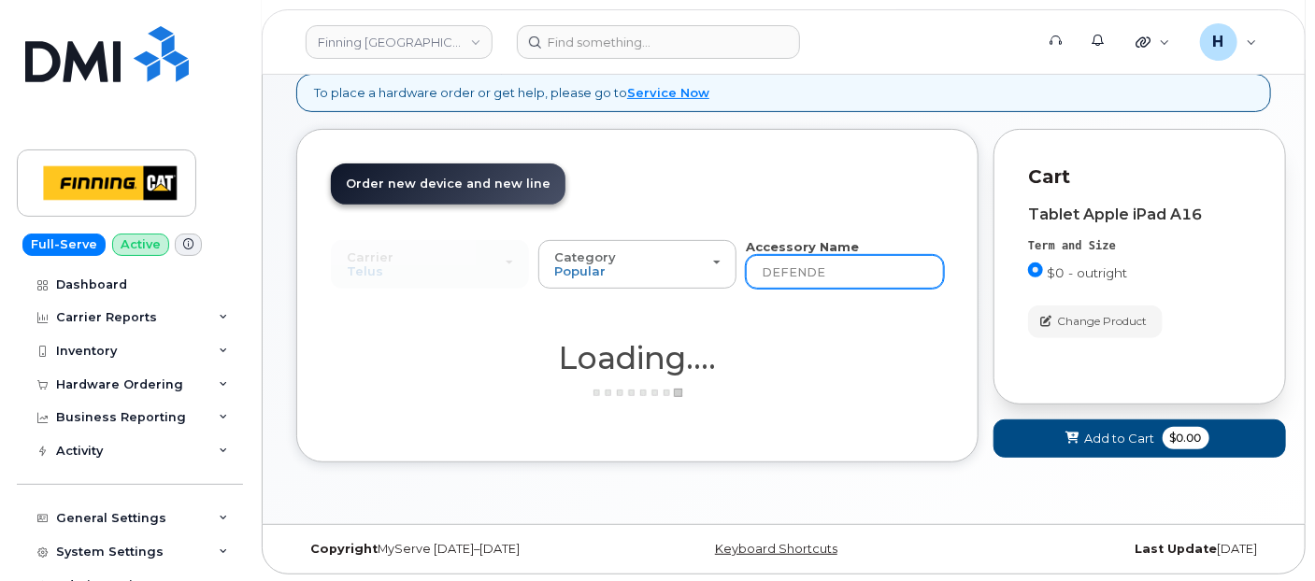
type input "DEFENDER"
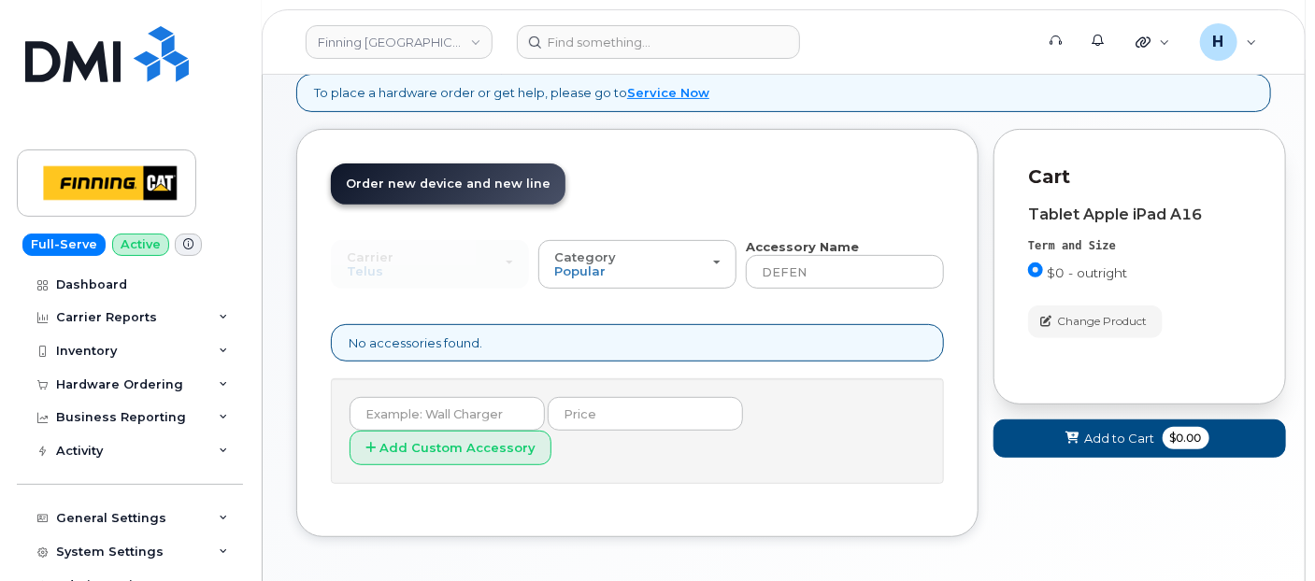
type input "DEFENDER"
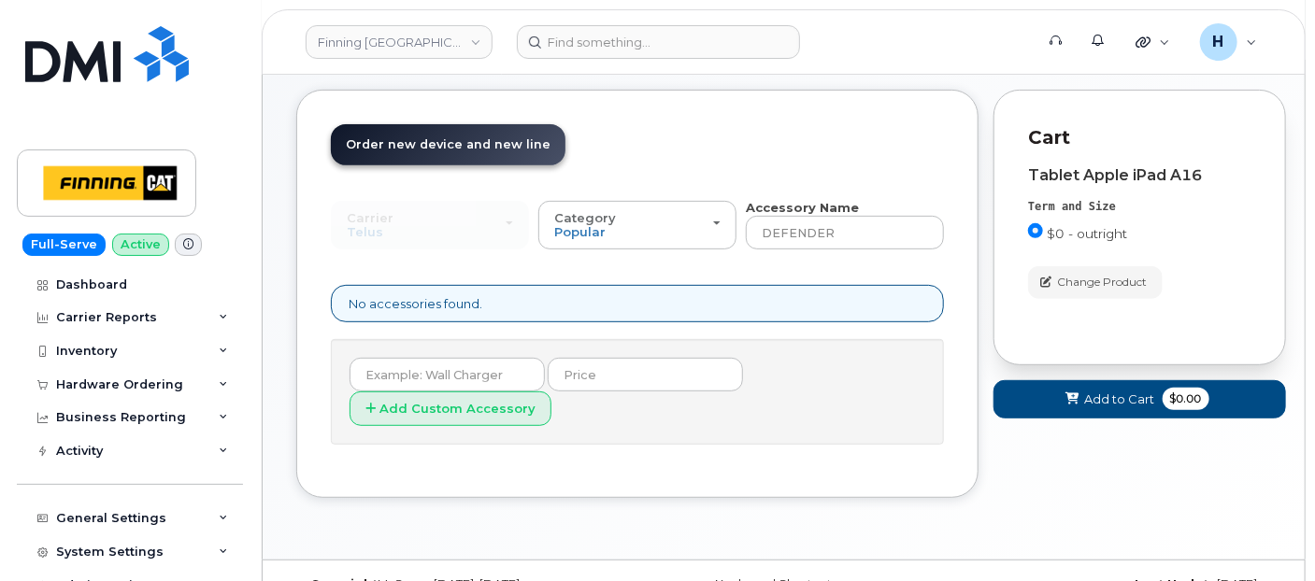
scroll to position [250, 0]
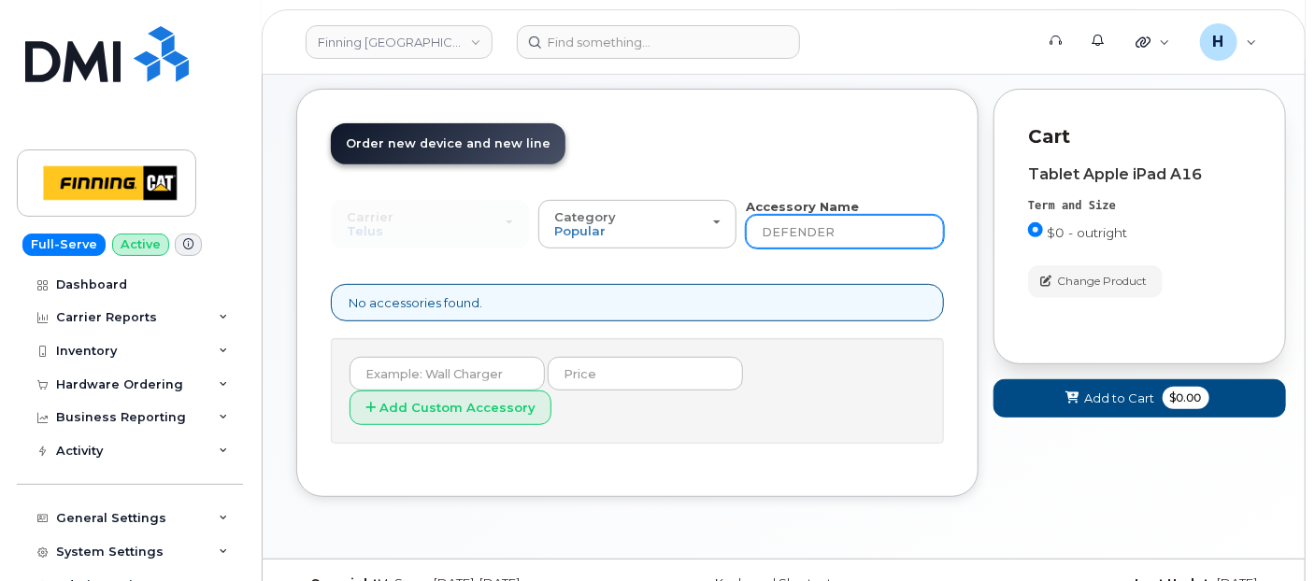
click at [838, 225] on input "DEFENDER" at bounding box center [845, 232] width 198 height 34
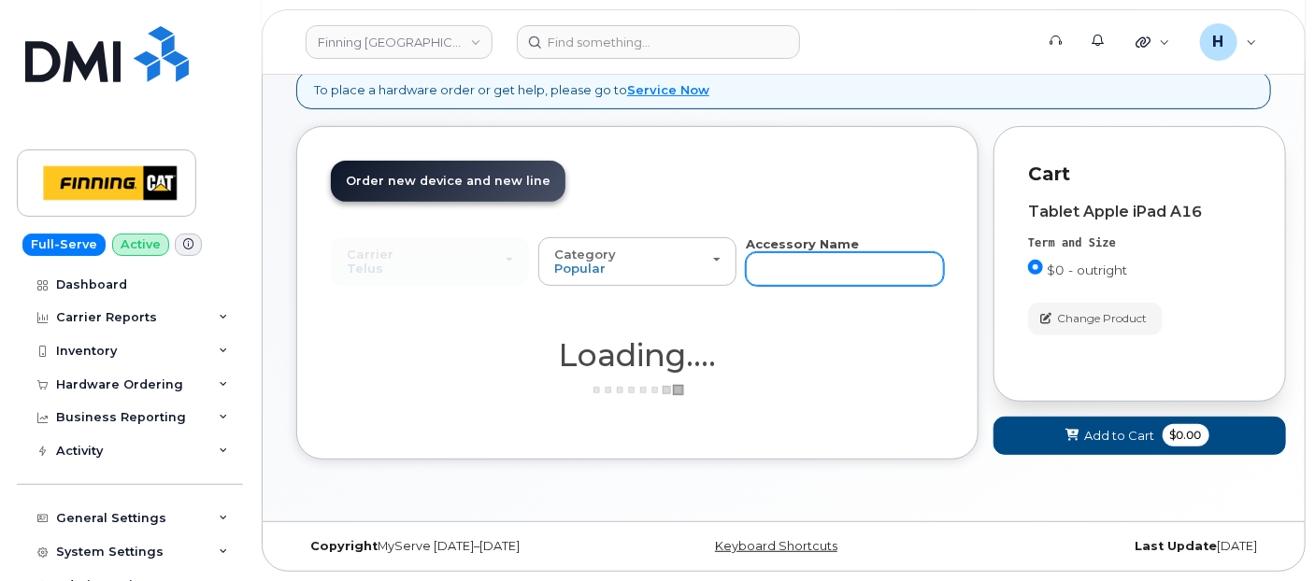
scroll to position [210, 0]
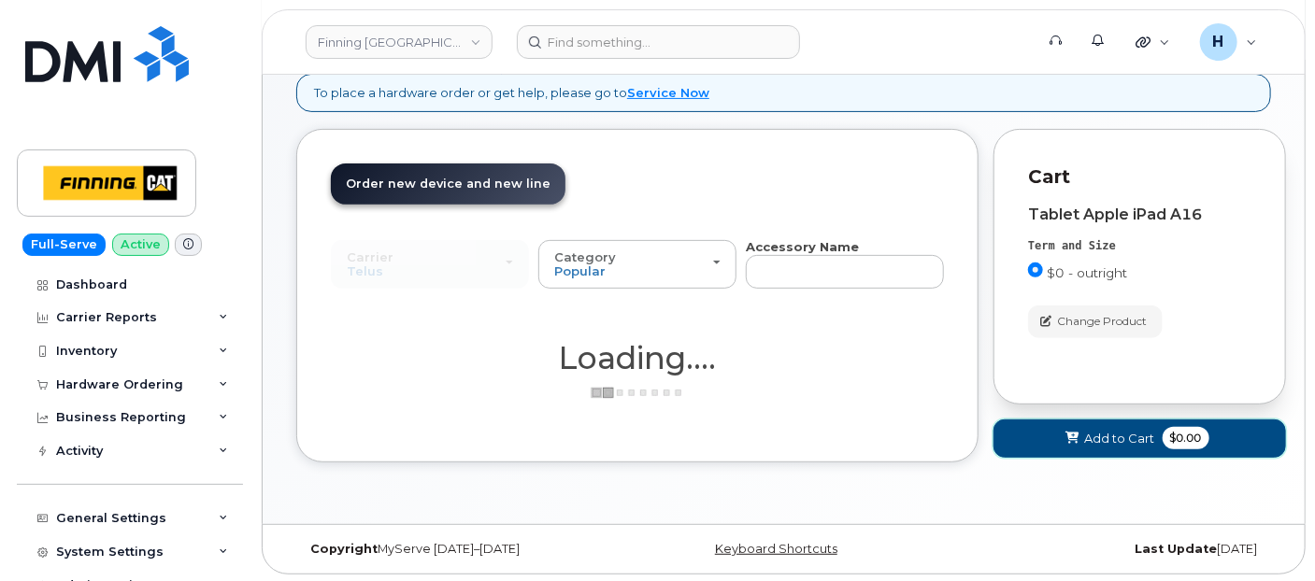
click at [1075, 442] on icon at bounding box center [1072, 439] width 13 height 12
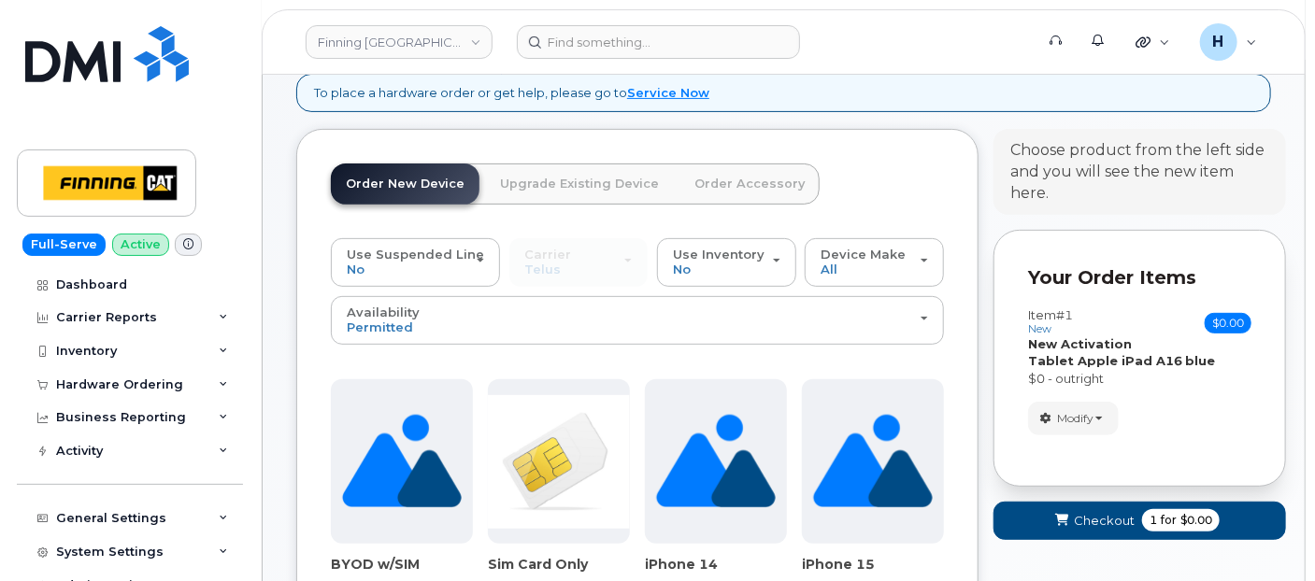
click at [736, 181] on link "Order Accessory" at bounding box center [749, 184] width 140 height 41
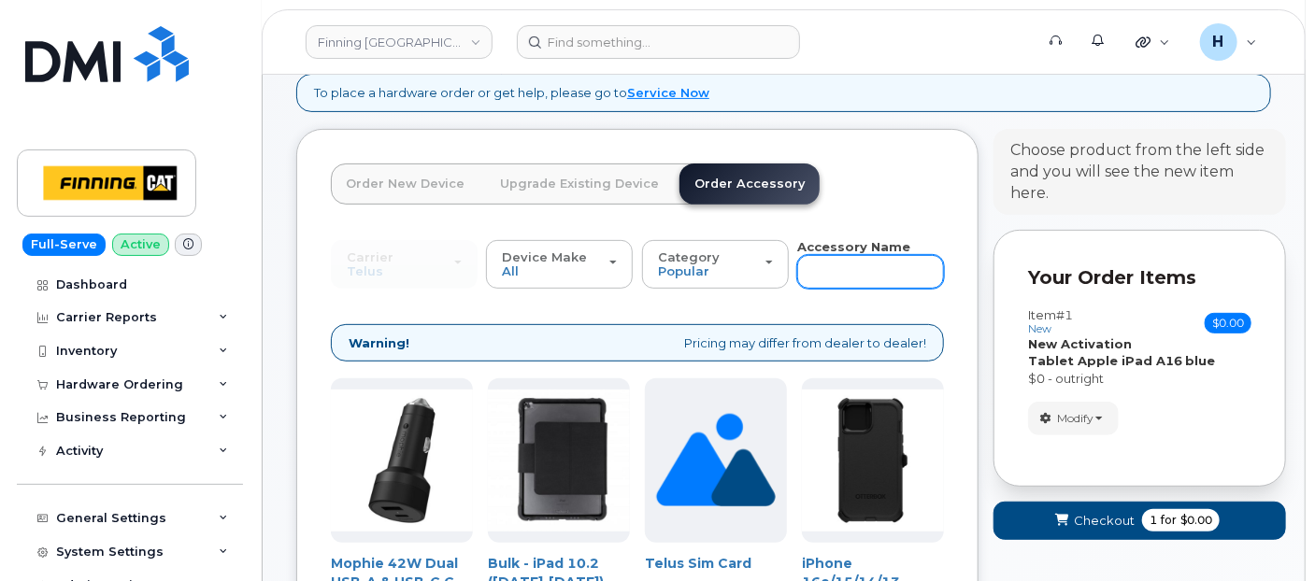
click at [835, 271] on input "text" at bounding box center [870, 272] width 147 height 34
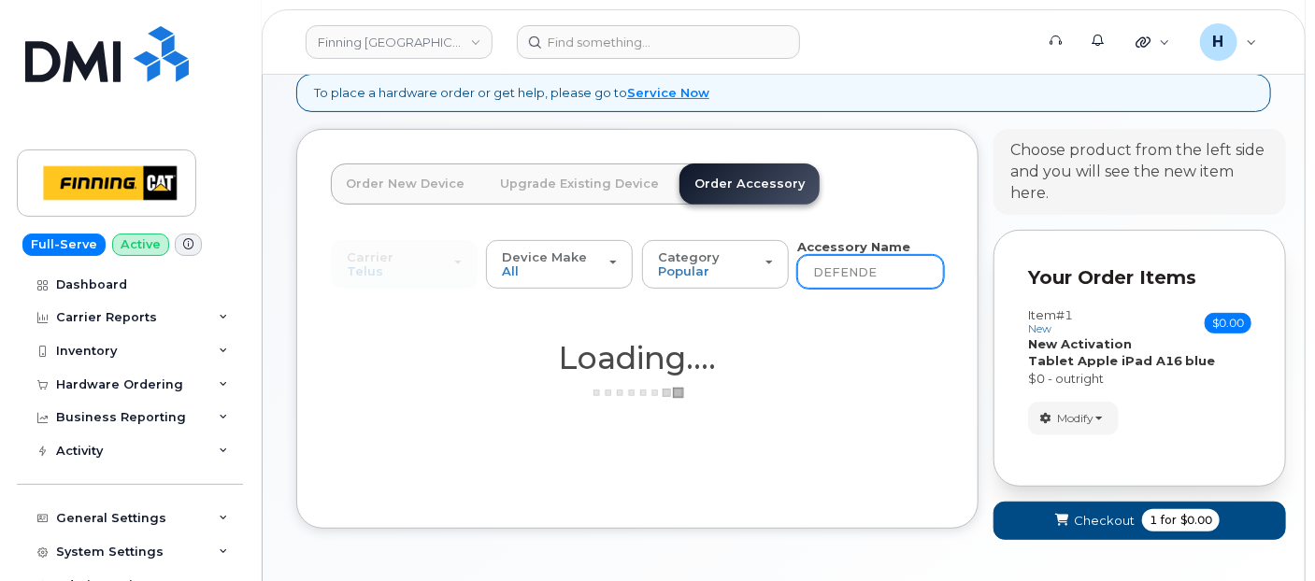
type input "DEFENDER"
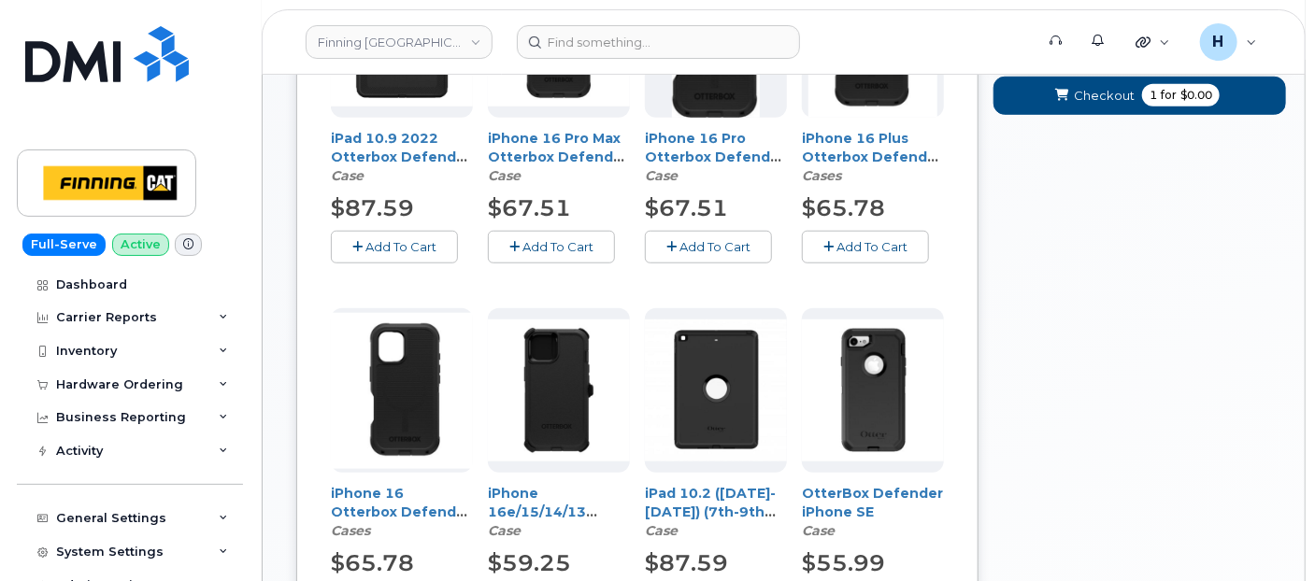
scroll to position [588, 0]
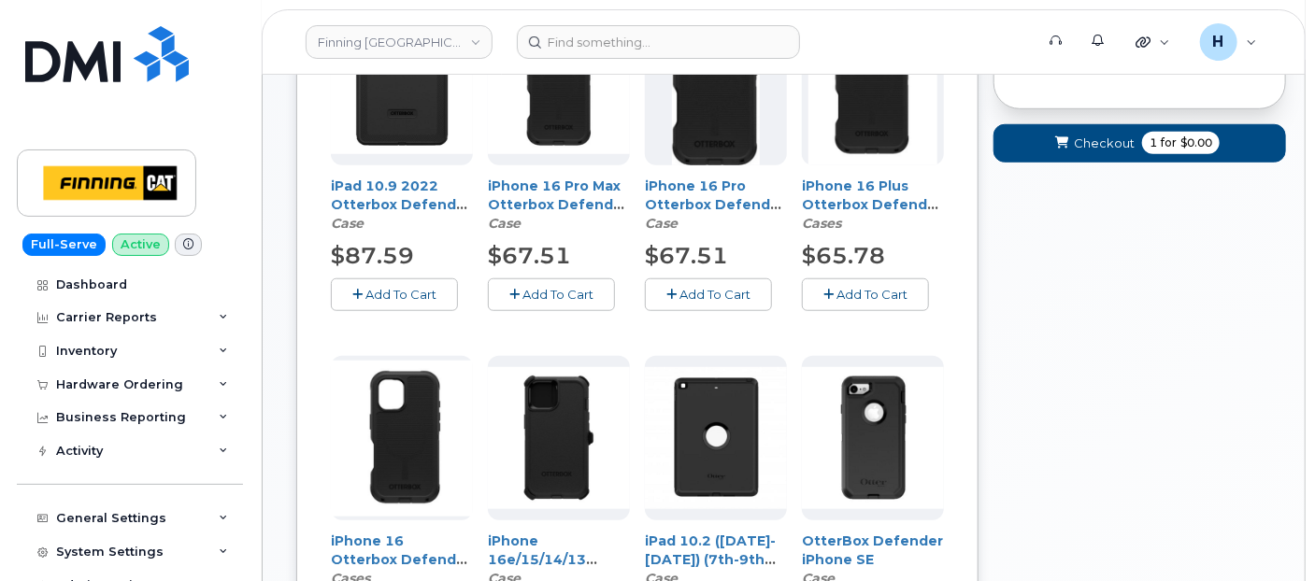
click at [391, 299] on span "Add To Cart" at bounding box center [400, 294] width 71 height 15
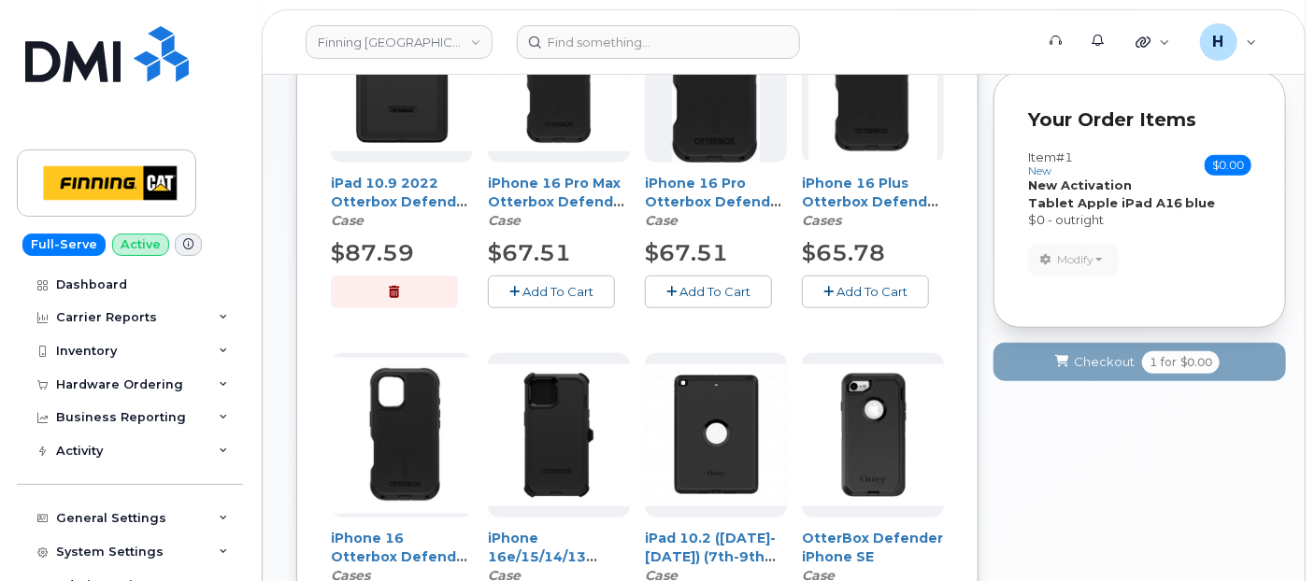
scroll to position [484, 0]
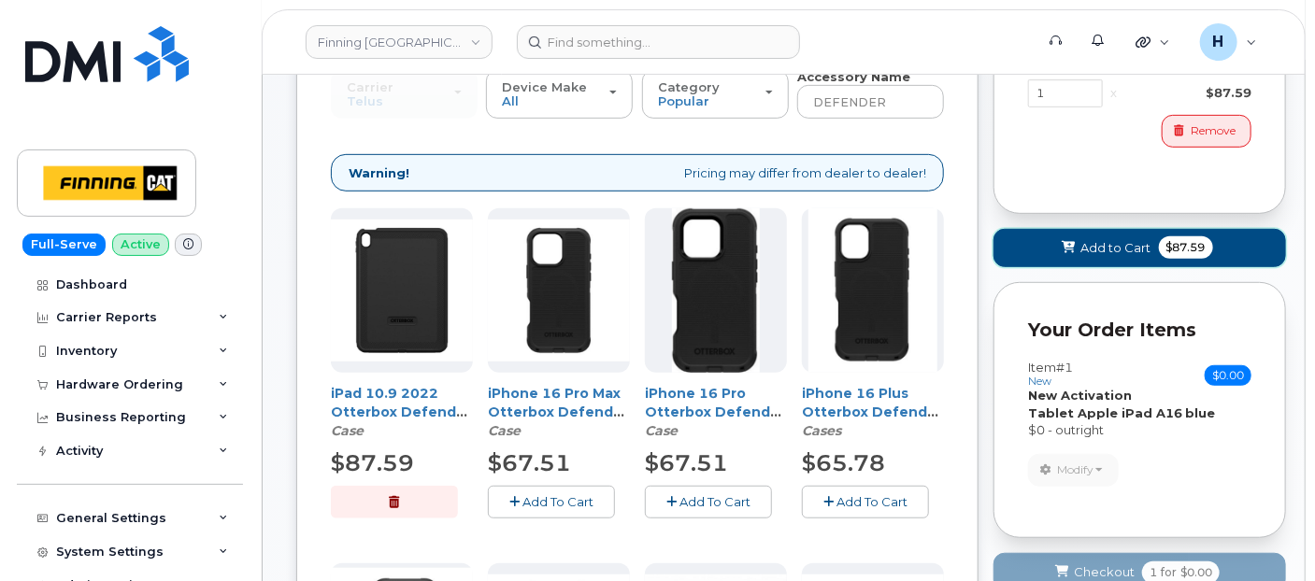
click at [1077, 264] on button "Add to Cart $87.59" at bounding box center [1139, 248] width 292 height 38
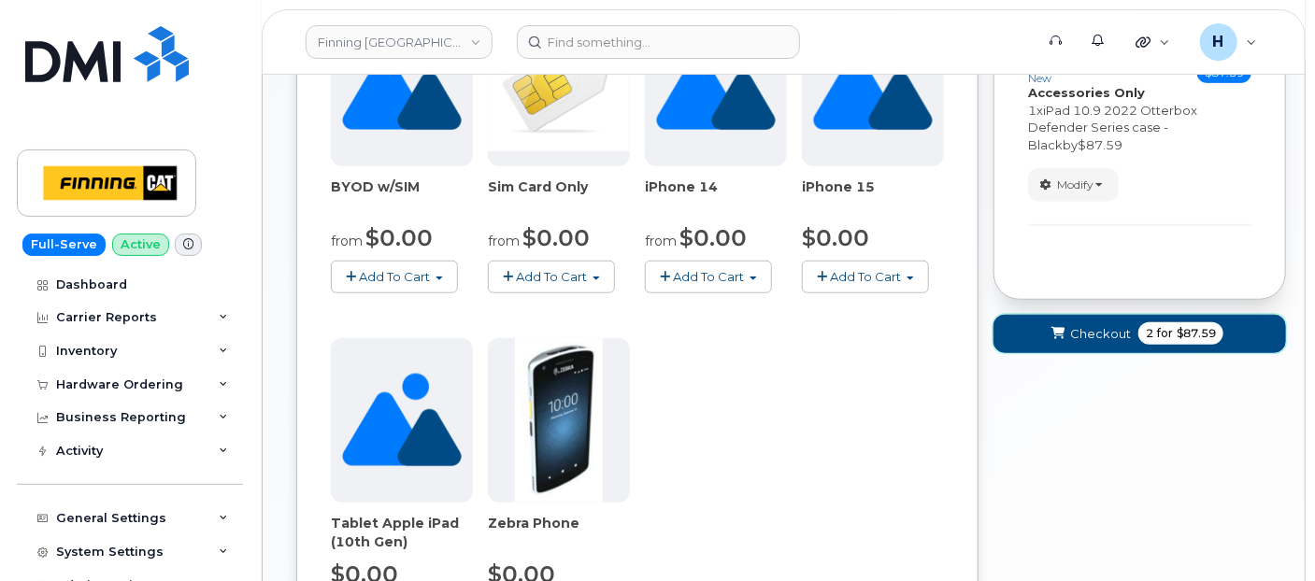
click at [1069, 320] on button "Checkout 2 for $87.59" at bounding box center [1139, 334] width 292 height 38
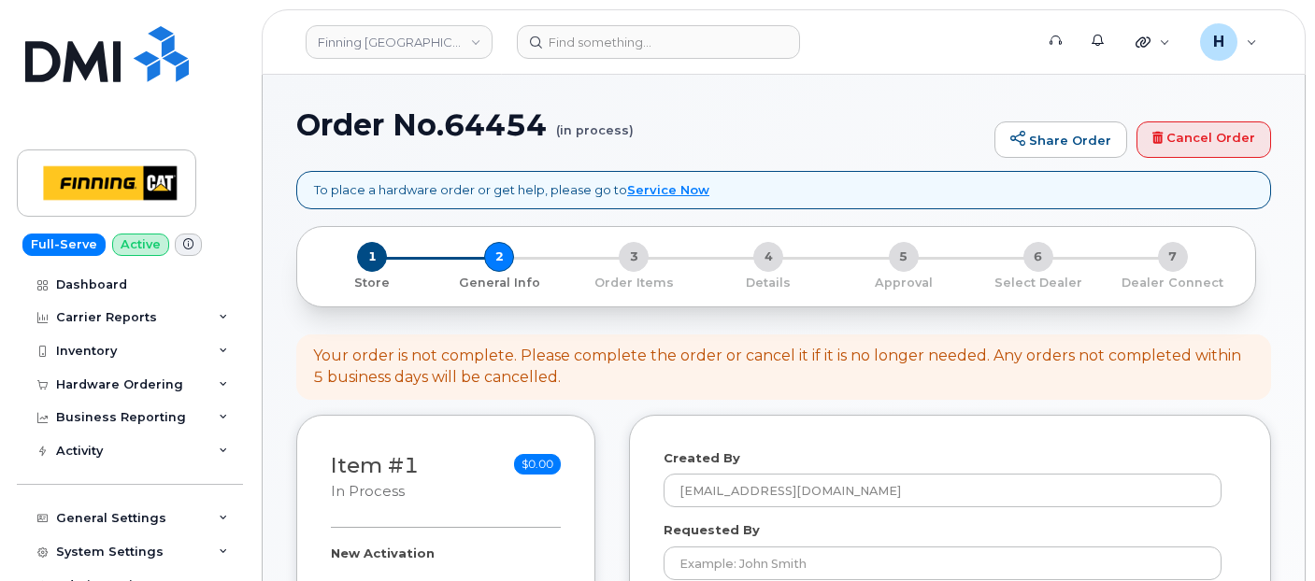
select select
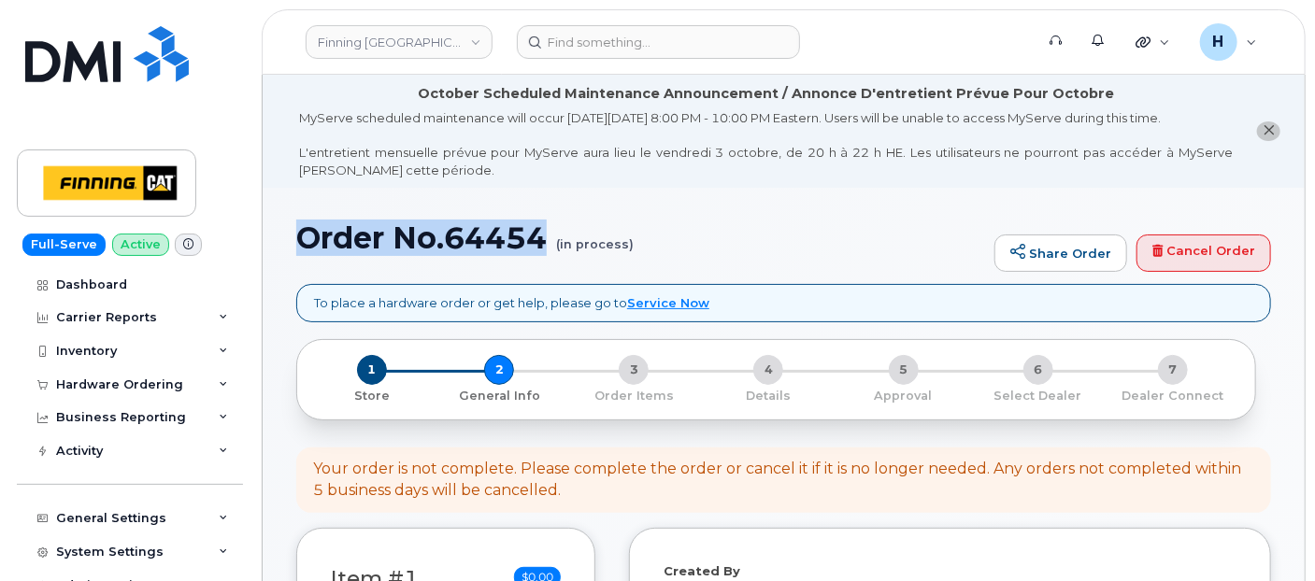
drag, startPoint x: 291, startPoint y: 236, endPoint x: 547, endPoint y: 232, distance: 256.1
copy h1 "Order No.64454"
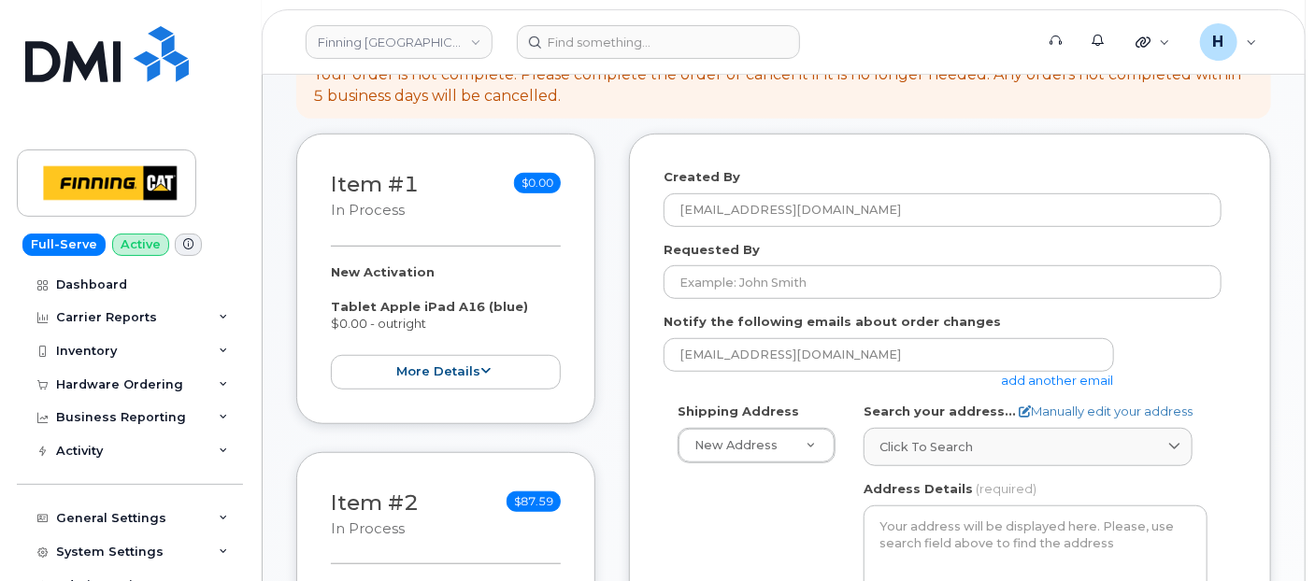
scroll to position [415, 0]
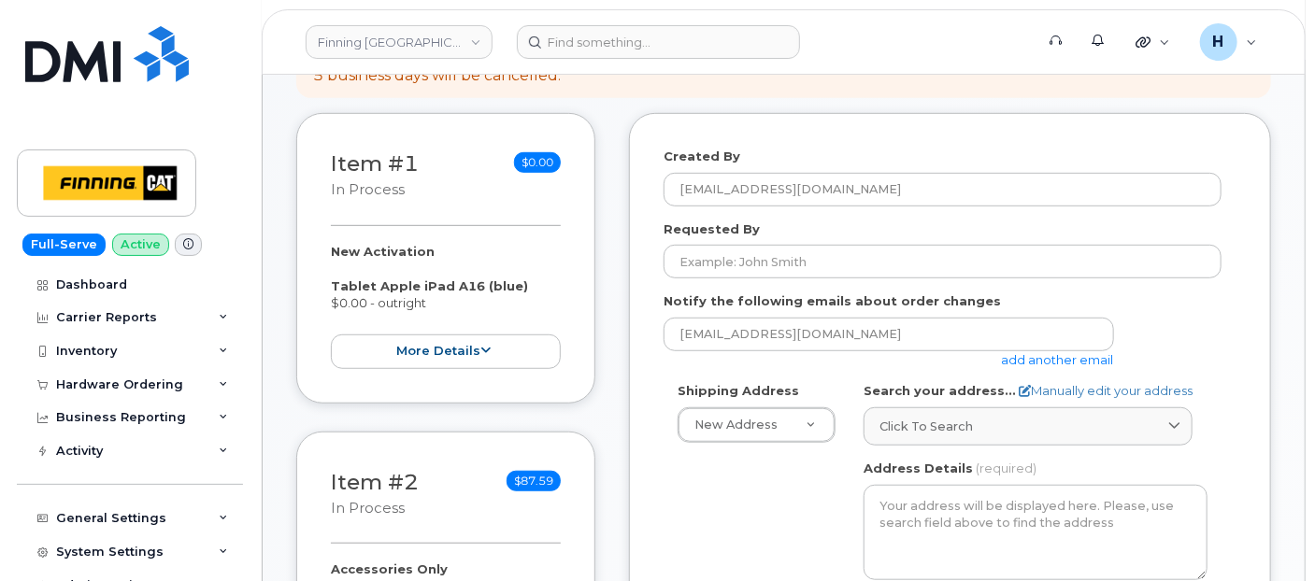
drag, startPoint x: 322, startPoint y: 248, endPoint x: 446, endPoint y: 300, distance: 134.0
click at [446, 300] on div "Item #1 in process $0.00 New Activation Tablet Apple iPad A16 (blue) $0.00 - ou…" at bounding box center [445, 258] width 299 height 291
copy div "New Activation Tablet Apple iPad A16 (blue) $0.00 - outright"
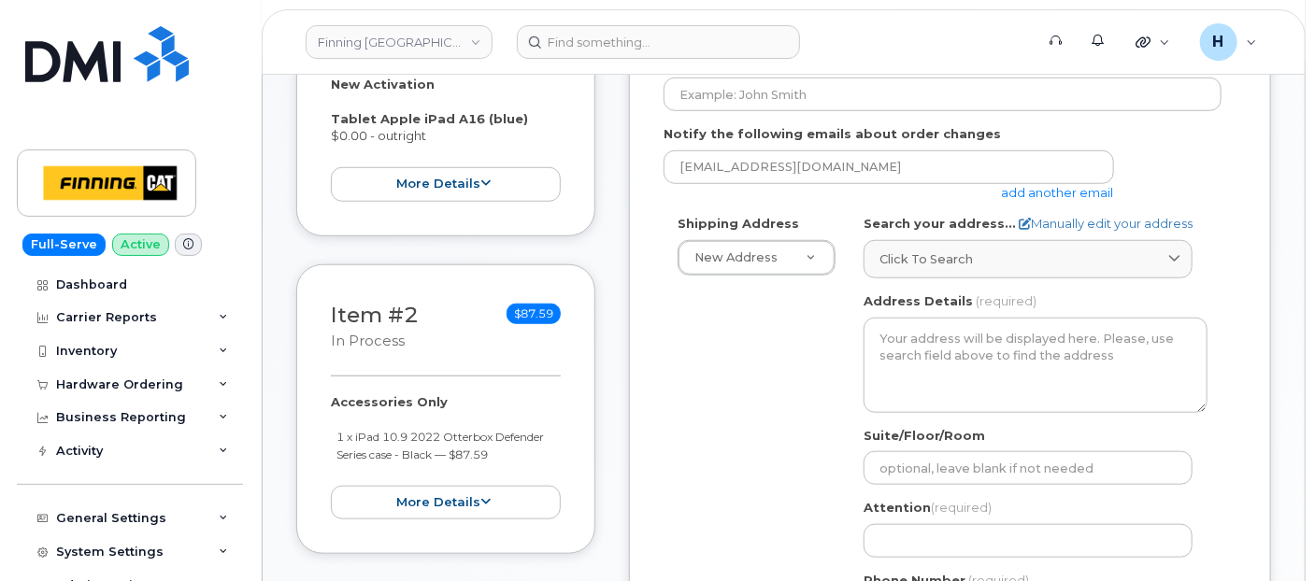
scroll to position [726, 0]
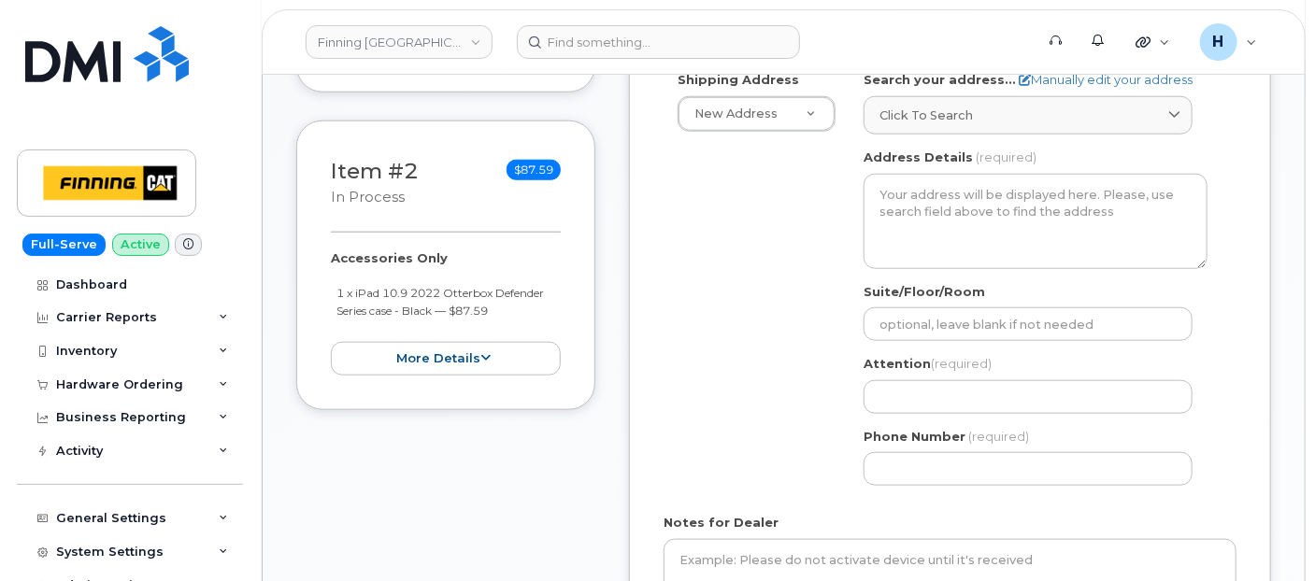
drag, startPoint x: 320, startPoint y: 250, endPoint x: 520, endPoint y: 301, distance: 207.1
click at [520, 301] on div "Item #2 in process $87.59 Accessories Only 1 x iPad 10.9 2022 Otterbox Defender…" at bounding box center [445, 266] width 299 height 291
copy div "Accessories Only 1 x iPad 10.9 2022 Otterbox Defender Series case - Black — $87…"
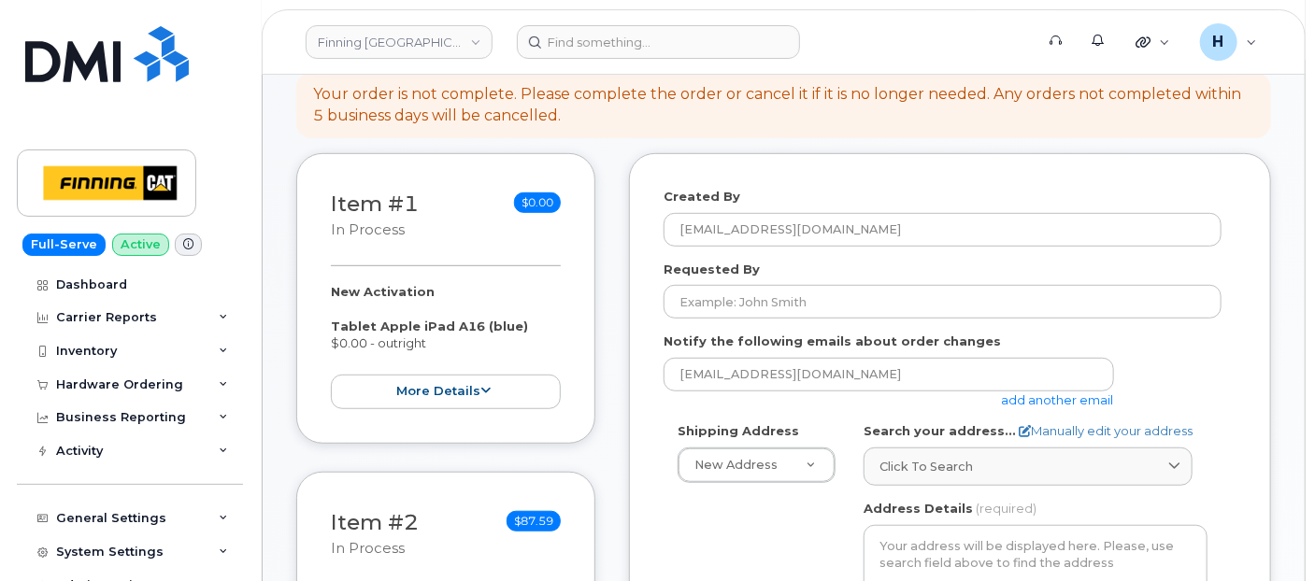
scroll to position [207, 0]
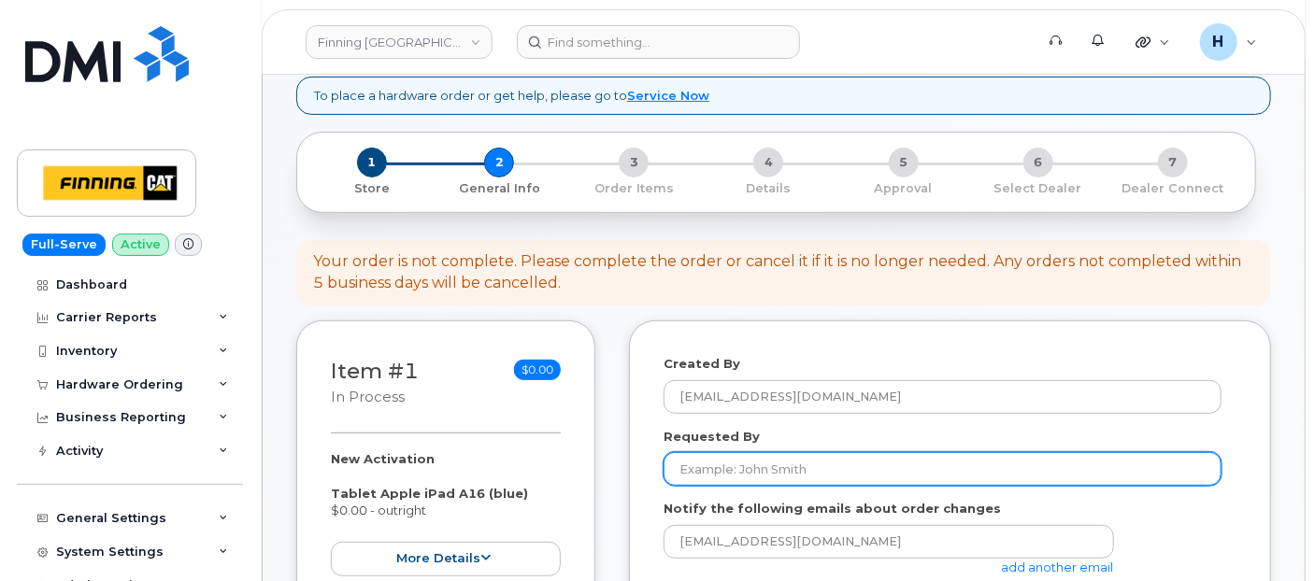
click at [746, 453] on input "Requested By" at bounding box center [942, 469] width 558 height 34
paste input "RITM0494600"
type input "RITM0494600"
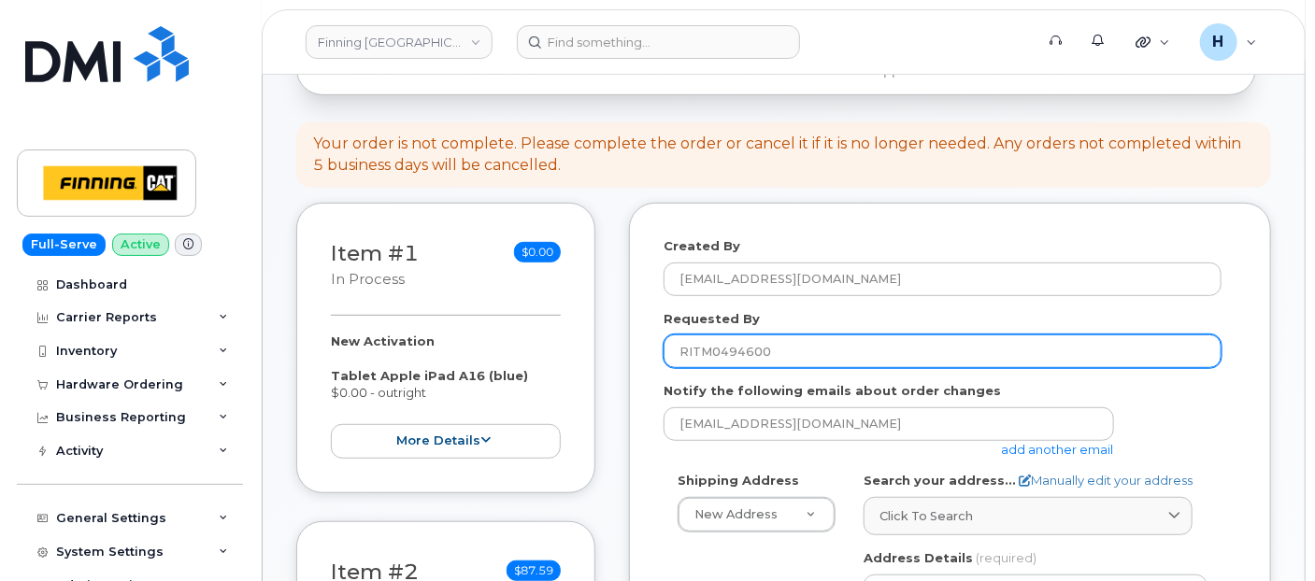
scroll to position [519, 0]
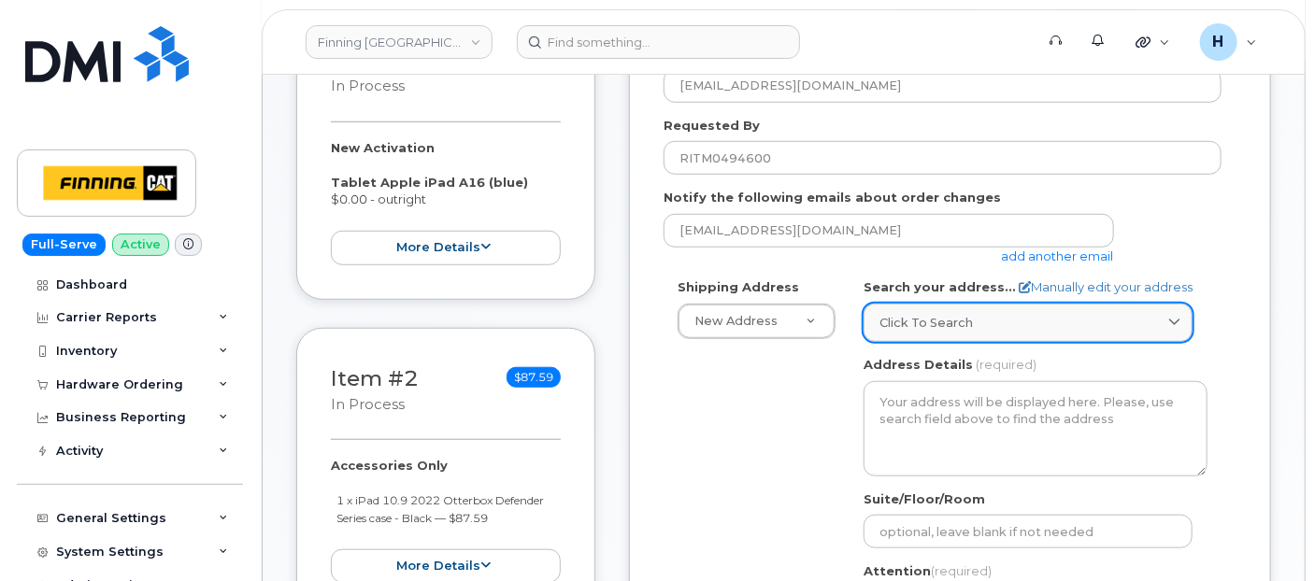
click at [979, 331] on link "Click to search" at bounding box center [1027, 323] width 329 height 38
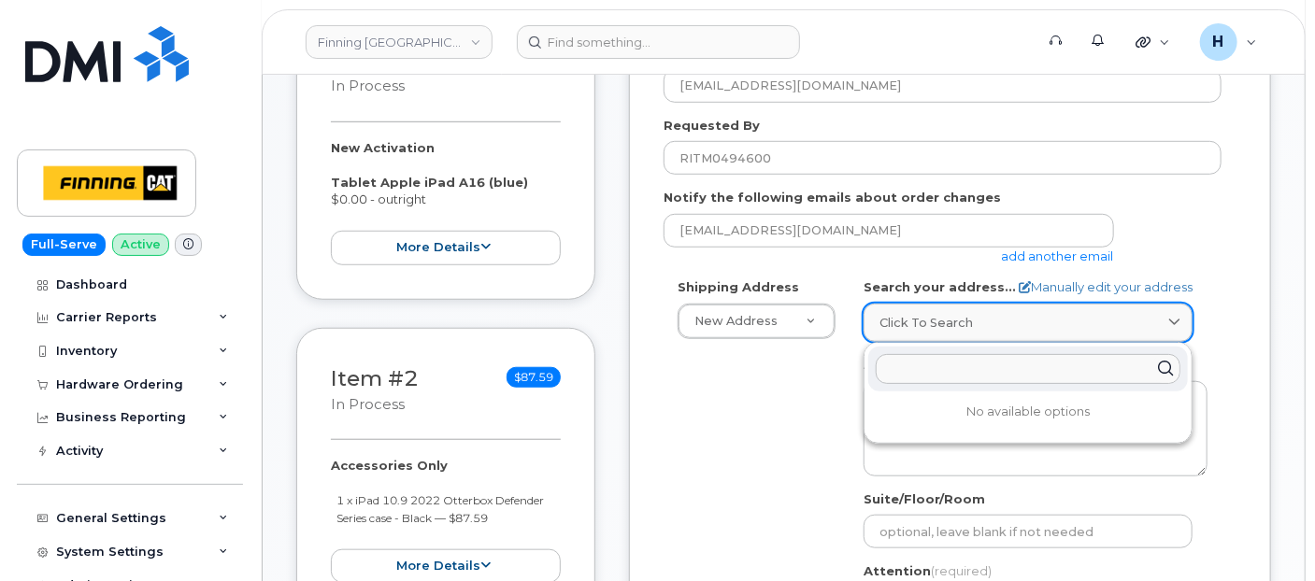
paste input "[STREET_ADDRESS]"
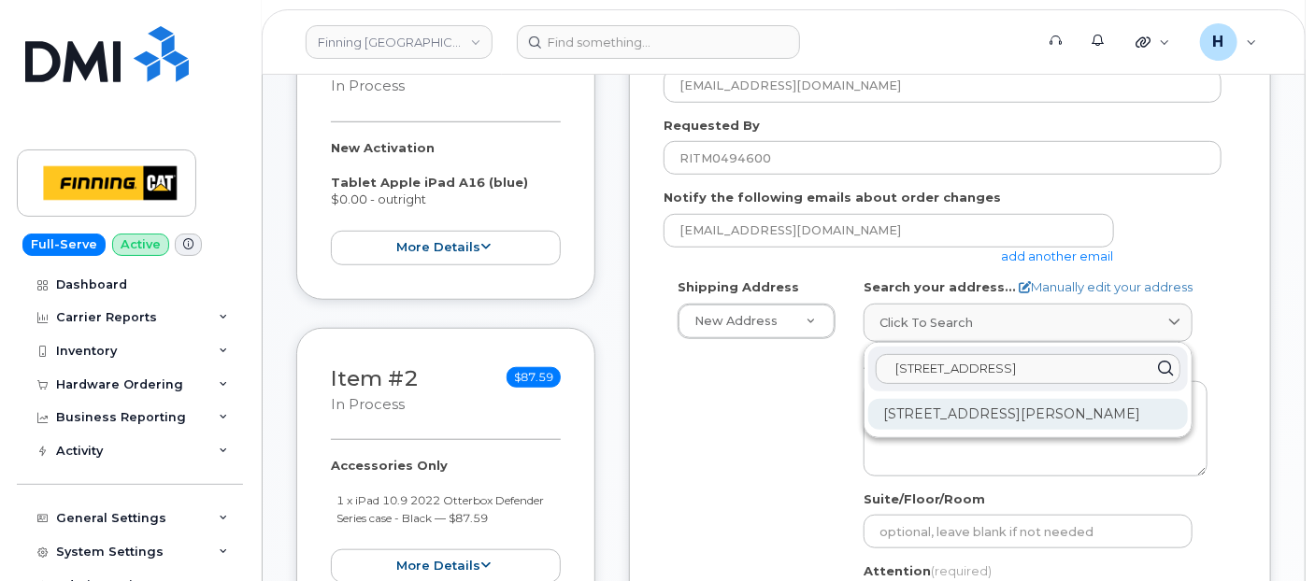
type input "[STREET_ADDRESS]"
click at [951, 400] on div "[STREET_ADDRESS][PERSON_NAME]" at bounding box center [1028, 414] width 320 height 31
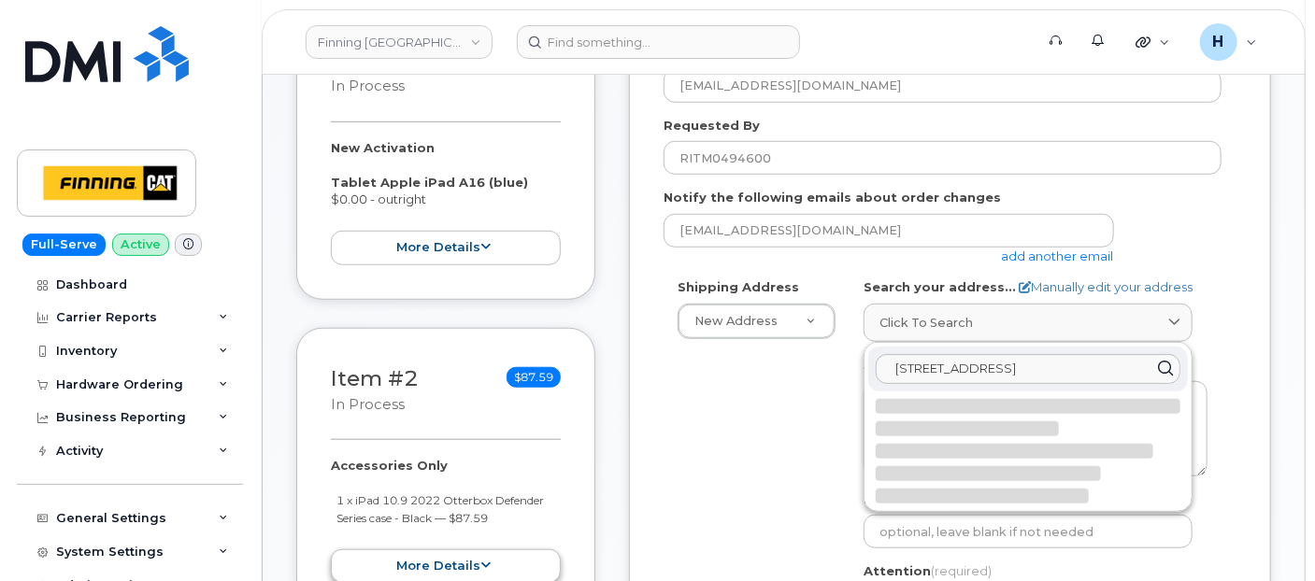
select select
type textarea "[STREET_ADDRESS][PERSON_NAME]"
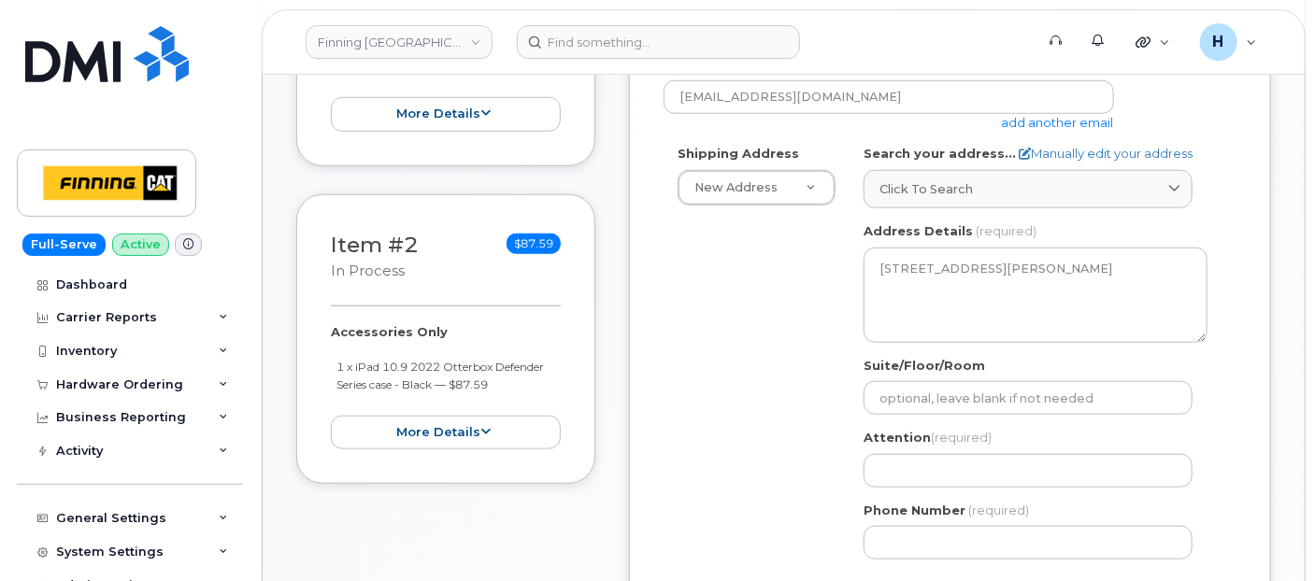
scroll to position [726, 0]
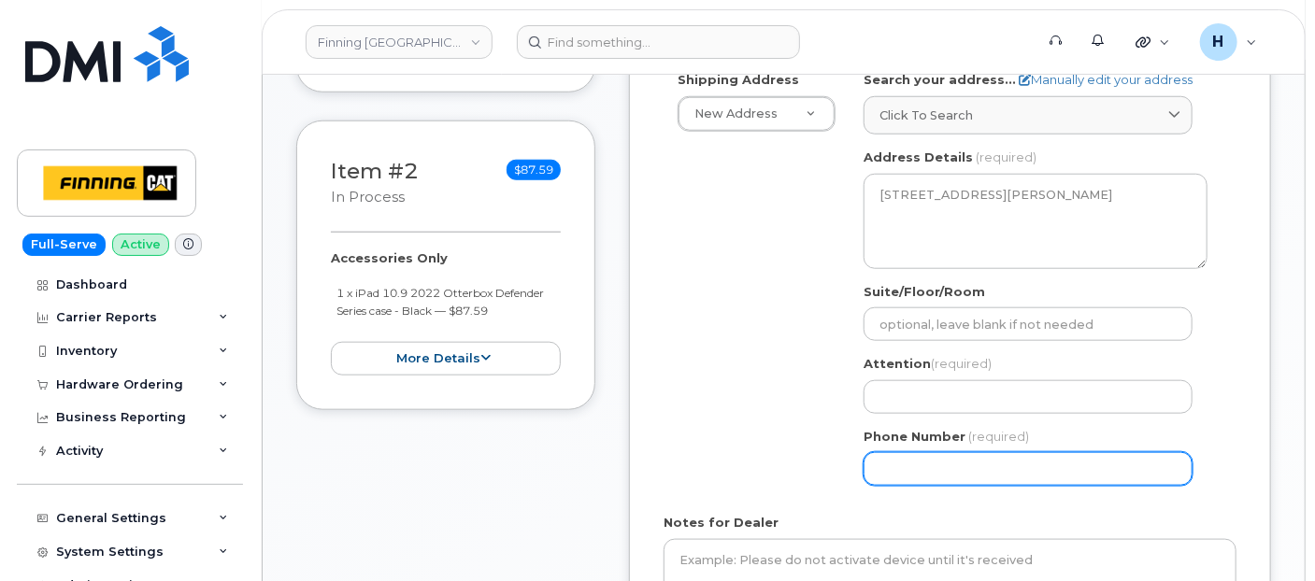
drag, startPoint x: 910, startPoint y: 459, endPoint x: 767, endPoint y: 397, distance: 155.7
click at [910, 459] on input "Phone Number" at bounding box center [1027, 469] width 329 height 34
paste input "3063823550"
select select
type input "3063823550"
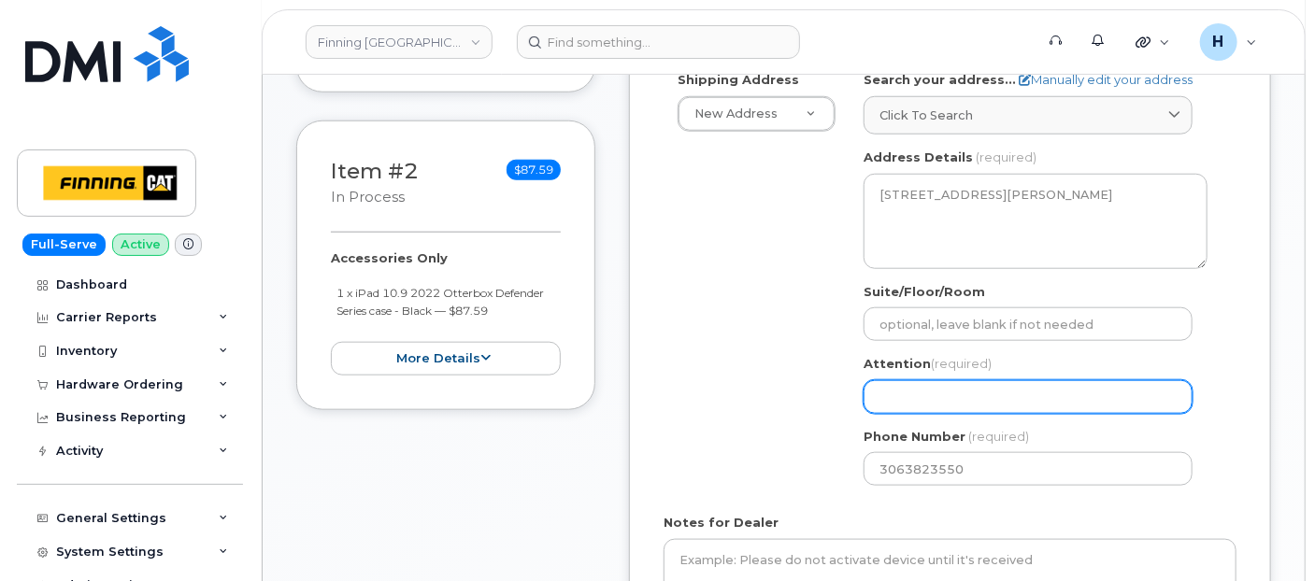
drag, startPoint x: 876, startPoint y: 390, endPoint x: 857, endPoint y: 393, distance: 19.1
click at [872, 391] on input "Attention (required)" at bounding box center [1027, 397] width 329 height 34
paste input "Cayleb Gorieu"
select select
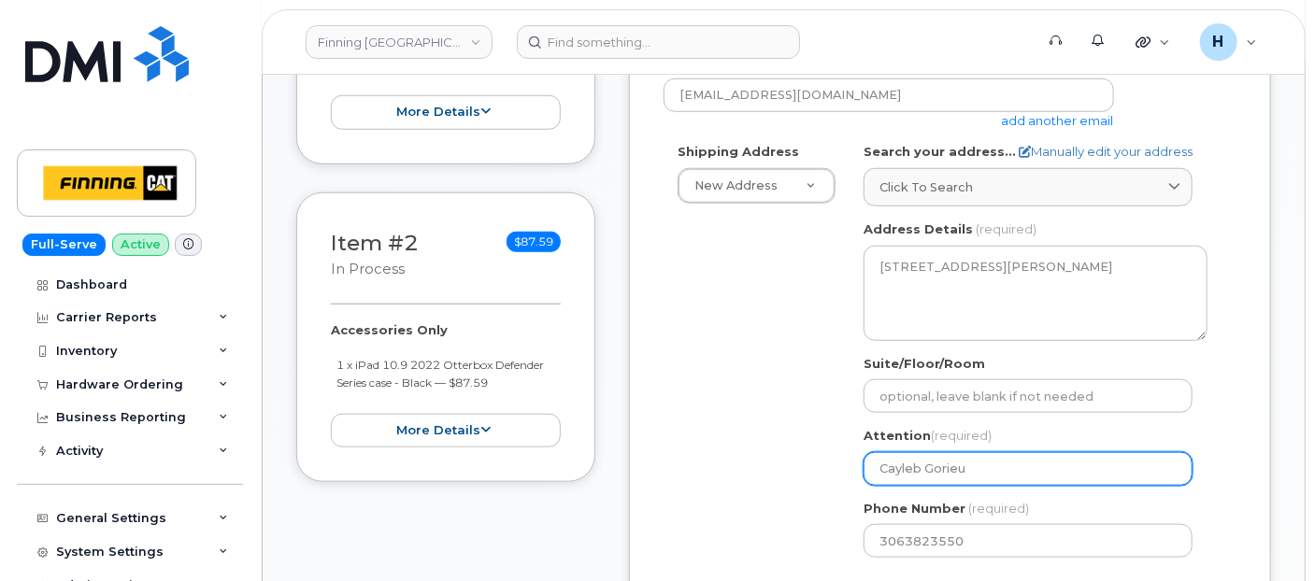
scroll to position [622, 0]
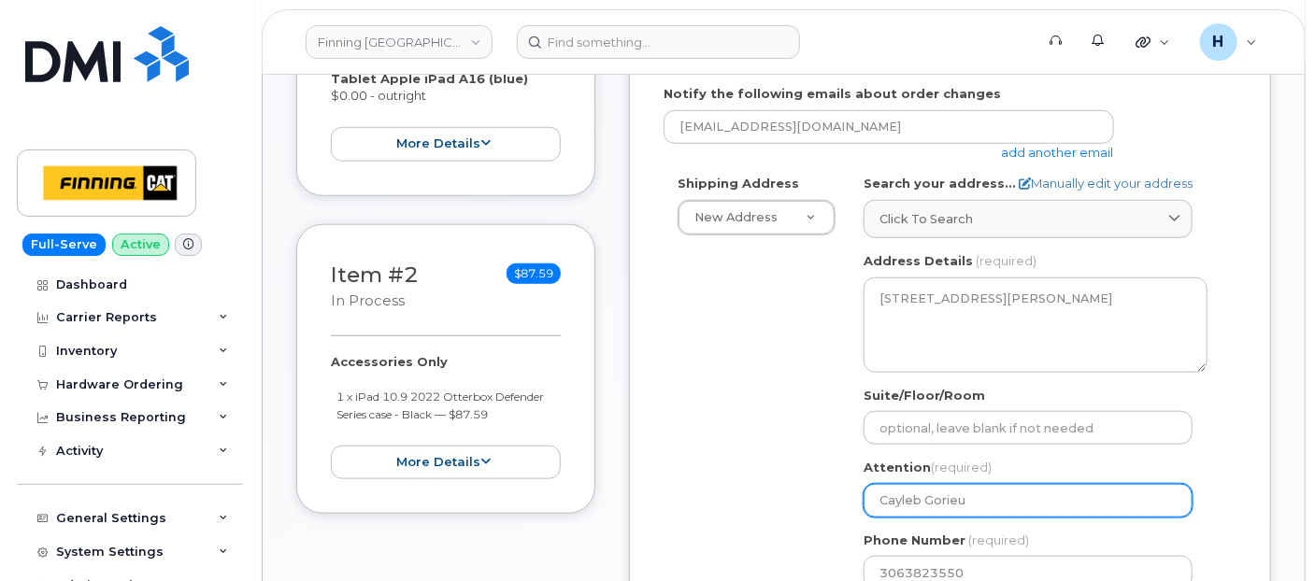
type input "Cayleb Gorieu"
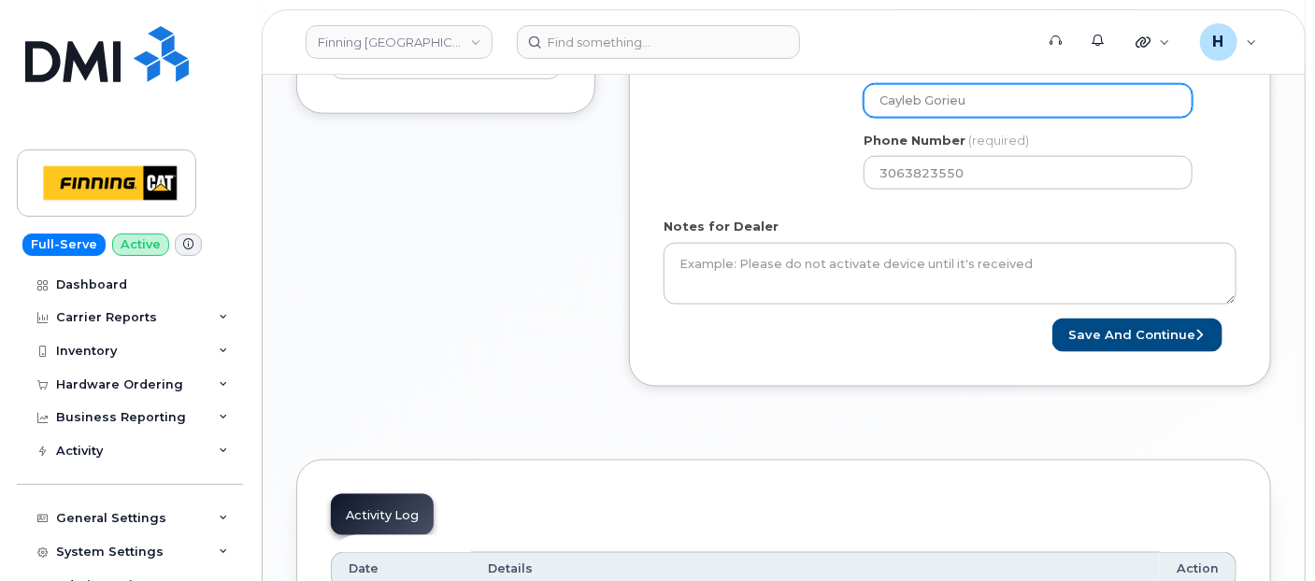
scroll to position [1038, 0]
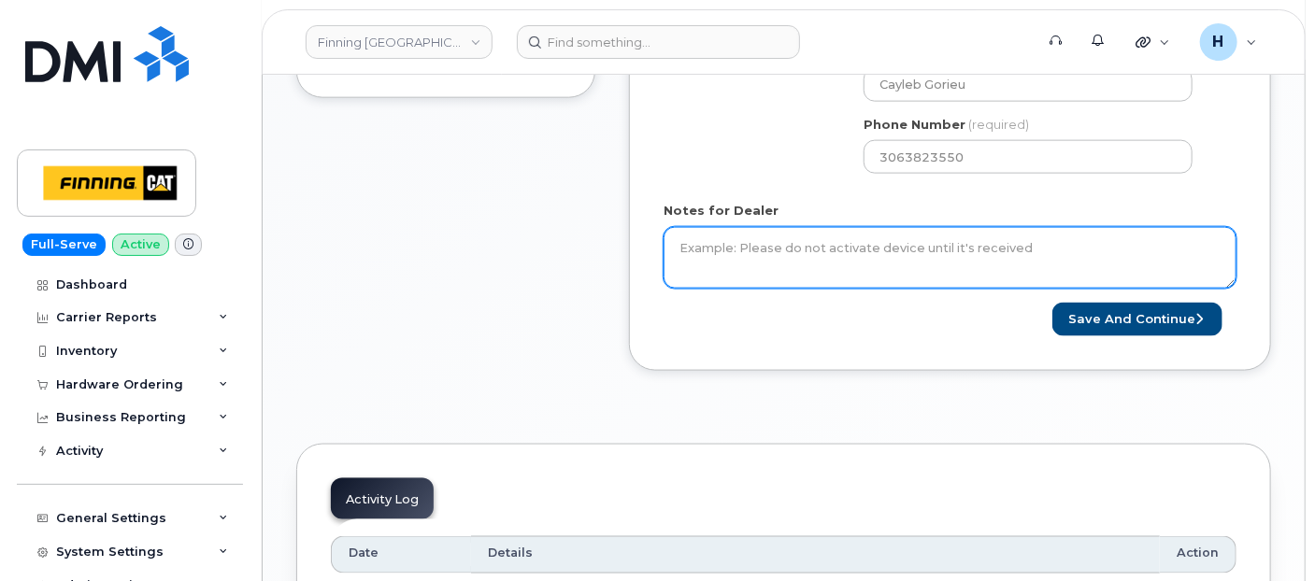
click at [720, 259] on textarea "Notes for Dealer" at bounding box center [949, 258] width 573 height 62
paste textarea "New Activation Tablet Apple iPad A16 (blue) $0.00 - outright Accessories Only 1…"
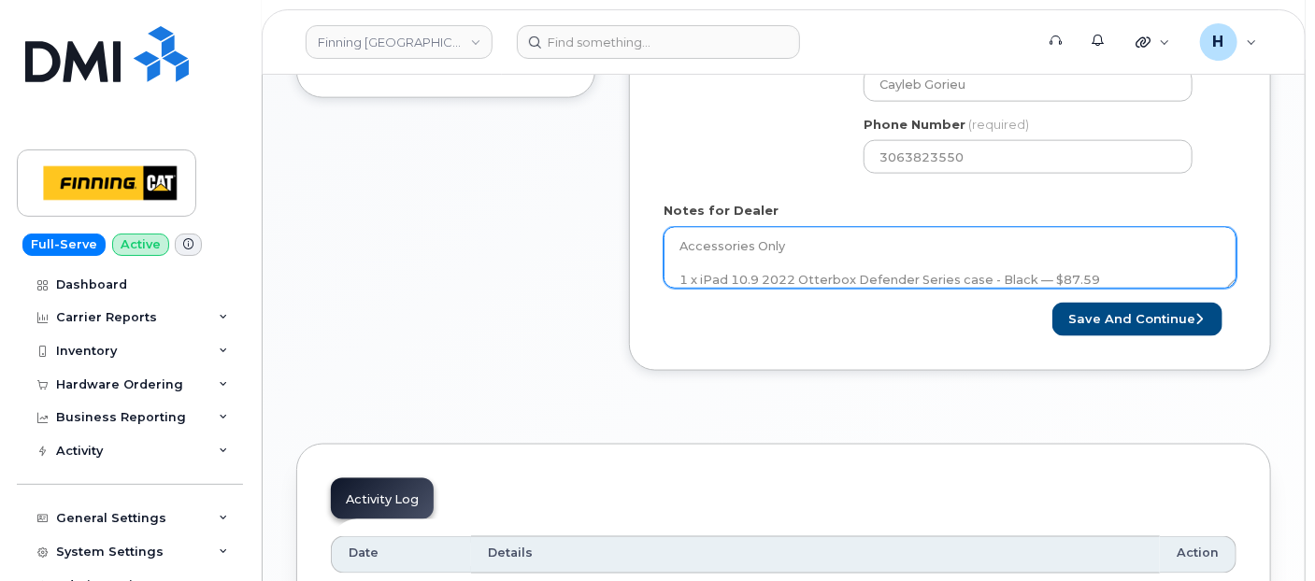
click at [677, 240] on textarea "New Activation Tablet Apple iPad A16 (blue) $0.00 - outright Accessories Only 1…" at bounding box center [949, 258] width 573 height 62
click at [669, 249] on textarea "New Activation Tablet Apple iPad A16 (blue) $0.00 - outright Accessories Only 1…" at bounding box center [949, 258] width 573 height 62
paste textarea "Per FINCA Mobility, order new iPad for the user"
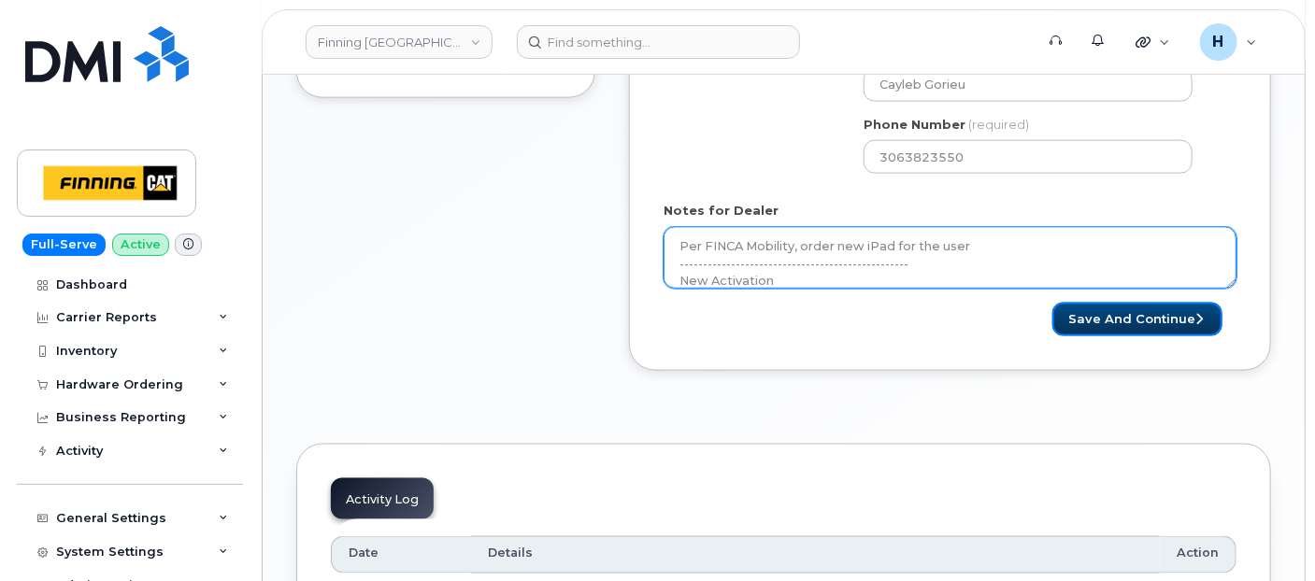
drag, startPoint x: 1137, startPoint y: 303, endPoint x: 923, endPoint y: 249, distance: 220.5
click at [923, 249] on textarea "Per FINCA Mobility, order new iPad for the user -------------------------------…" at bounding box center [949, 258] width 573 height 62
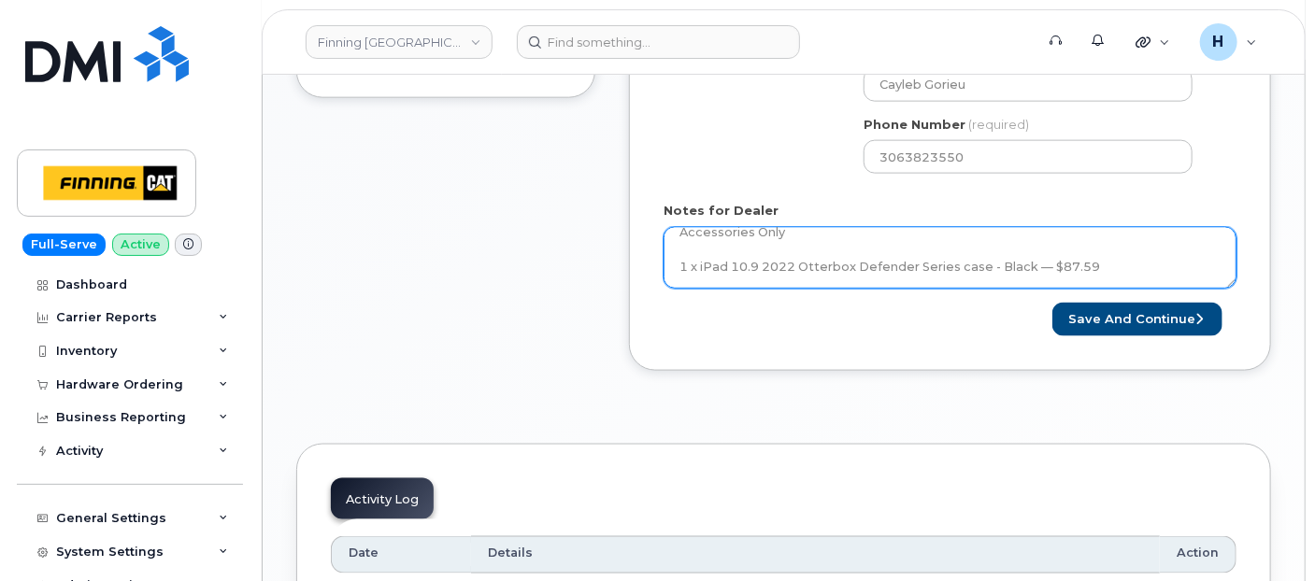
click at [1128, 264] on textarea "Per FINCA Mobility, order new iPad for the user -------------------------------…" at bounding box center [949, 258] width 573 height 62
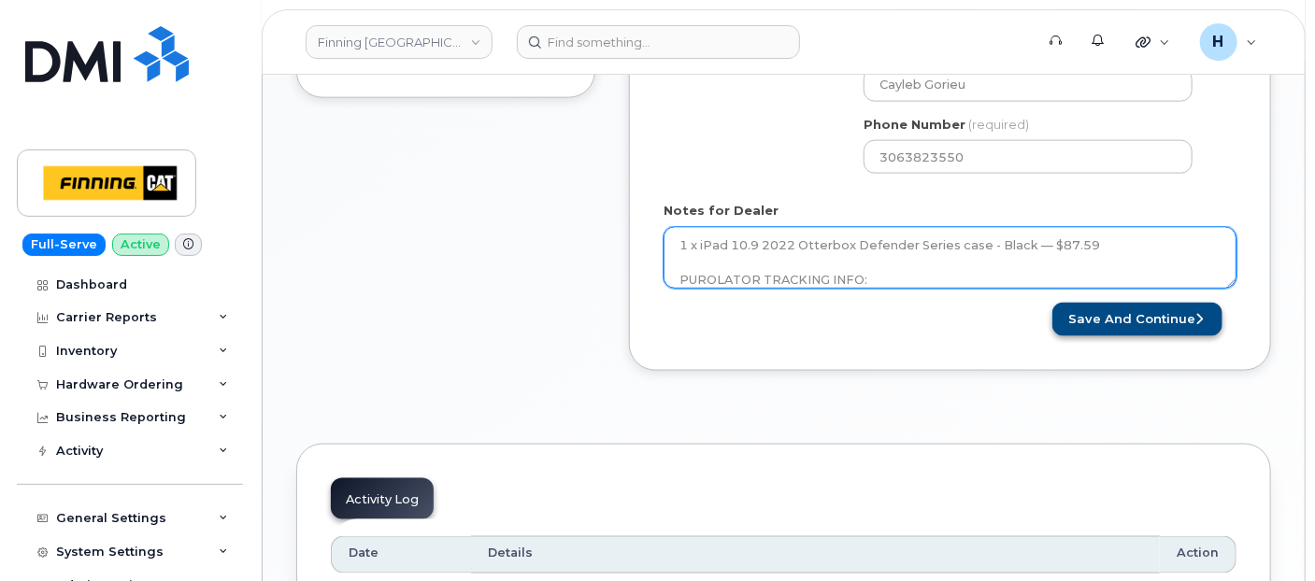
type textarea "Per FINCA Mobility, order new iPad for the user -------------------------------…"
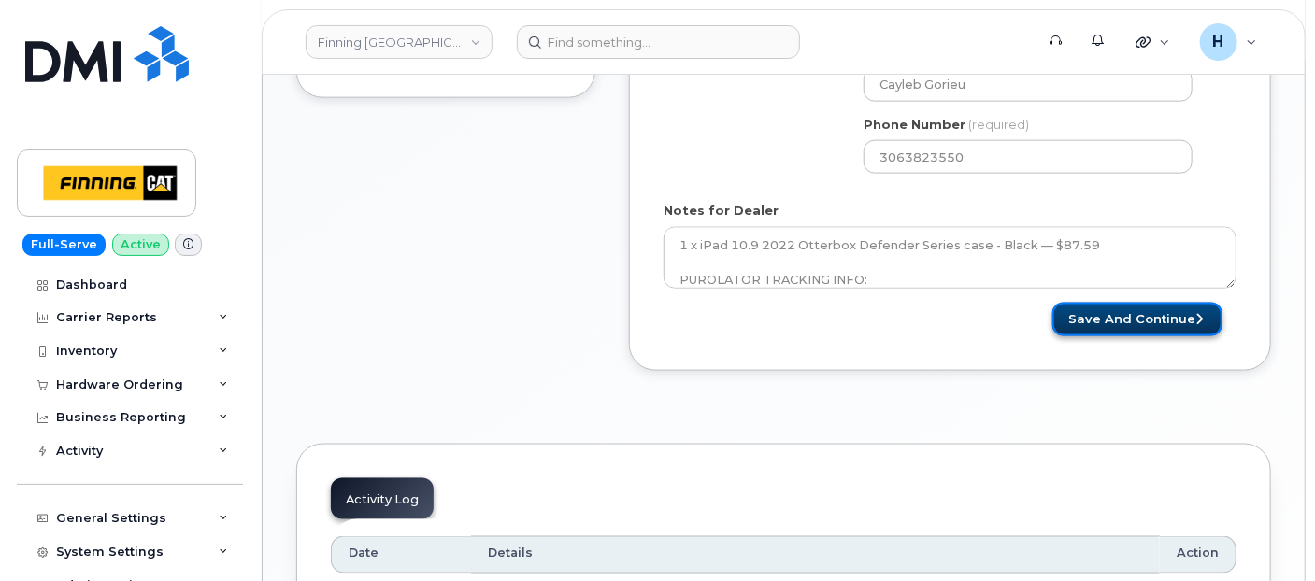
click at [1161, 306] on button "Save and Continue" at bounding box center [1137, 320] width 170 height 35
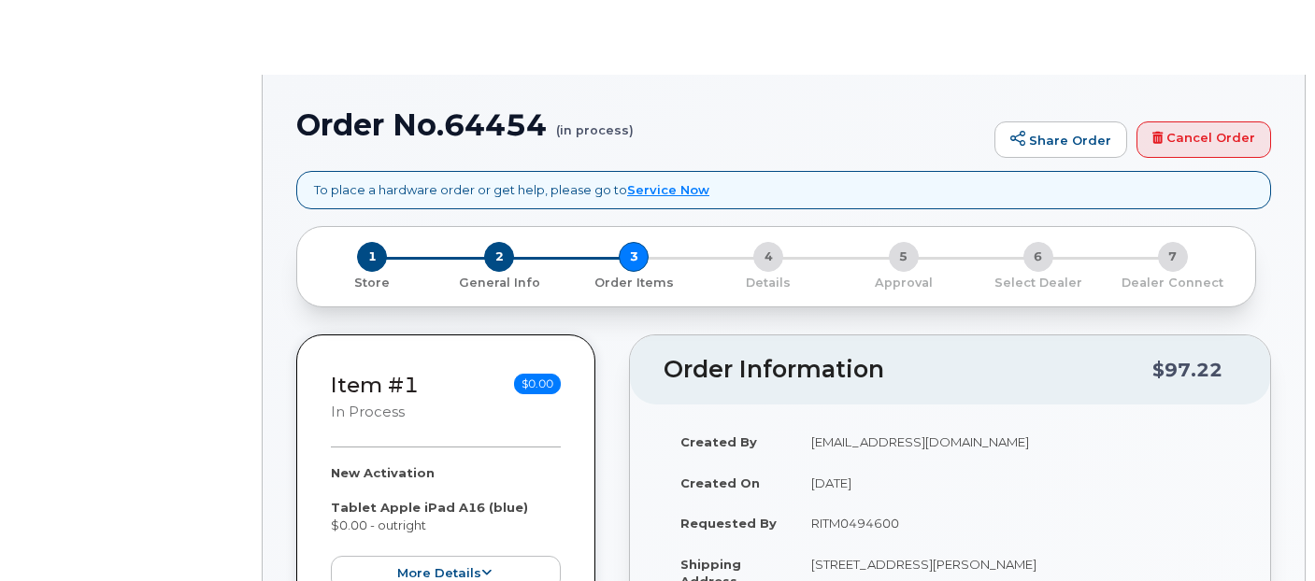
select select "377824"
radio input "true"
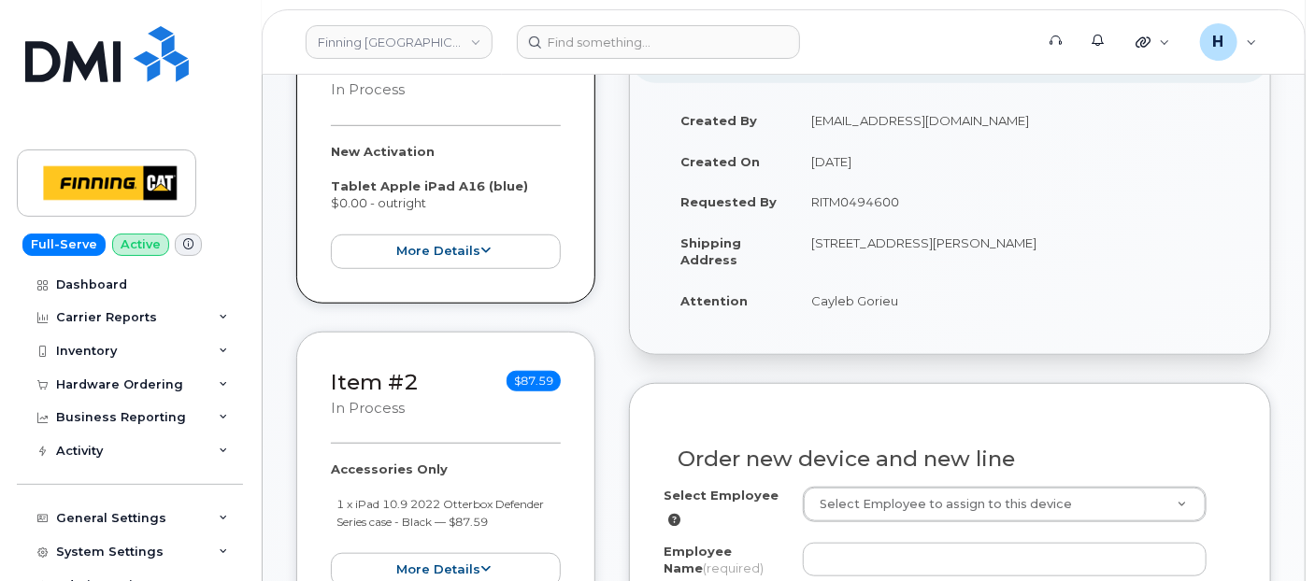
scroll to position [632, 0]
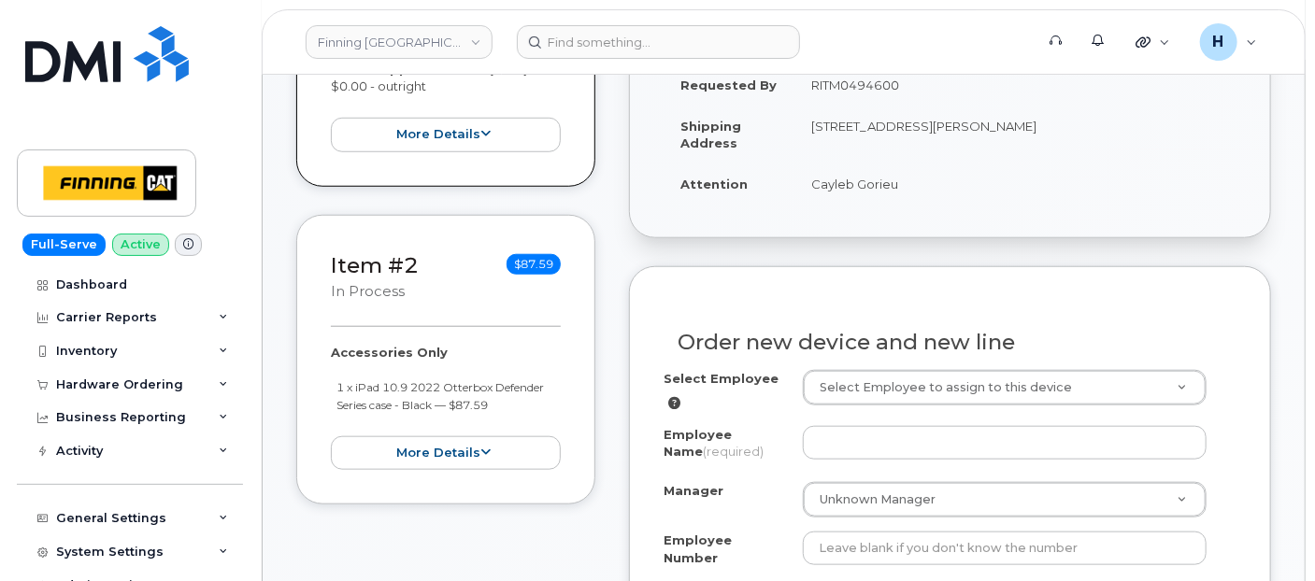
drag, startPoint x: 807, startPoint y: 206, endPoint x: 895, endPoint y: 202, distance: 87.9
click at [931, 203] on div "Created By [EMAIL_ADDRESS][DOMAIN_NAME] Created On [DATE] Requested By RITM0494…" at bounding box center [950, 101] width 640 height 271
click at [873, 182] on td "Cayleb Gorieu" at bounding box center [1015, 184] width 442 height 41
drag, startPoint x: 870, startPoint y: 182, endPoint x: 907, endPoint y: 175, distance: 38.1
click at [907, 175] on td "Cayleb Gorieu" at bounding box center [1015, 184] width 442 height 41
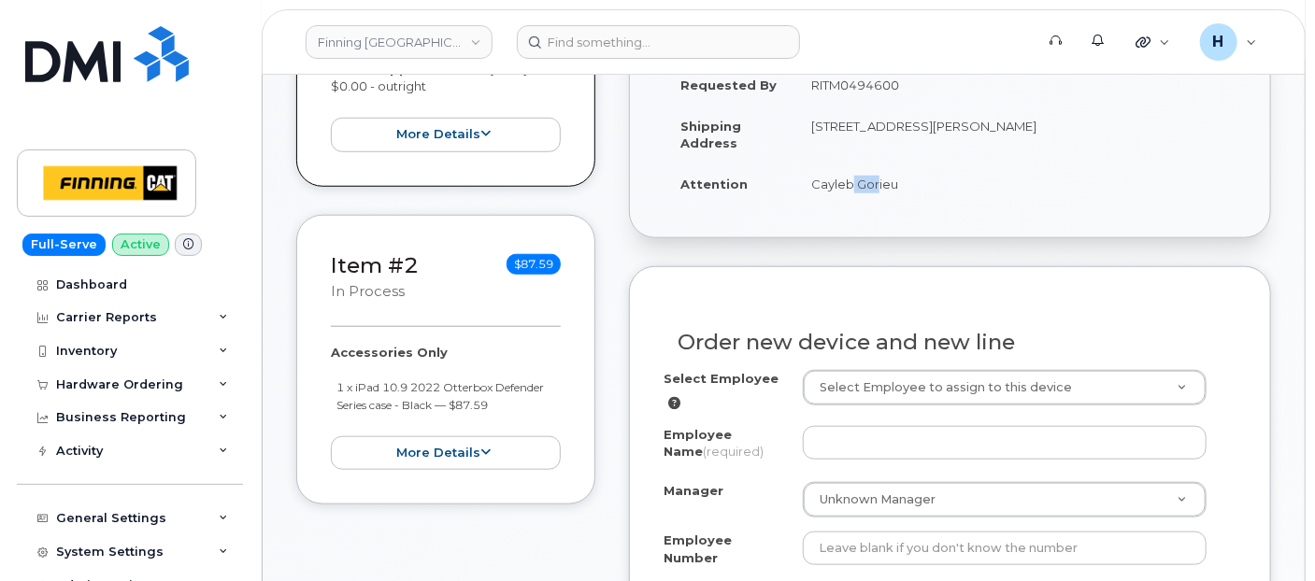
copy td "Cayleb Gorieu"
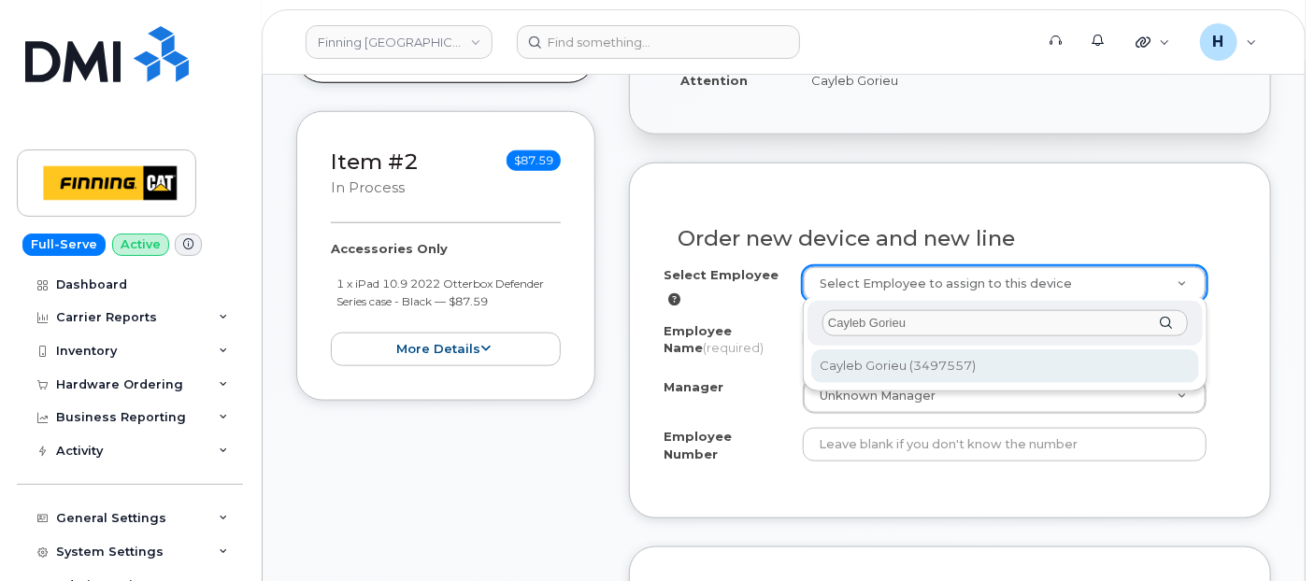
type input "Cayleb Gorieu"
type input "768073"
type input "Cayleb Gorieu"
type input "3497557"
select select "S01"
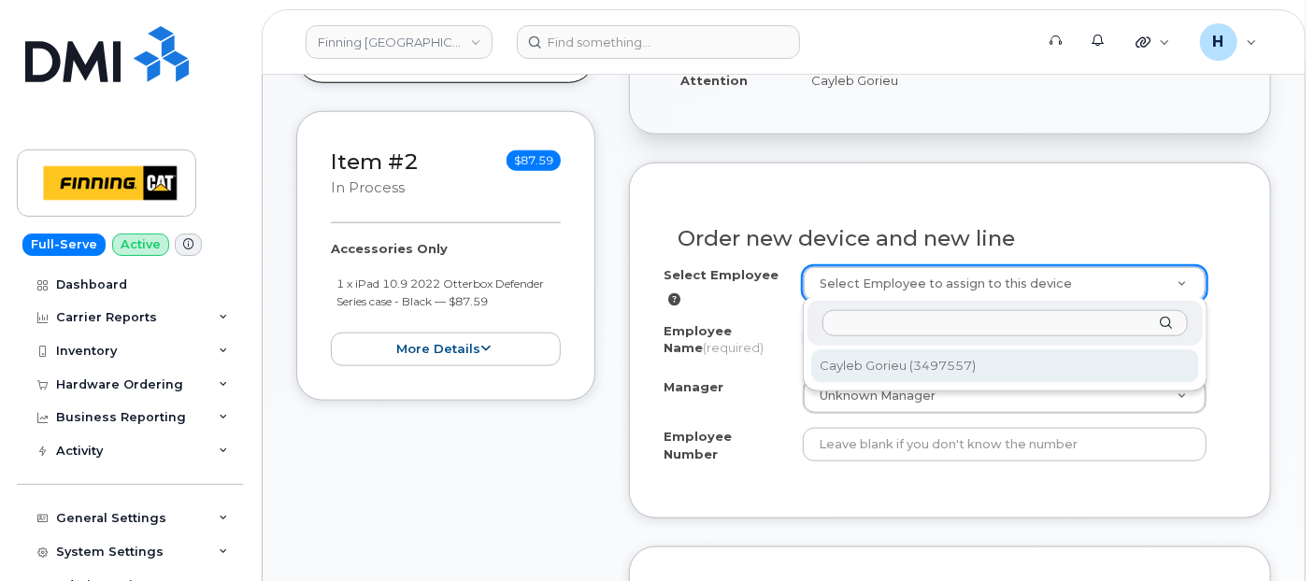
select select "00000SO"
select select "60277"
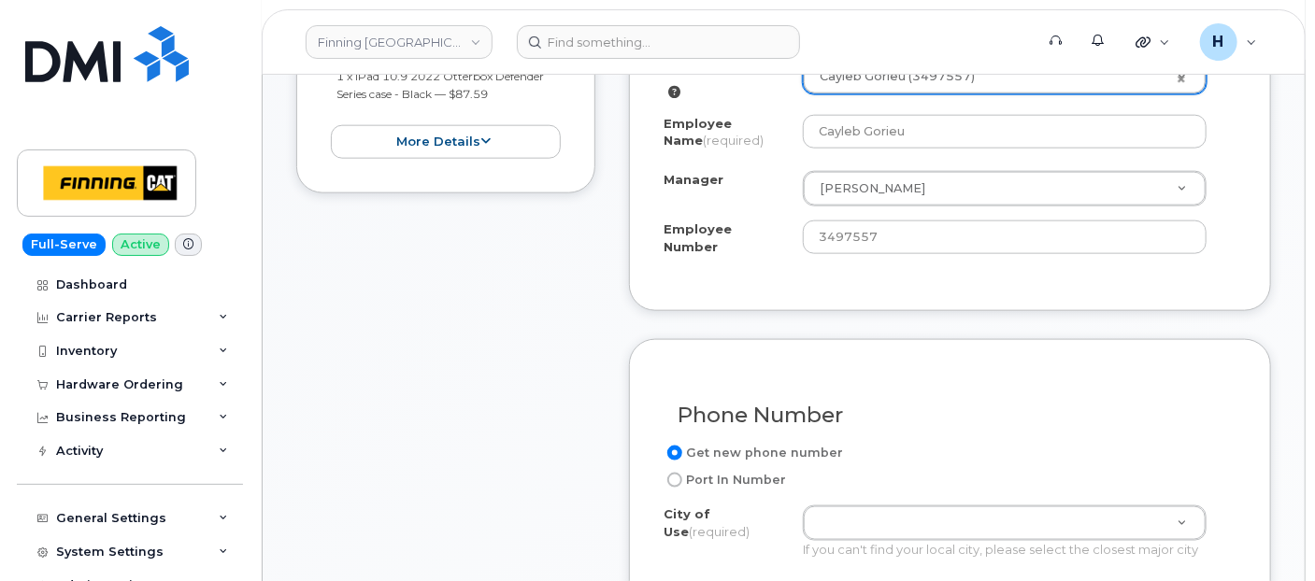
scroll to position [1150, 0]
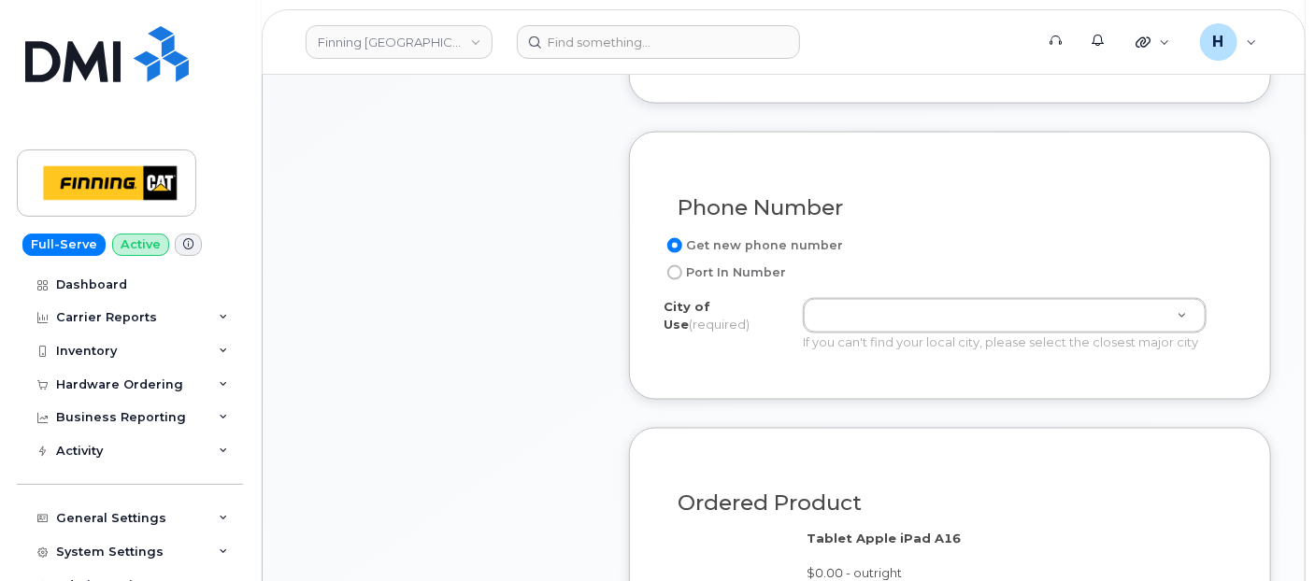
paste input "[PERSON_NAME][GEOGRAPHIC_DATA]"
type input "[PERSON_NAME][GEOGRAPHIC_DATA]"
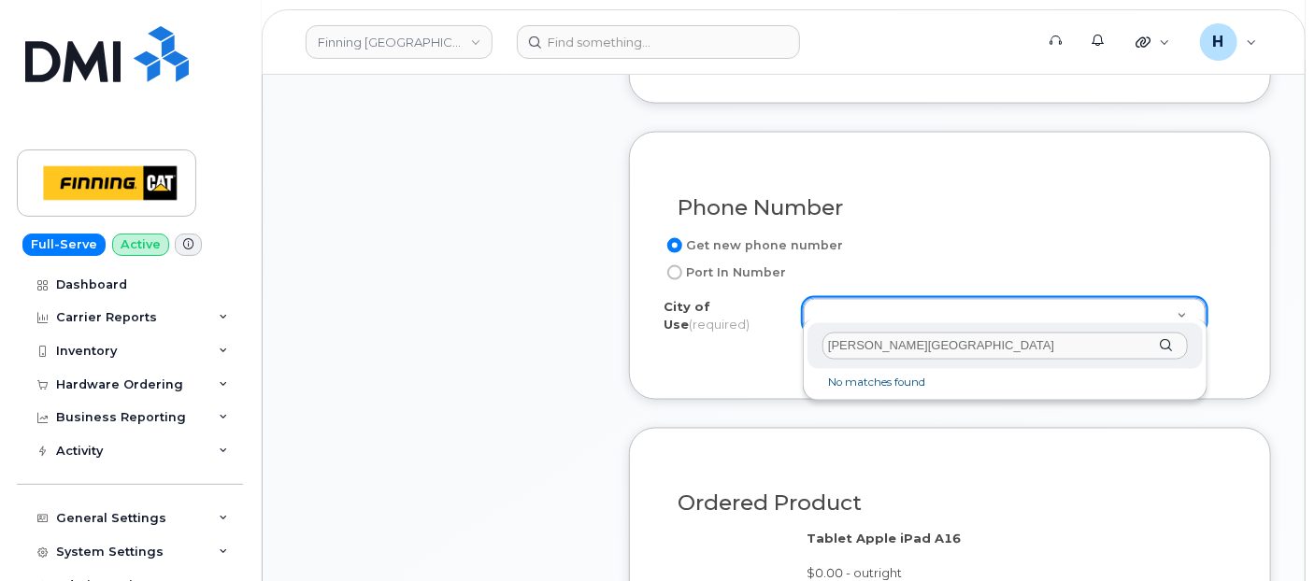
drag, startPoint x: 913, startPoint y: 347, endPoint x: 698, endPoint y: 333, distance: 215.4
click at [698, 333] on body "Finning Canada Support Alerts Quicklinks Suspend / Cancel Device Change SIM Car…" at bounding box center [657, 443] width 1315 height 3186
type input "A"
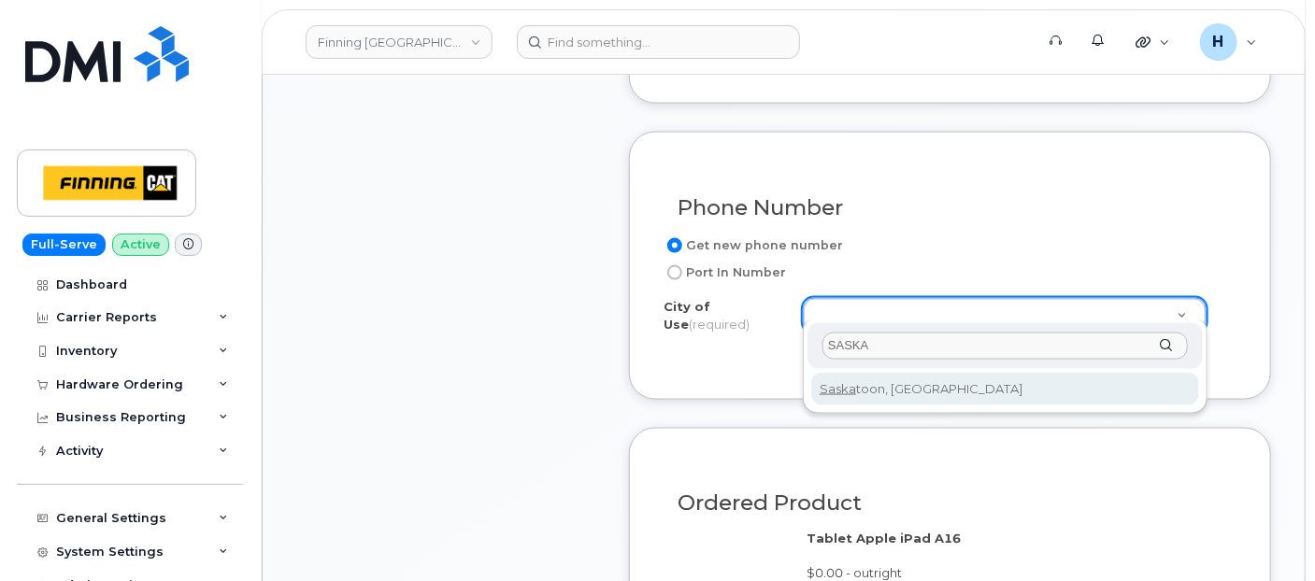
type input "SASKA"
type input "6909"
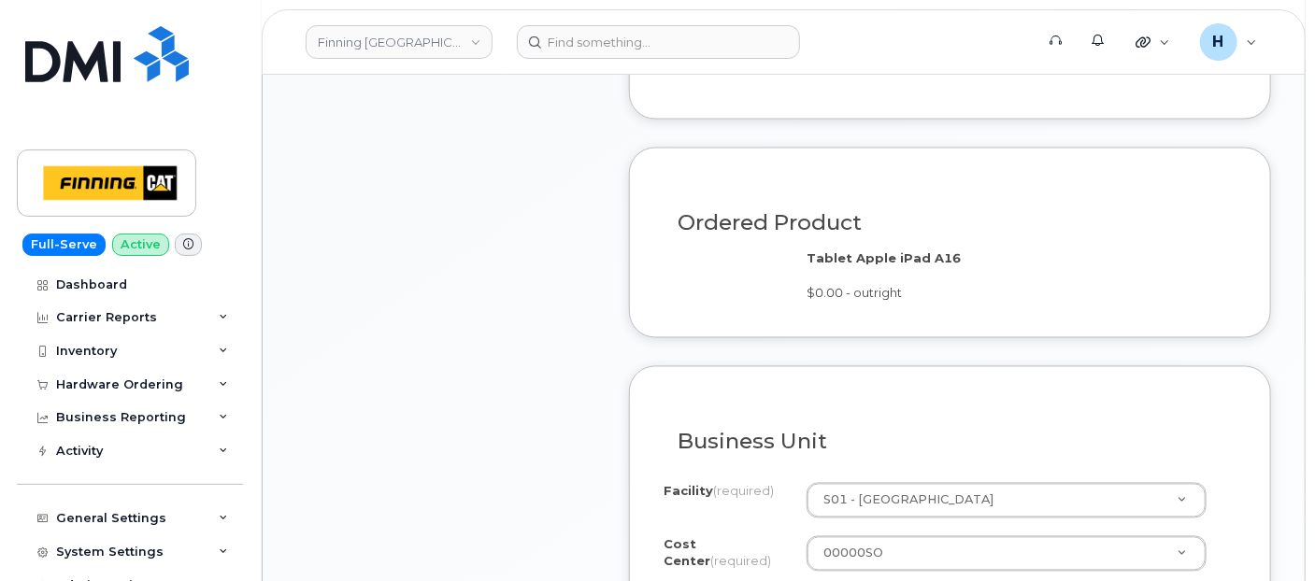
scroll to position [1566, 0]
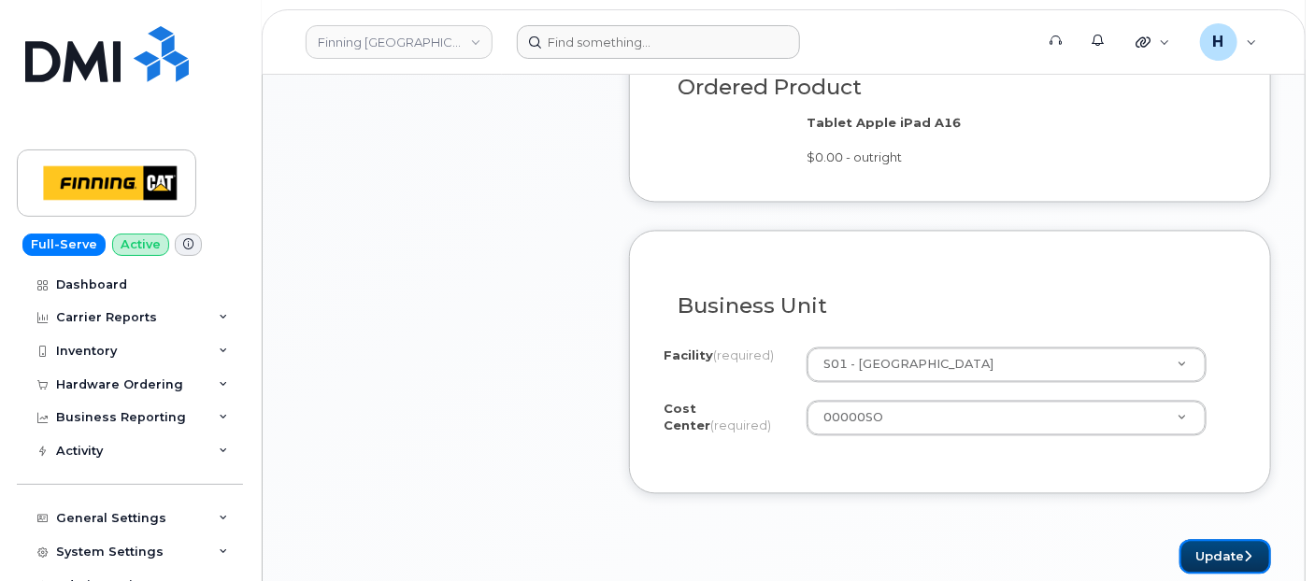
drag, startPoint x: 1210, startPoint y: 532, endPoint x: 834, endPoint y: 35, distance: 623.6
click at [1208, 540] on button "Update" at bounding box center [1225, 557] width 92 height 35
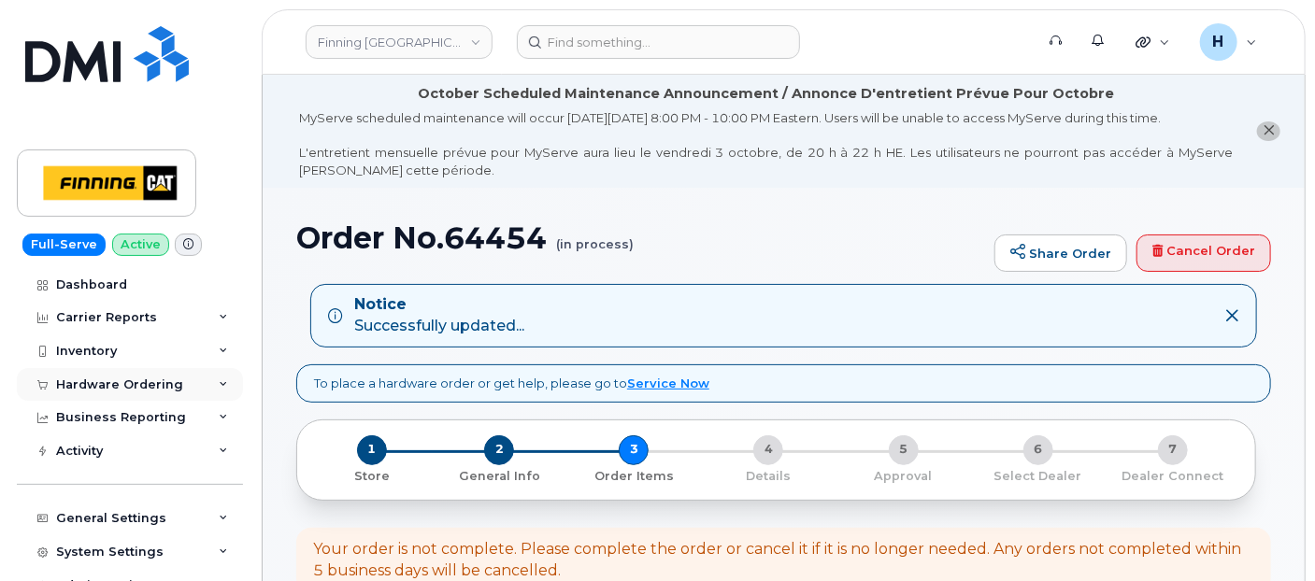
click at [107, 388] on div "Hardware Ordering" at bounding box center [119, 385] width 127 height 15
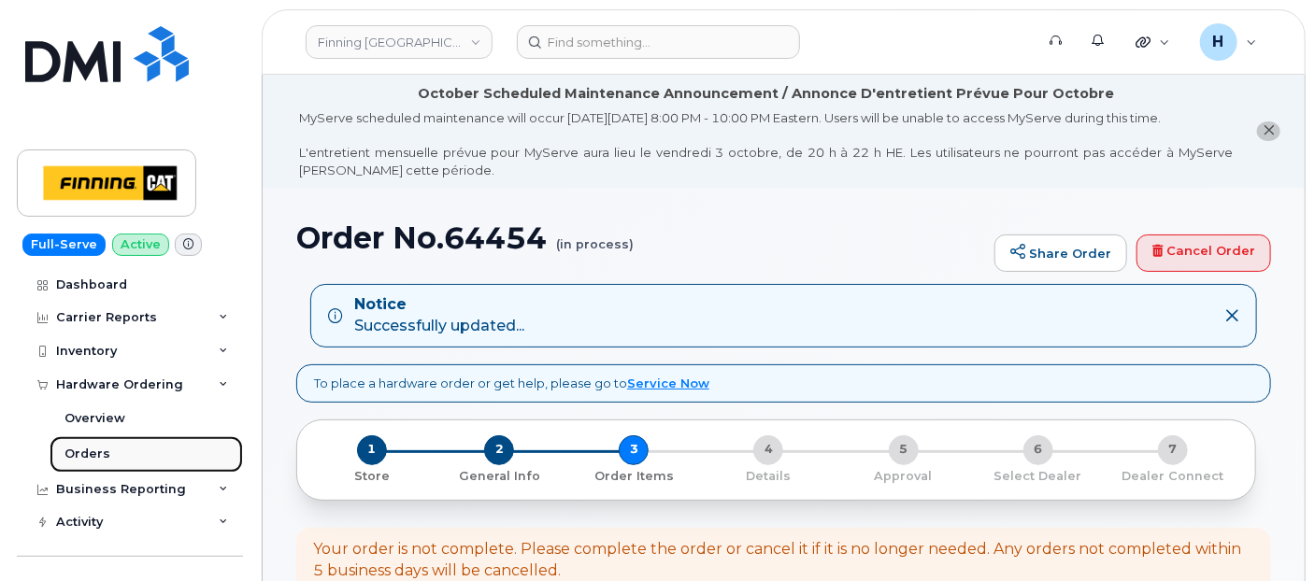
click at [104, 446] on div "Orders" at bounding box center [87, 454] width 46 height 17
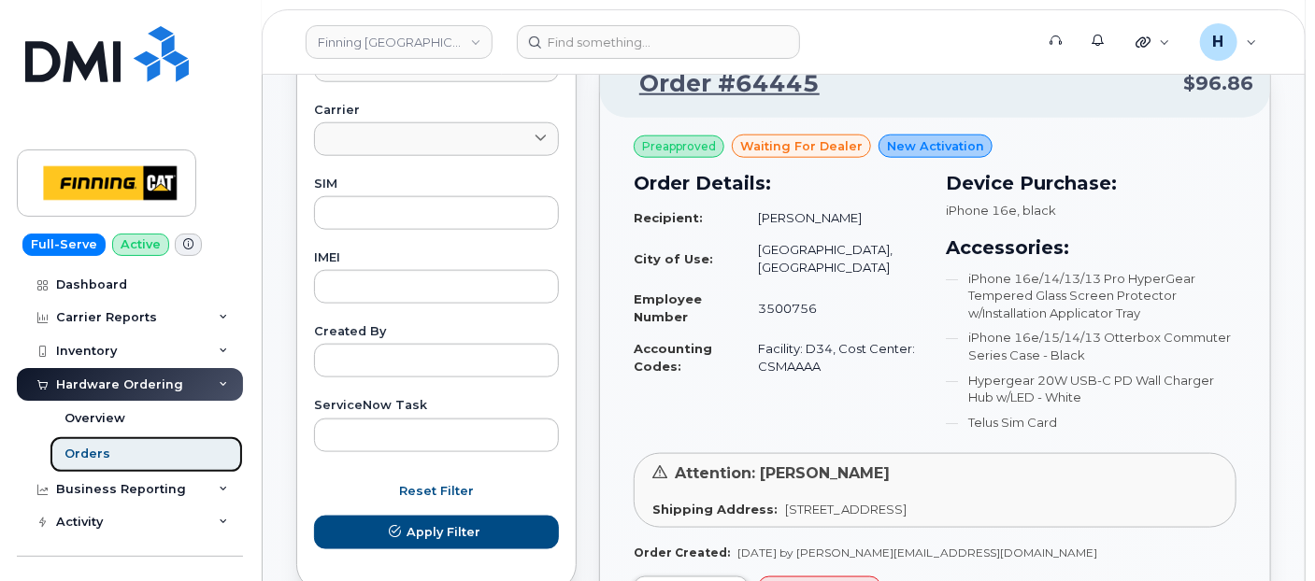
scroll to position [726, 0]
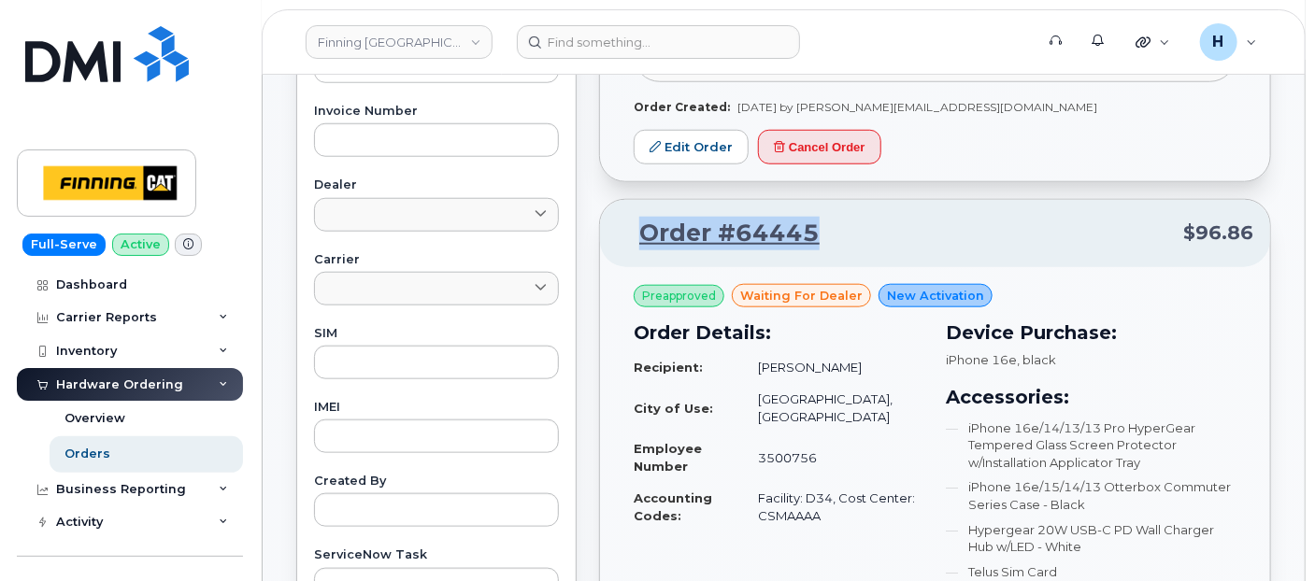
drag, startPoint x: 854, startPoint y: 209, endPoint x: 643, endPoint y: 219, distance: 211.4
click at [643, 219] on p "Order #64445 $96.86" at bounding box center [935, 234] width 636 height 34
copy link "Order #64445"
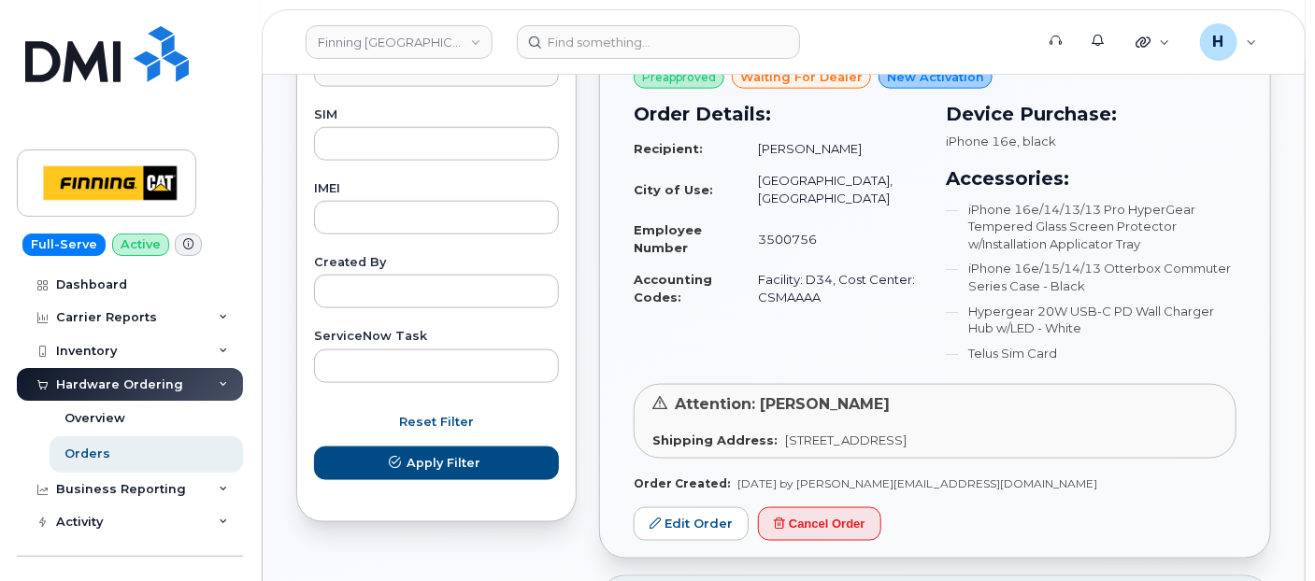
scroll to position [1038, 0]
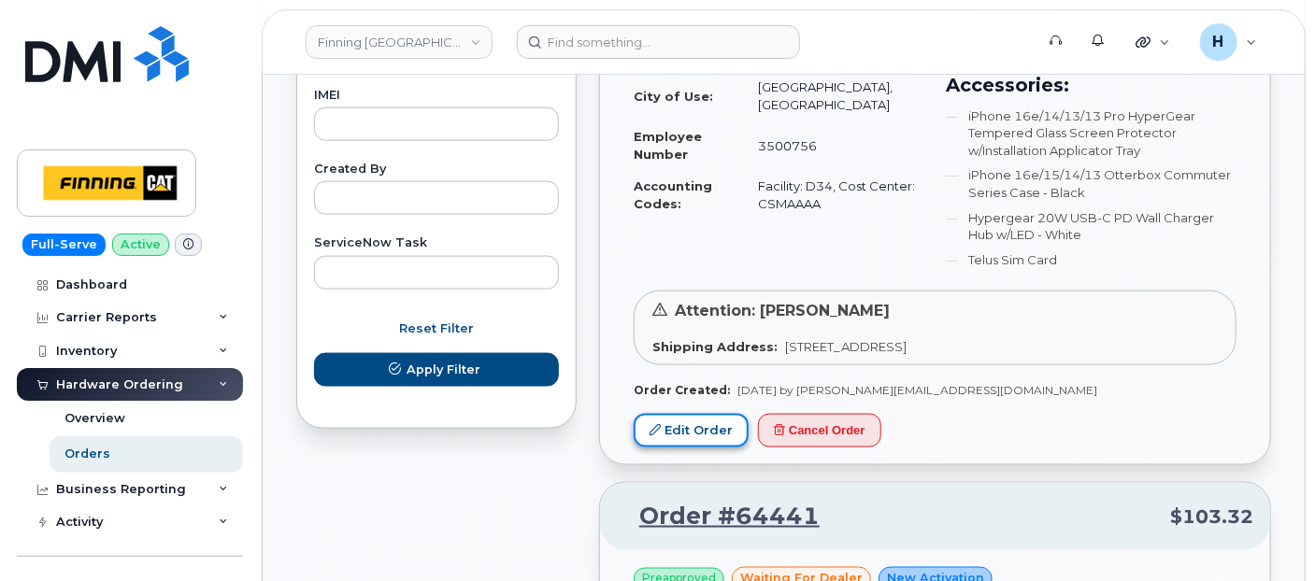
click at [720, 414] on link "Edit Order" at bounding box center [691, 431] width 115 height 35
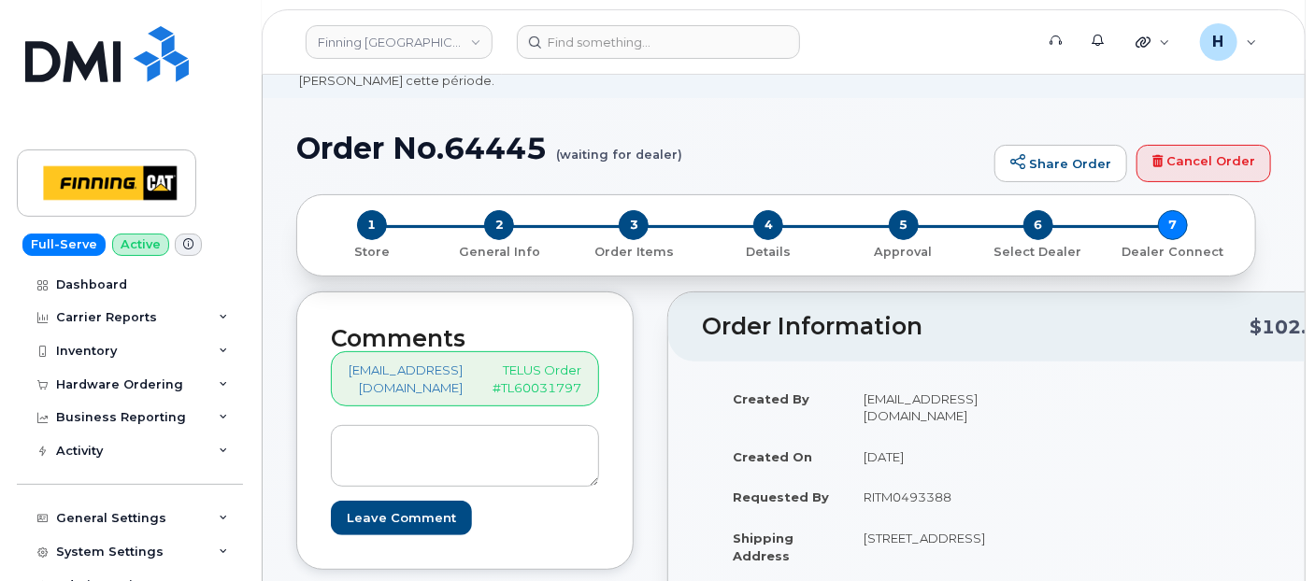
scroll to position [415, 0]
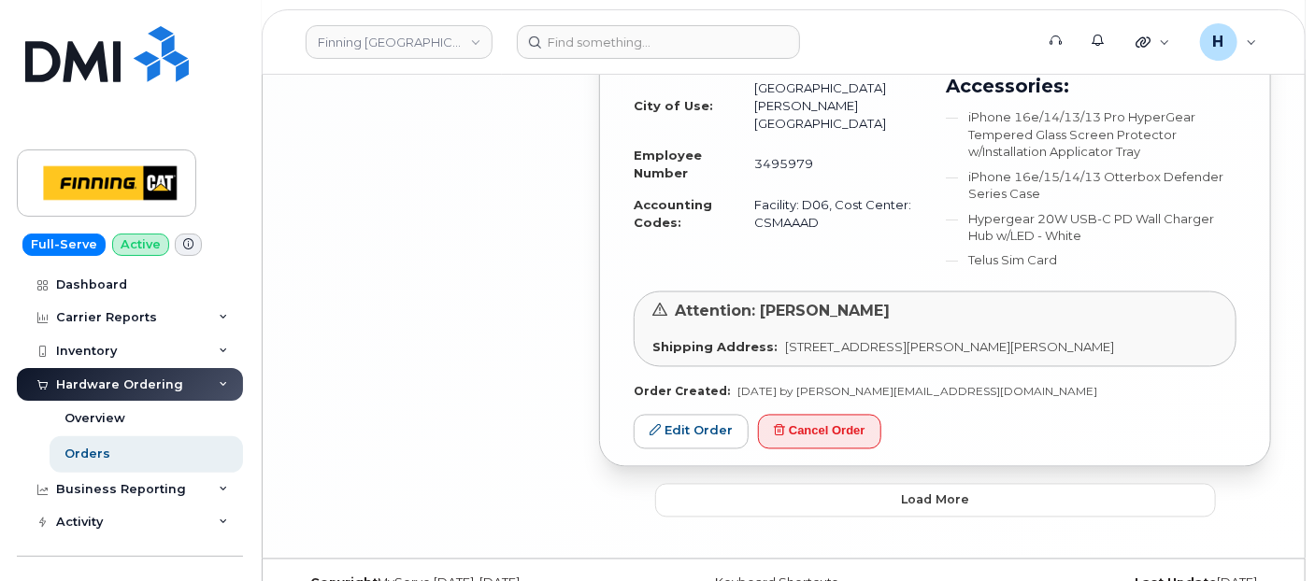
scroll to position [4592, 0]
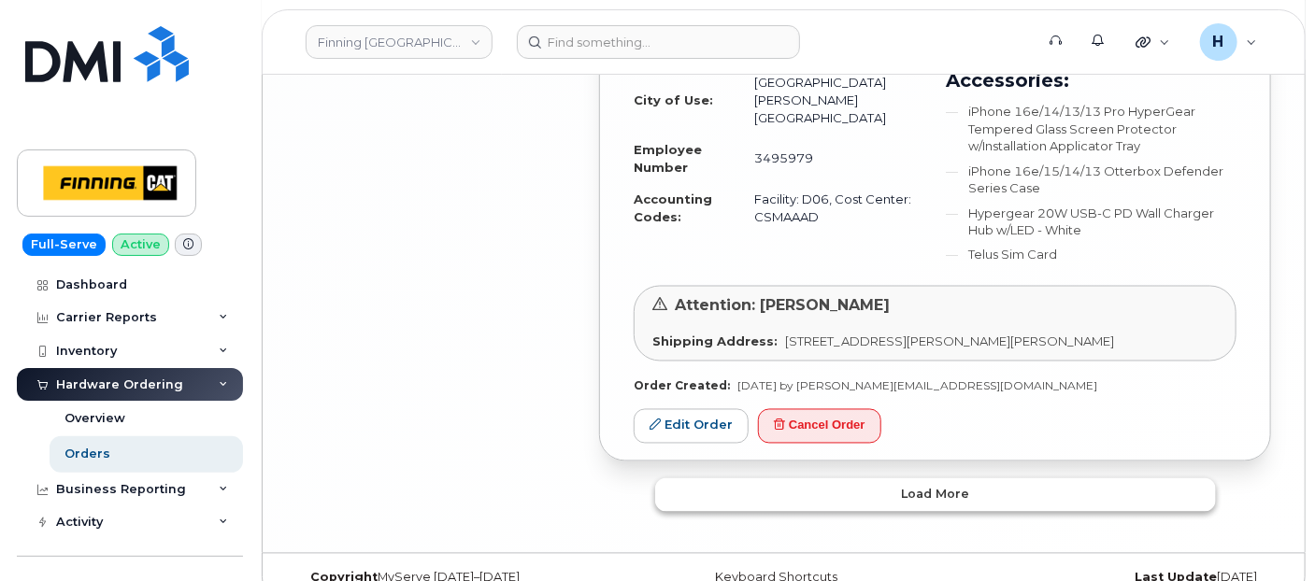
click at [745, 478] on button "Load more" at bounding box center [935, 495] width 561 height 34
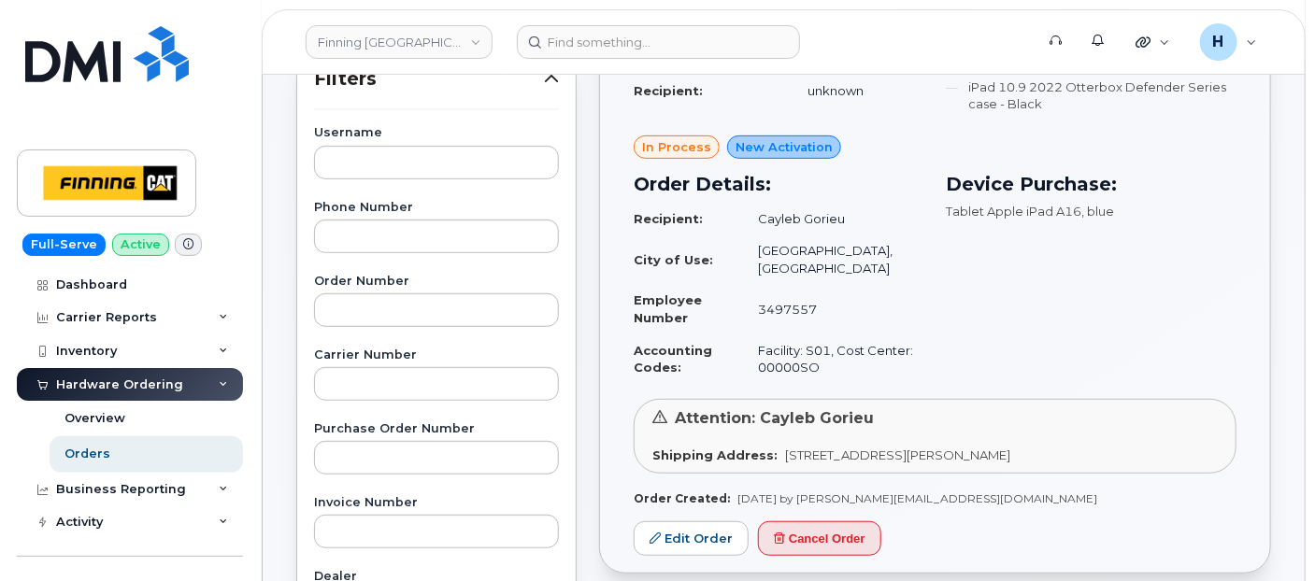
scroll to position [0, 0]
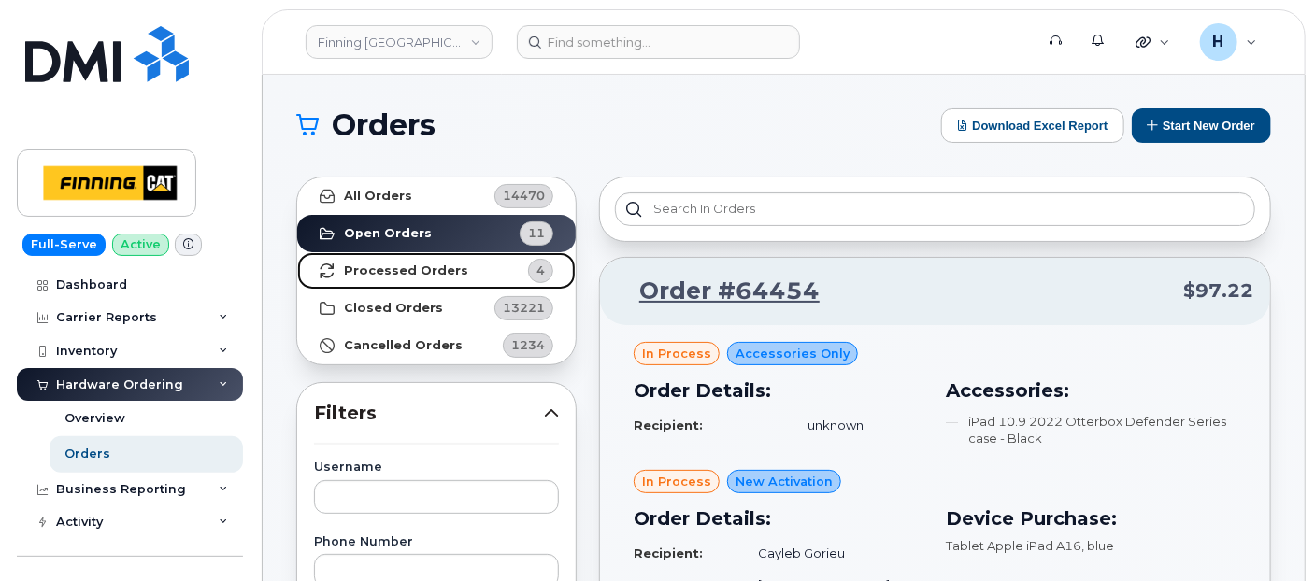
click at [421, 259] on link "Processed Orders 4" at bounding box center [436, 270] width 278 height 37
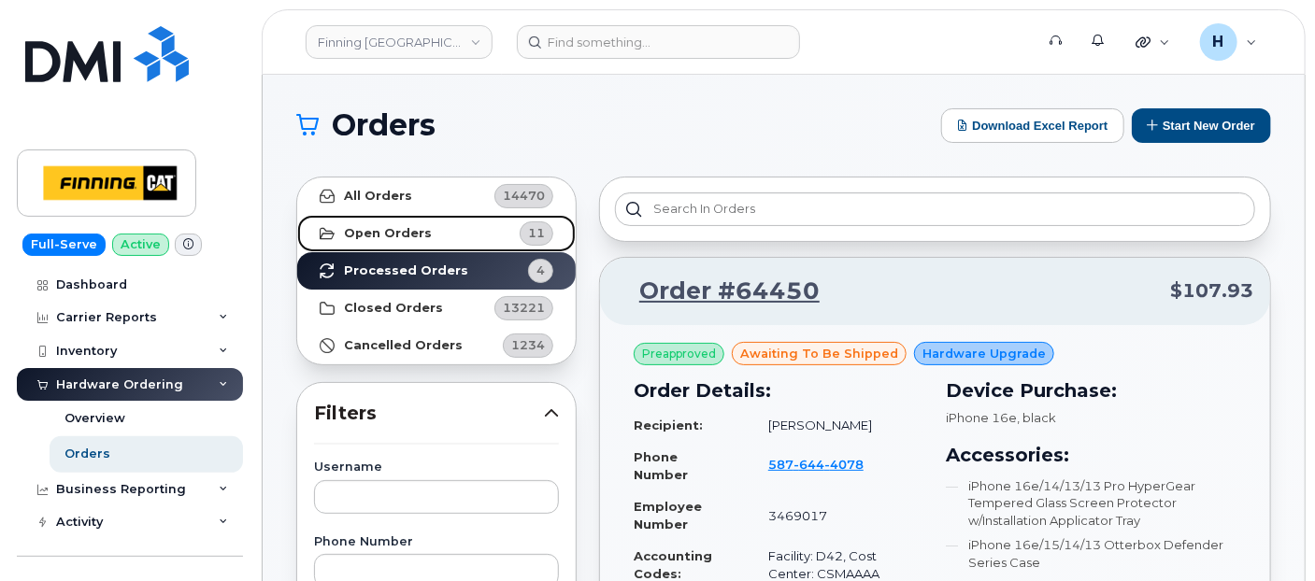
drag, startPoint x: 485, startPoint y: 229, endPoint x: 568, endPoint y: 244, distance: 84.5
click at [485, 229] on link "Open Orders 11" at bounding box center [436, 233] width 278 height 37
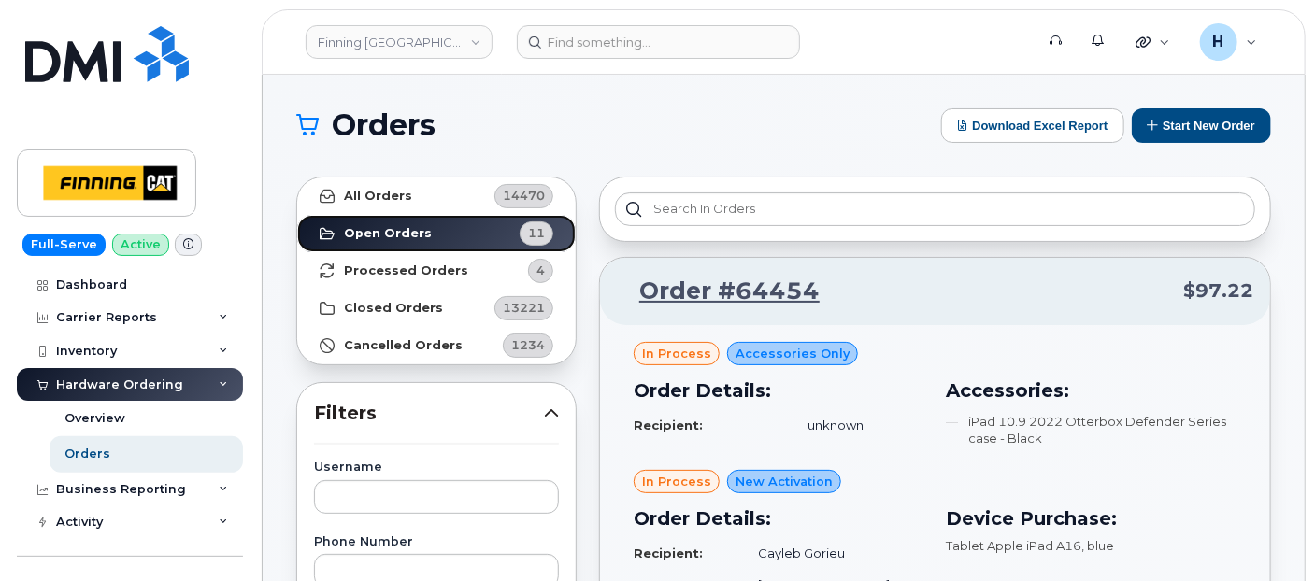
scroll to position [519, 0]
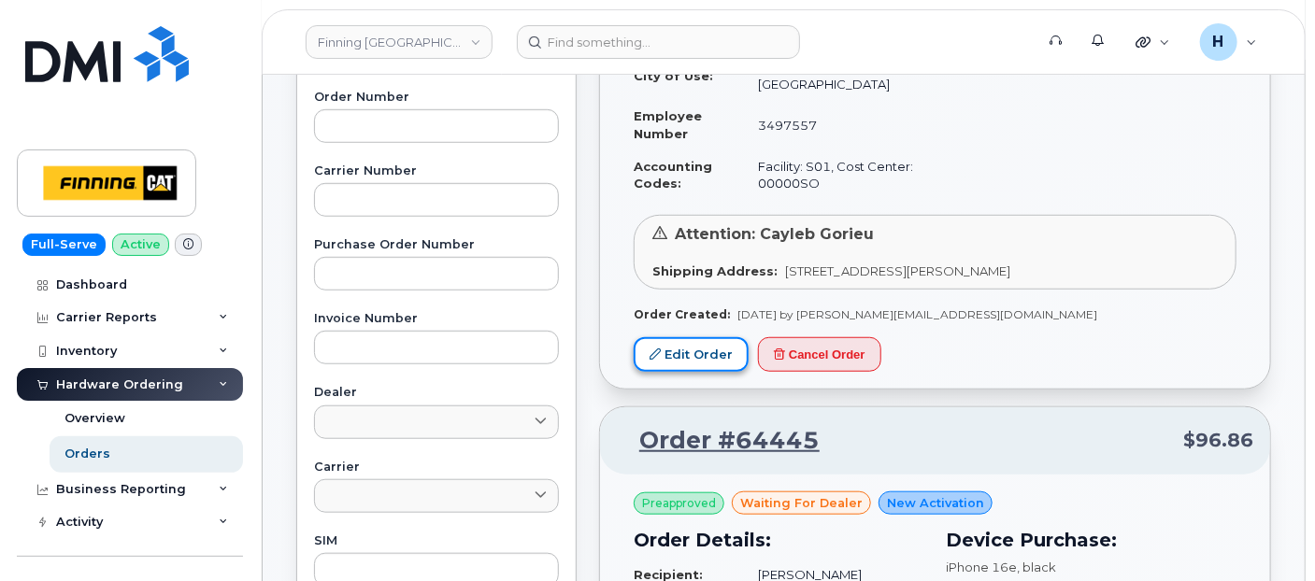
click at [686, 337] on link "Edit Order" at bounding box center [691, 354] width 115 height 35
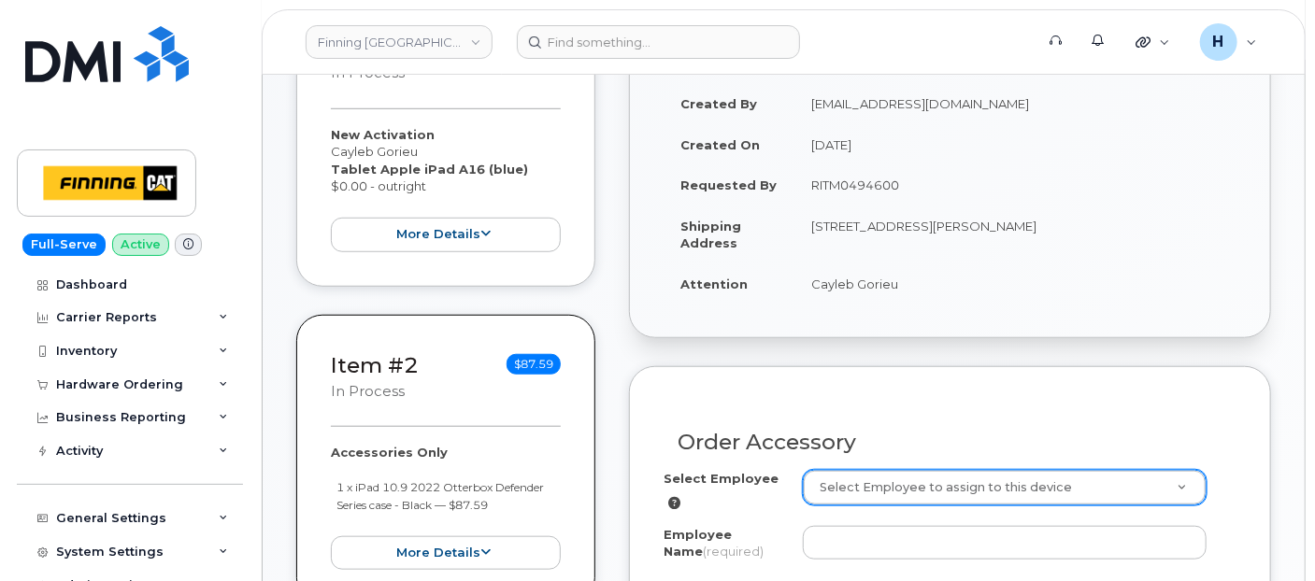
scroll to position [622, 0]
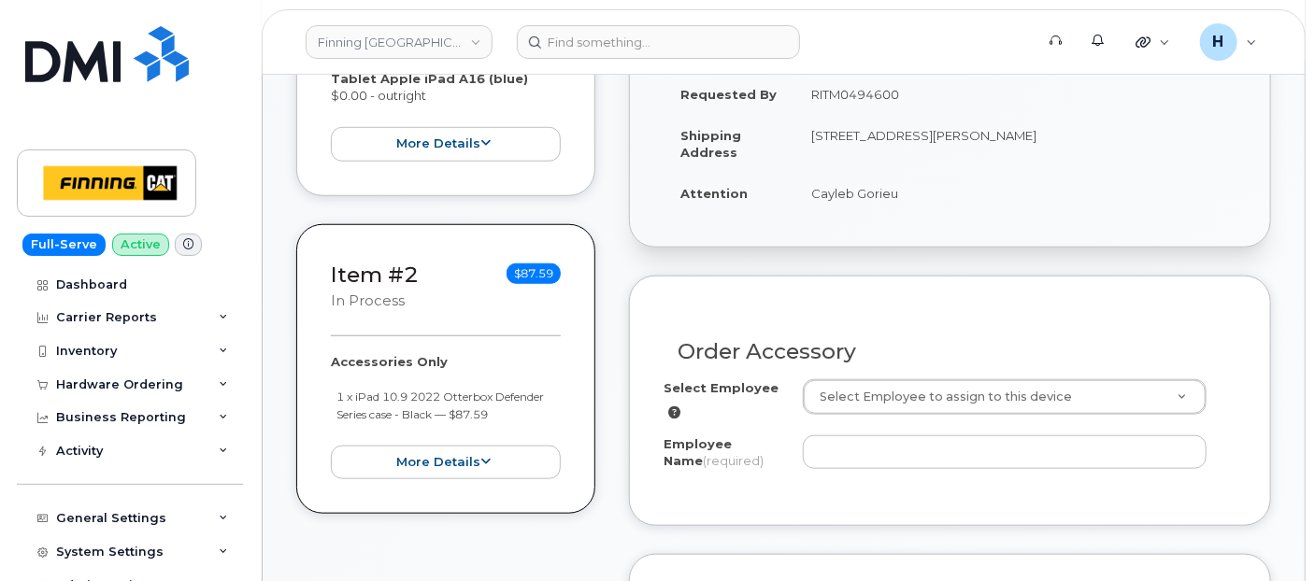
drag, startPoint x: 808, startPoint y: 200, endPoint x: 907, endPoint y: 201, distance: 99.1
click at [907, 201] on td "Cayleb Gorieu" at bounding box center [1015, 193] width 442 height 41
copy td "Cayleb Gorieu"
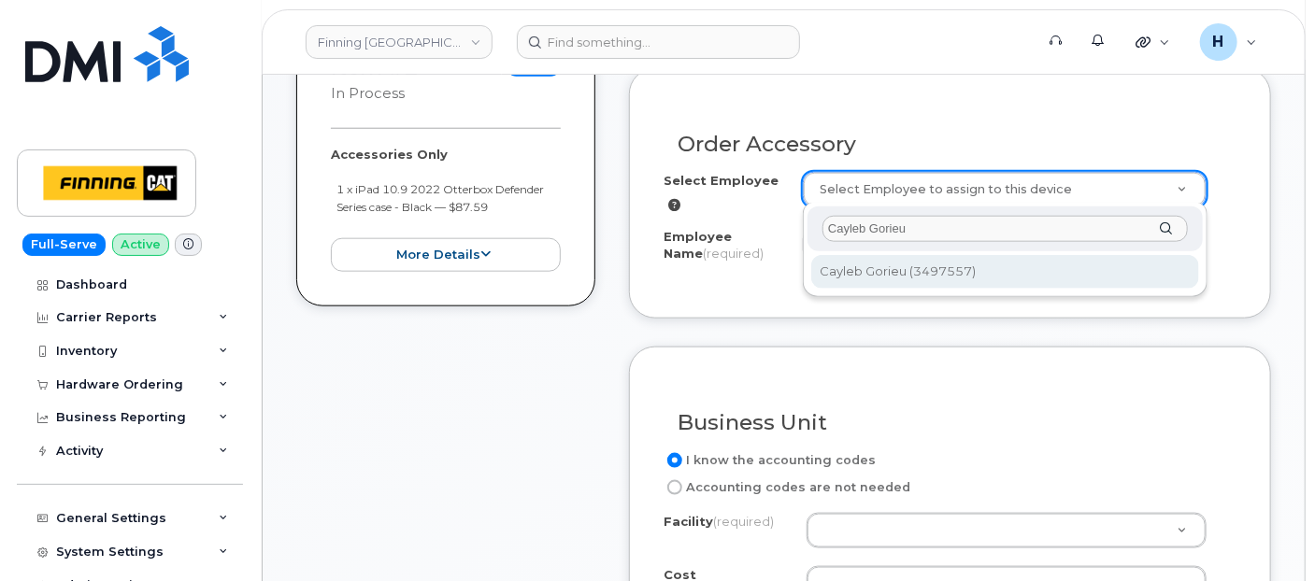
type input "Cayleb Gorieu"
type input "768073"
type input "Cayleb Gorieu"
select select "S01"
select select "00000SO"
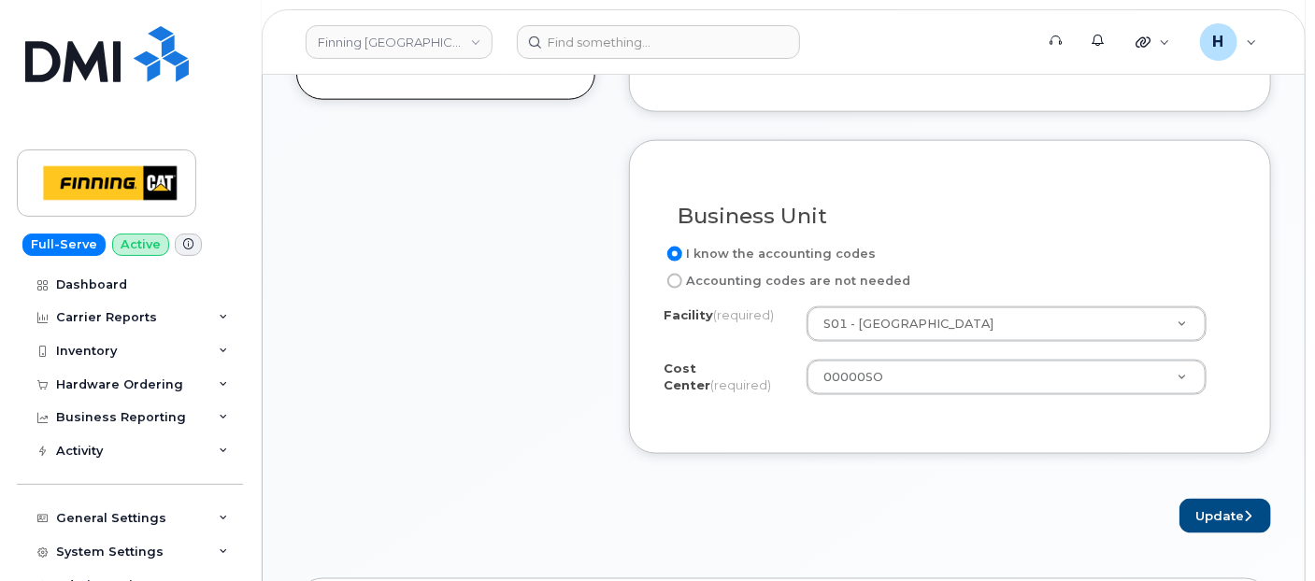
scroll to position [1038, 0]
drag, startPoint x: 1183, startPoint y: 502, endPoint x: 613, endPoint y: 7, distance: 755.1
click at [1185, 502] on button "Update" at bounding box center [1225, 514] width 92 height 35
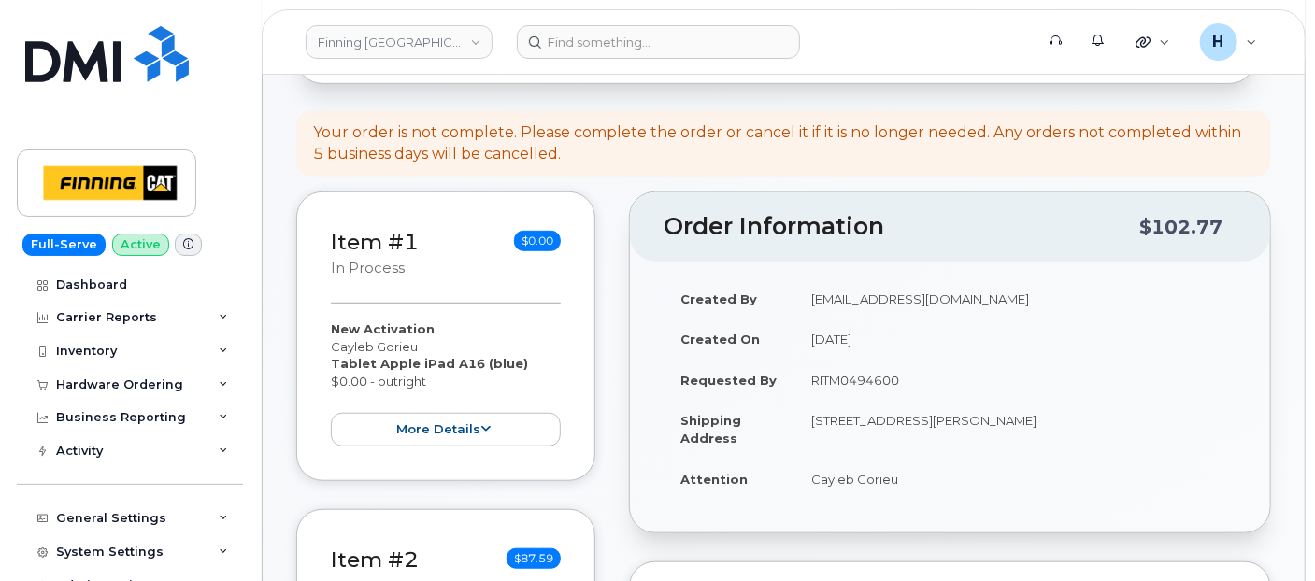
scroll to position [519, 0]
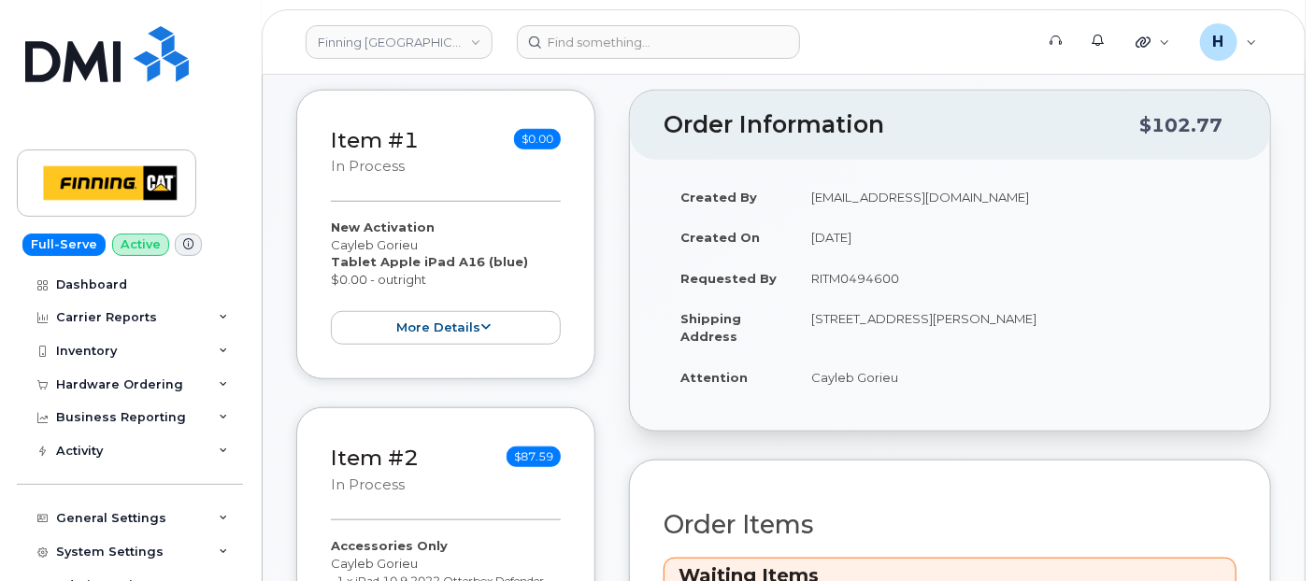
drag, startPoint x: 808, startPoint y: 382, endPoint x: 930, endPoint y: 381, distance: 121.5
click at [930, 381] on td "Cayleb Gorieu" at bounding box center [1015, 377] width 442 height 41
copy td "Cayleb Gorieu"
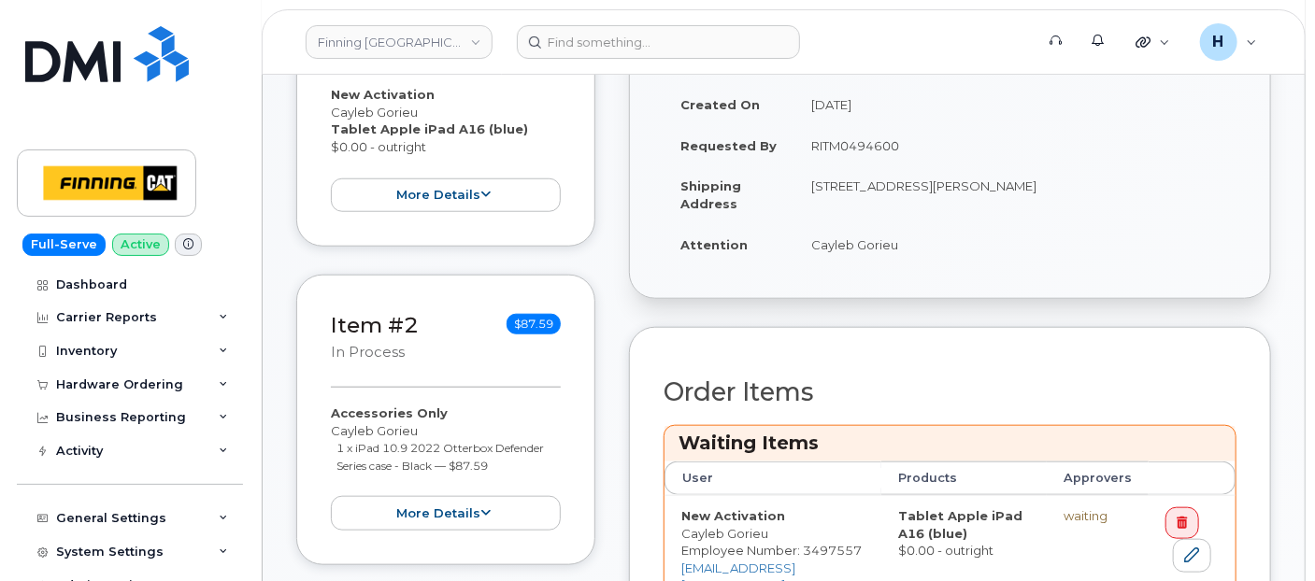
scroll to position [726, 0]
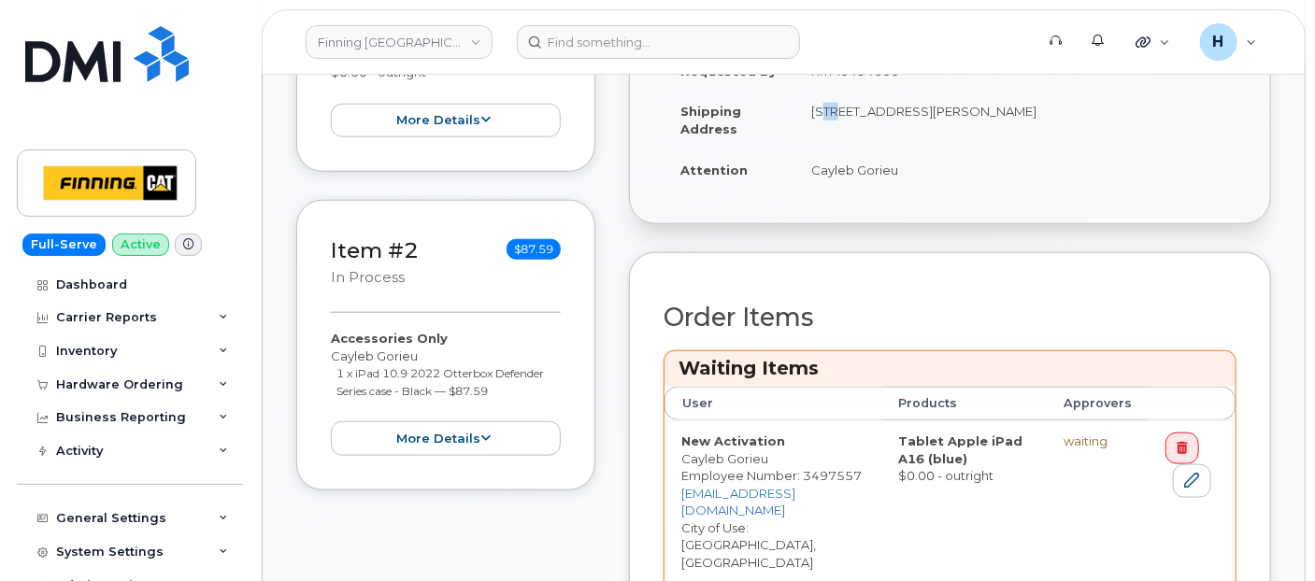
drag, startPoint x: 801, startPoint y: 117, endPoint x: 825, endPoint y: 116, distance: 24.3
click at [825, 116] on td "[STREET_ADDRESS][PERSON_NAME]" at bounding box center [1015, 120] width 442 height 58
copy td "25"
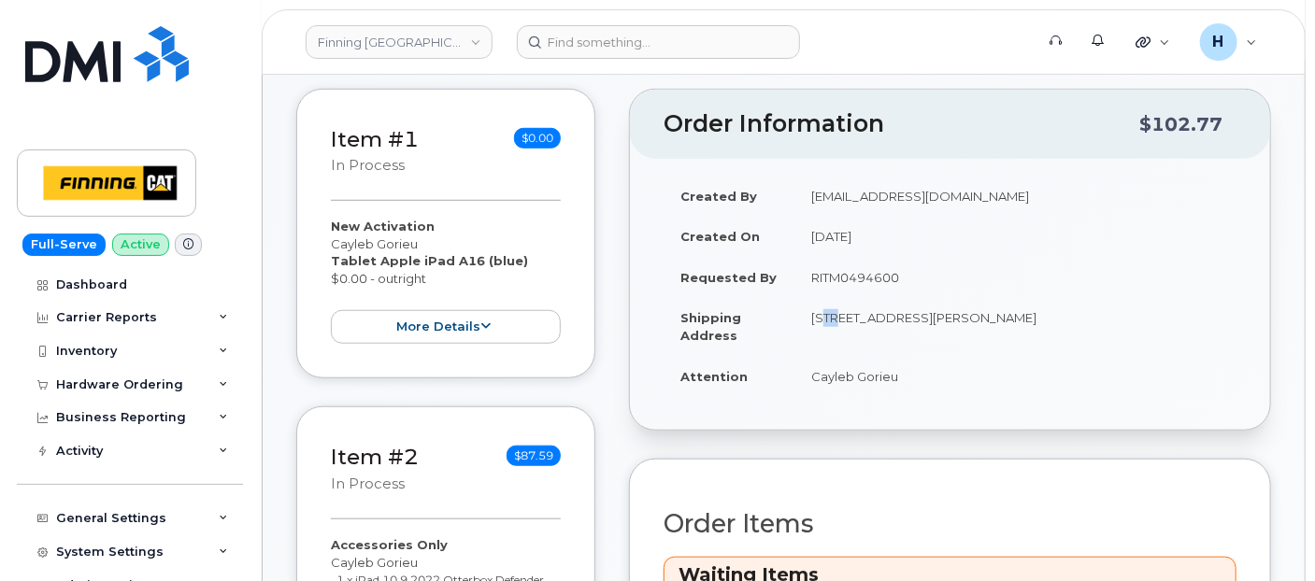
scroll to position [519, 0]
drag, startPoint x: 1016, startPoint y: 313, endPoint x: 1067, endPoint y: 315, distance: 51.4
click at [1067, 315] on td "[STREET_ADDRESS][PERSON_NAME]" at bounding box center [1015, 327] width 442 height 58
copy td "S7R 0H4"
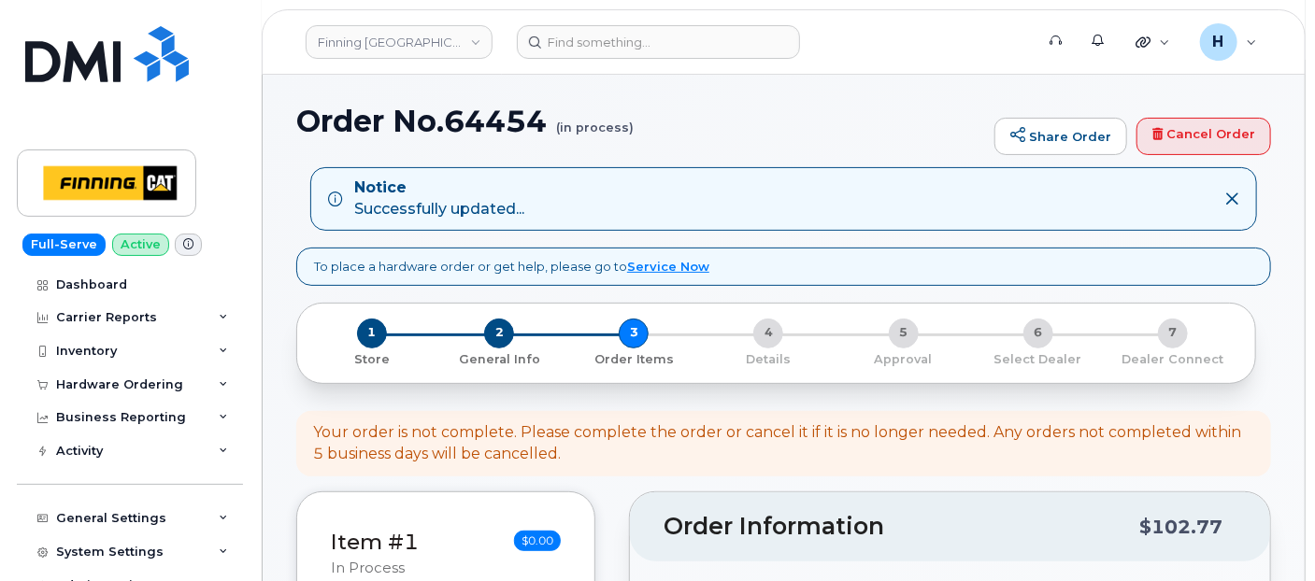
scroll to position [0, 0]
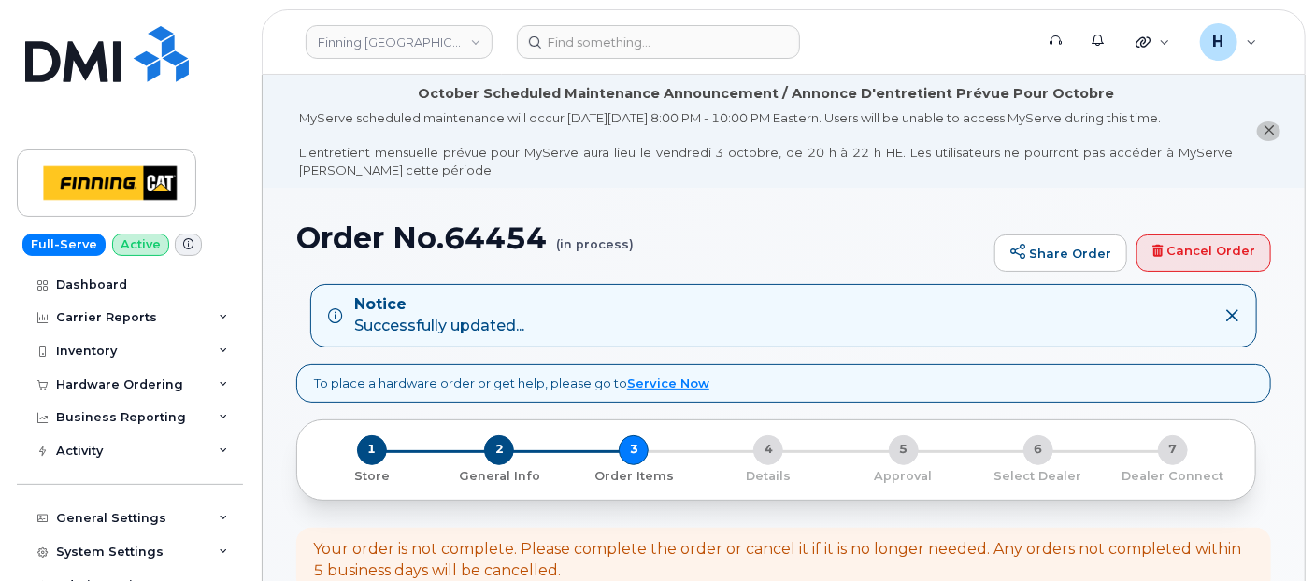
click at [478, 229] on h1 "Order No.64454 (in process)" at bounding box center [640, 237] width 689 height 33
copy h1 "64454"
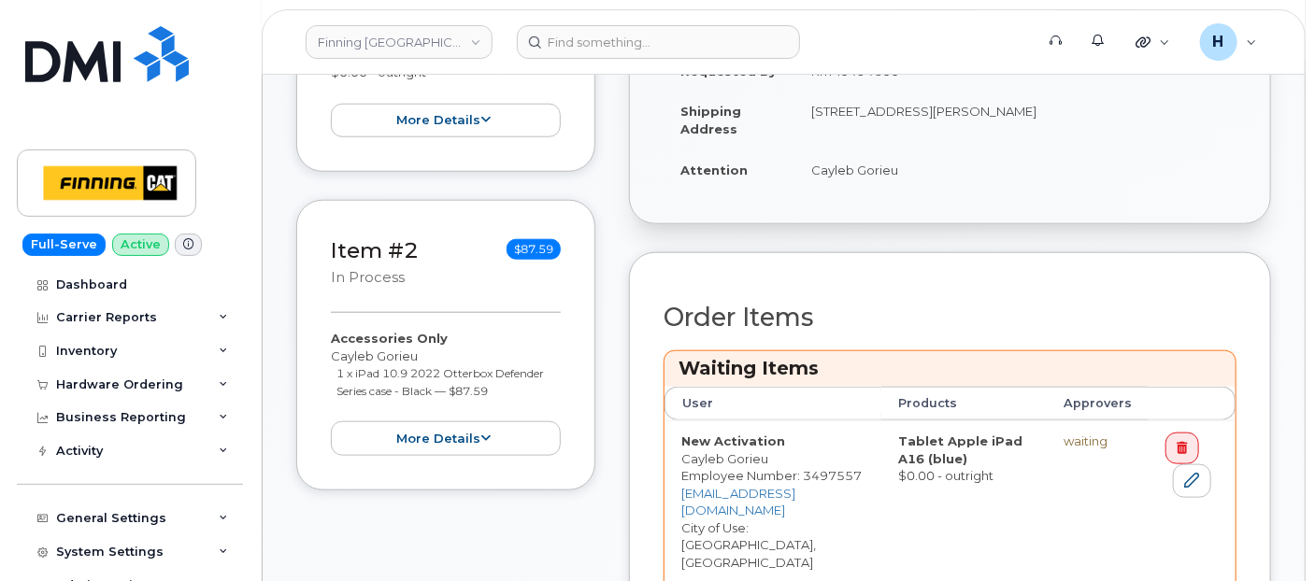
scroll to position [1038, 0]
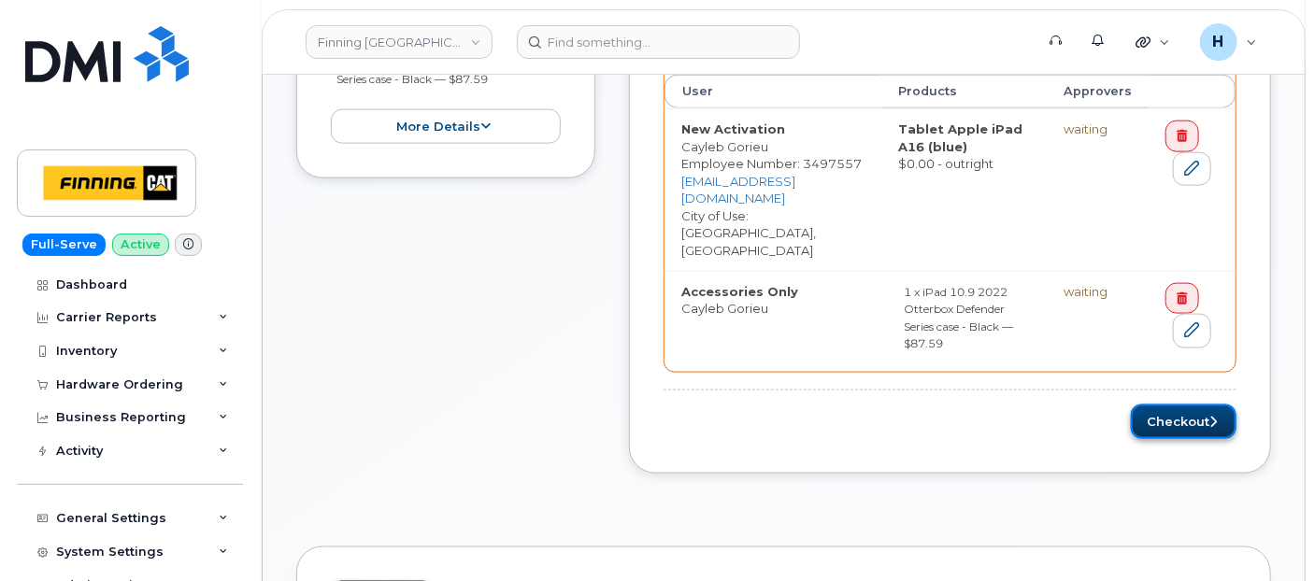
click at [1185, 405] on button "Checkout" at bounding box center [1184, 422] width 106 height 35
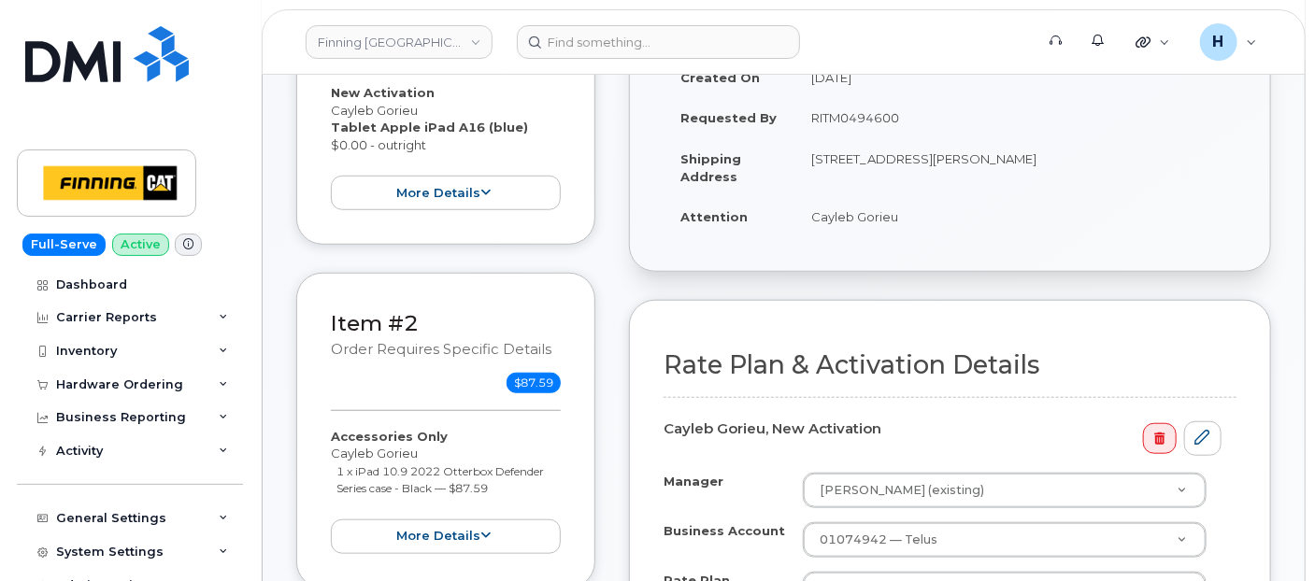
scroll to position [830, 0]
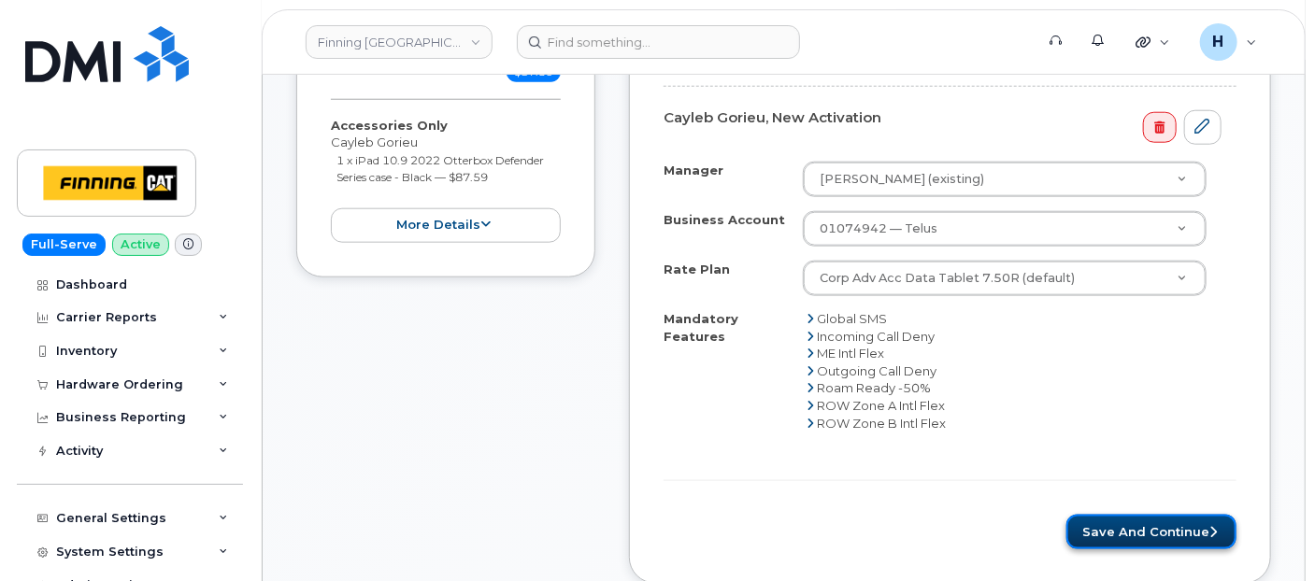
click at [1106, 516] on button "Save and Continue" at bounding box center [1151, 532] width 170 height 35
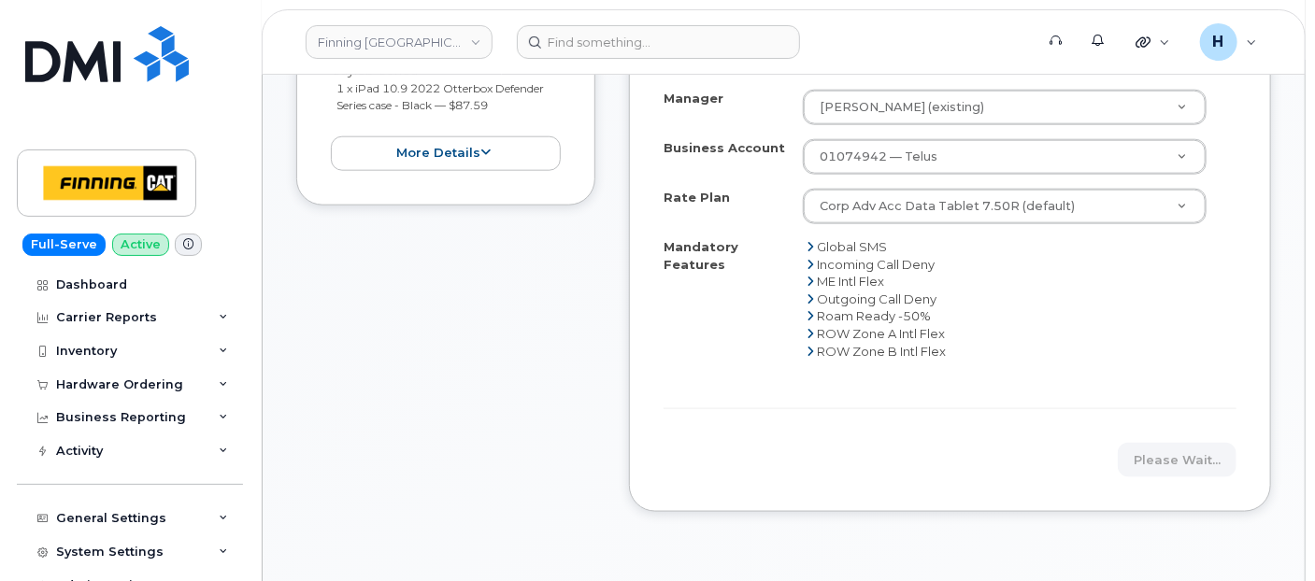
scroll to position [934, 0]
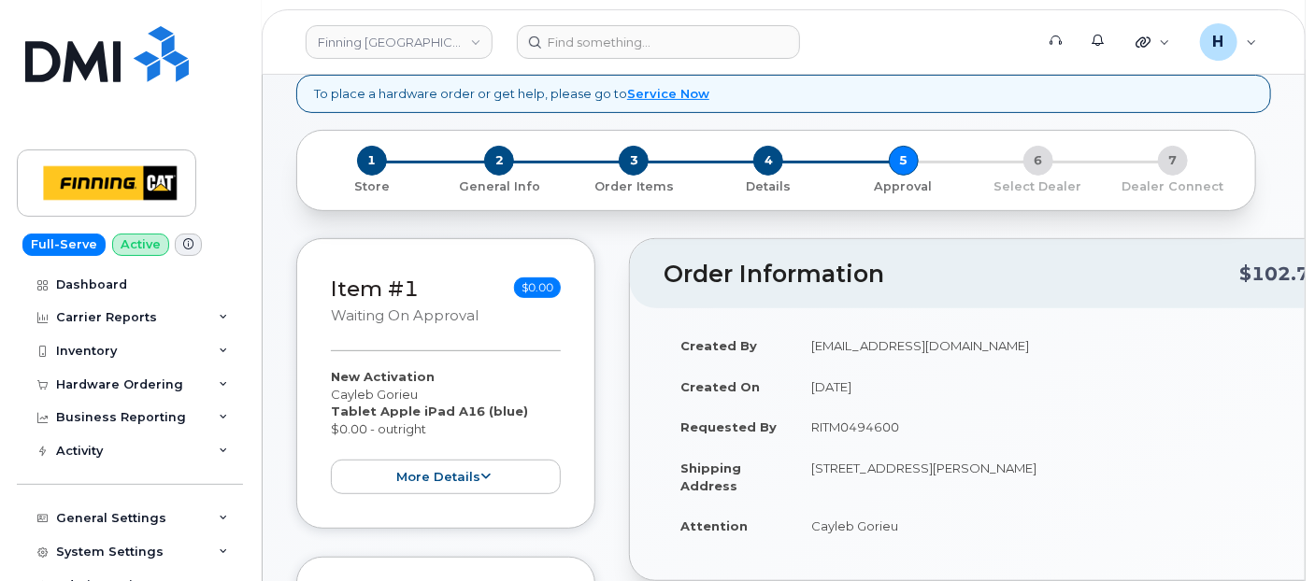
scroll to position [424, 0]
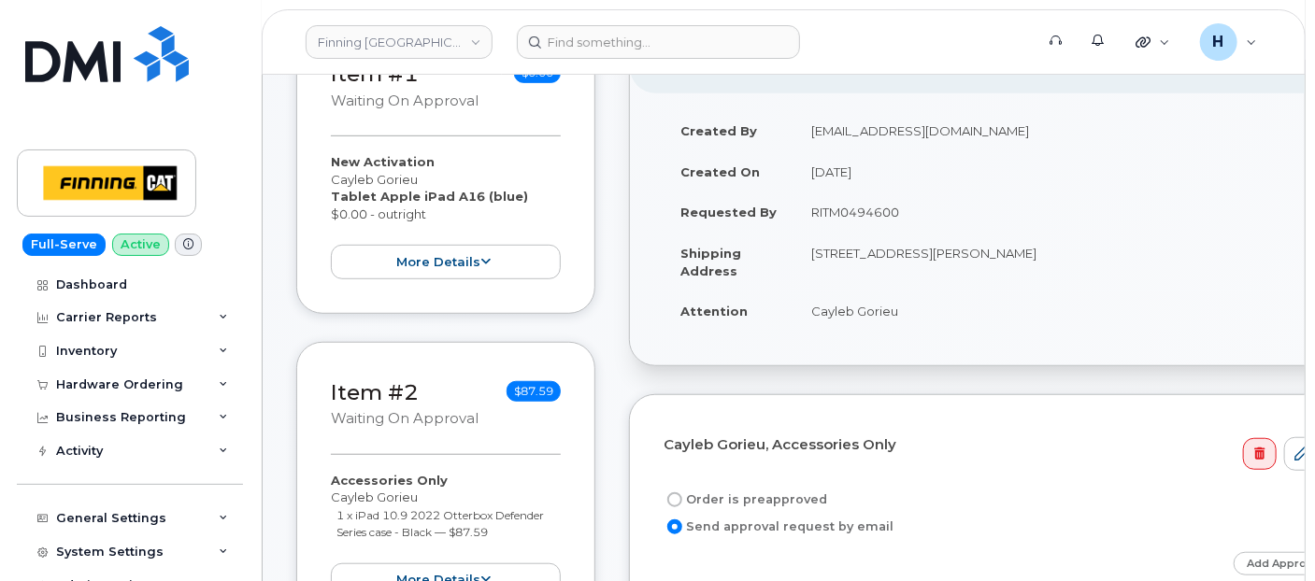
drag, startPoint x: 810, startPoint y: 212, endPoint x: 909, endPoint y: 222, distance: 99.6
click at [909, 222] on td "RITM0494600" at bounding box center [1065, 212] width 542 height 41
copy td "RITM0494600"
click at [774, 491] on label "Order is preapproved" at bounding box center [745, 500] width 164 height 22
click at [682, 492] on input "Order is preapproved" at bounding box center [674, 499] width 15 height 15
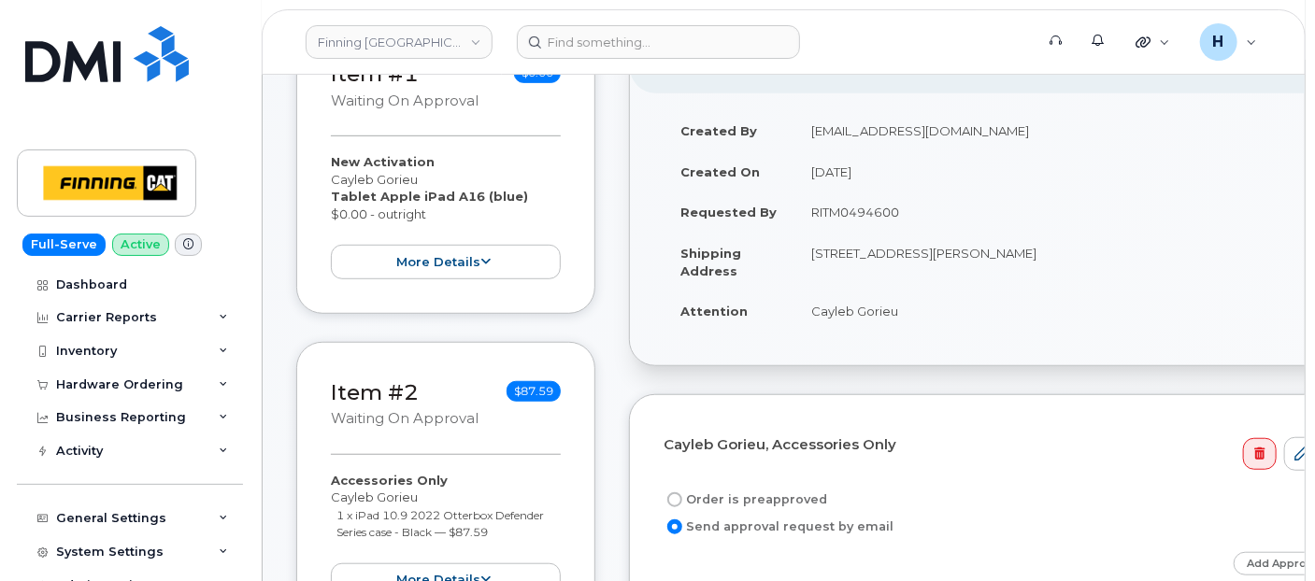
radio input "true"
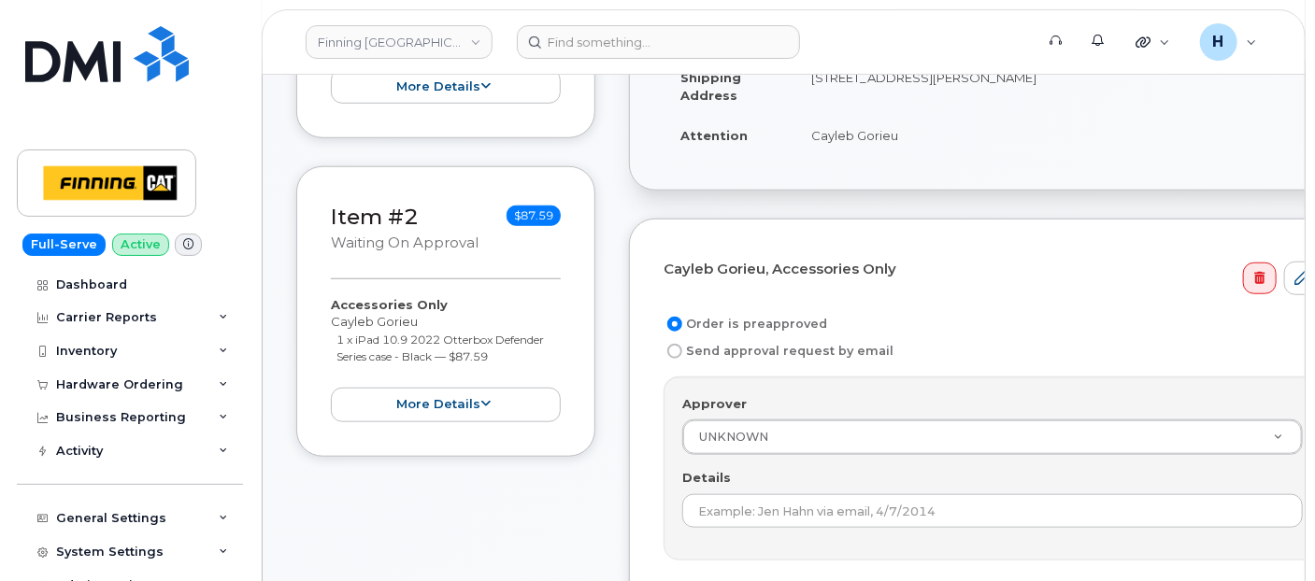
scroll to position [735, 0]
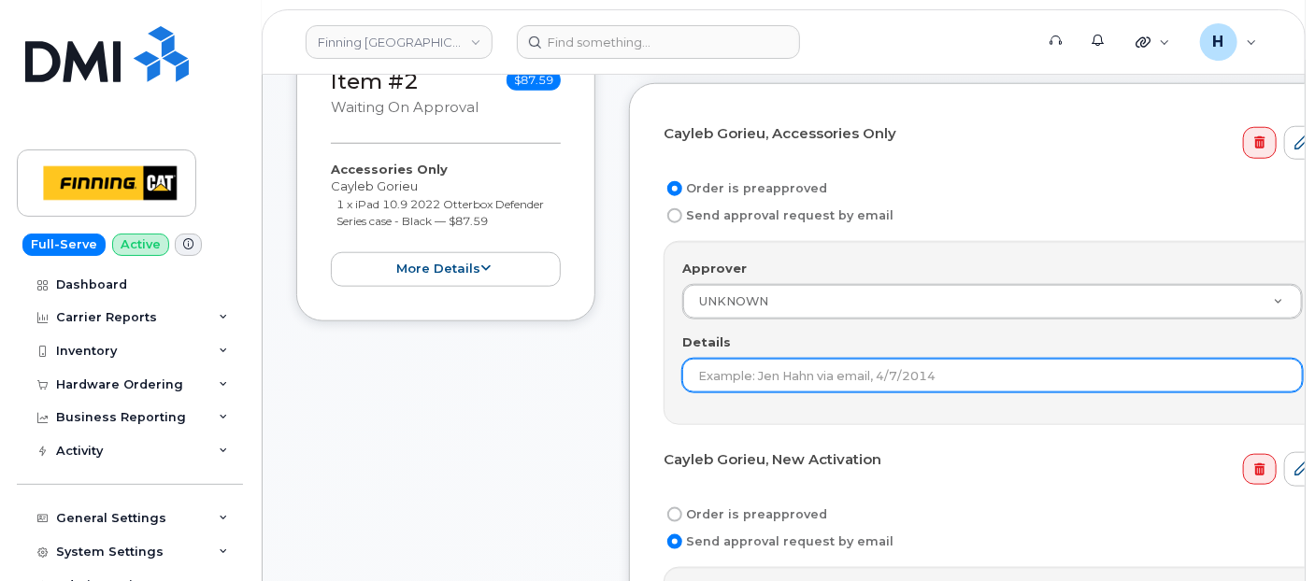
click at [729, 371] on input "Details" at bounding box center [992, 376] width 620 height 34
paste input "RITM0494600"
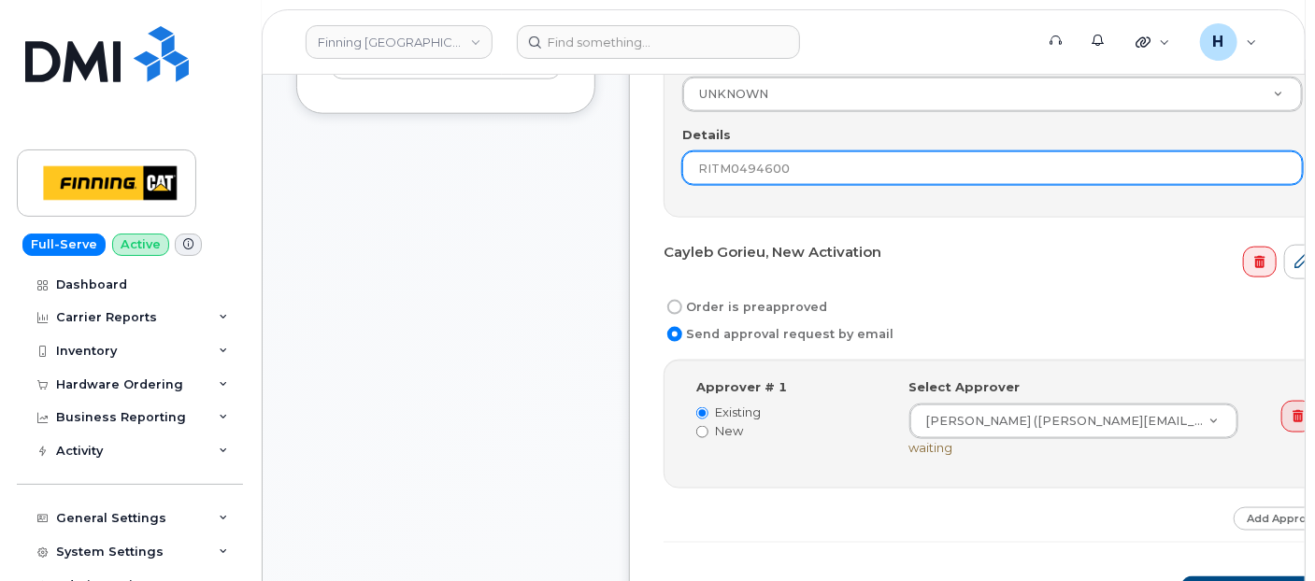
type input "RITM0494600"
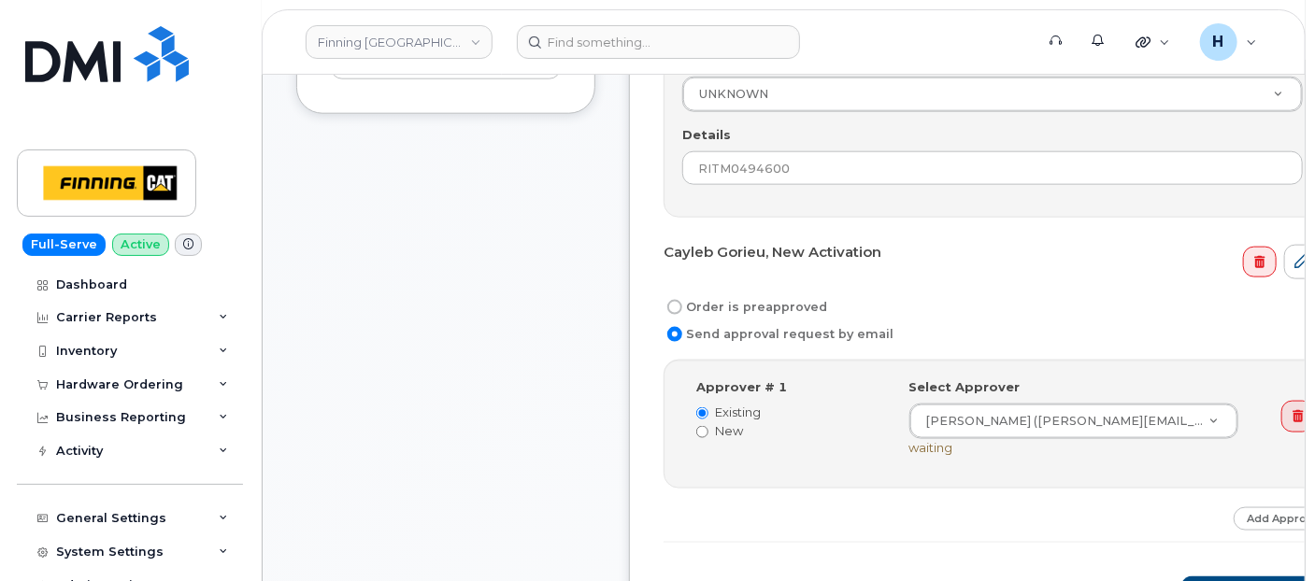
click at [723, 296] on label "Order is preapproved" at bounding box center [745, 307] width 164 height 22
click at [682, 300] on input "Order is preapproved" at bounding box center [674, 307] width 15 height 15
radio input "true"
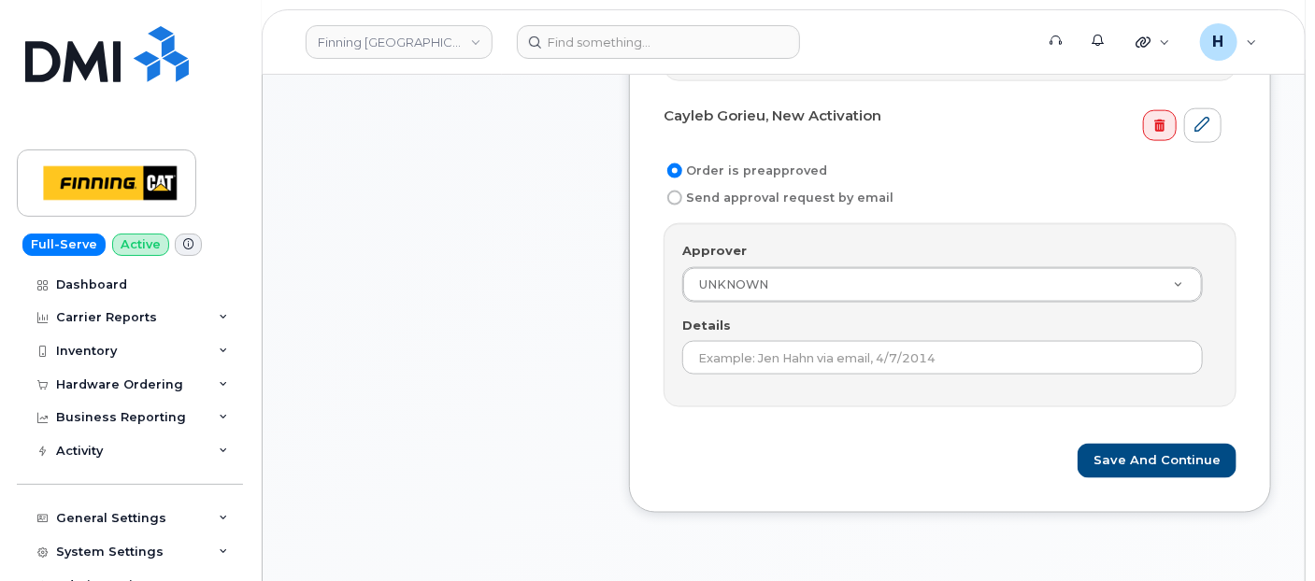
scroll to position [1150, 0]
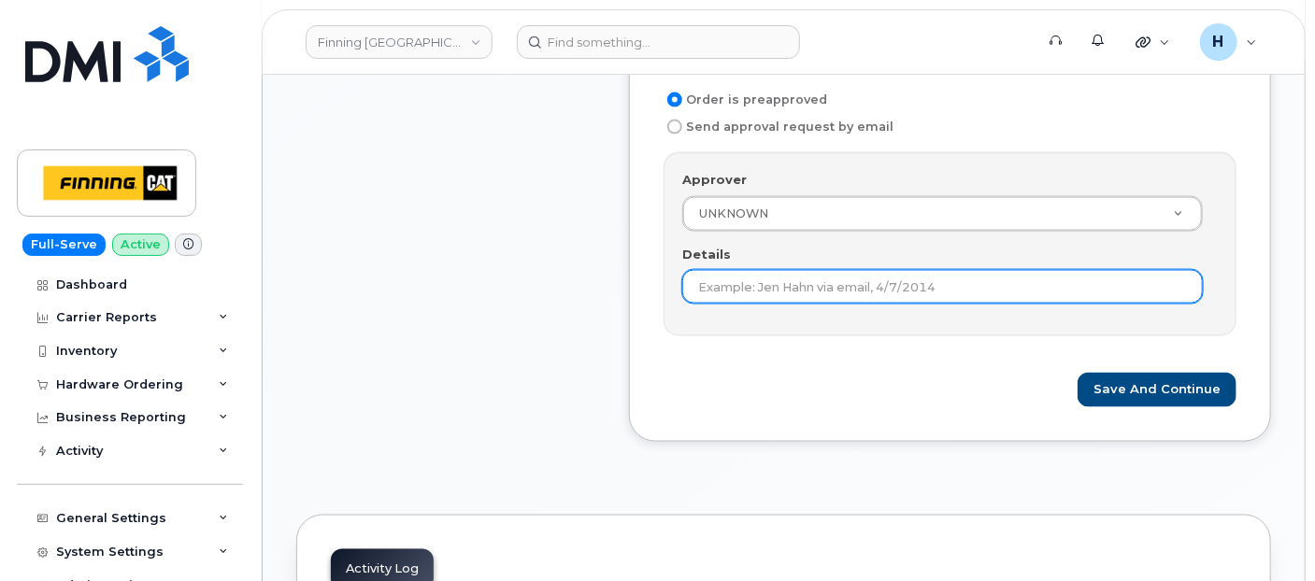
click at [723, 279] on input "Details" at bounding box center [942, 287] width 520 height 34
paste input "RITM0494600"
type input "RITM0494600"
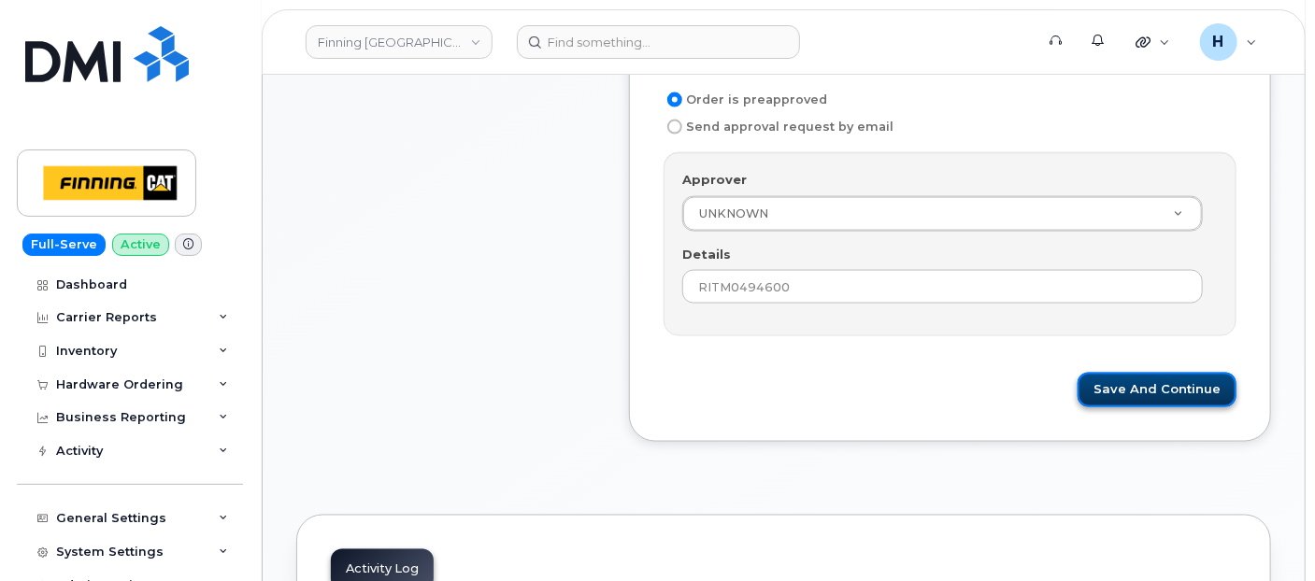
click at [1175, 384] on button "Save and Continue" at bounding box center [1156, 390] width 159 height 35
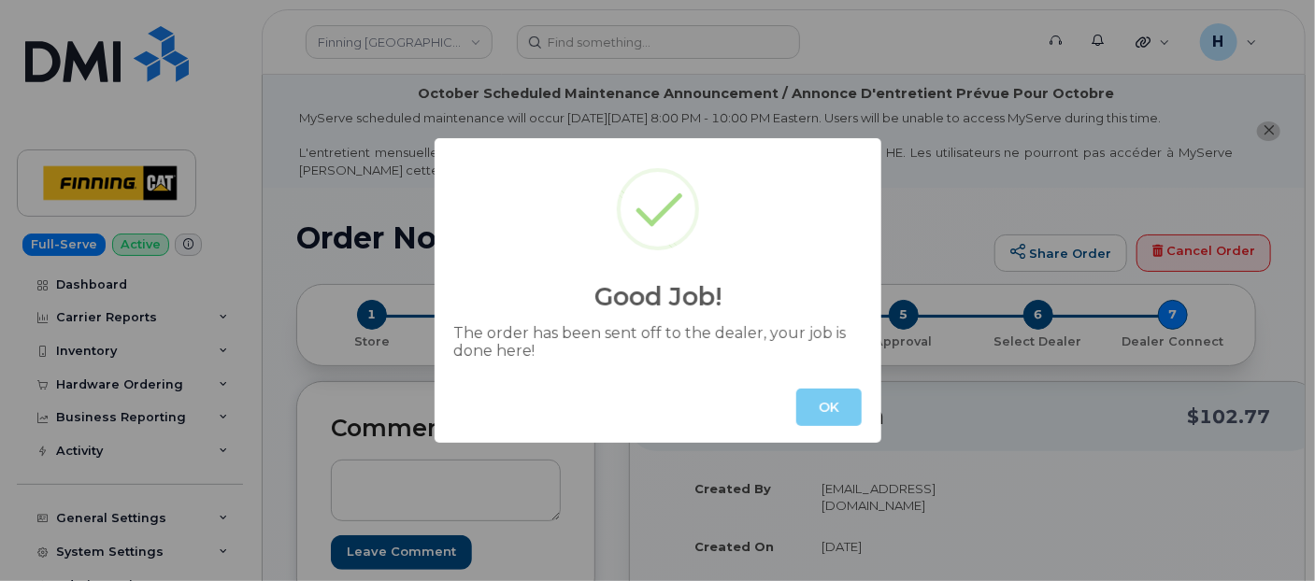
click at [850, 403] on button "OK" at bounding box center [828, 407] width 65 height 37
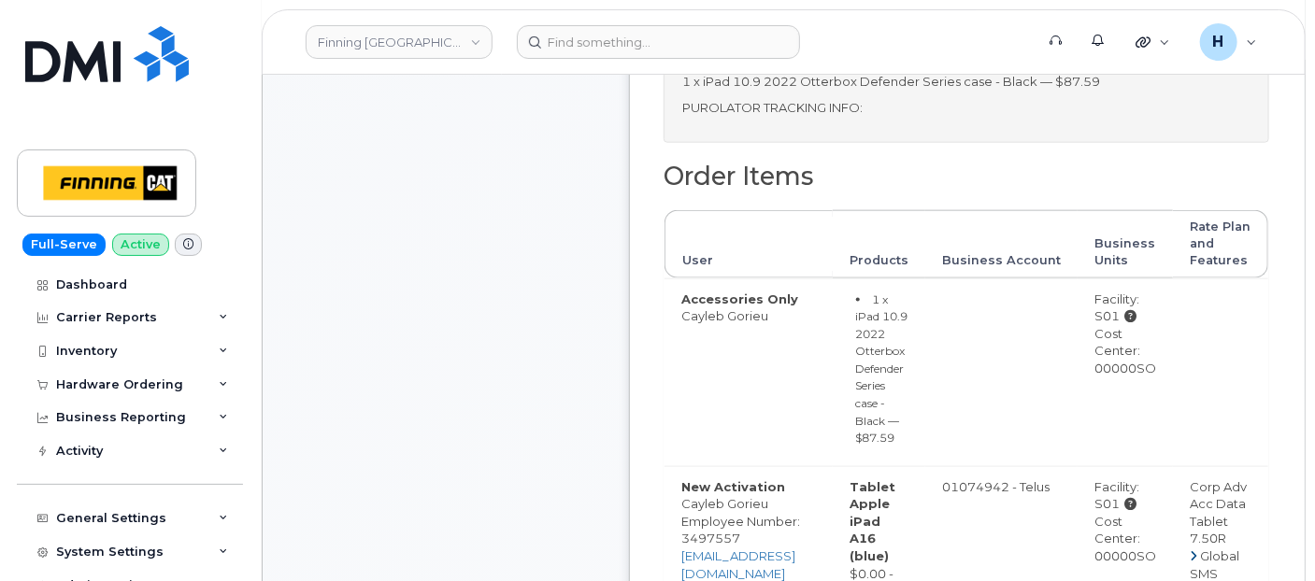
scroll to position [1038, 0]
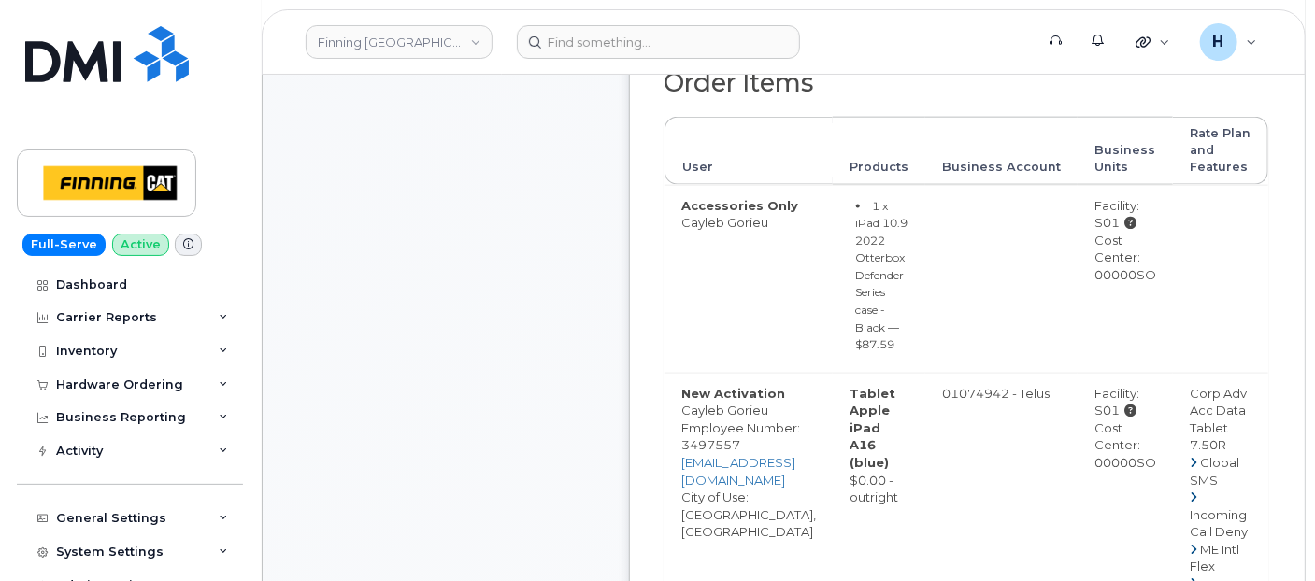
drag, startPoint x: 1113, startPoint y: 273, endPoint x: 1181, endPoint y: 264, distance: 68.7
click at [1173, 264] on td "Facility: S01 Cost Center: 00000SO" at bounding box center [1124, 279] width 95 height 188
copy div "00000SO"
drag, startPoint x: 1114, startPoint y: 208, endPoint x: 1140, endPoint y: 210, distance: 26.2
click at [1140, 210] on td "Facility: S01 Cost Center: 00000SO" at bounding box center [1124, 279] width 95 height 188
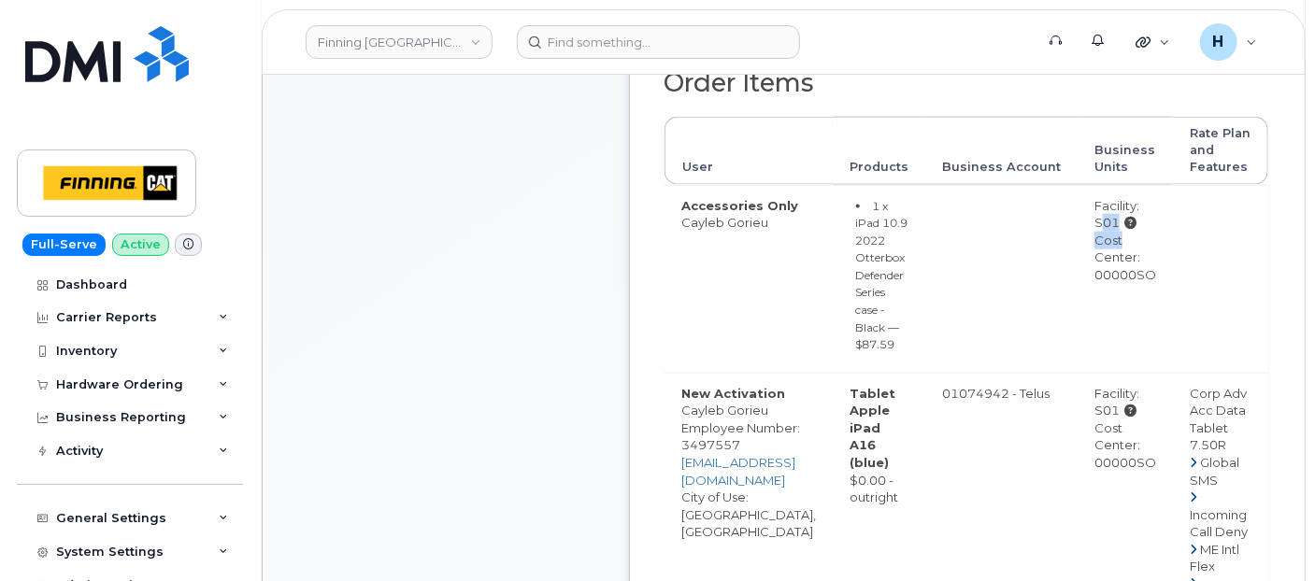
click at [1134, 197] on div "Facility: S01" at bounding box center [1125, 214] width 62 height 35
click at [1133, 197] on div "Facility: S01" at bounding box center [1125, 214] width 62 height 35
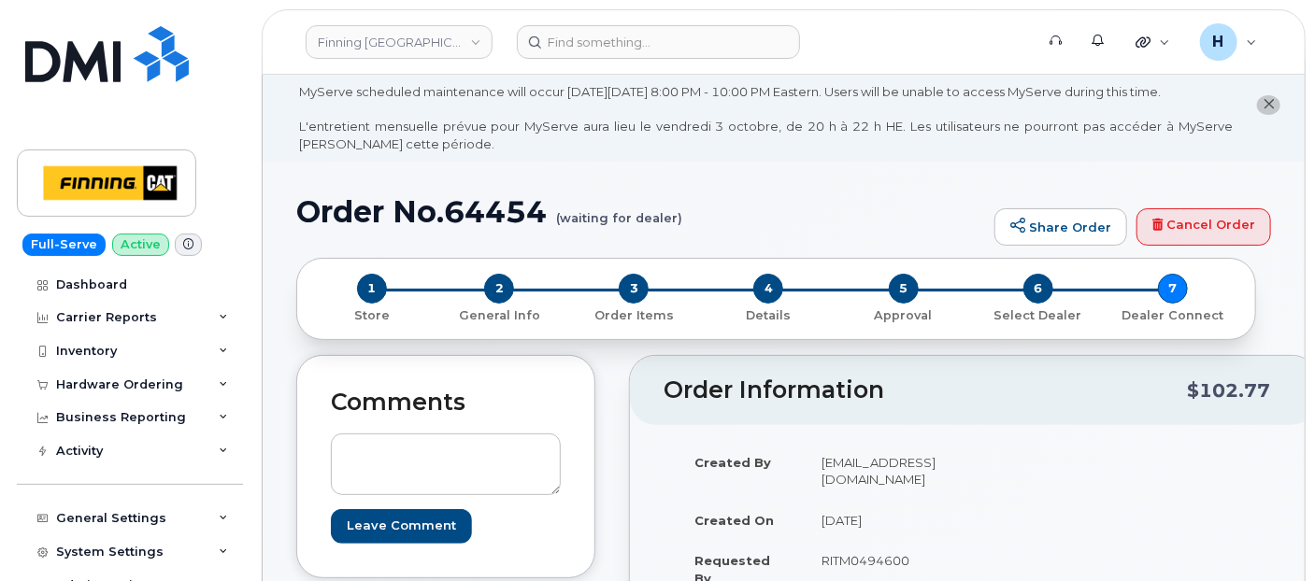
scroll to position [0, 0]
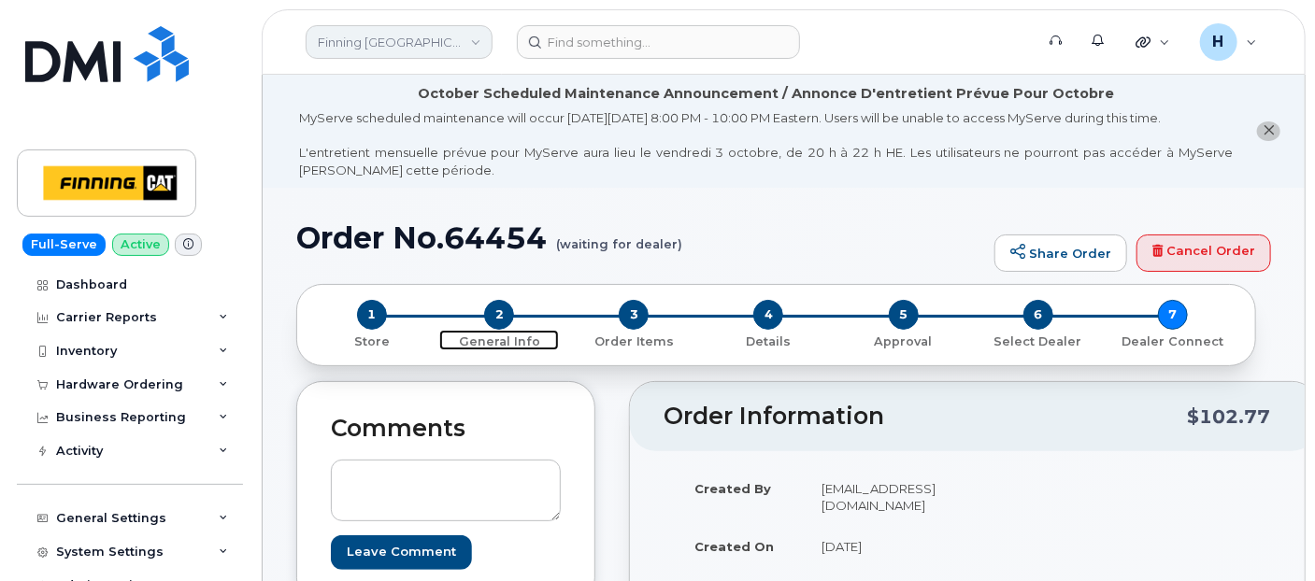
click at [493, 315] on span "2" at bounding box center [499, 315] width 30 height 30
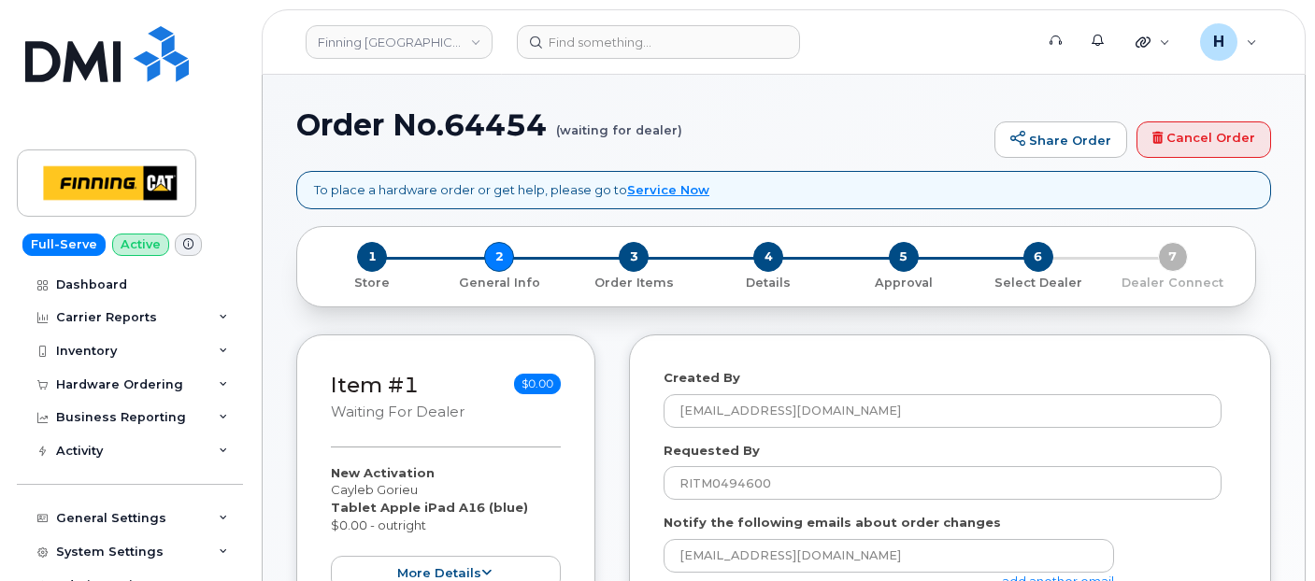
select select
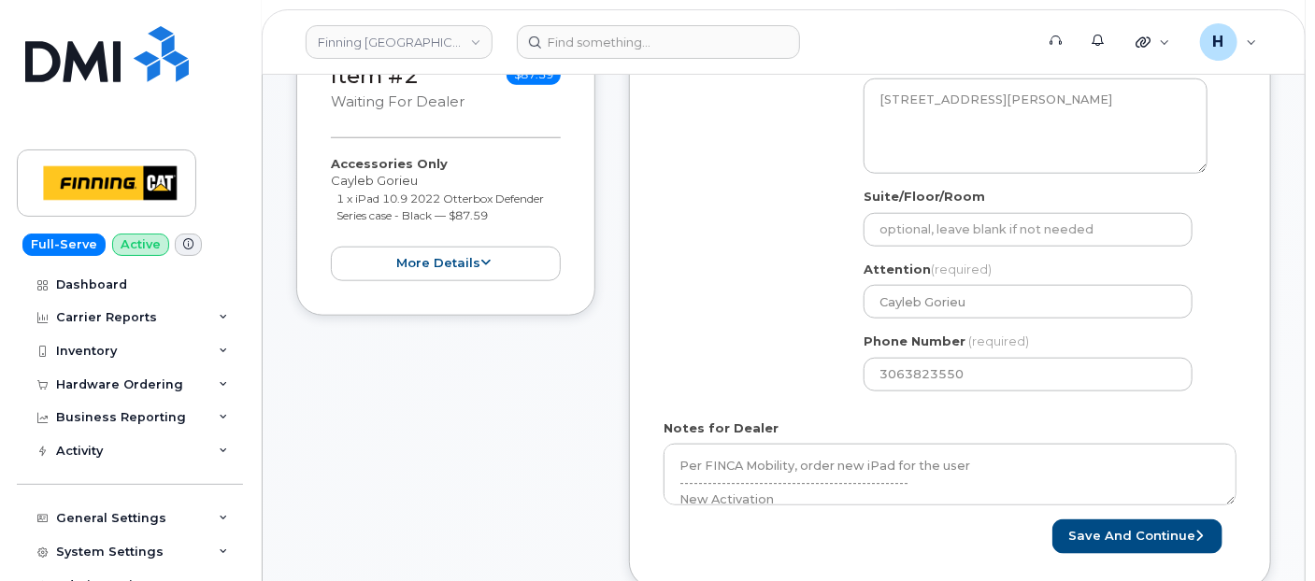
scroll to position [830, 0]
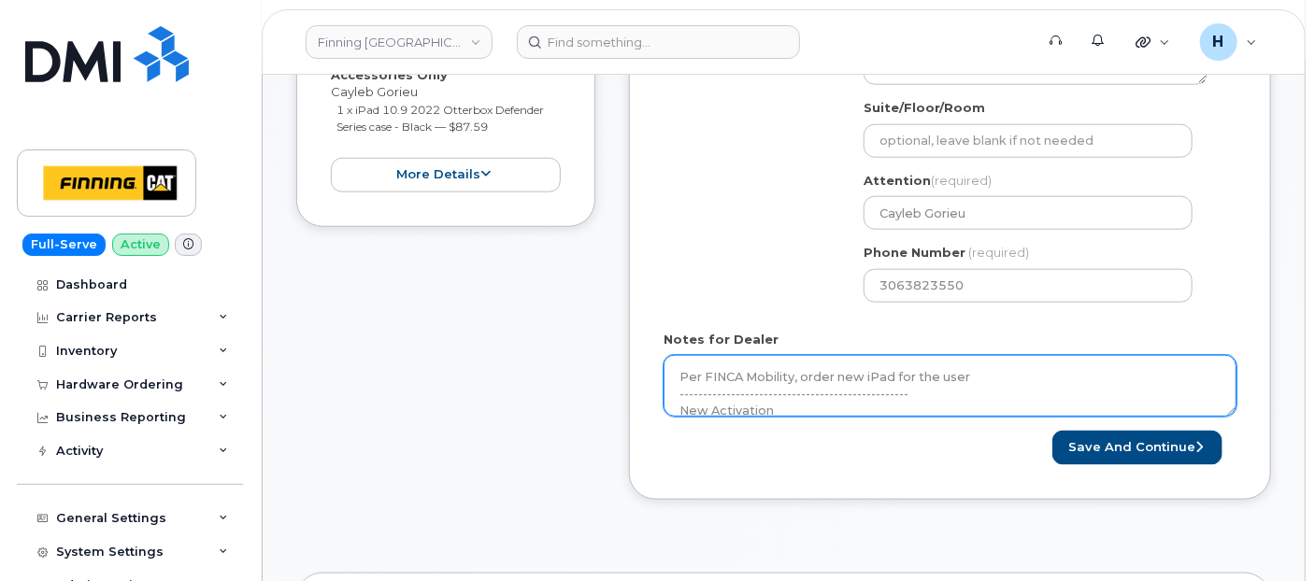
click at [777, 370] on textarea "Per FINCA Mobility, order new iPad for the user -------------------------------…" at bounding box center [949, 386] width 573 height 62
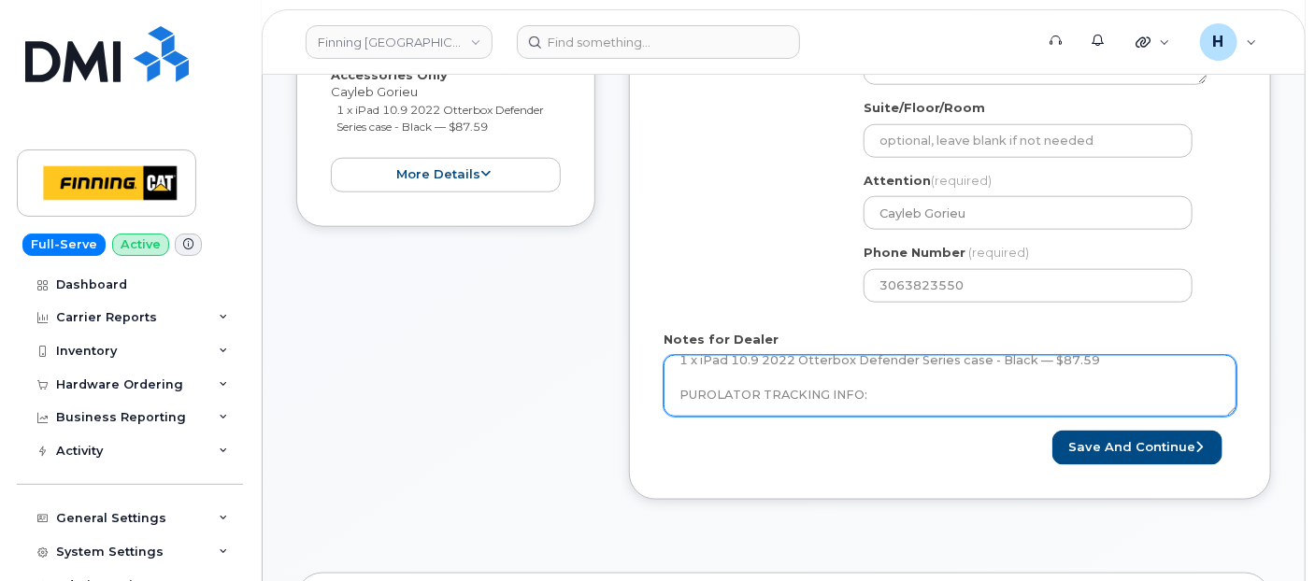
click at [898, 406] on textarea "Per FINCA Mobility, order new iPad for the user -------------------------------…" at bounding box center [949, 386] width 573 height 62
paste textarea "335666379961"
type textarea "Per FINCA Mobility, order new iPad for the user -------------------------------…"
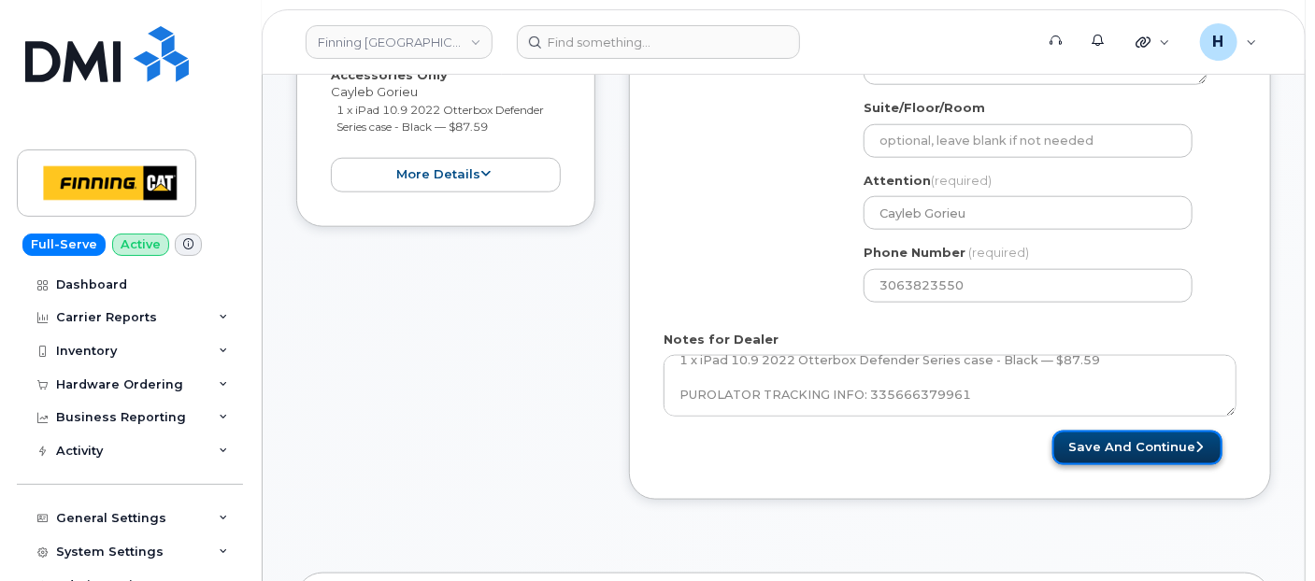
click at [1089, 435] on button "Save and Continue" at bounding box center [1137, 448] width 170 height 35
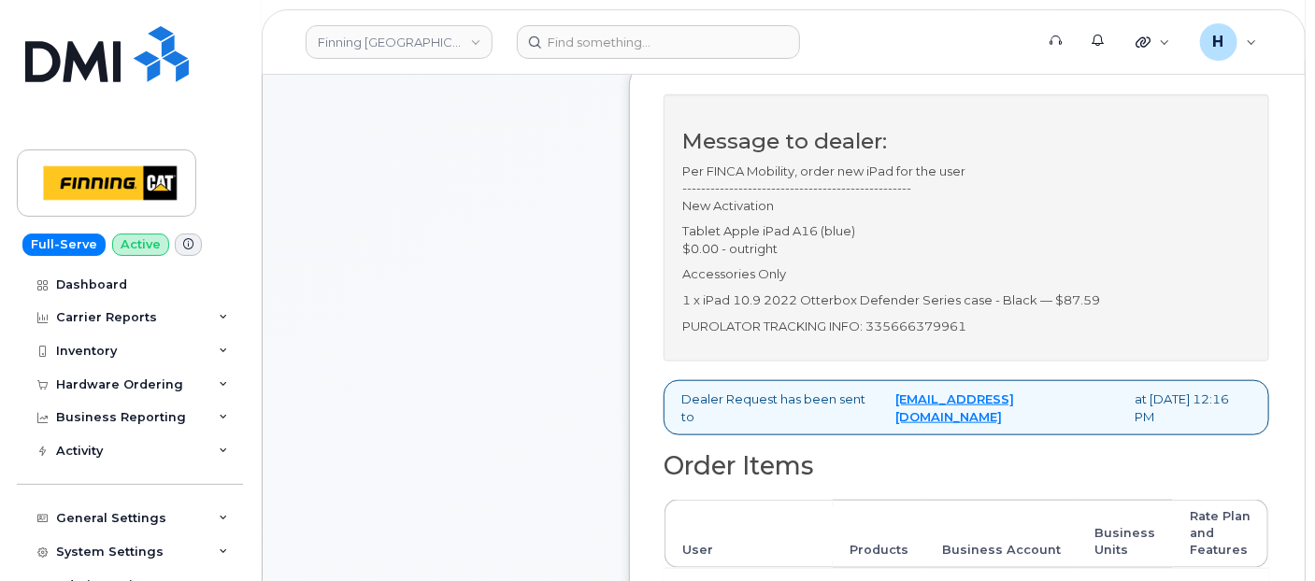
scroll to position [415, 0]
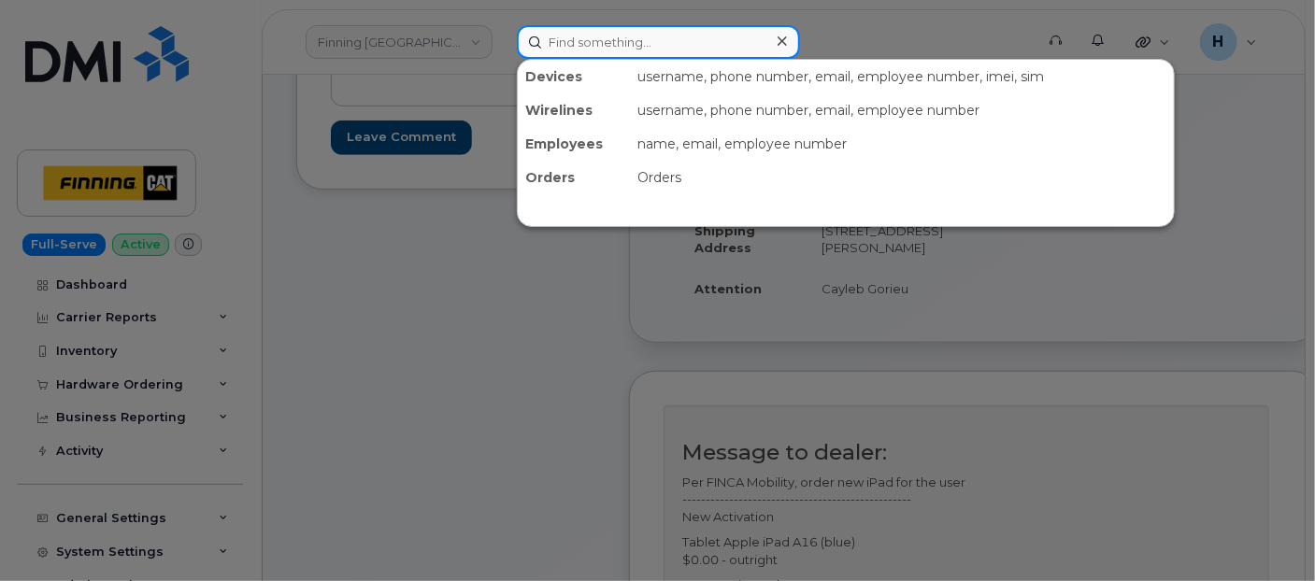
click at [588, 41] on input at bounding box center [658, 42] width 283 height 34
paste input "Cayleb Gorieu"
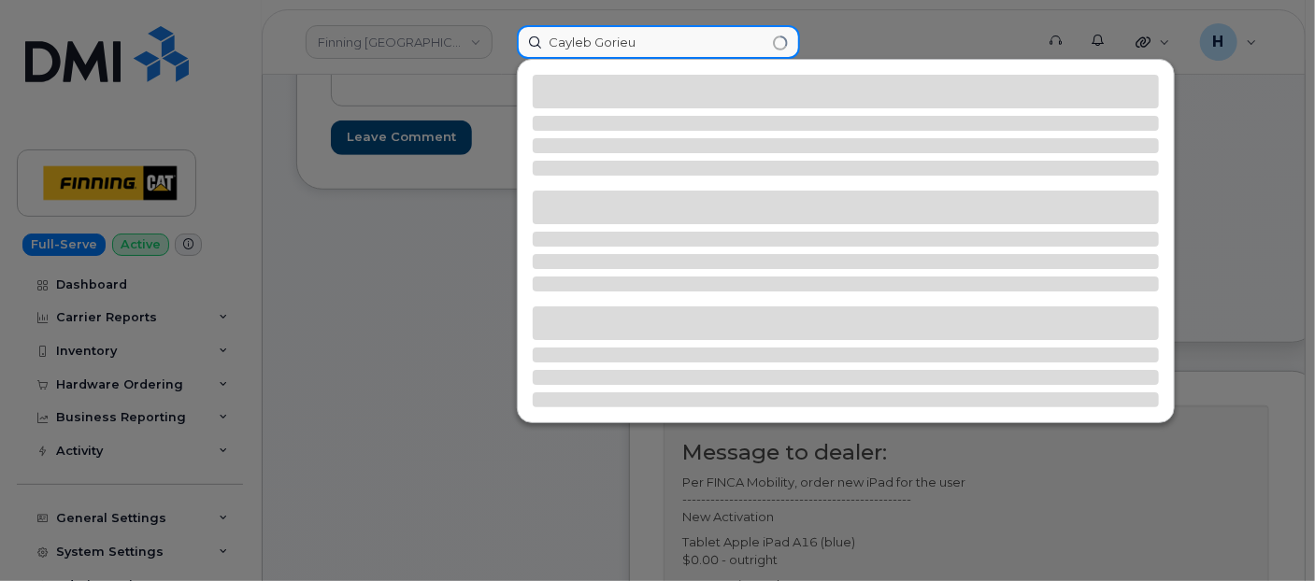
type input "Cayleb Gorieu"
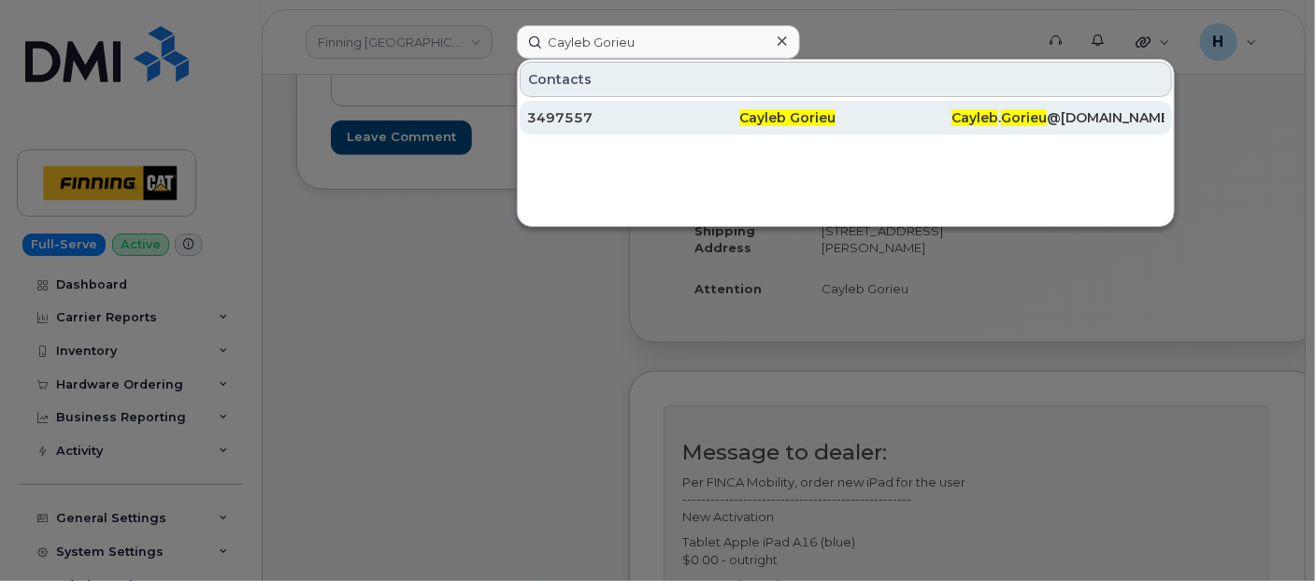
click at [571, 114] on div "3497557" at bounding box center [633, 117] width 212 height 19
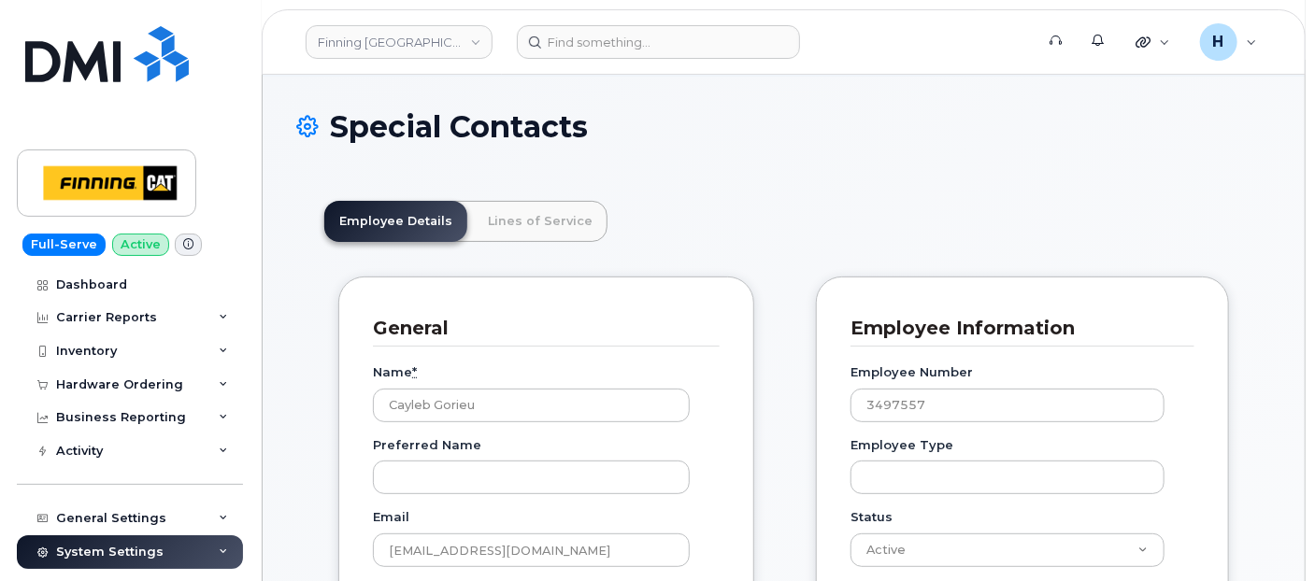
scroll to position [104, 0]
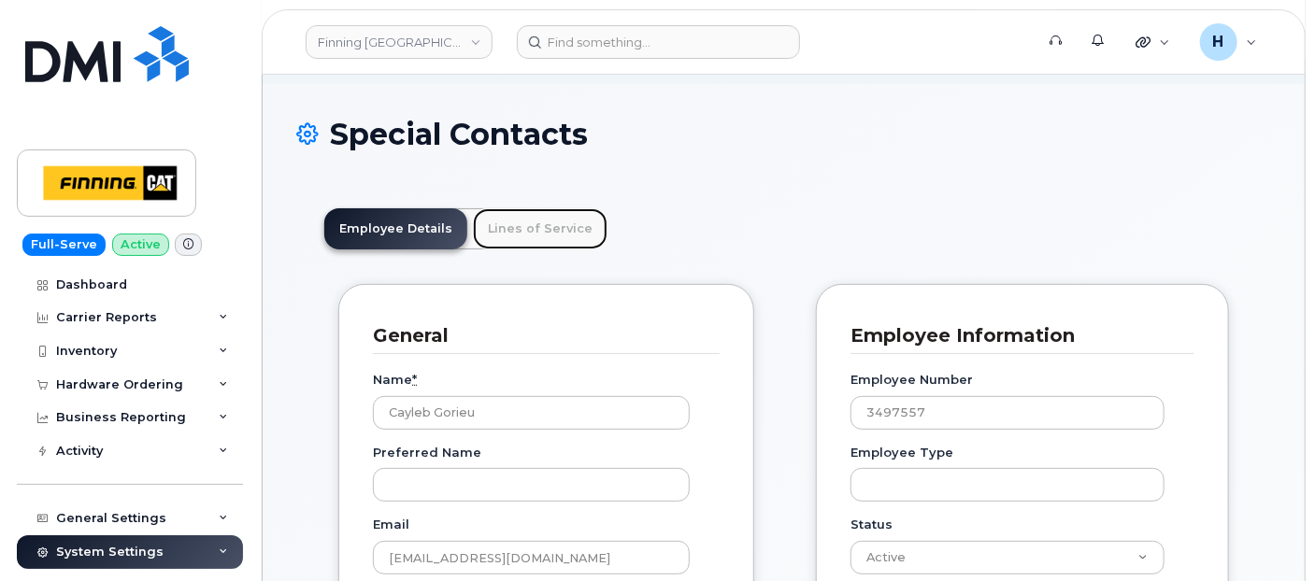
click at [506, 228] on link "Lines of Service" at bounding box center [540, 228] width 135 height 41
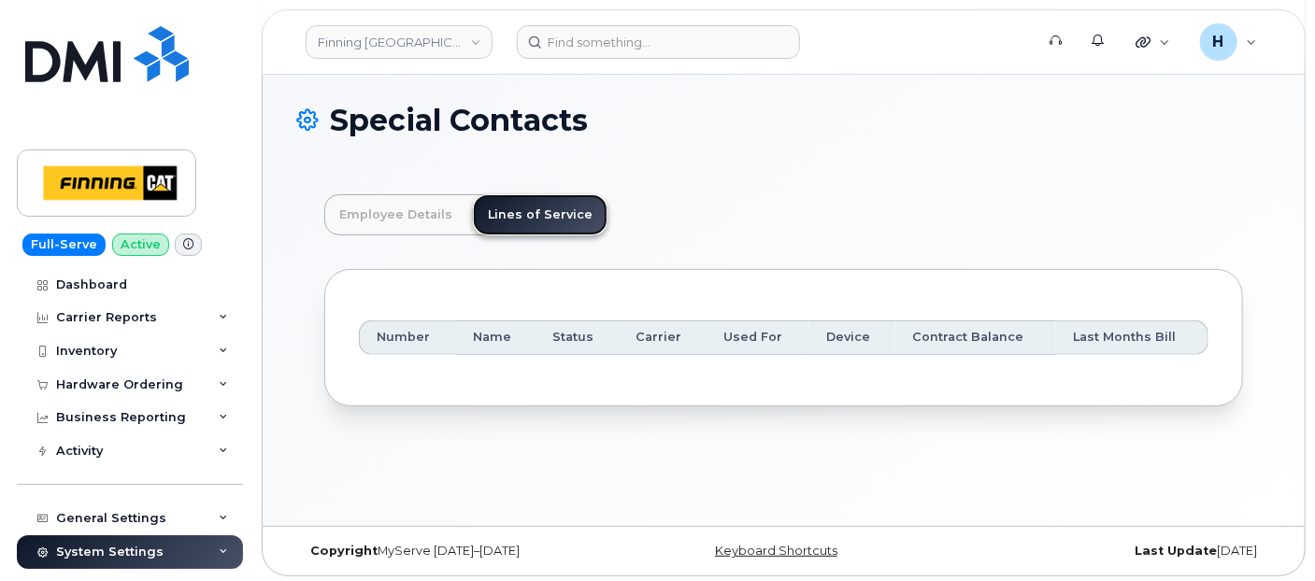
scroll to position [121, 0]
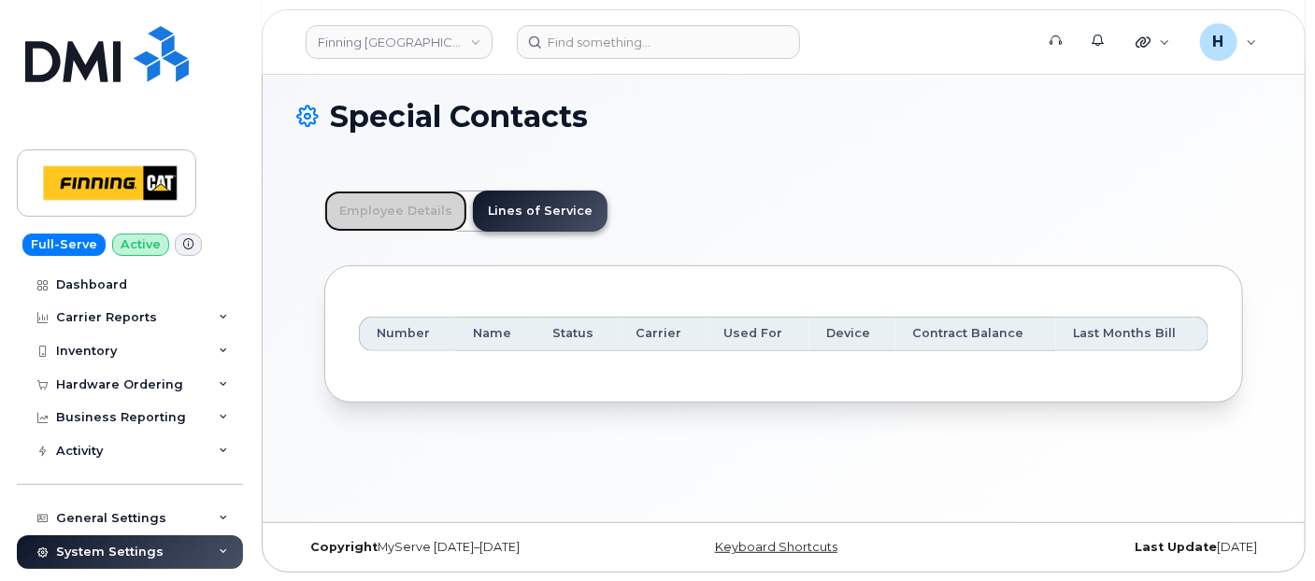
click at [416, 212] on link "Employee Details" at bounding box center [395, 211] width 143 height 41
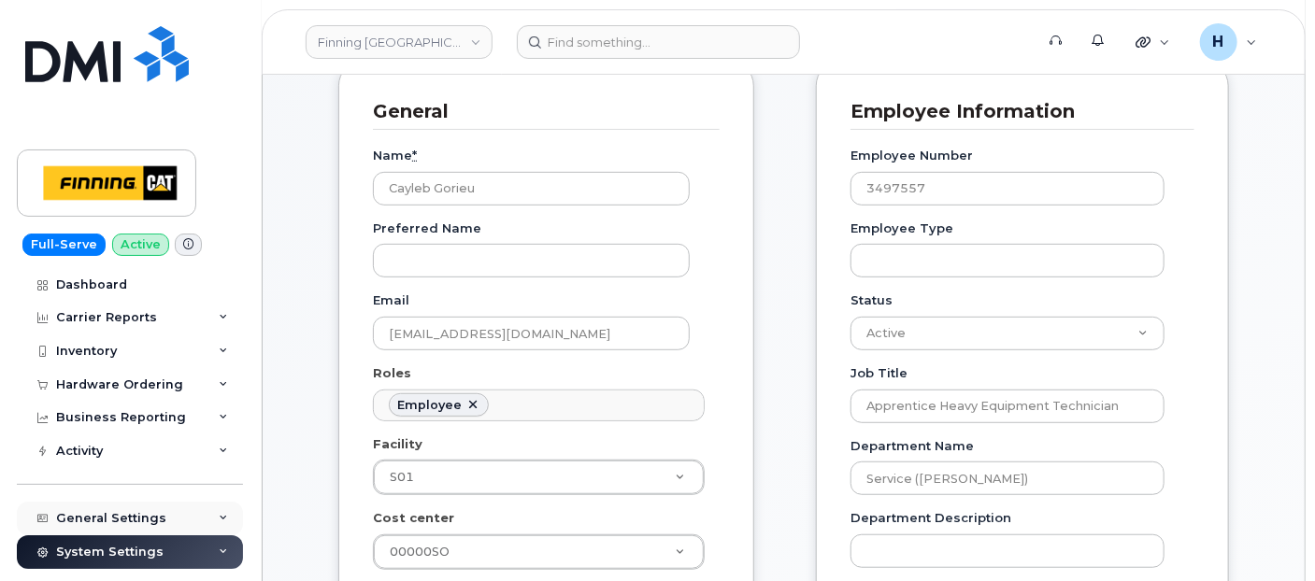
scroll to position [329, 0]
click at [177, 363] on div "Inventory" at bounding box center [130, 352] width 226 height 34
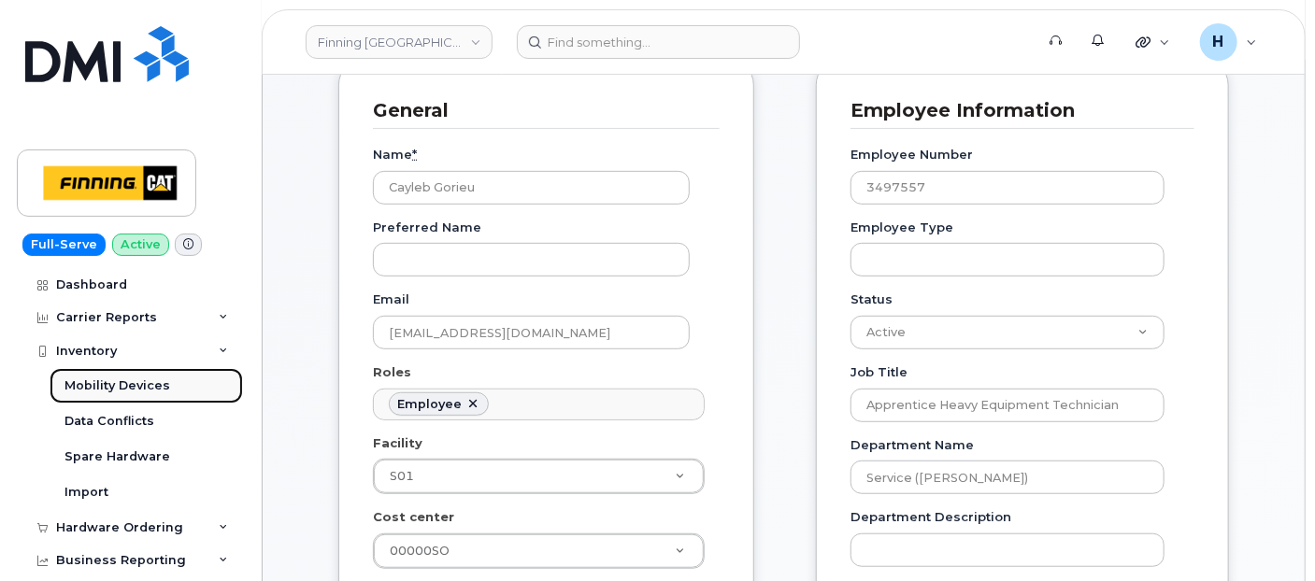
click at [161, 381] on div "Mobility Devices" at bounding box center [117, 386] width 106 height 17
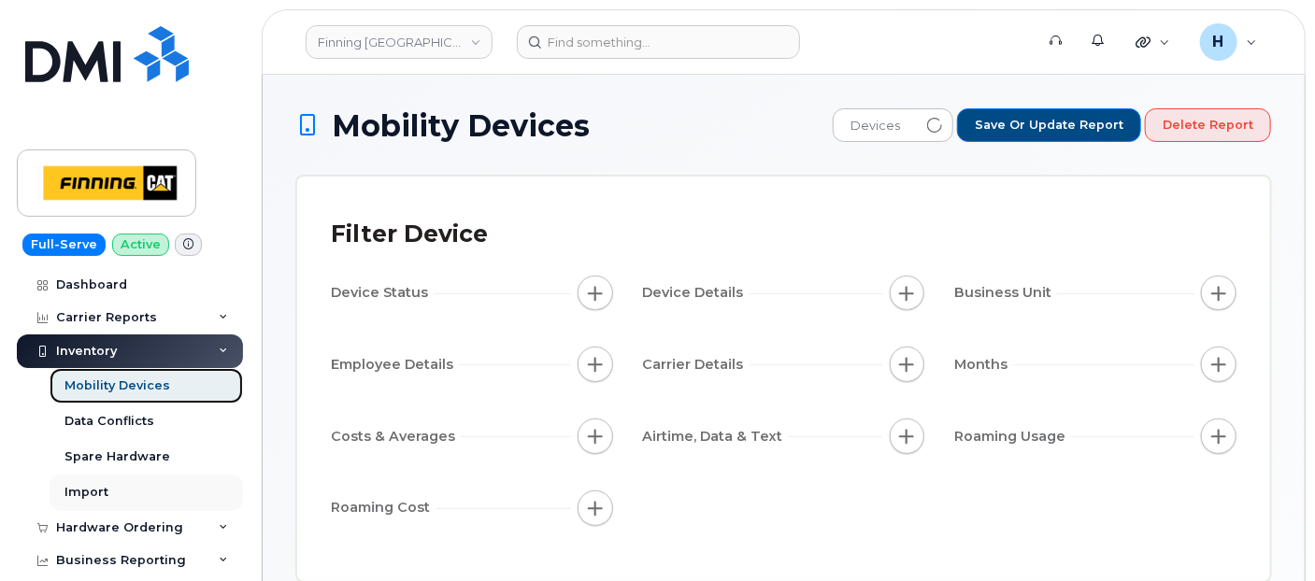
scroll to position [104, 0]
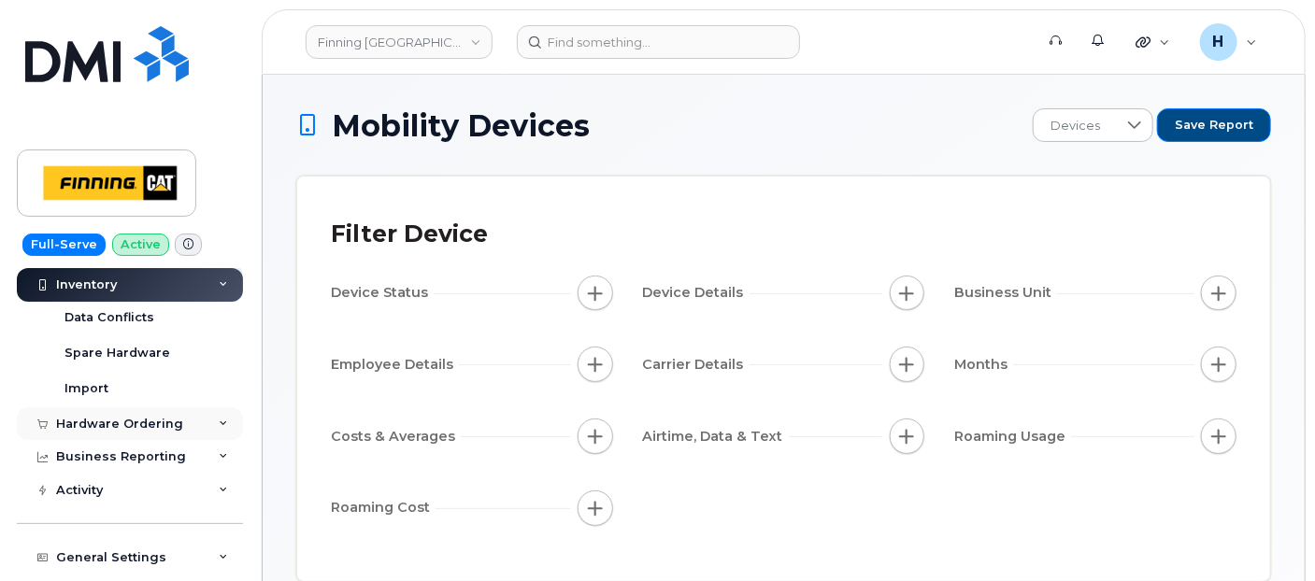
click at [123, 430] on div "Hardware Ordering" at bounding box center [119, 424] width 127 height 15
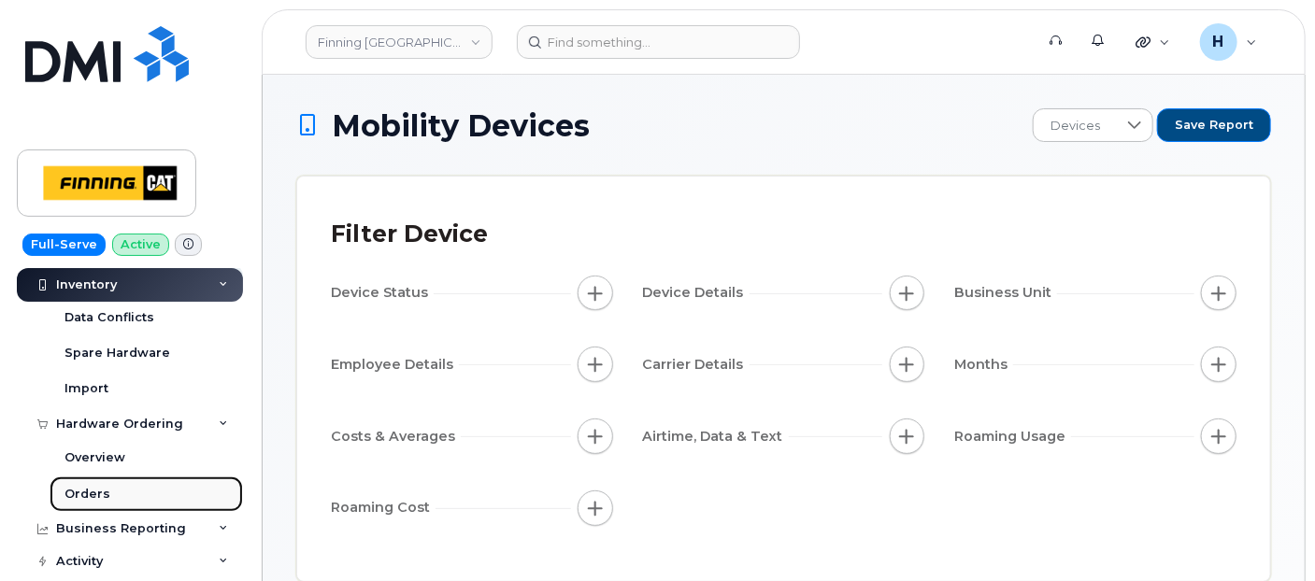
click at [106, 490] on div "Orders" at bounding box center [87, 494] width 46 height 17
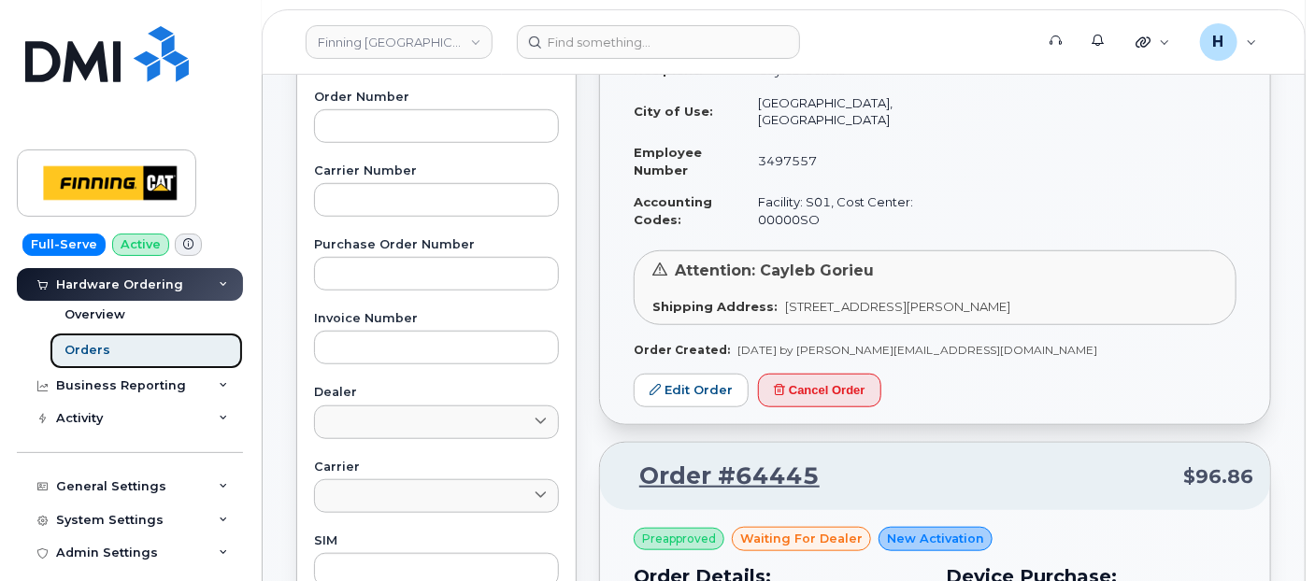
scroll to position [726, 0]
